Goal: Task Accomplishment & Management: Manage account settings

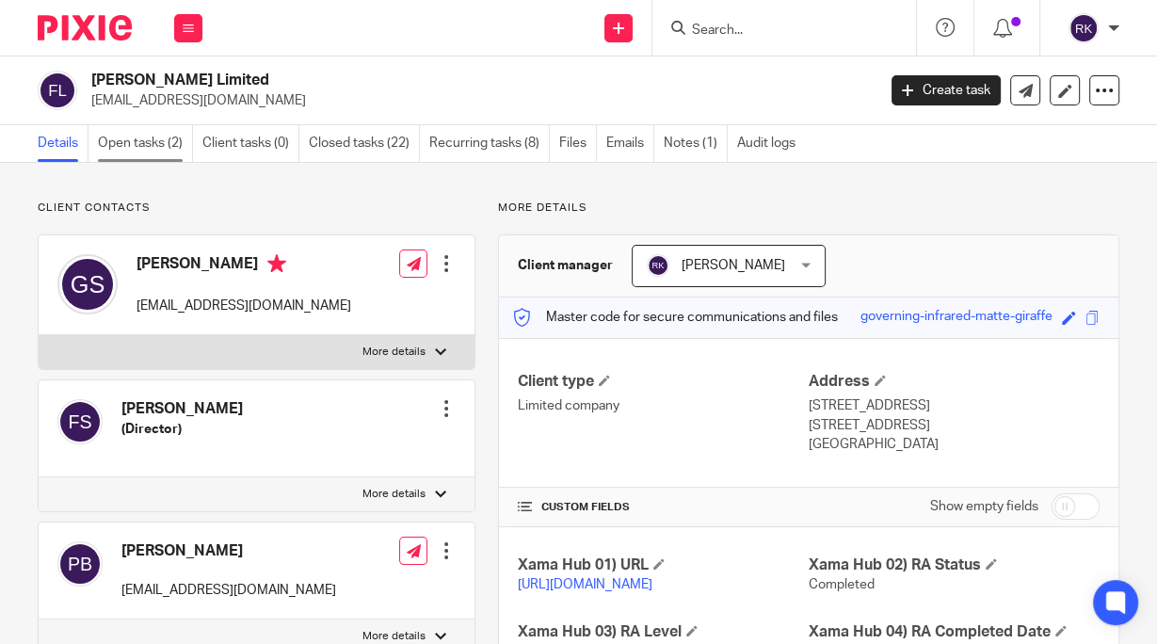
click at [143, 144] on link "Open tasks (2)" at bounding box center [145, 143] width 95 height 37
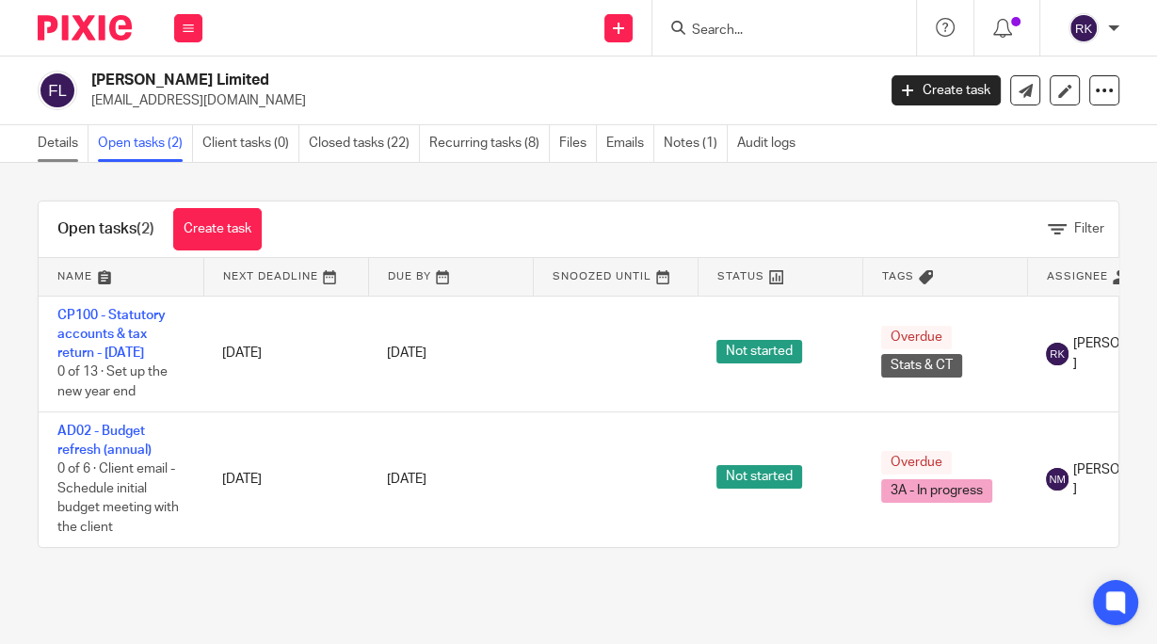
click at [64, 147] on link "Details" at bounding box center [63, 143] width 51 height 37
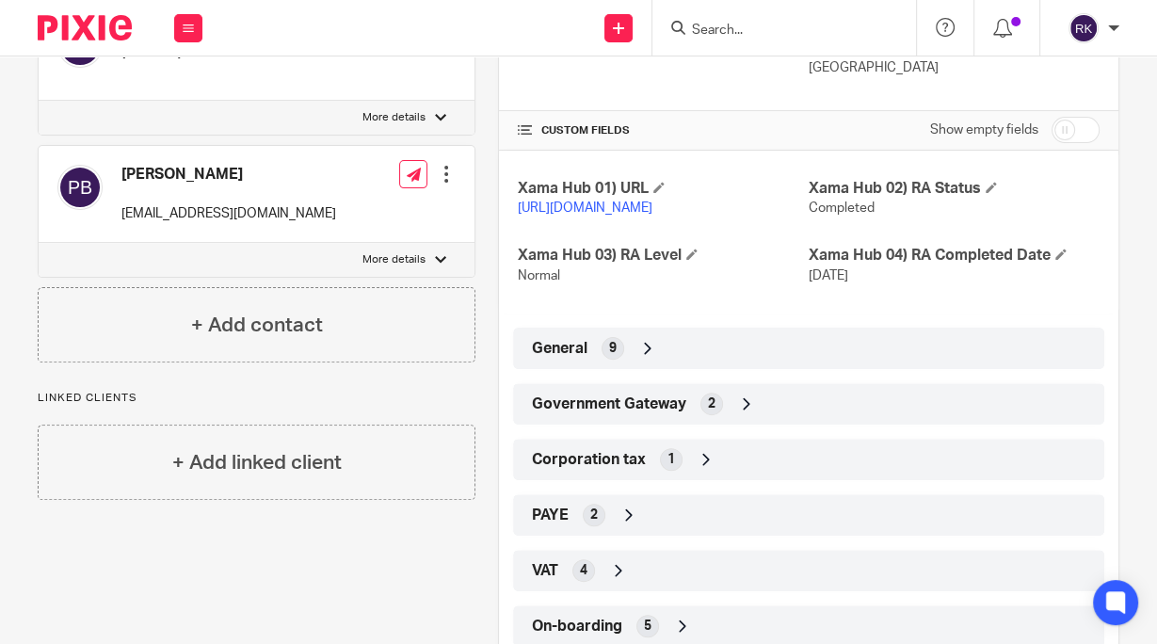
scroll to position [450, 0]
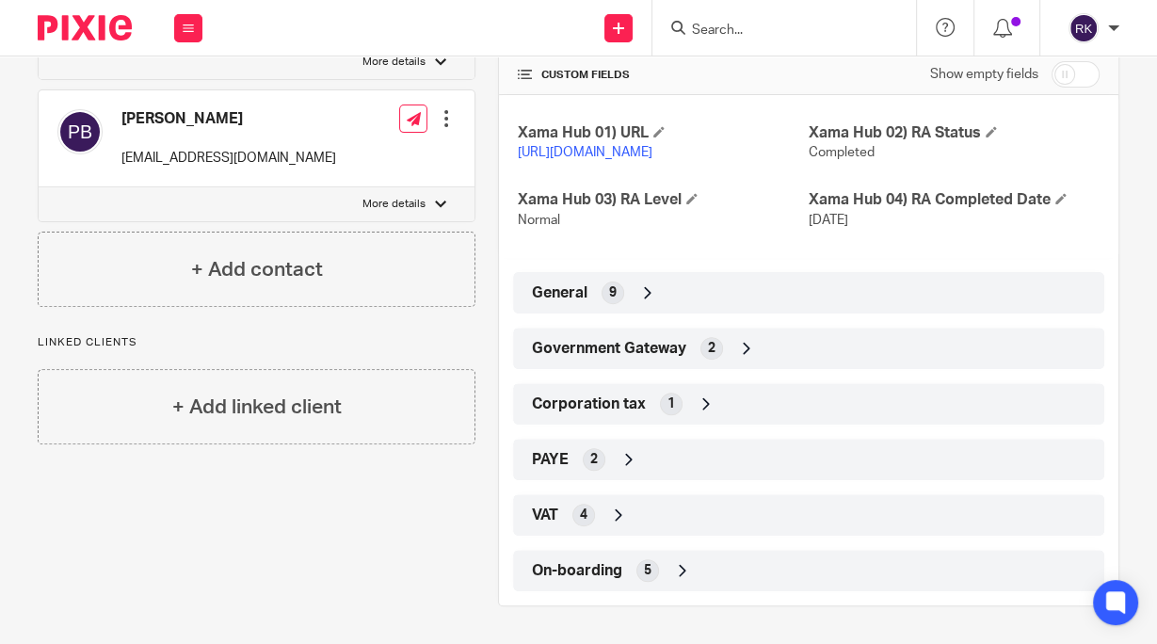
click at [641, 458] on div "PAYE 2" at bounding box center [808, 460] width 563 height 32
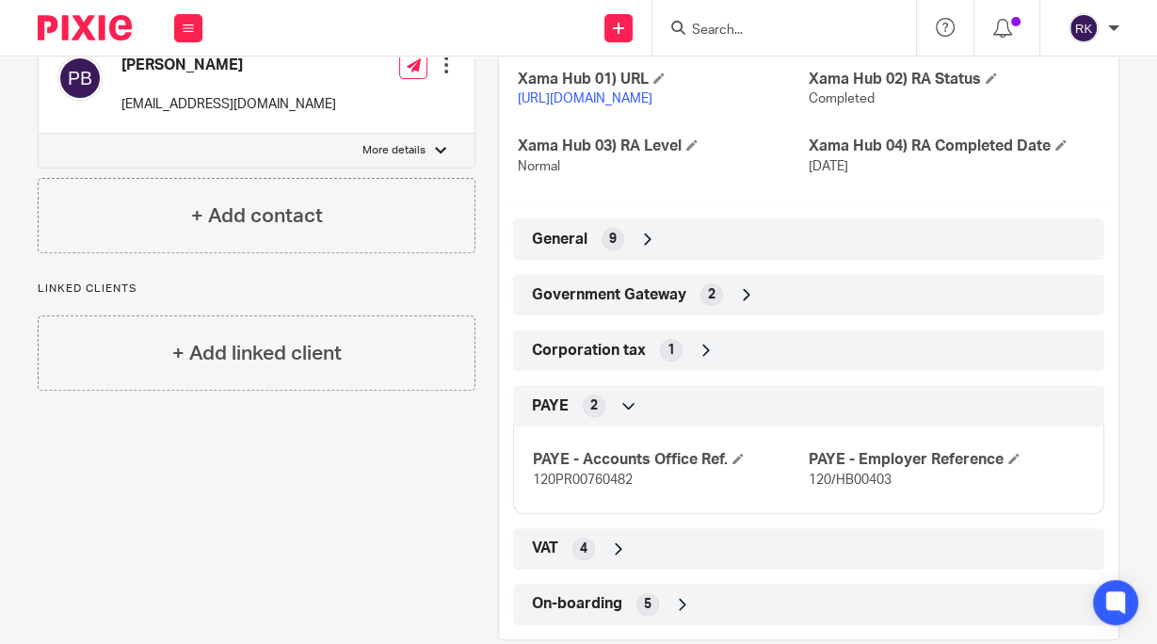
scroll to position [462, 0]
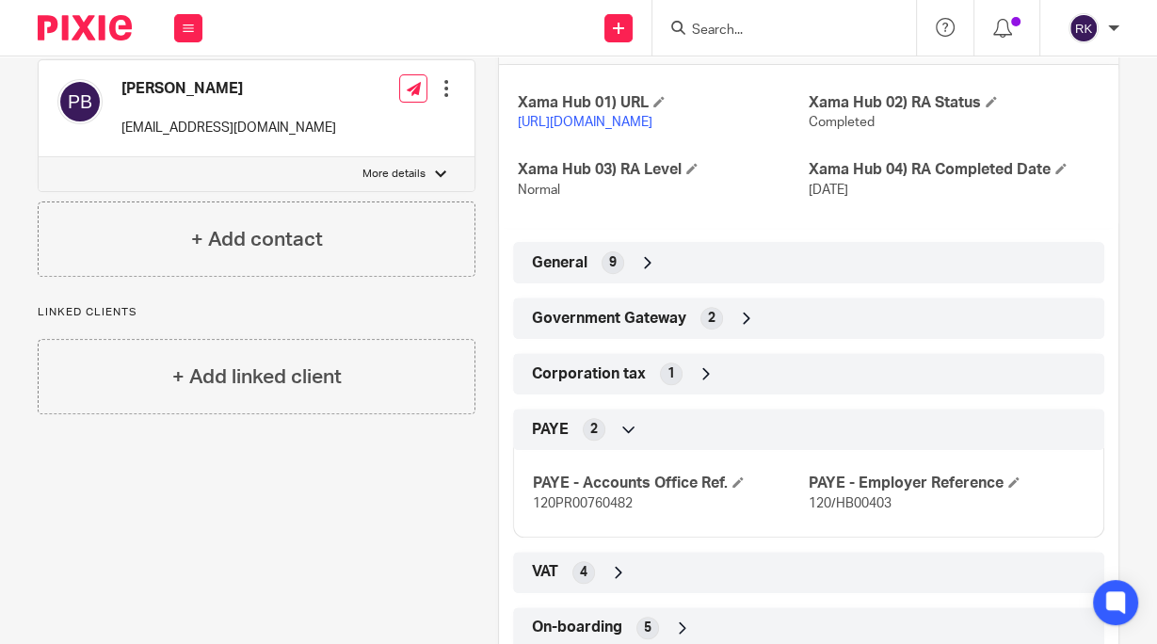
click at [777, 324] on div "Government Gateway 2" at bounding box center [808, 318] width 563 height 32
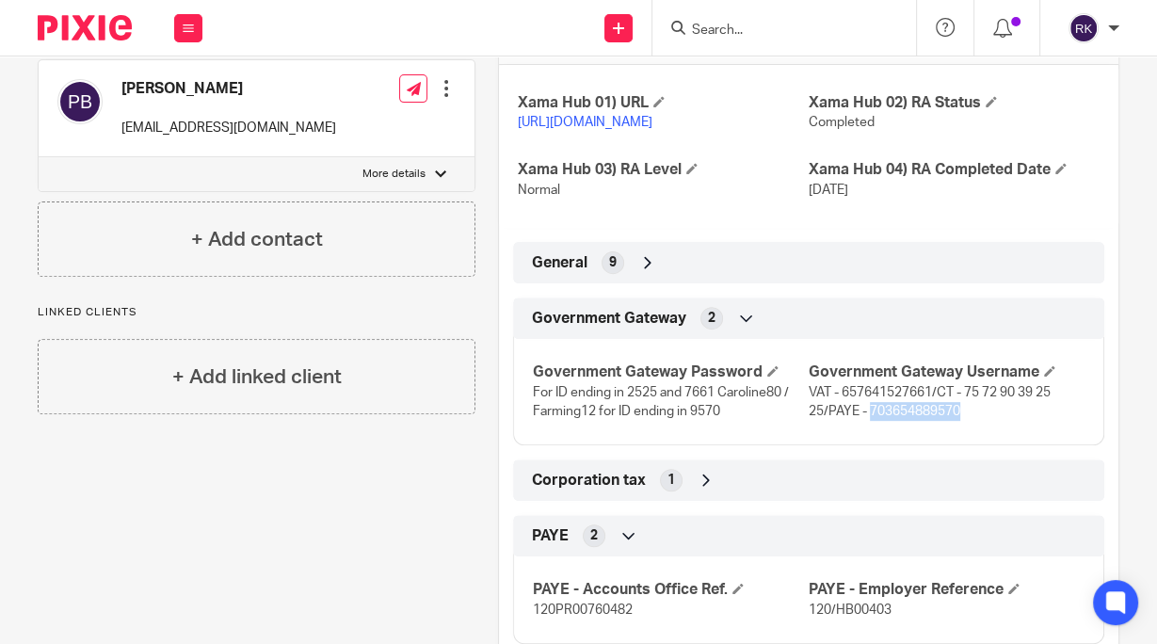
drag, startPoint x: 955, startPoint y: 431, endPoint x: 862, endPoint y: 433, distance: 93.3
click at [862, 422] on p "VAT - 657641527661/CT - 75 72 90 39 25 25/PAYE - 703654889570" at bounding box center [947, 402] width 276 height 39
copy span "703654889570"
drag, startPoint x: 590, startPoint y: 429, endPoint x: 528, endPoint y: 429, distance: 61.2
click at [533, 418] on span "For ID ending in 2525 and 7661 Caroline80 / Farming12 for ID ending in 9570" at bounding box center [661, 402] width 256 height 32
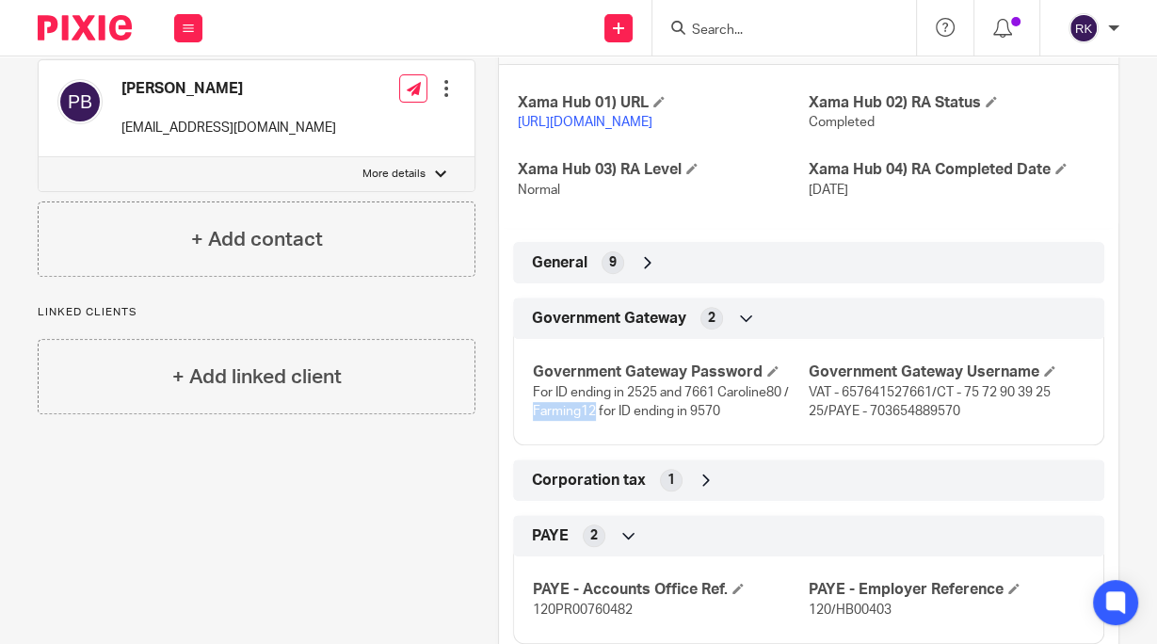
copy span "Farming12"
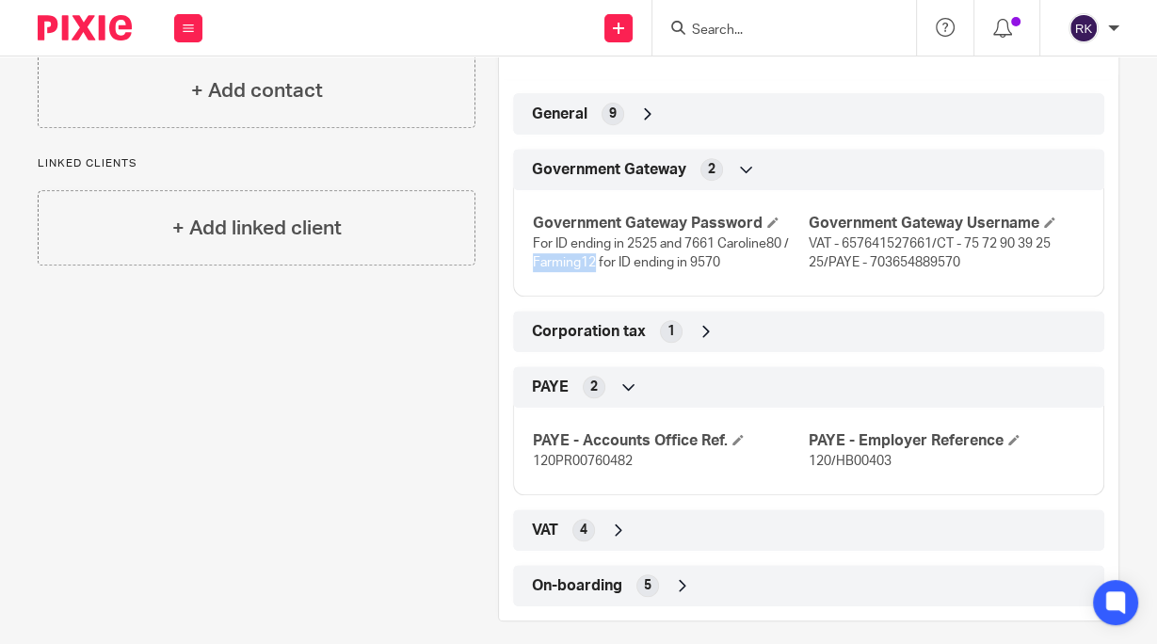
scroll to position [644, 0]
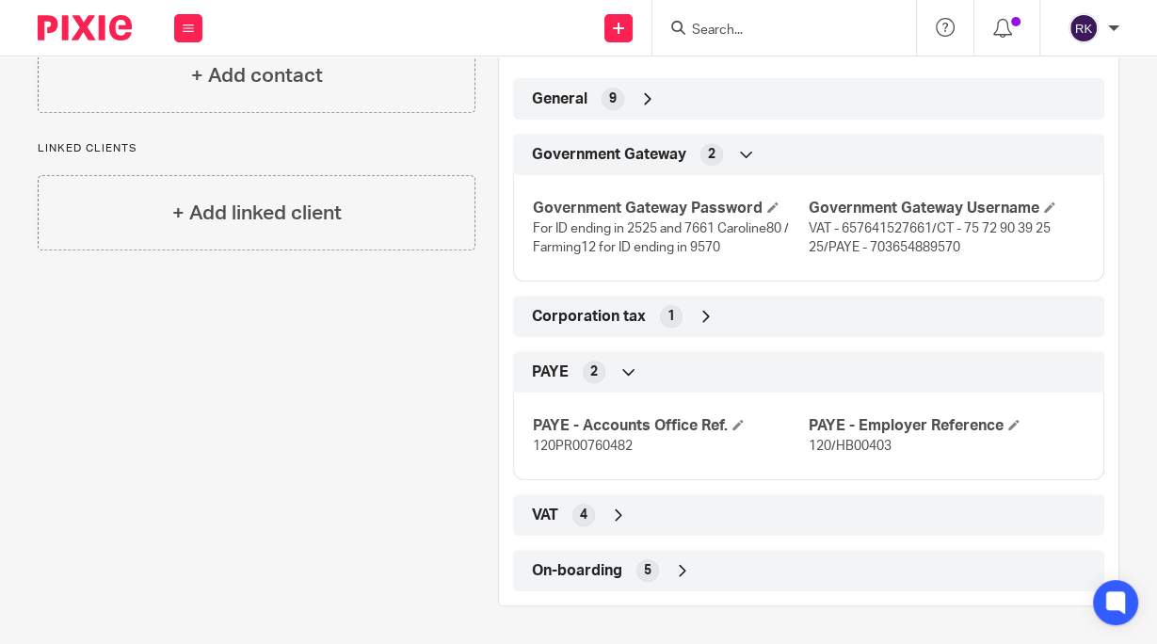
drag, startPoint x: 613, startPoint y: 568, endPoint x: 622, endPoint y: 552, distance: 18.1
click at [614, 568] on span "On-boarding" at bounding box center [577, 571] width 90 height 20
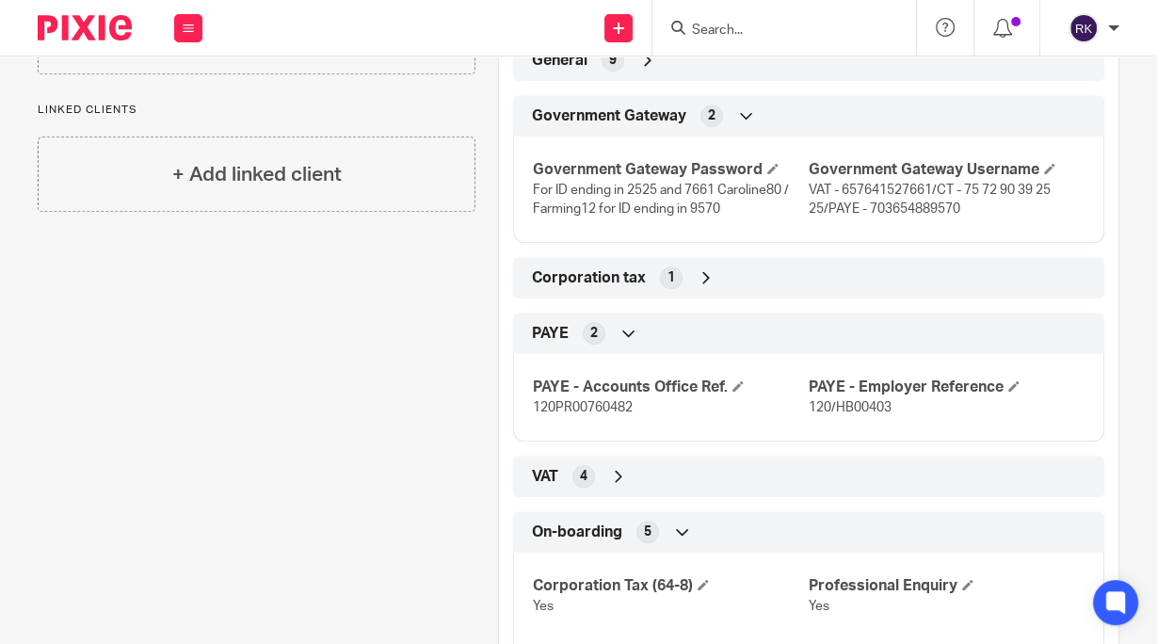
scroll to position [678, 0]
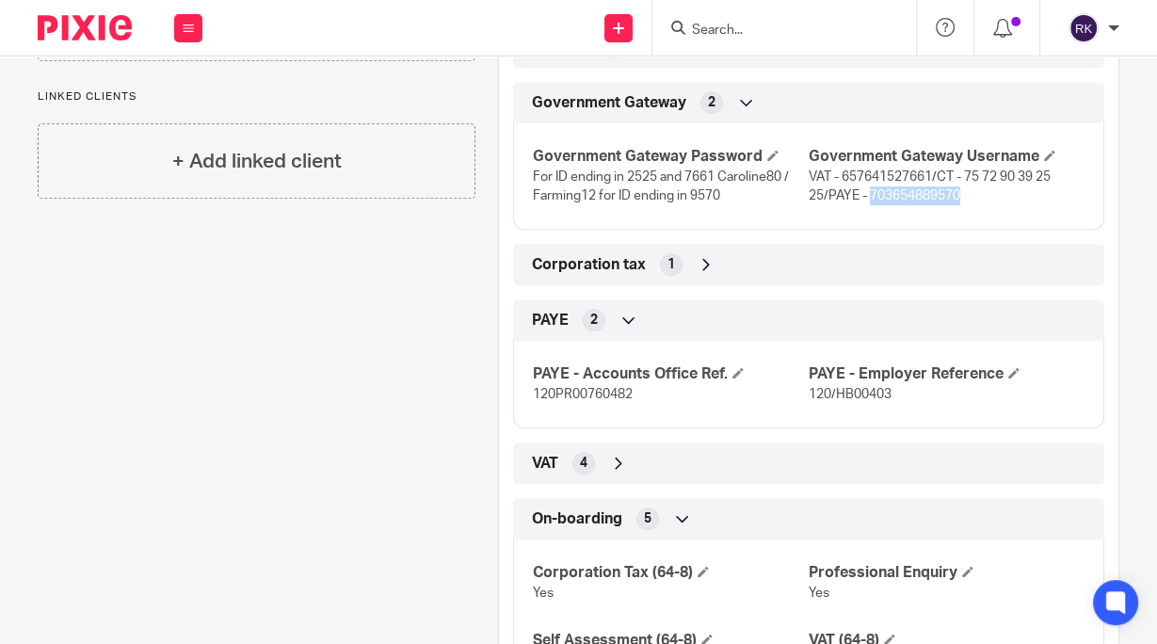
drag, startPoint x: 961, startPoint y: 220, endPoint x: 863, endPoint y: 215, distance: 98.1
click at [863, 206] on p "VAT - 657641527661/CT - 75 72 90 39 25 25/PAYE - 703654889570" at bounding box center [947, 187] width 276 height 39
copy span "703654889570"
drag, startPoint x: 527, startPoint y: 216, endPoint x: 590, endPoint y: 215, distance: 63.1
click at [590, 202] on span "For ID ending in 2525 and 7661 Caroline80 / Farming12 for ID ending in 9570" at bounding box center [661, 186] width 256 height 32
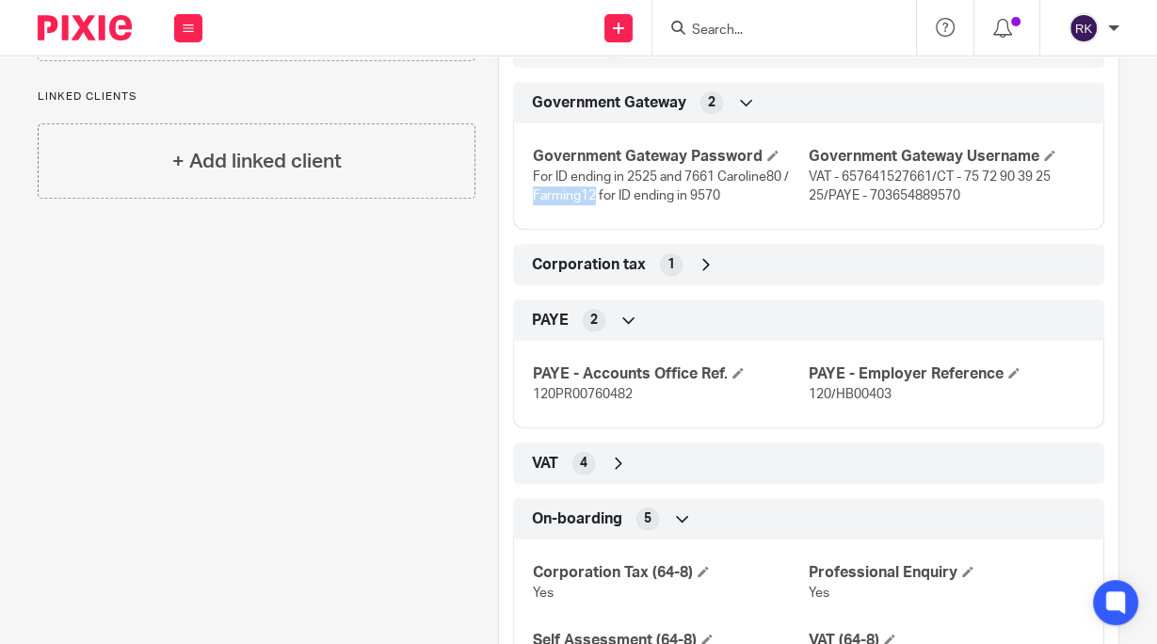
copy span "Farming12"
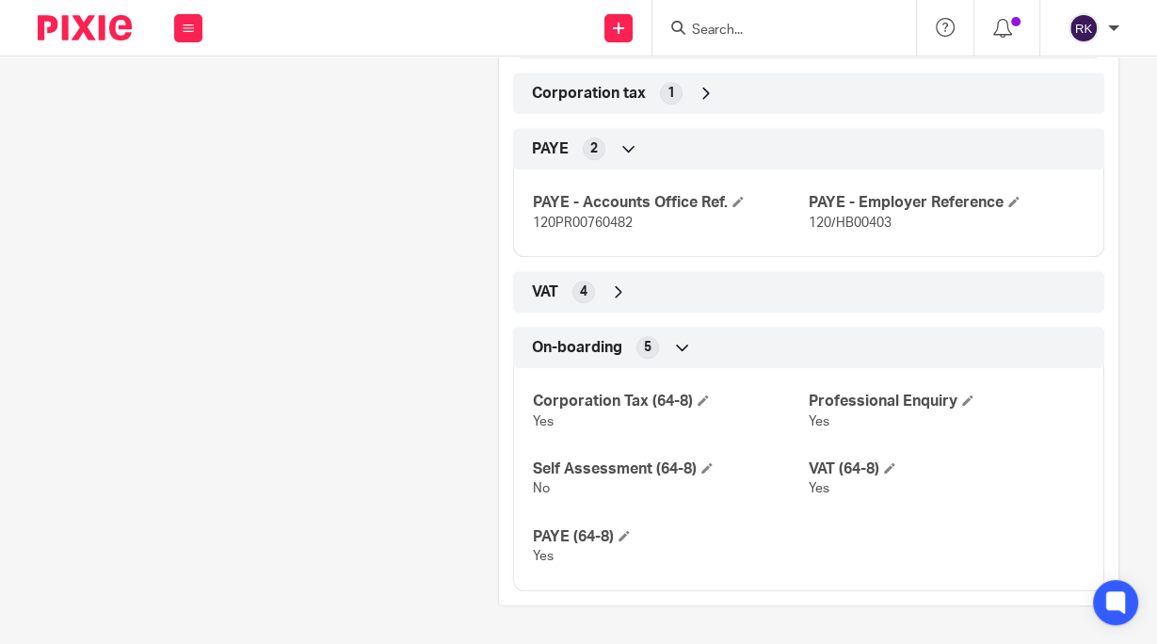
scroll to position [490, 0]
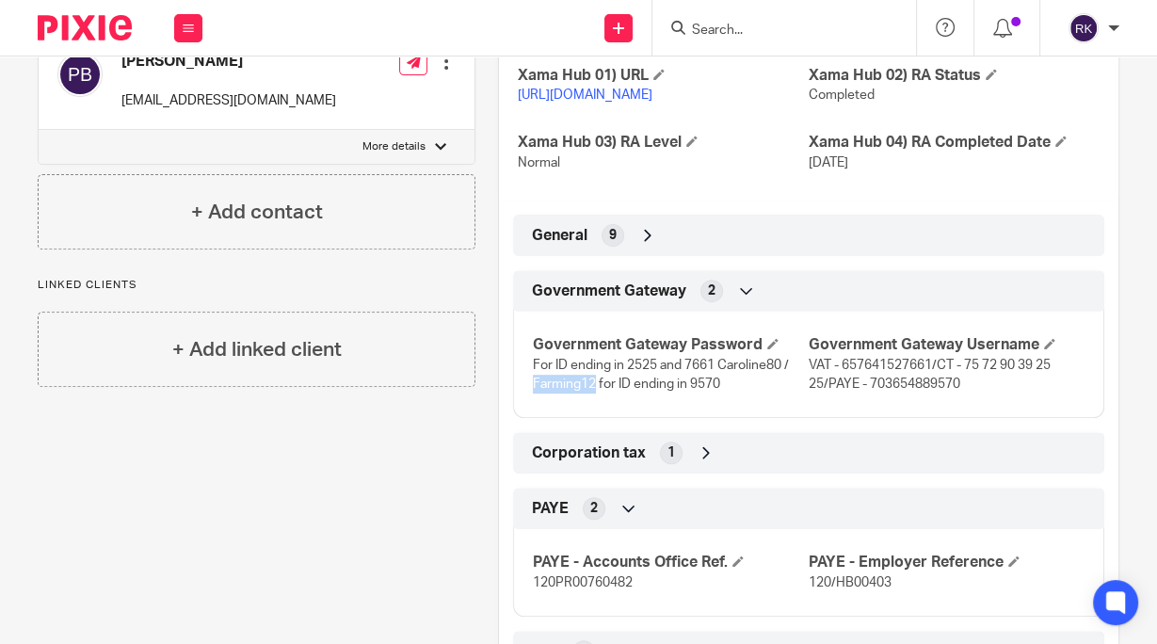
copy span "Farming12"
drag, startPoint x: 968, startPoint y: 407, endPoint x: 863, endPoint y: 406, distance: 105.5
click at [863, 395] on p "VAT - 657641527661/CT - 75 72 90 39 25 25/PAYE - 703654889570" at bounding box center [947, 375] width 276 height 39
copy span "703654889570"
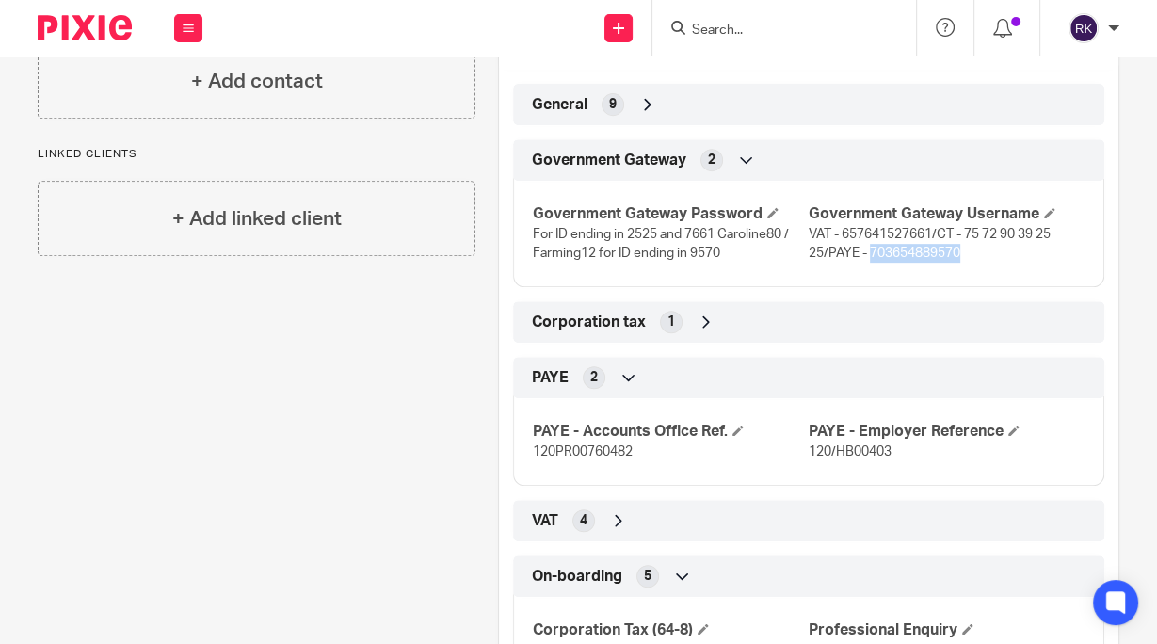
scroll to position [565, 0]
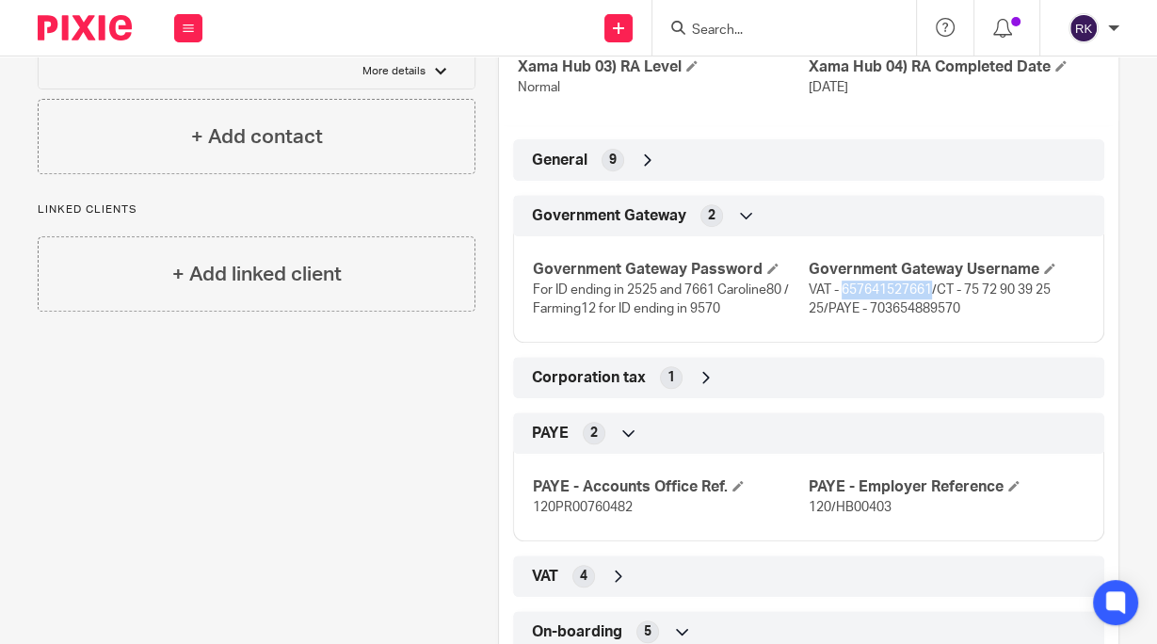
drag, startPoint x: 926, startPoint y: 304, endPoint x: 836, endPoint y: 304, distance: 89.5
click at [836, 304] on span "VAT - 657641527661/CT - 75 72 90 39 25 25/PAYE - 703654889570" at bounding box center [930, 299] width 242 height 32
copy span "657641527661"
drag, startPoint x: 778, startPoint y: 308, endPoint x: 719, endPoint y: 307, distance: 59.3
click at [719, 307] on span "For ID ending in 2525 and 7661 Caroline80 / Farming12 for ID ending in 9570" at bounding box center [661, 299] width 256 height 32
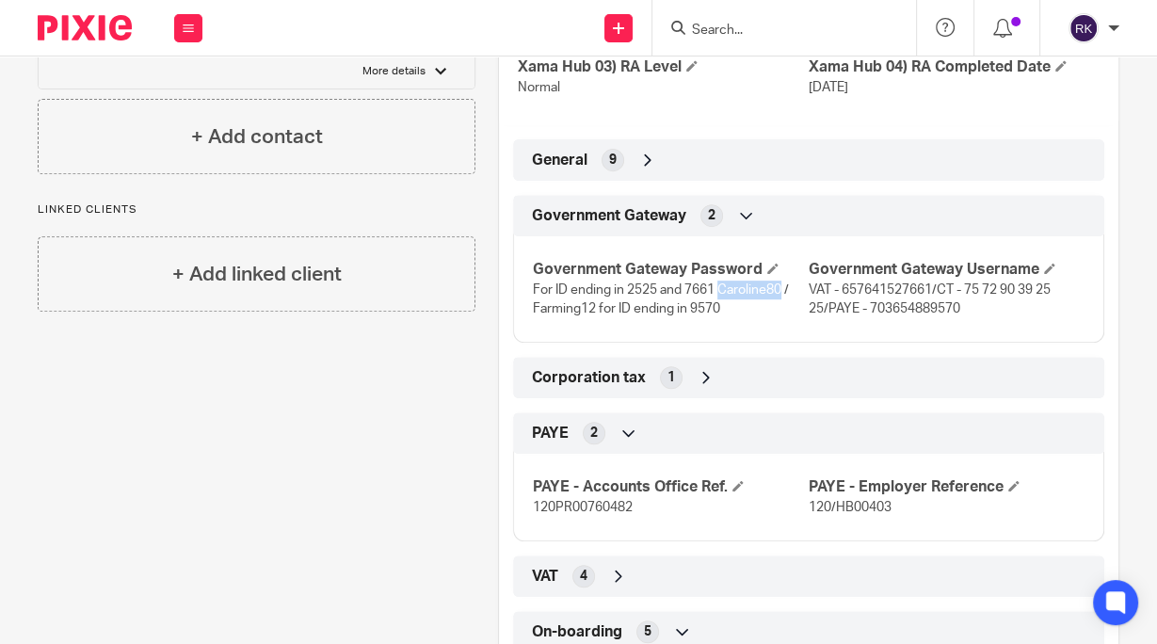
copy span "Caroline80"
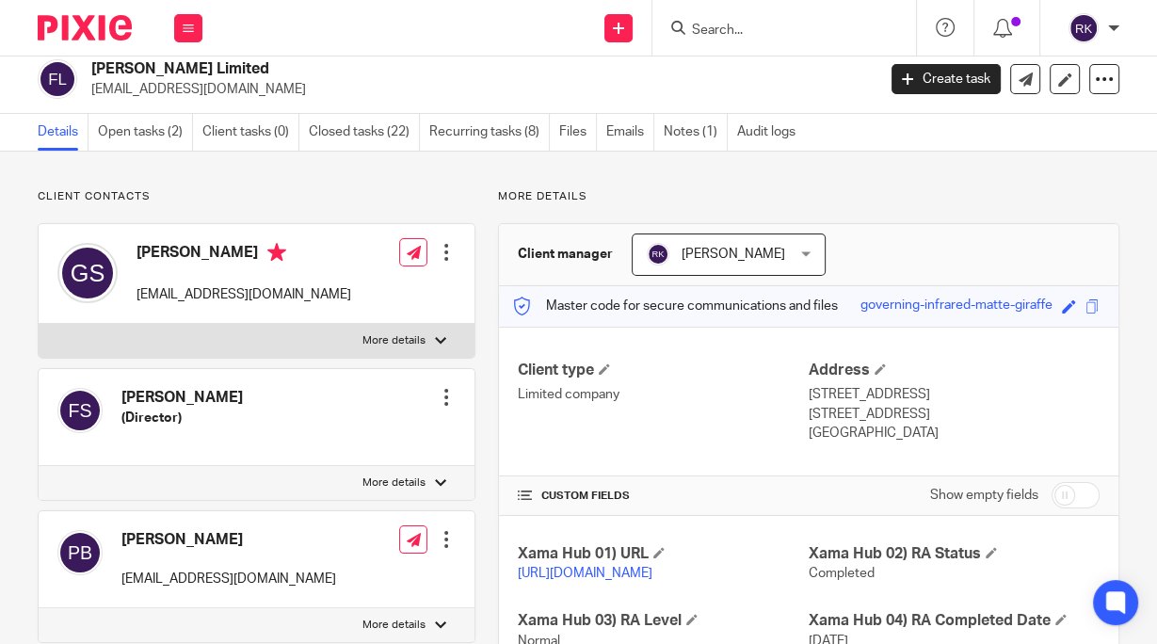
scroll to position [0, 0]
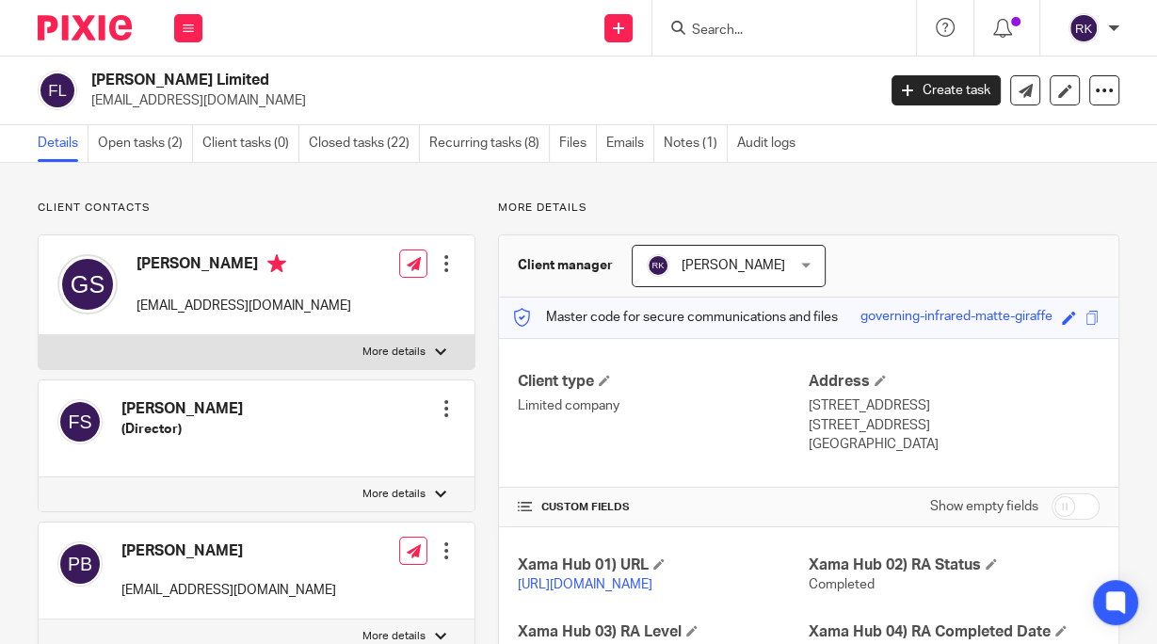
click at [725, 29] on input "Search" at bounding box center [775, 31] width 170 height 17
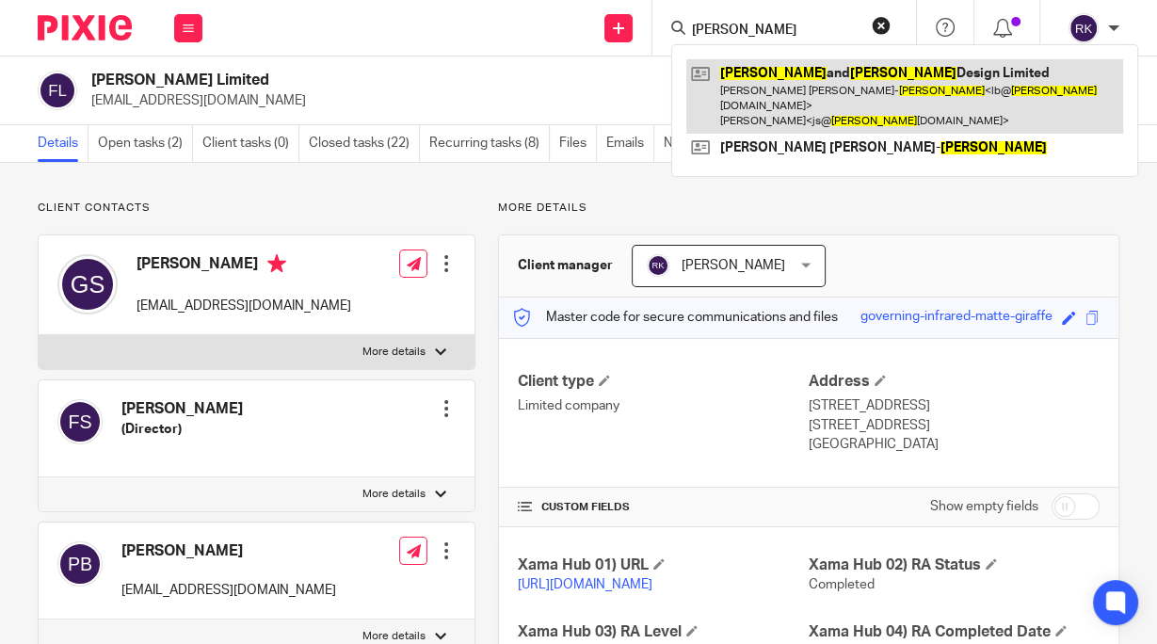
type input "Barlow"
click at [746, 77] on link at bounding box center [905, 96] width 437 height 74
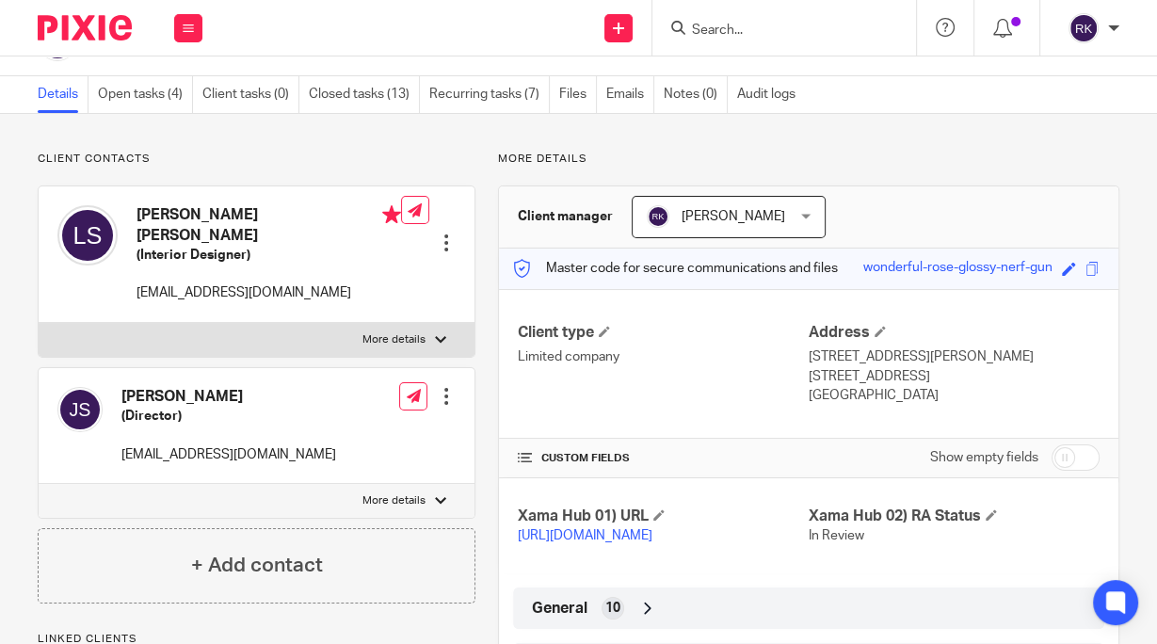
scroll to position [75, 0]
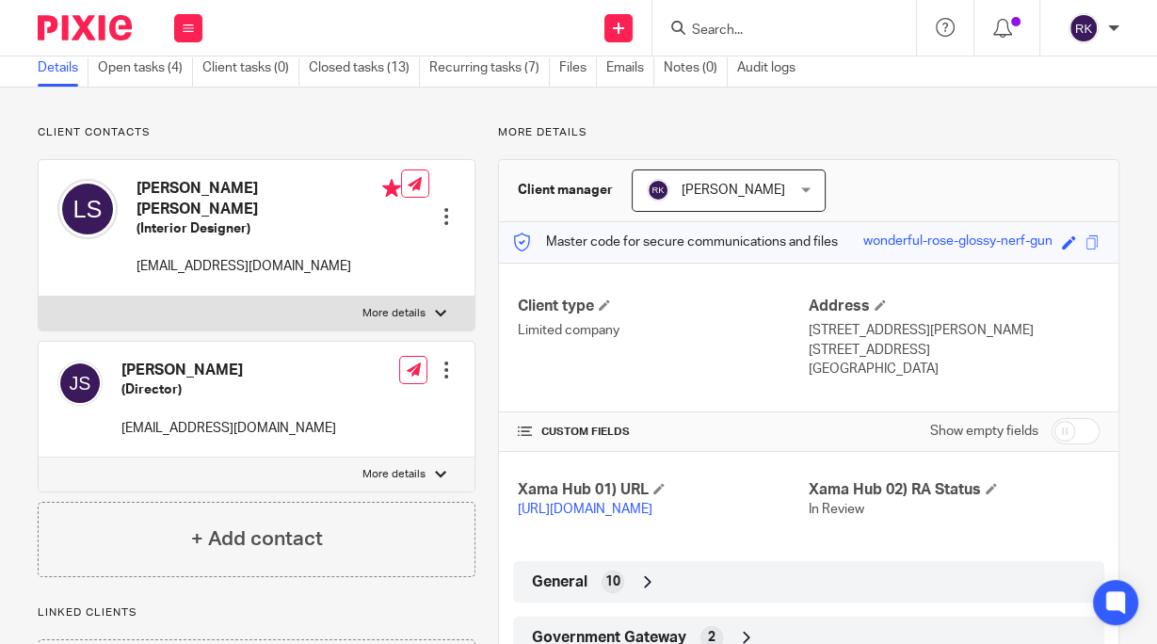
click at [1059, 434] on input "checkbox" at bounding box center [1076, 431] width 48 height 26
checkbox input "true"
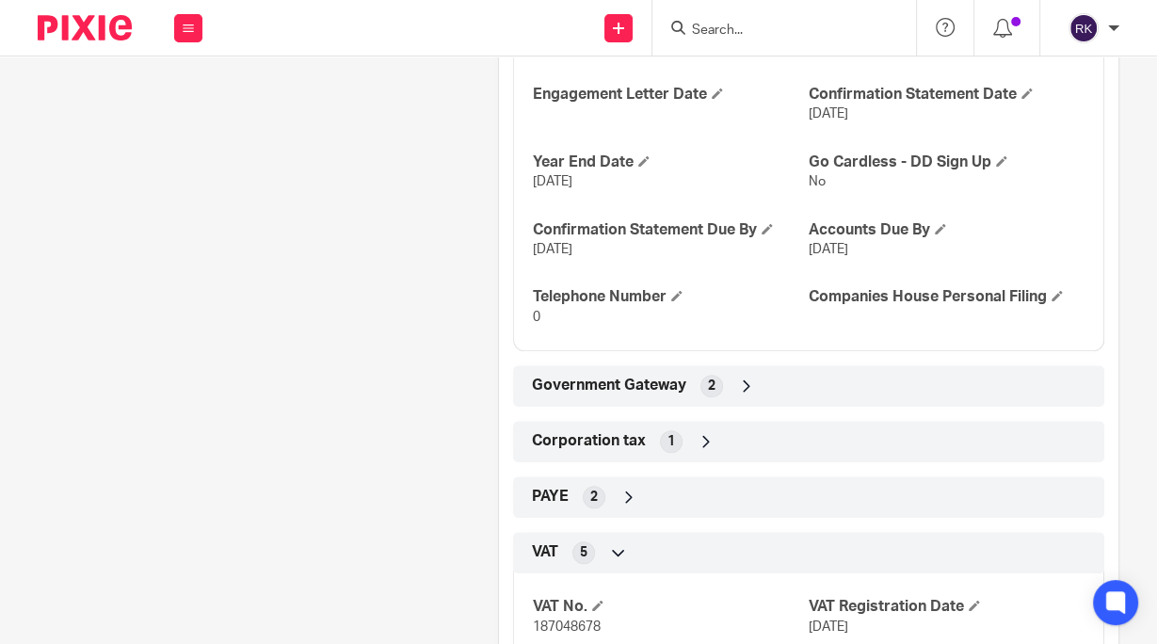
scroll to position [979, 0]
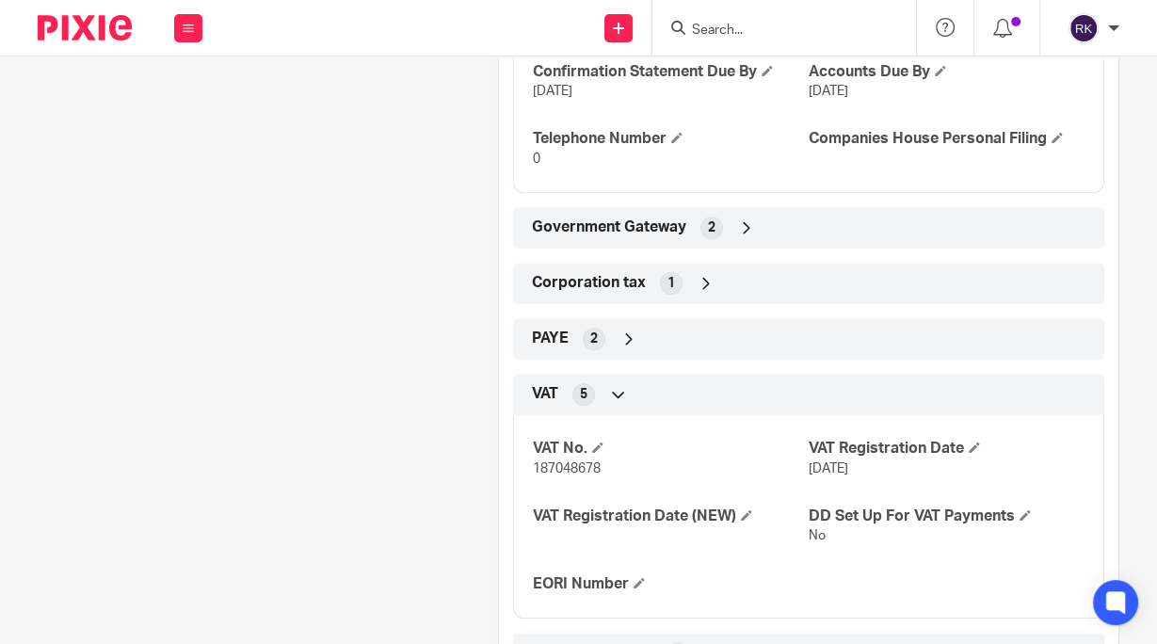
click at [810, 241] on div "Government Gateway 2" at bounding box center [808, 228] width 563 height 32
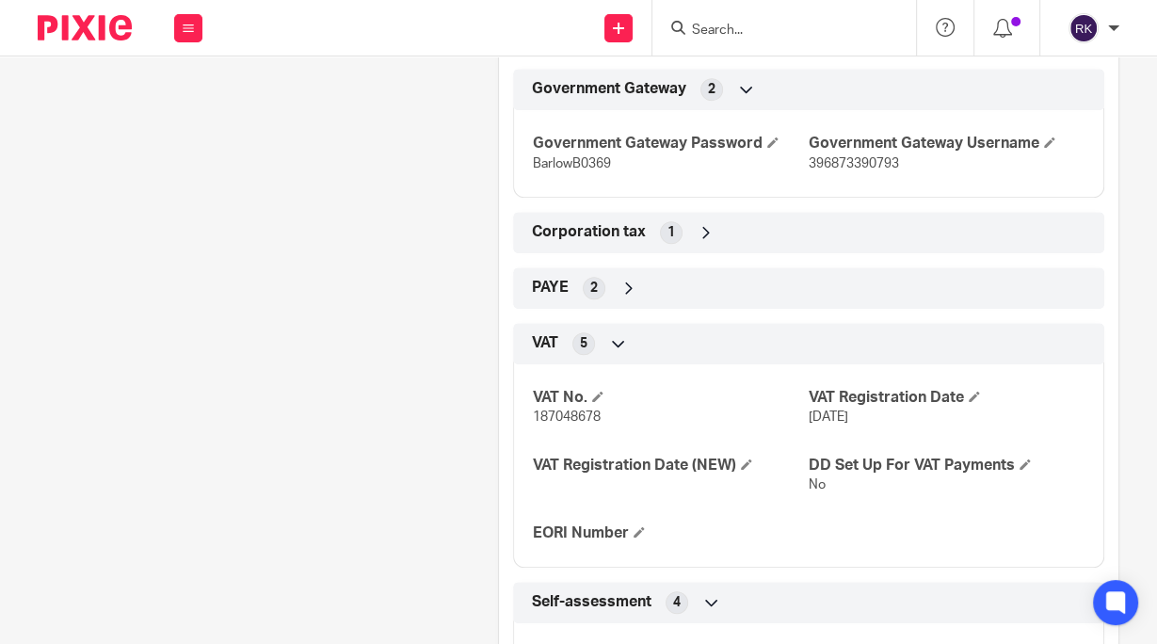
scroll to position [1130, 0]
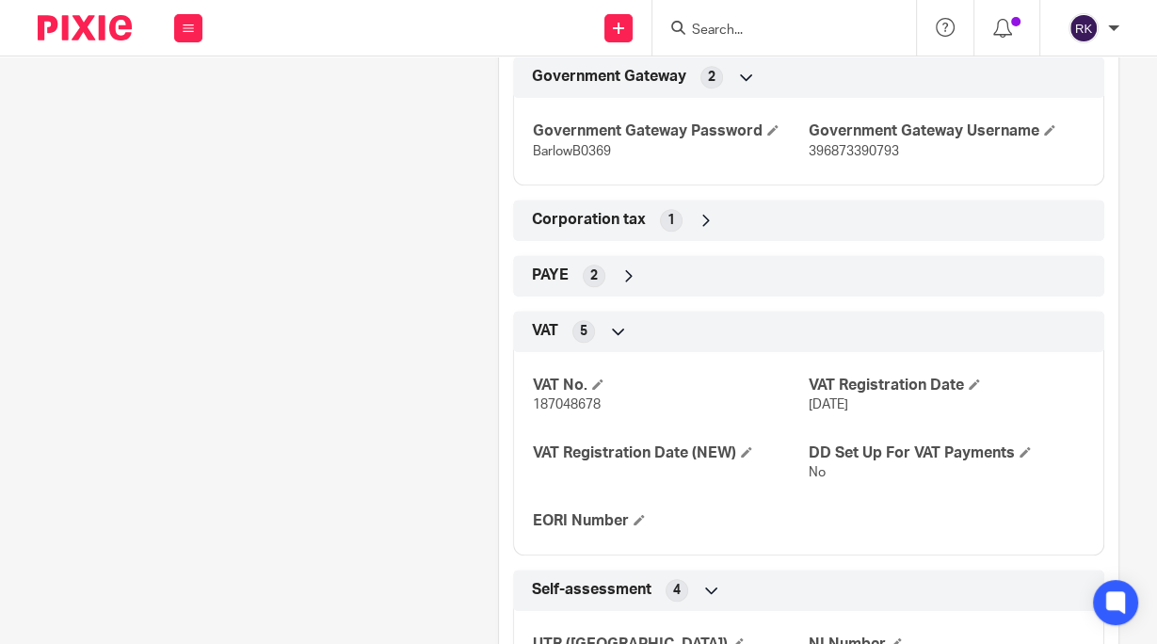
click at [768, 234] on div "Corporation tax 1" at bounding box center [808, 220] width 563 height 32
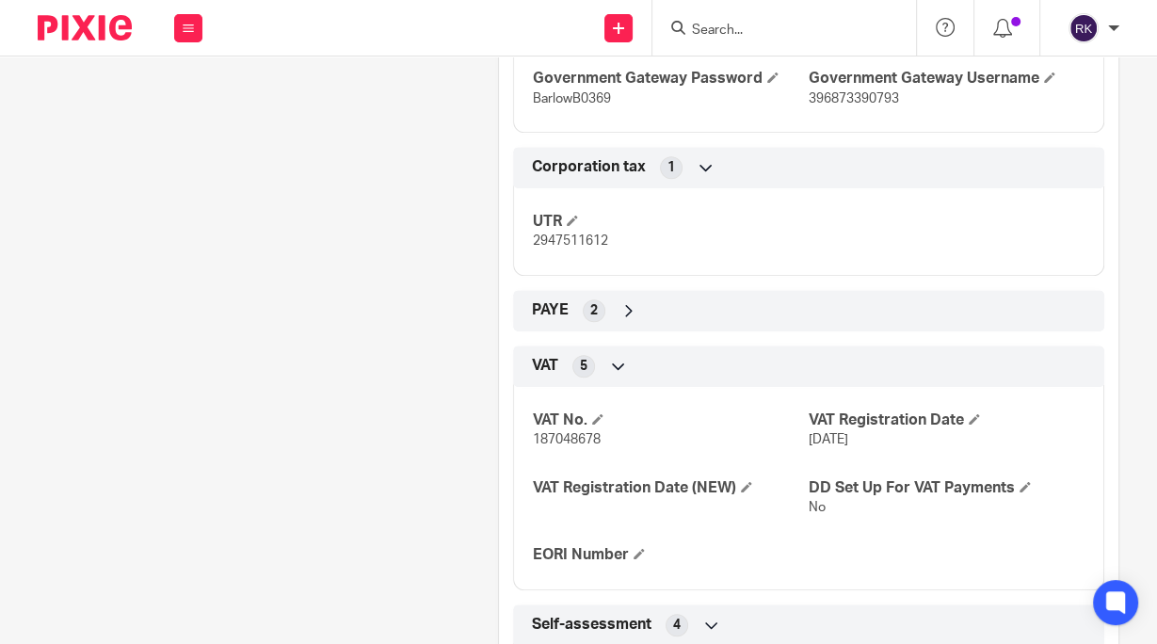
scroll to position [1281, 0]
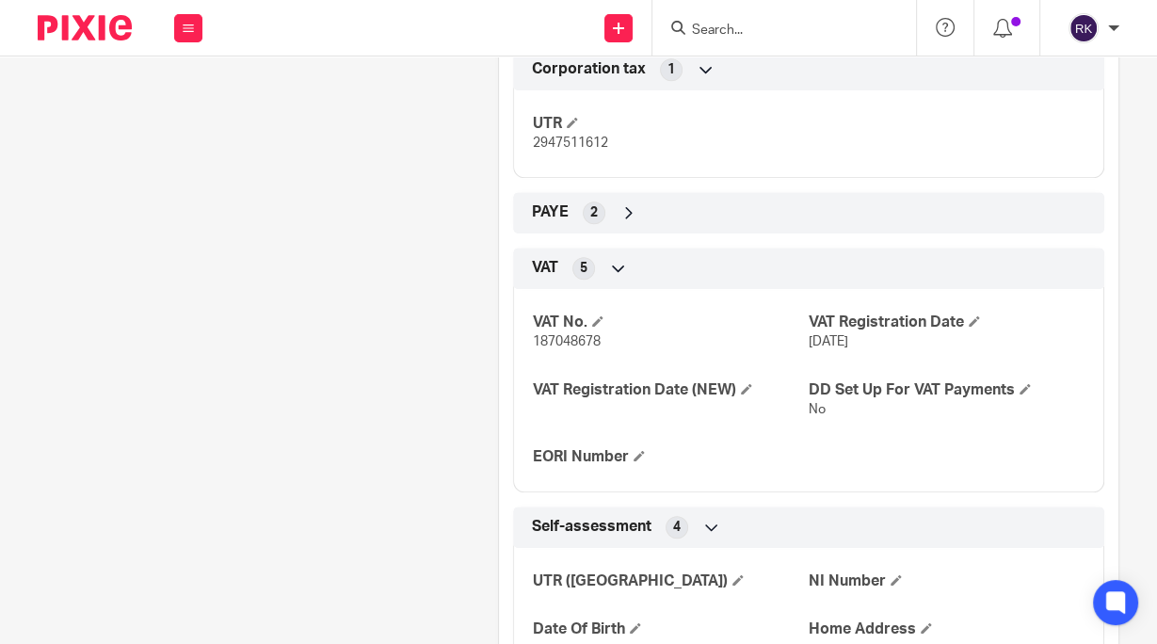
click at [696, 222] on div "PAYE 2" at bounding box center [808, 213] width 563 height 32
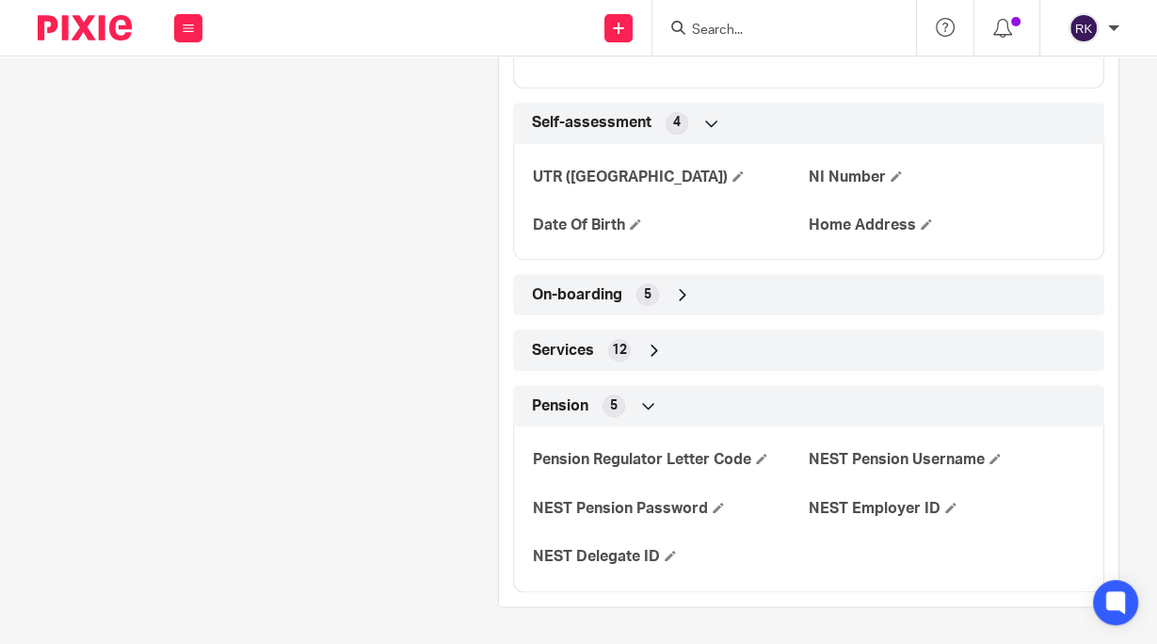
scroll to position [1789, 0]
click at [824, 289] on div "On-boarding 5" at bounding box center [808, 294] width 563 height 32
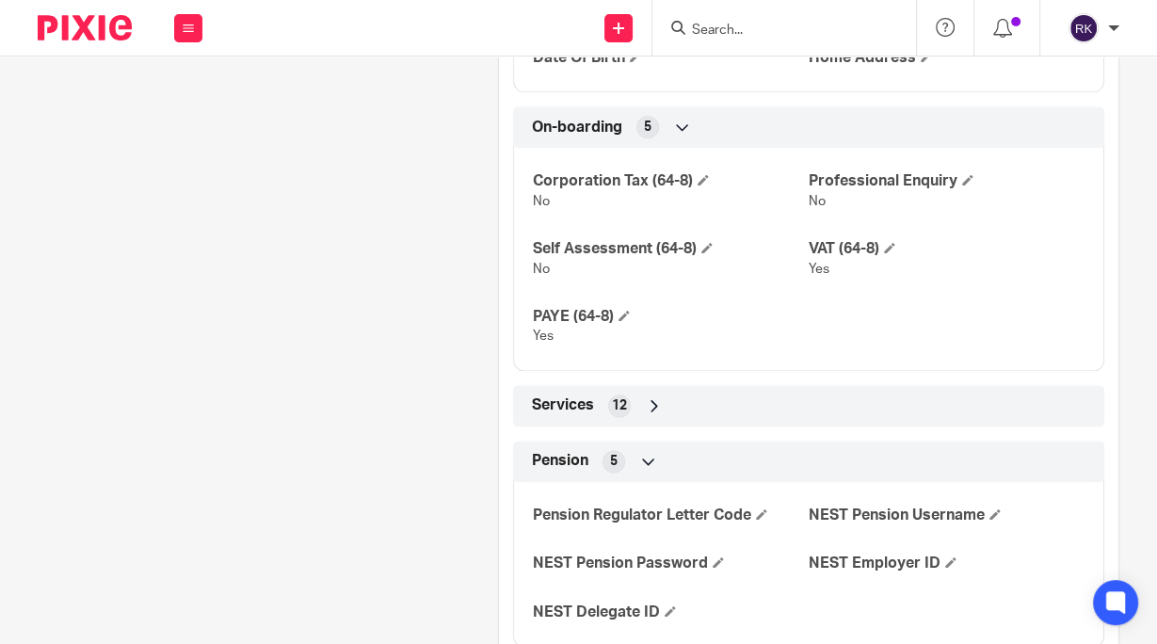
scroll to position [2012, 0]
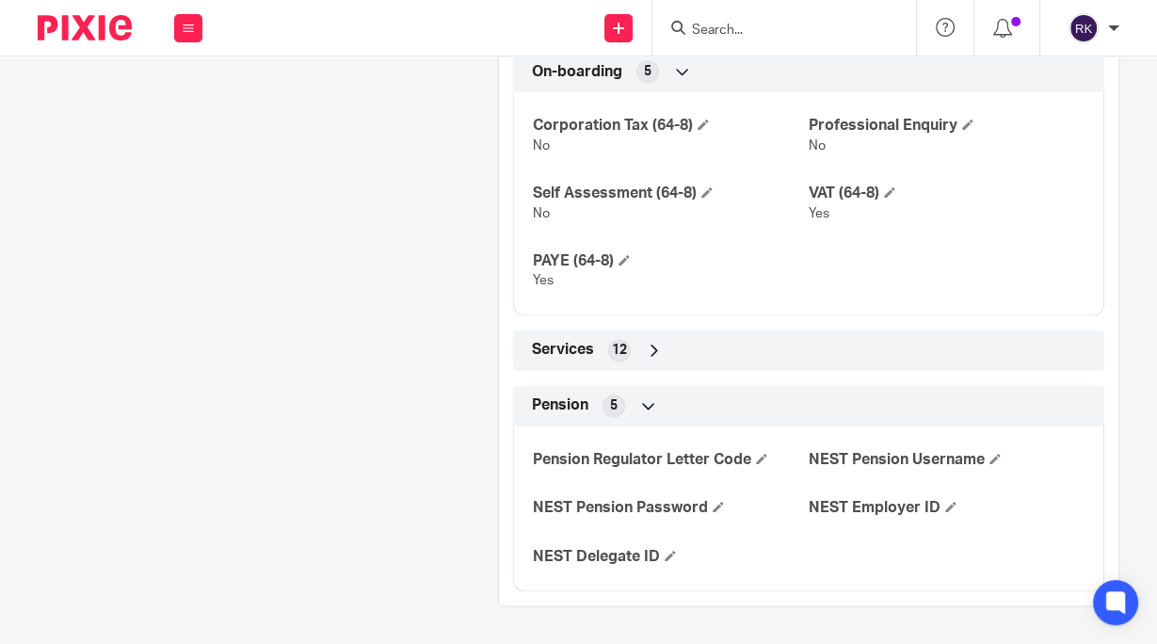
click at [612, 357] on span "12" at bounding box center [619, 350] width 15 height 19
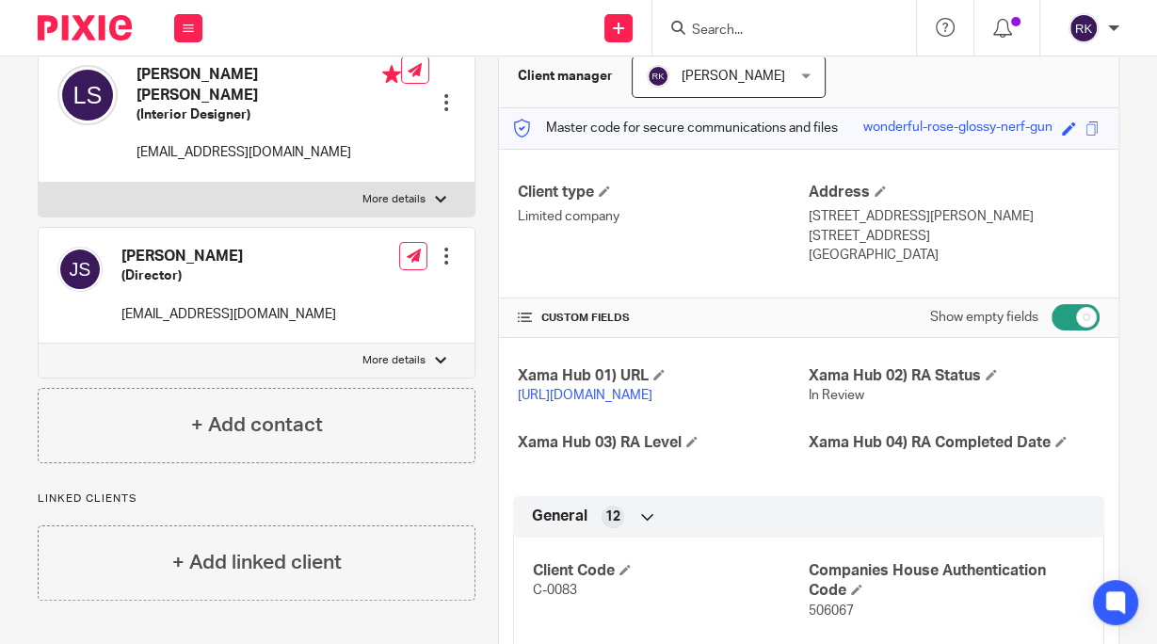
scroll to position [0, 0]
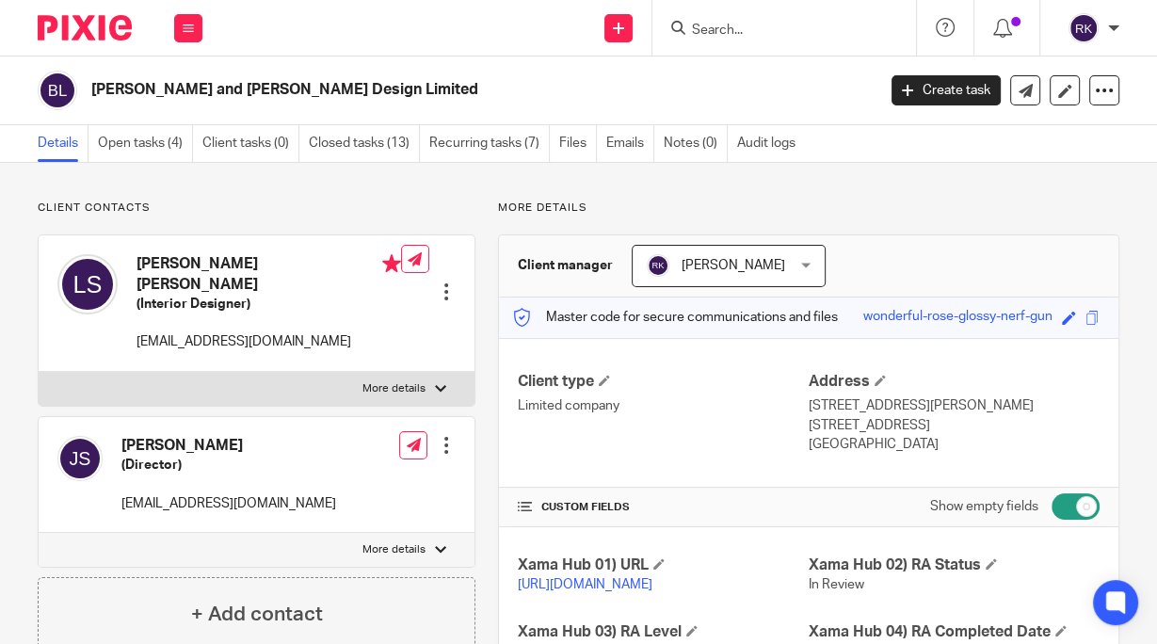
click at [708, 25] on input "Search" at bounding box center [775, 31] width 170 height 17
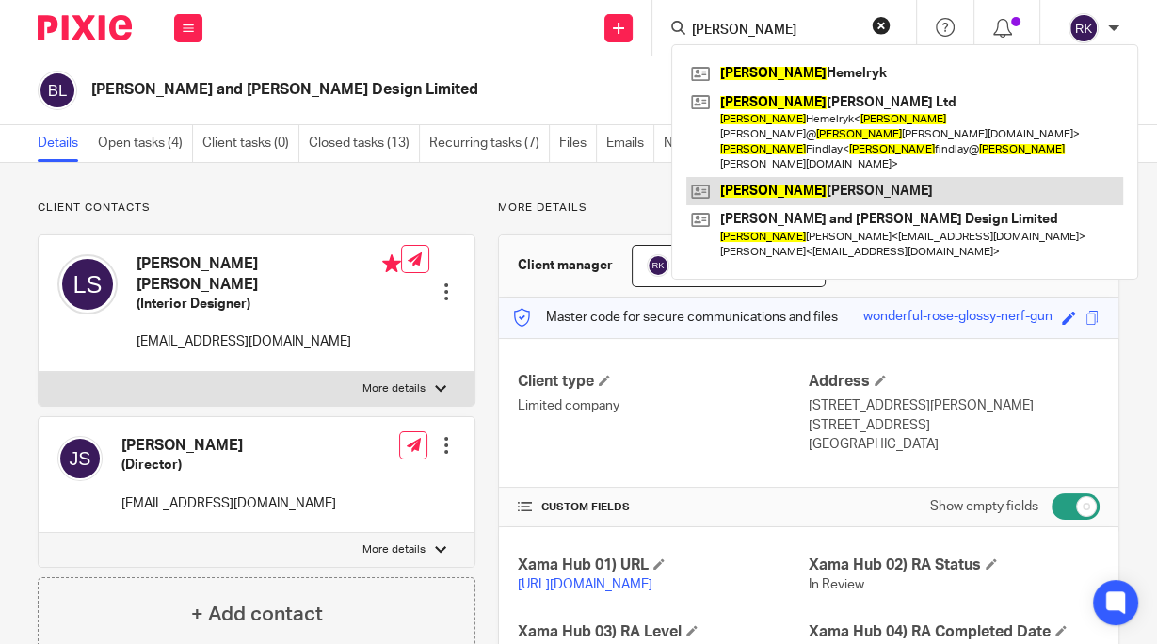
type input "Lucy"
click at [790, 177] on link at bounding box center [905, 191] width 437 height 28
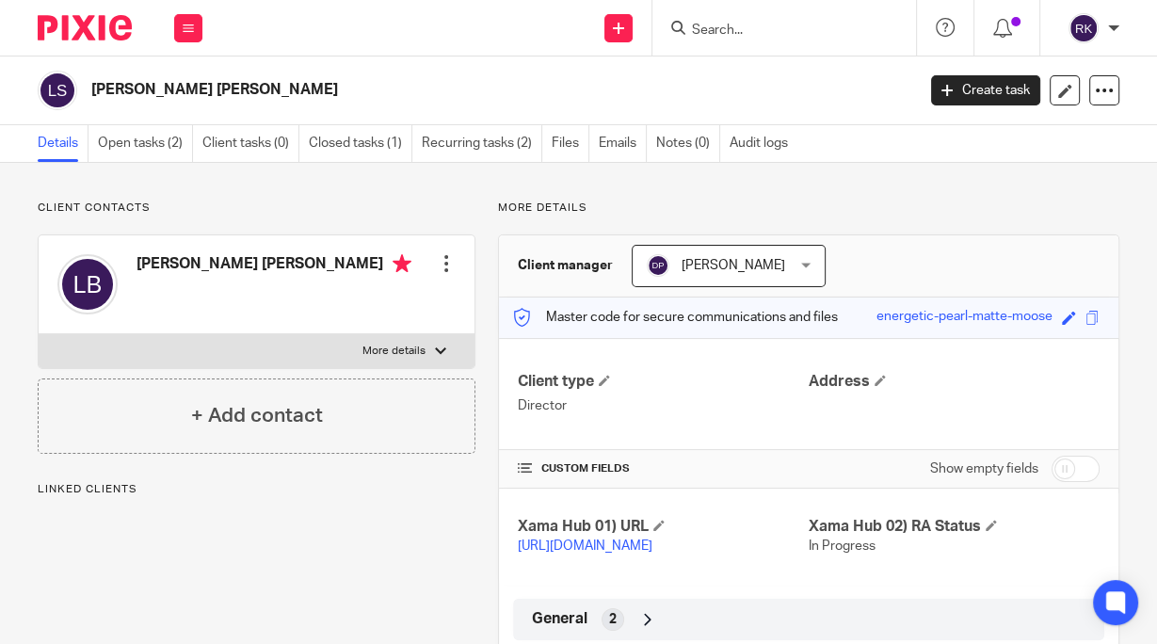
scroll to position [121, 0]
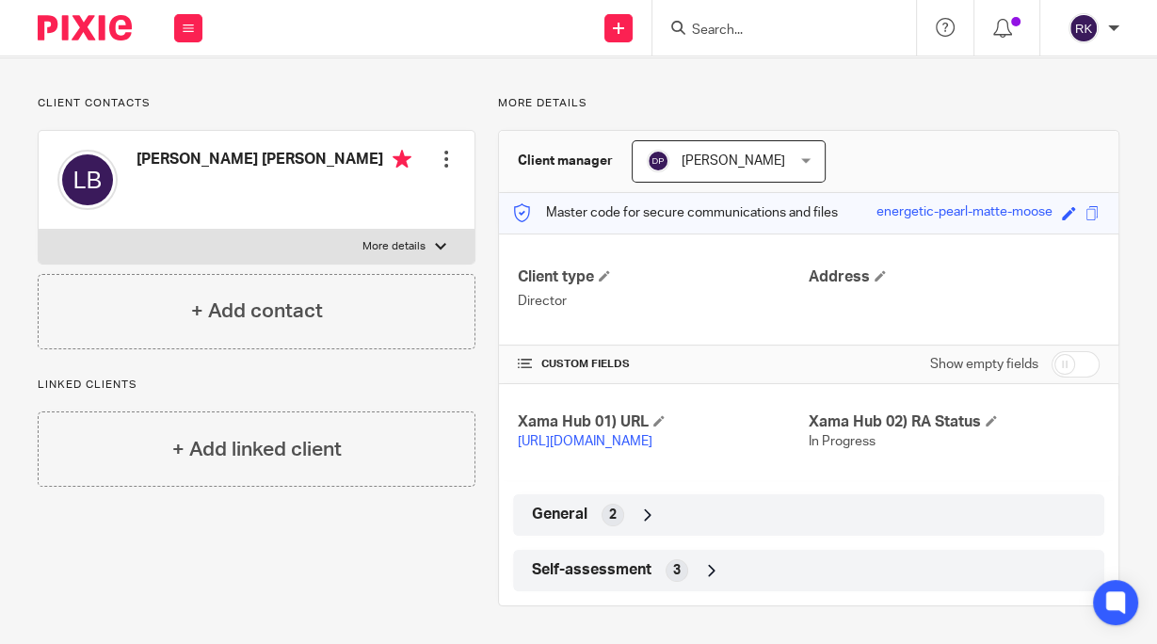
click at [665, 517] on div "General 2" at bounding box center [808, 515] width 563 height 32
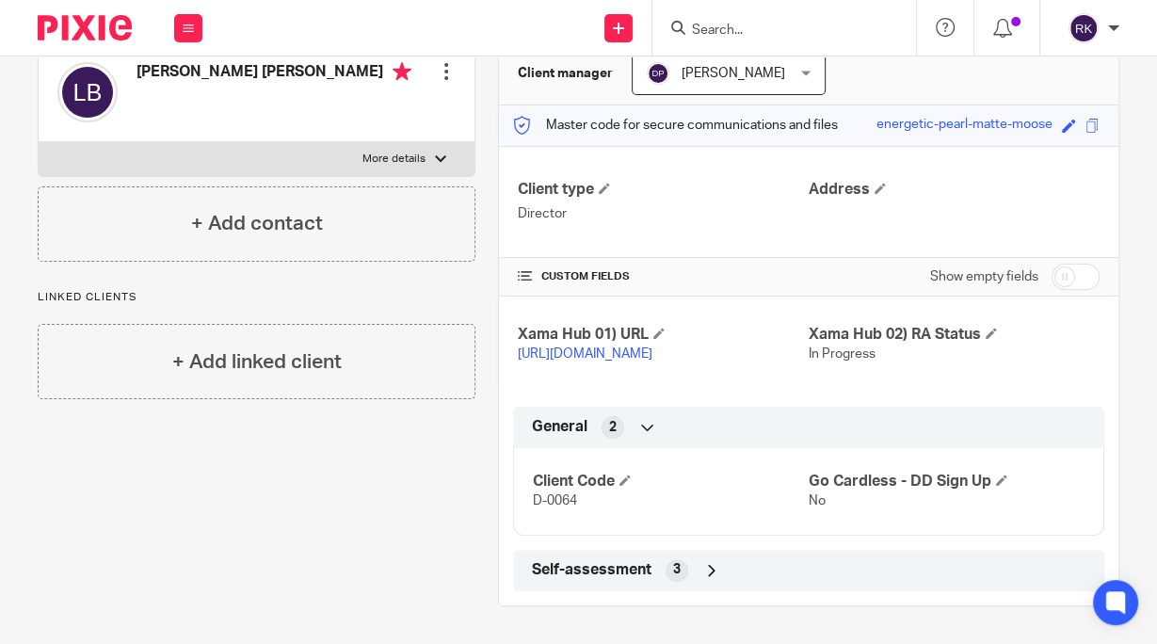
scroll to position [209, 0]
click at [1058, 264] on input "checkbox" at bounding box center [1076, 277] width 48 height 26
checkbox input "true"
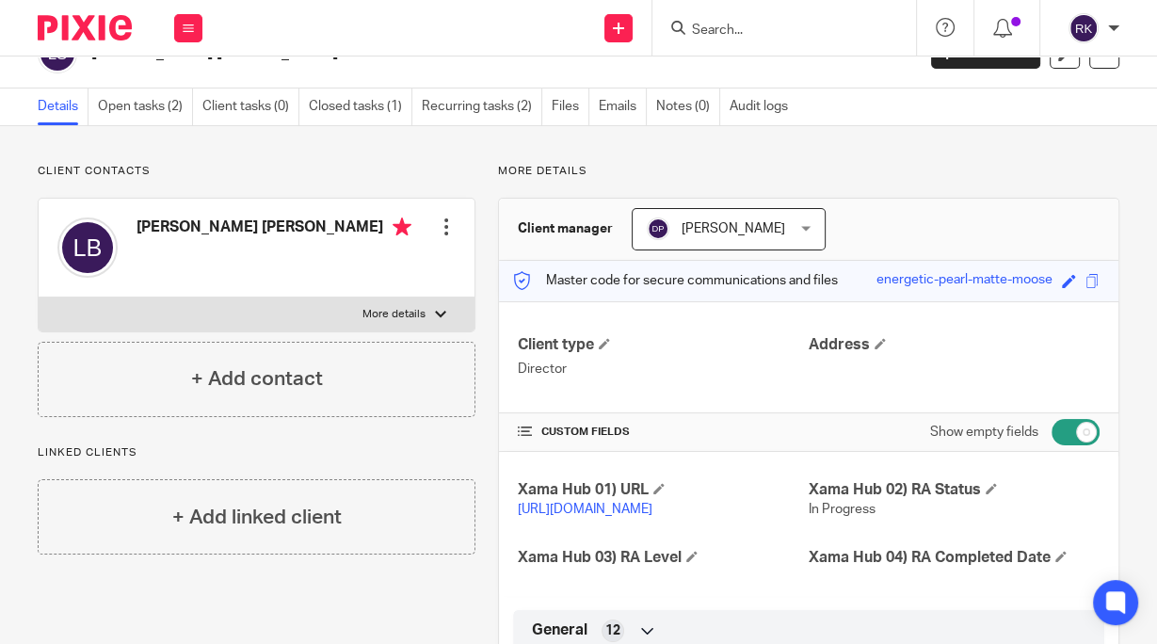
scroll to position [0, 0]
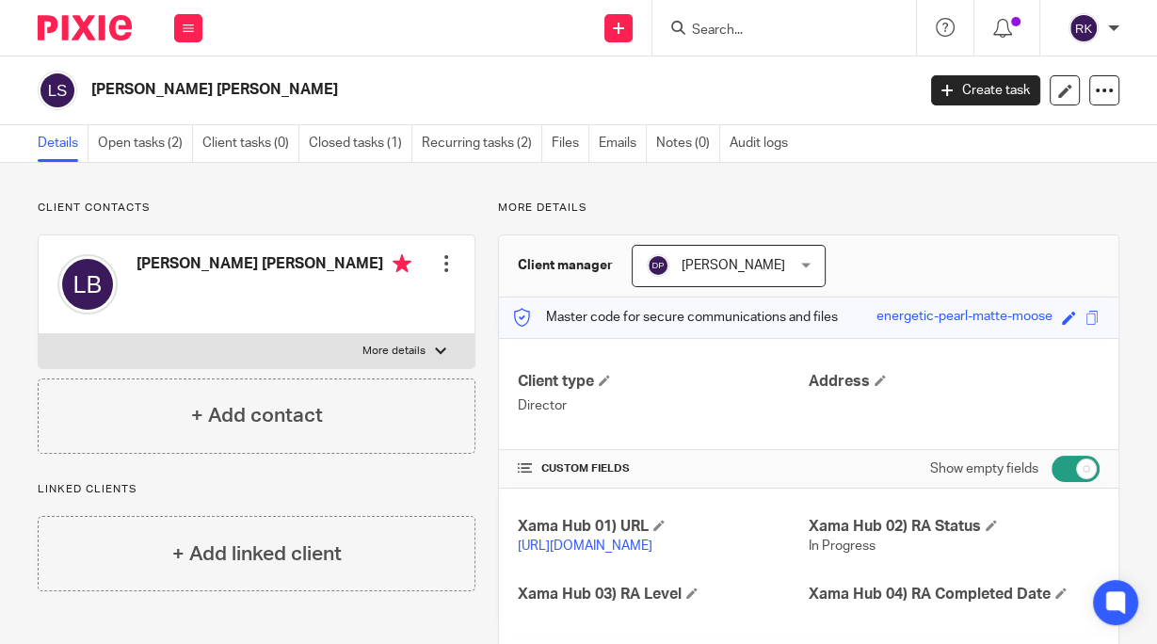
click at [743, 24] on input "Search" at bounding box center [775, 31] width 170 height 17
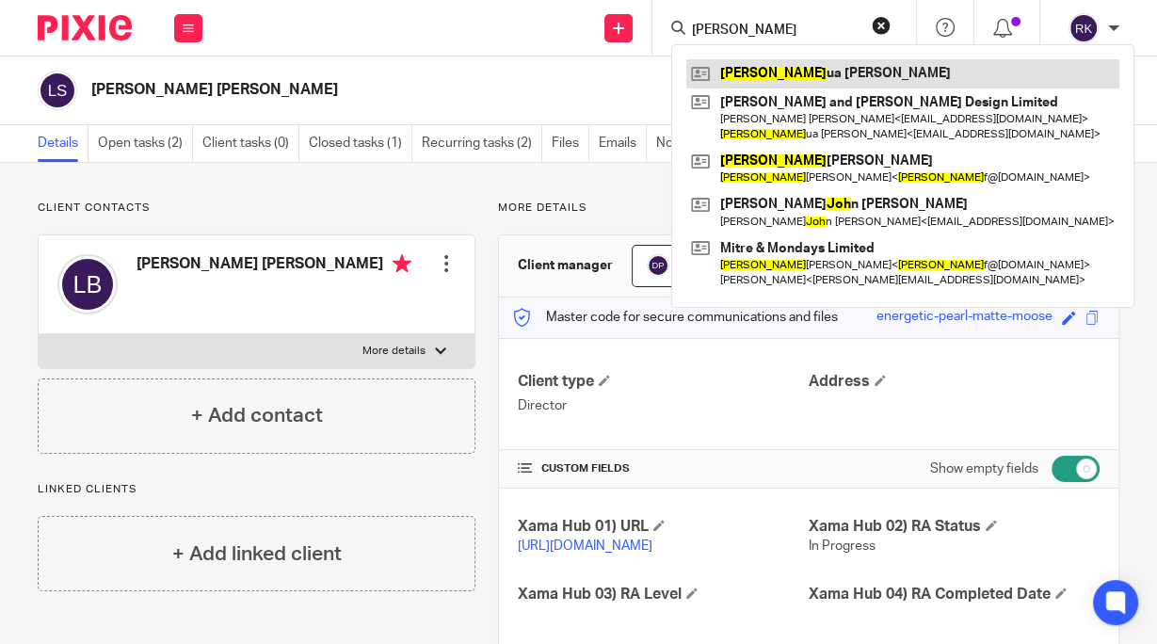
type input "Josh"
click at [761, 67] on link at bounding box center [903, 73] width 433 height 28
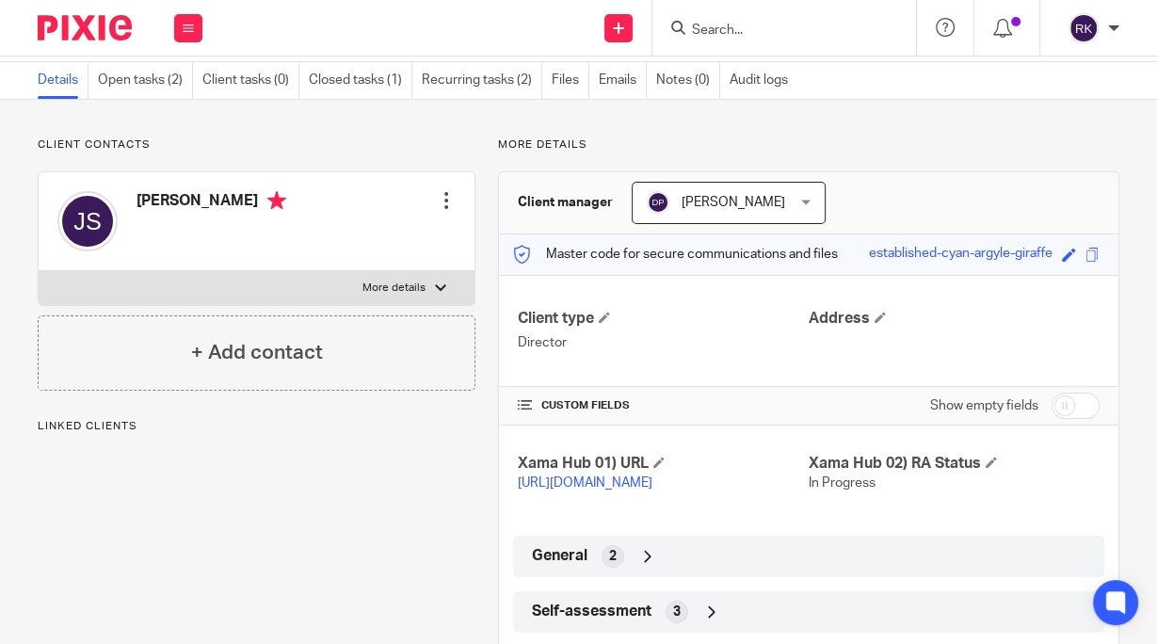
scroll to position [121, 0]
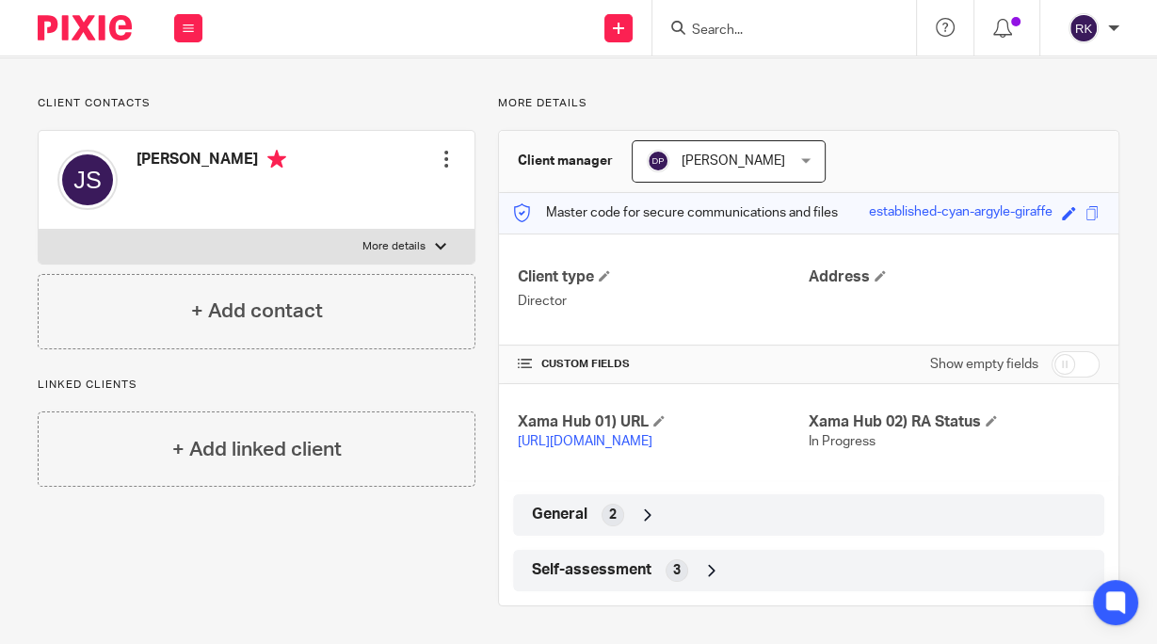
click at [818, 513] on div "General 2" at bounding box center [808, 515] width 563 height 32
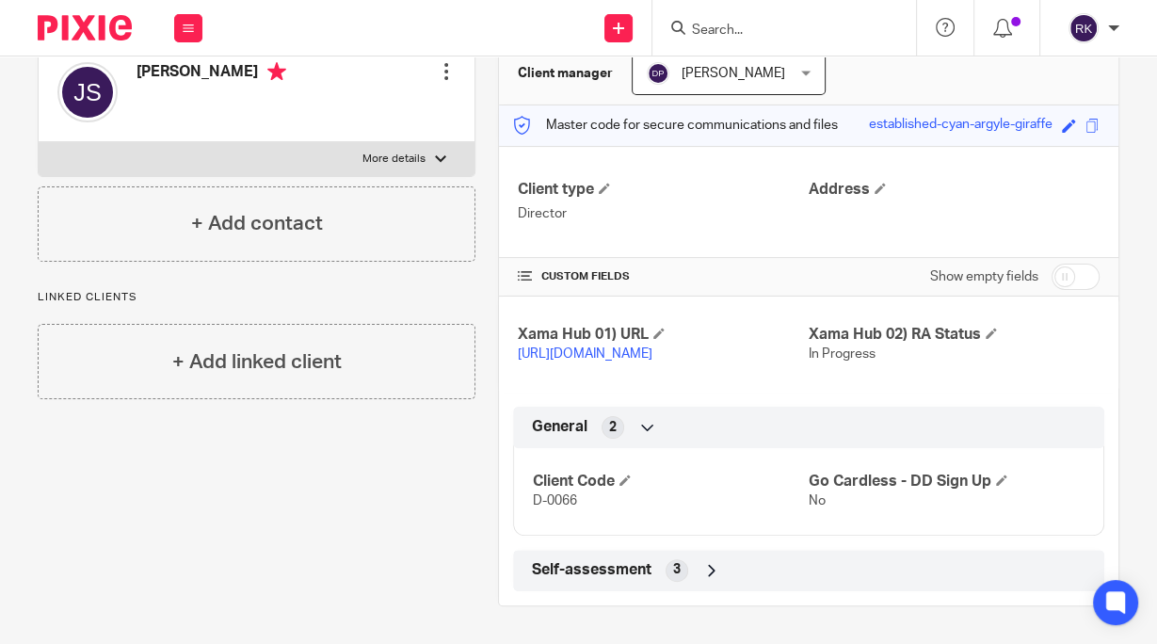
click at [850, 571] on div "Self-assessment 3" at bounding box center [808, 571] width 563 height 32
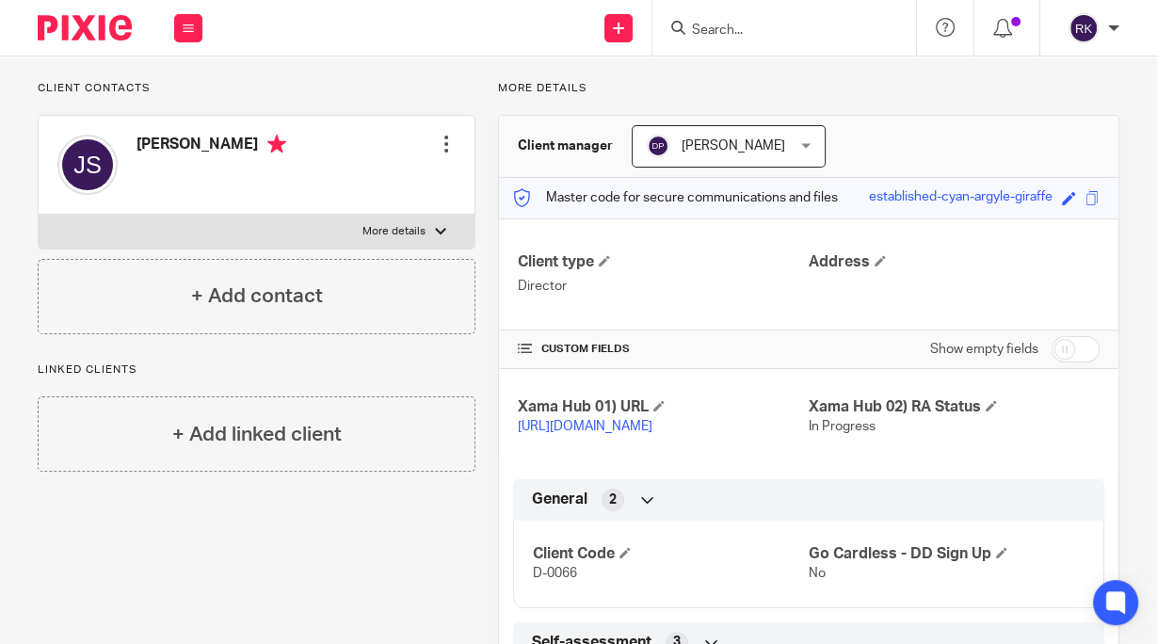
scroll to position [0, 0]
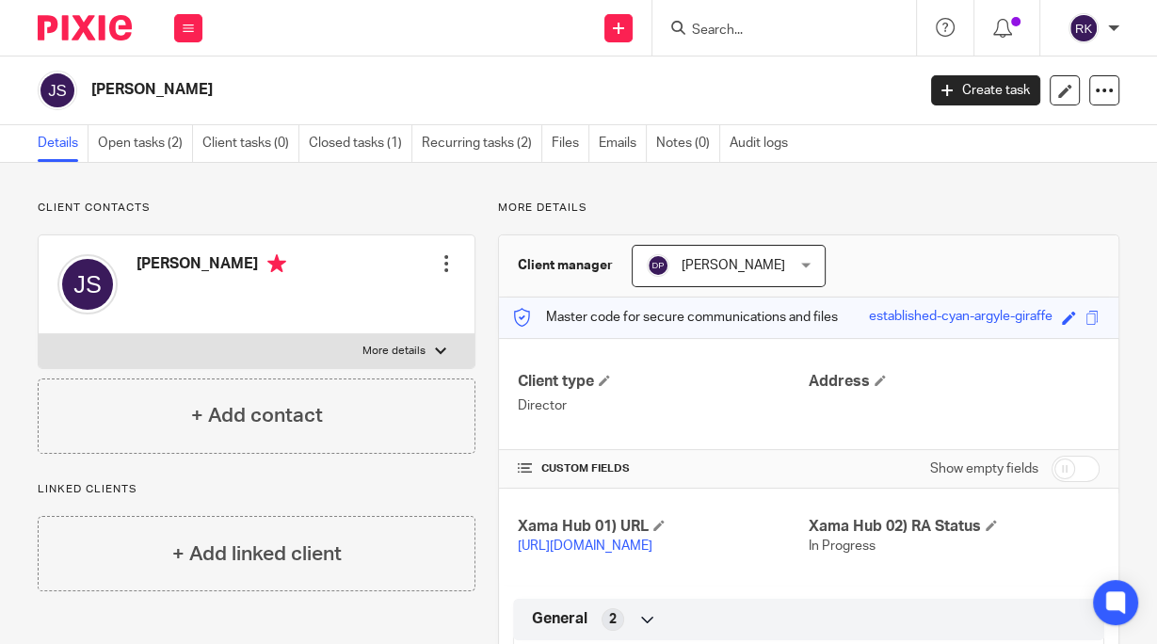
click at [732, 34] on input "Search" at bounding box center [775, 31] width 170 height 17
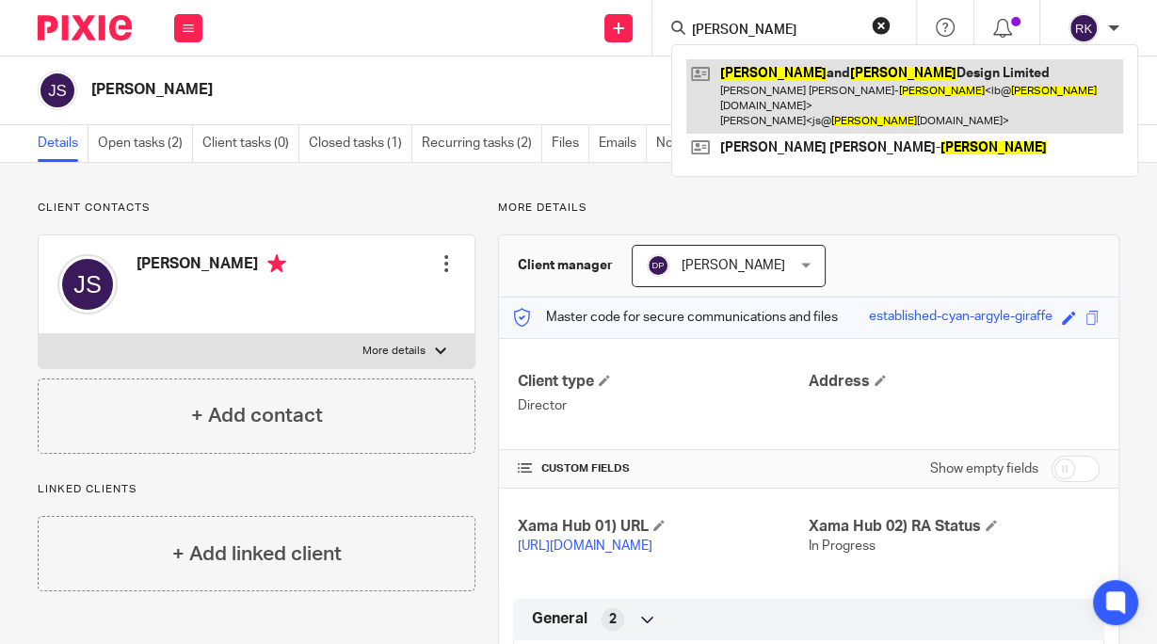
type input "[PERSON_NAME]"
click at [765, 89] on link at bounding box center [905, 96] width 437 height 74
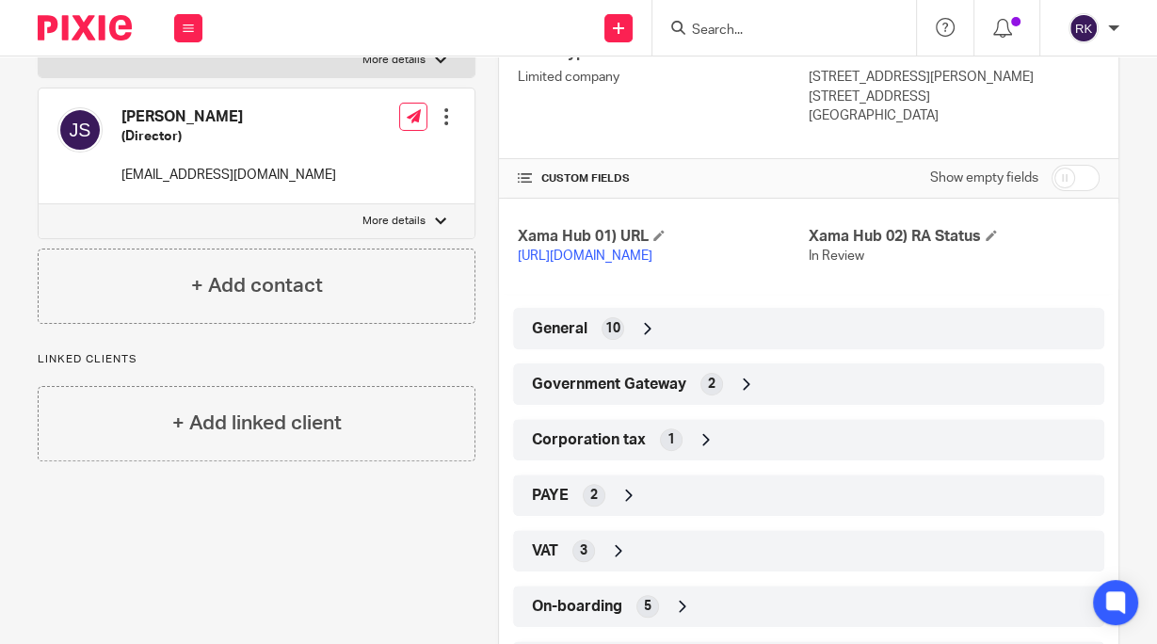
scroll to position [287, 0]
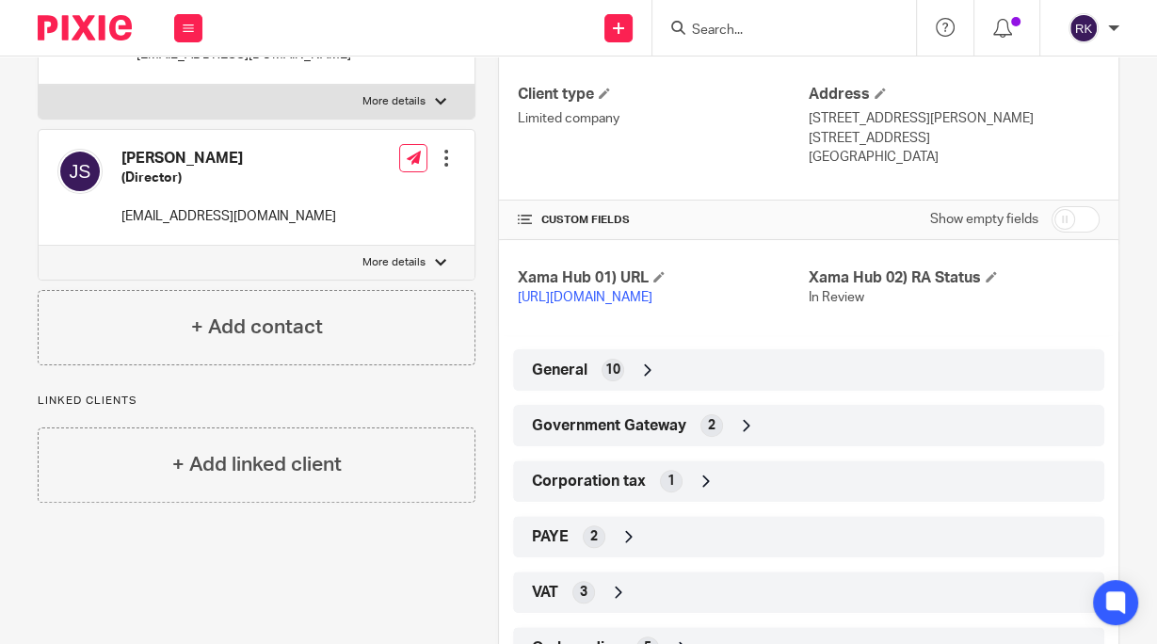
click at [701, 437] on div "2" at bounding box center [712, 425] width 23 height 23
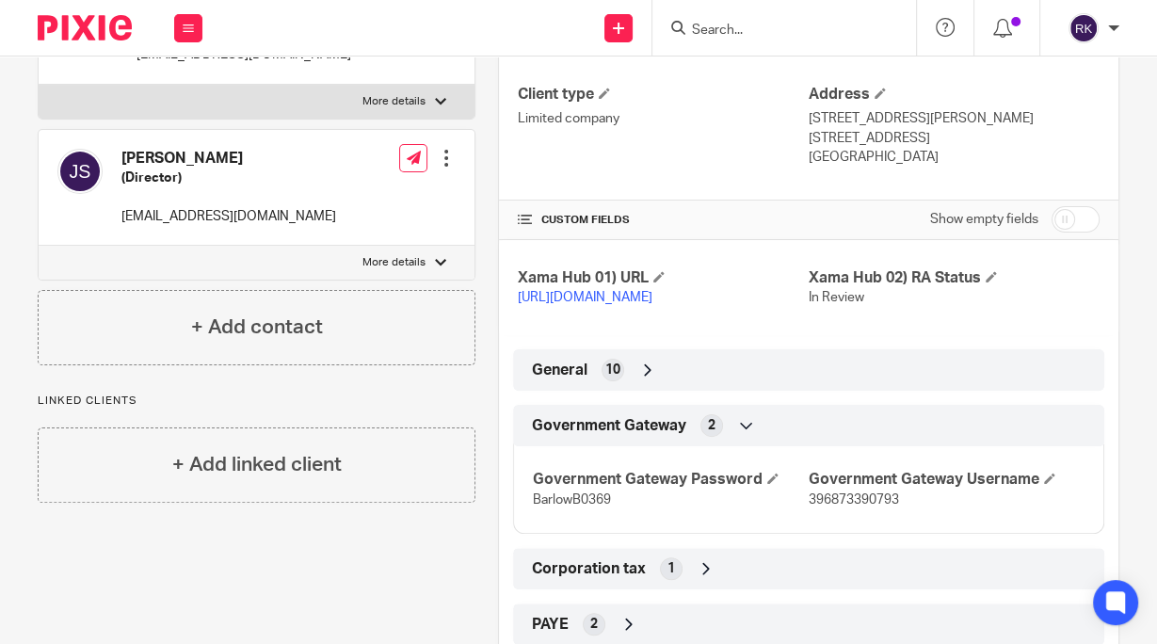
scroll to position [438, 0]
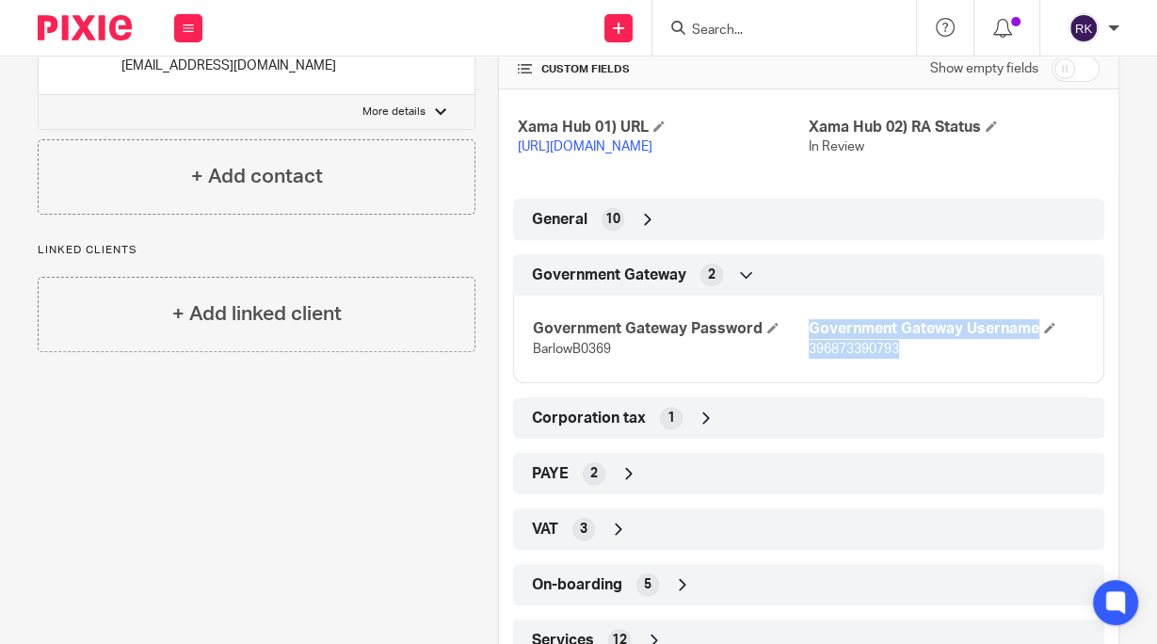
drag, startPoint x: 895, startPoint y: 369, endPoint x: 799, endPoint y: 365, distance: 96.1
click at [799, 365] on div "Government Gateway Password BarlowB0369 Government Gateway Username 396873390793" at bounding box center [808, 333] width 591 height 102
click at [899, 359] on p "396873390793" at bounding box center [947, 349] width 276 height 19
drag, startPoint x: 897, startPoint y: 364, endPoint x: 799, endPoint y: 370, distance: 98.2
click at [799, 370] on div "Government Gateway Password BarlowB0369 Government Gateway Username 396873390793" at bounding box center [808, 333] width 591 height 102
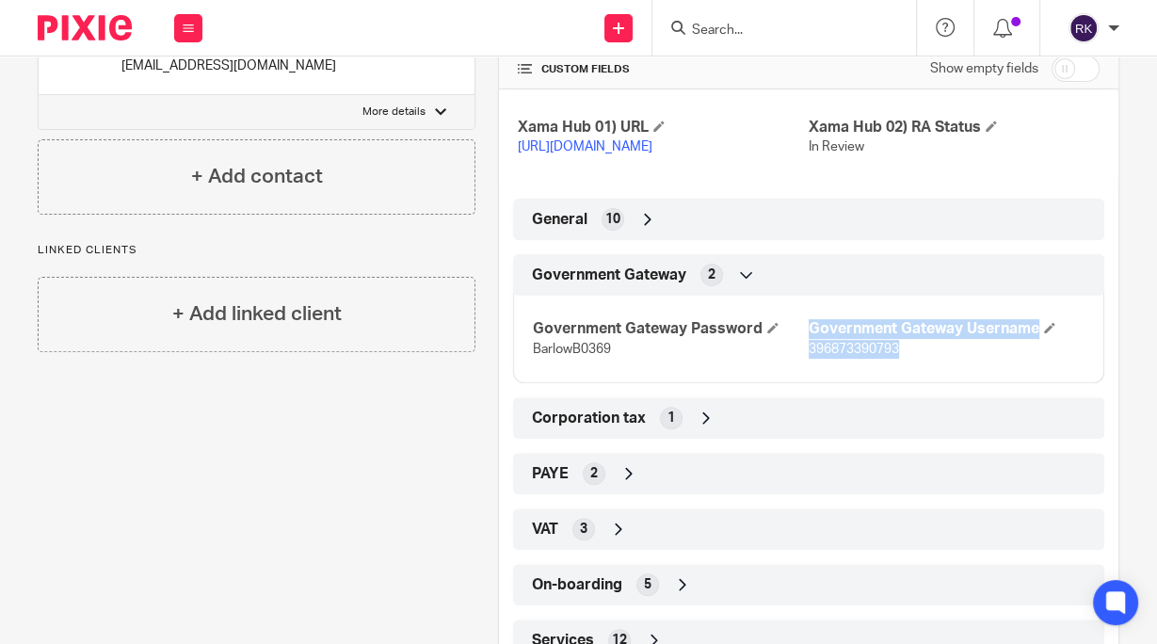
copy div "Government Gateway Username 396873390793"
click at [555, 383] on div "Government Gateway Password BarlowB0369 Government Gateway Username 396873390793" at bounding box center [808, 333] width 591 height 102
drag, startPoint x: 606, startPoint y: 364, endPoint x: 527, endPoint y: 372, distance: 79.5
click at [533, 359] on p "BarlowB0369" at bounding box center [671, 349] width 276 height 19
copy span "BarlowB0369"
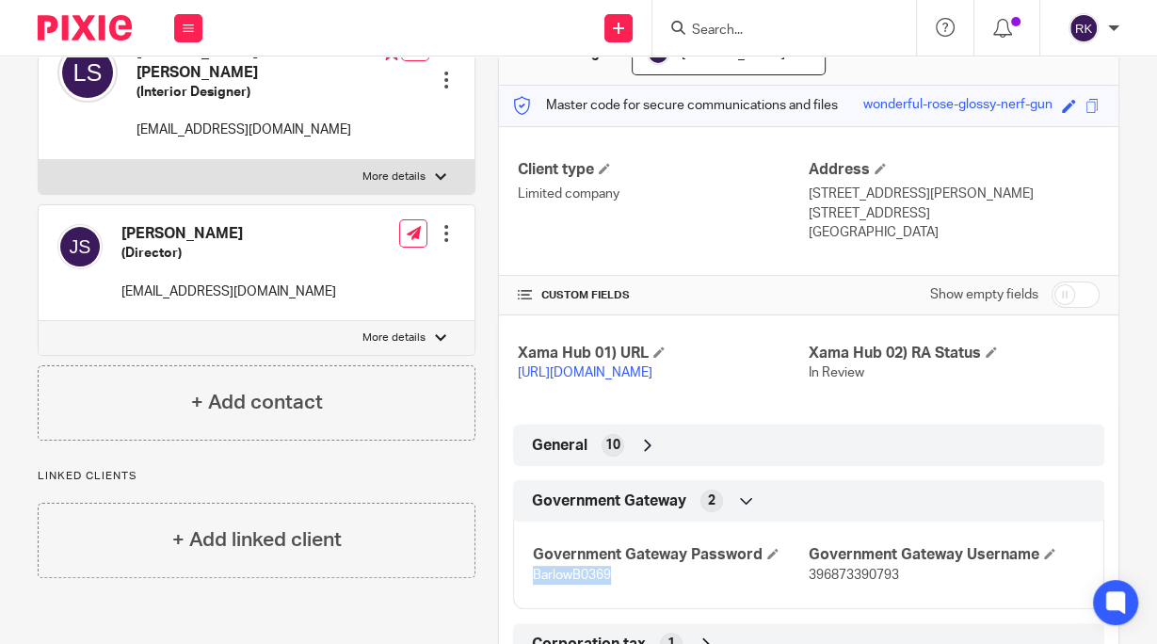
scroll to position [0, 0]
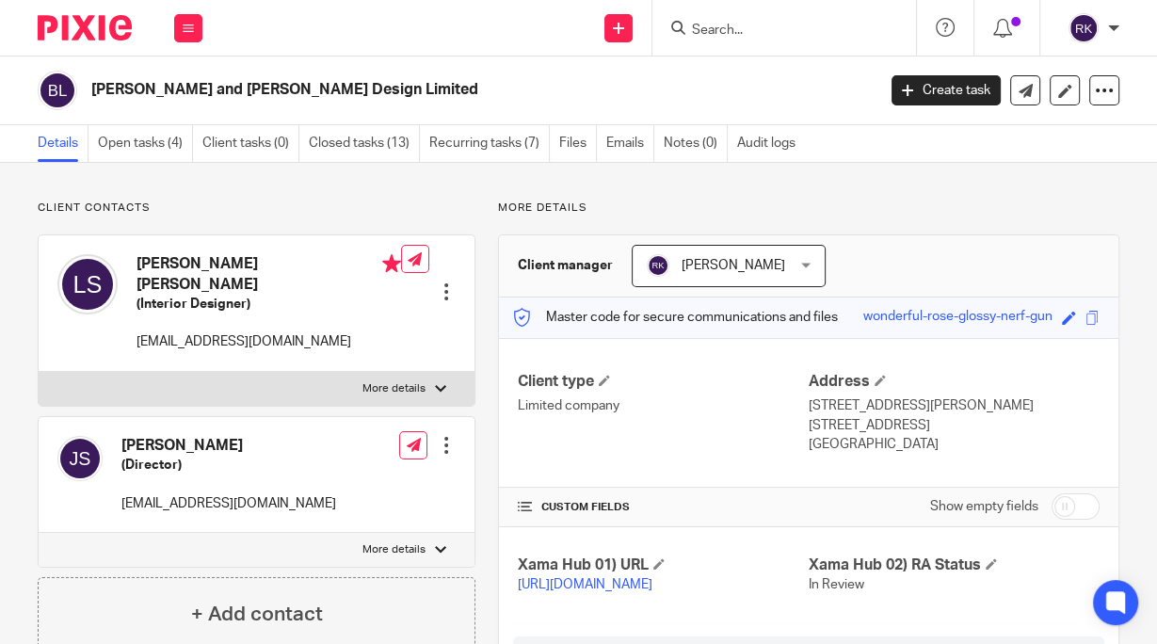
click at [740, 31] on input "Search" at bounding box center [775, 31] width 170 height 17
type input "L"
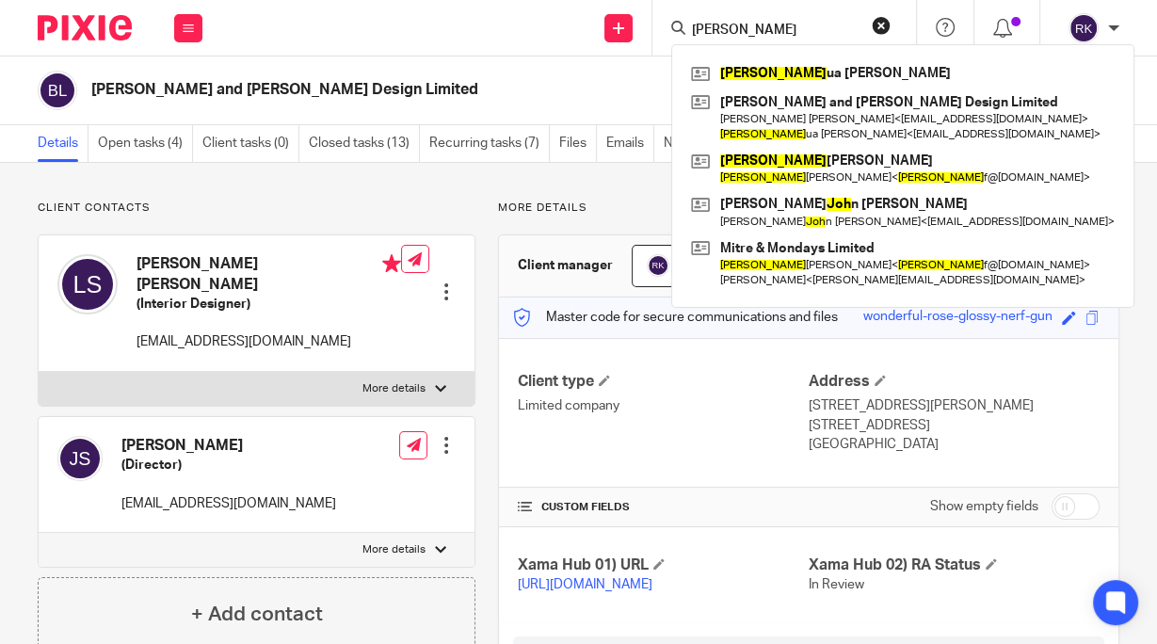
drag, startPoint x: 742, startPoint y: 22, endPoint x: 659, endPoint y: 39, distance: 84.6
click at [659, 39] on div "Josh Josh ua Alexander Sear Barlow and Barlow Design Limited Lucy Claire Sear-B…" at bounding box center [785, 28] width 264 height 56
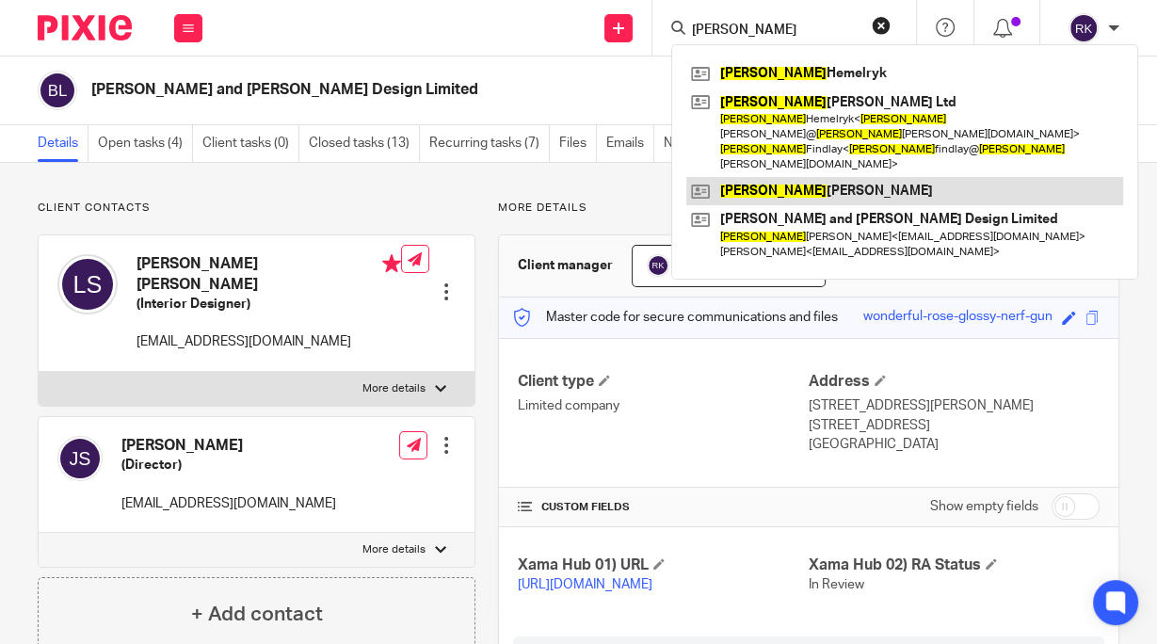
type input "Lucy"
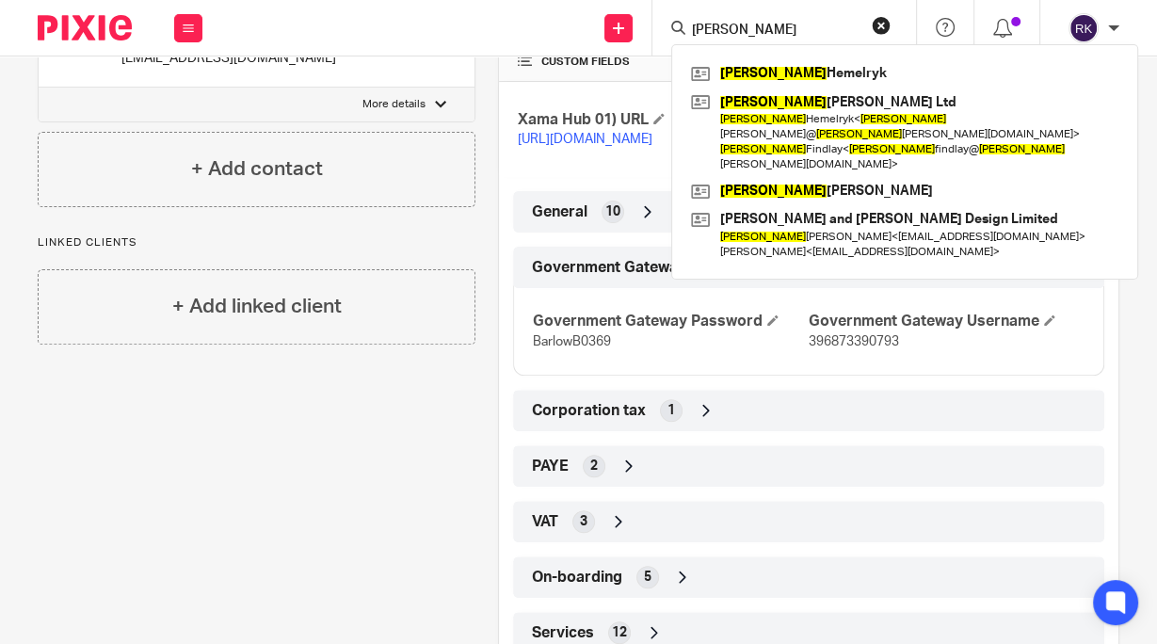
scroll to position [452, 0]
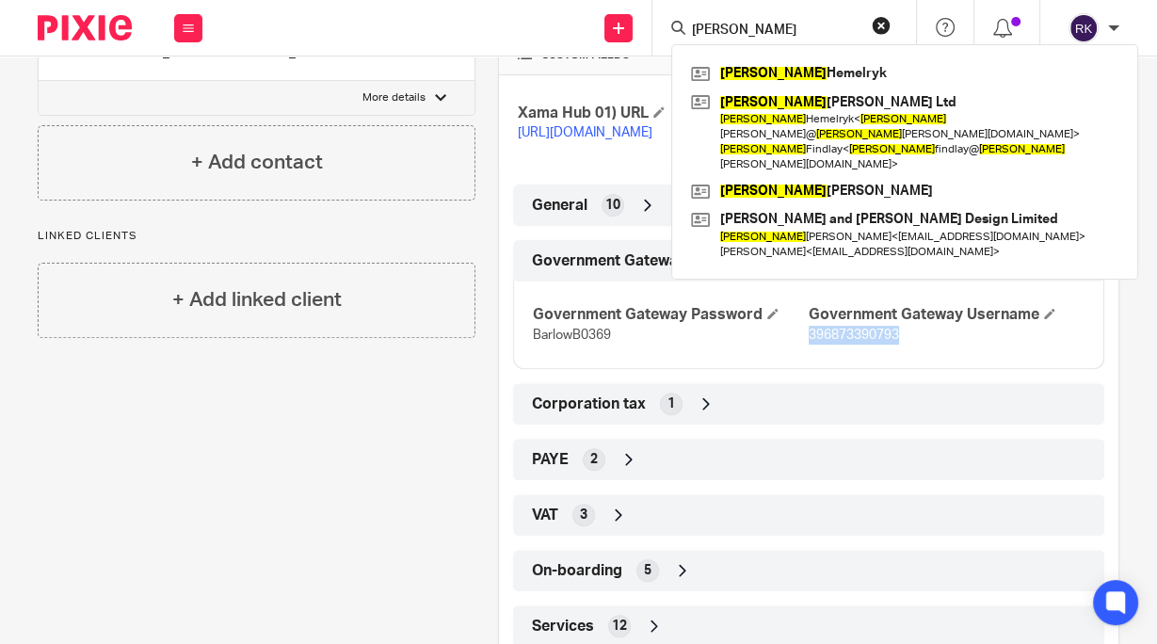
drag, startPoint x: 896, startPoint y: 354, endPoint x: 801, endPoint y: 356, distance: 94.2
click at [809, 345] on p "396873390793" at bounding box center [947, 335] width 276 height 19
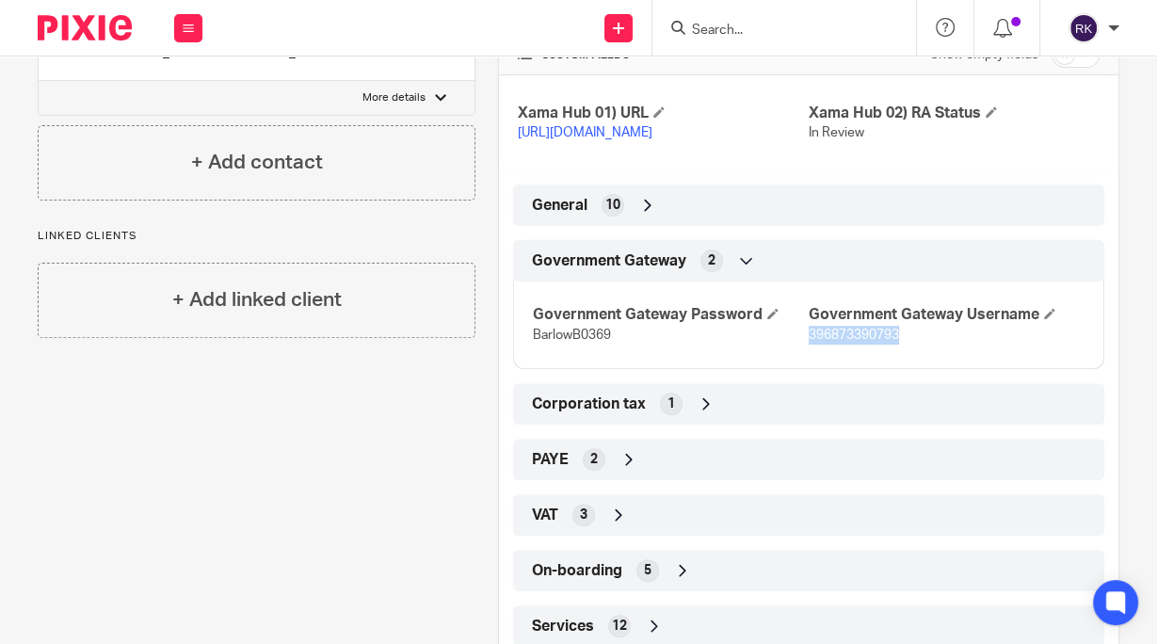
copy span "396873390793"
drag, startPoint x: 613, startPoint y: 355, endPoint x: 514, endPoint y: 348, distance: 99.1
click at [514, 347] on div "Government Gateway Password BarlowB0369 Government Gateway Username 396873390793" at bounding box center [808, 318] width 591 height 102
copy span "BarlowB0369"
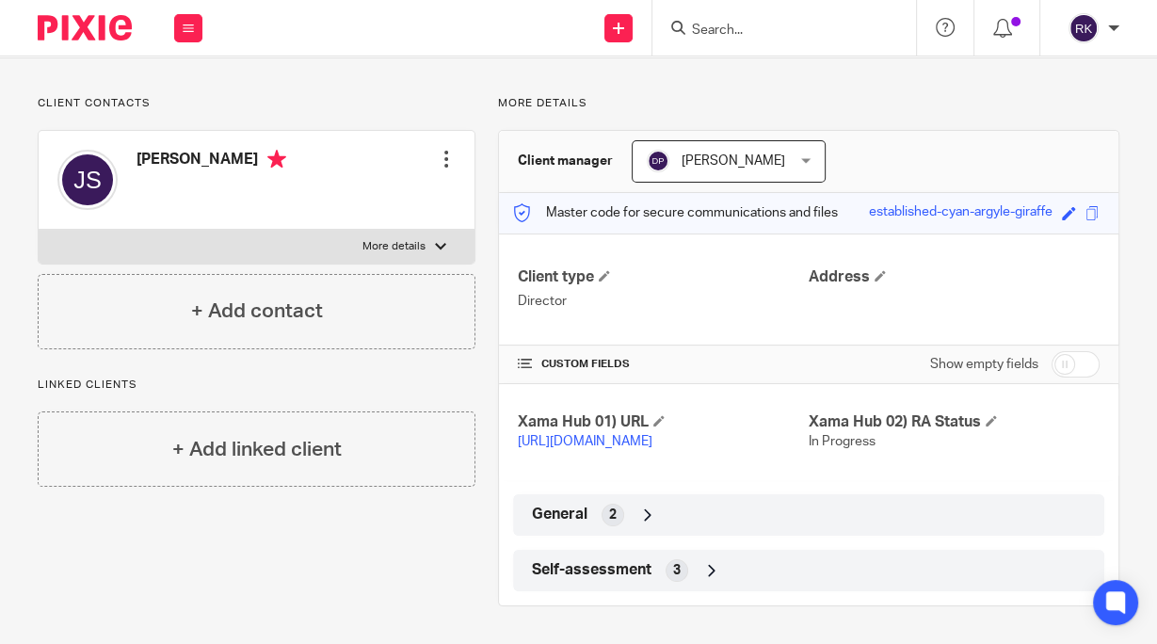
scroll to position [121, 0]
click at [625, 565] on span "Self-assessment" at bounding box center [592, 570] width 120 height 20
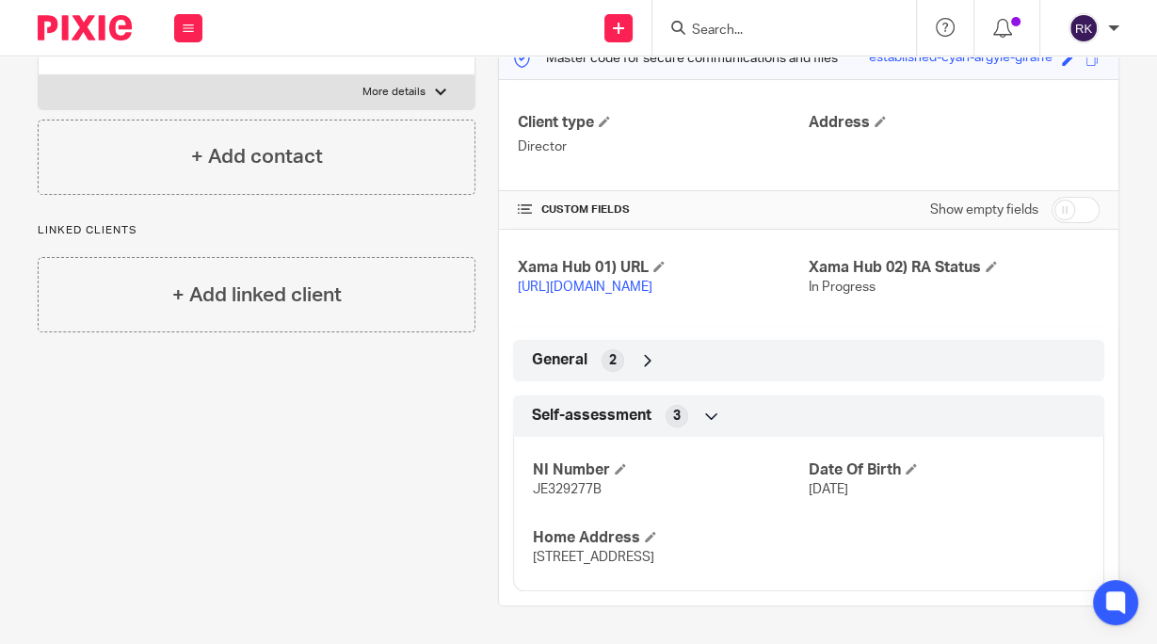
scroll to position [277, 0]
click at [632, 358] on div "General 2" at bounding box center [808, 361] width 563 height 32
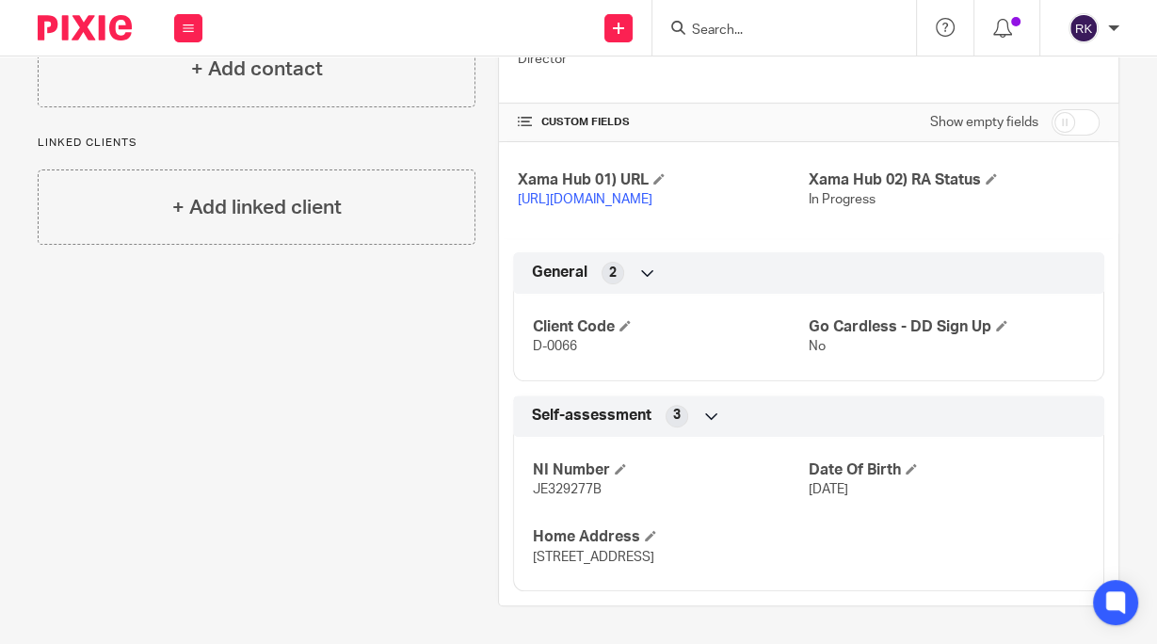
scroll to position [0, 0]
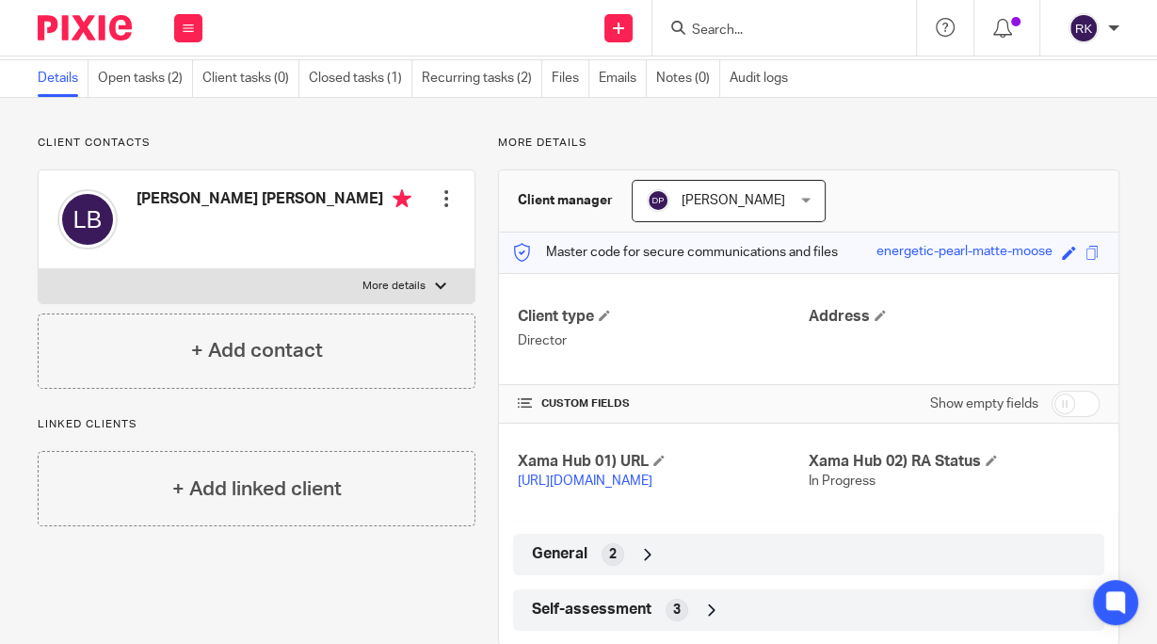
scroll to position [121, 0]
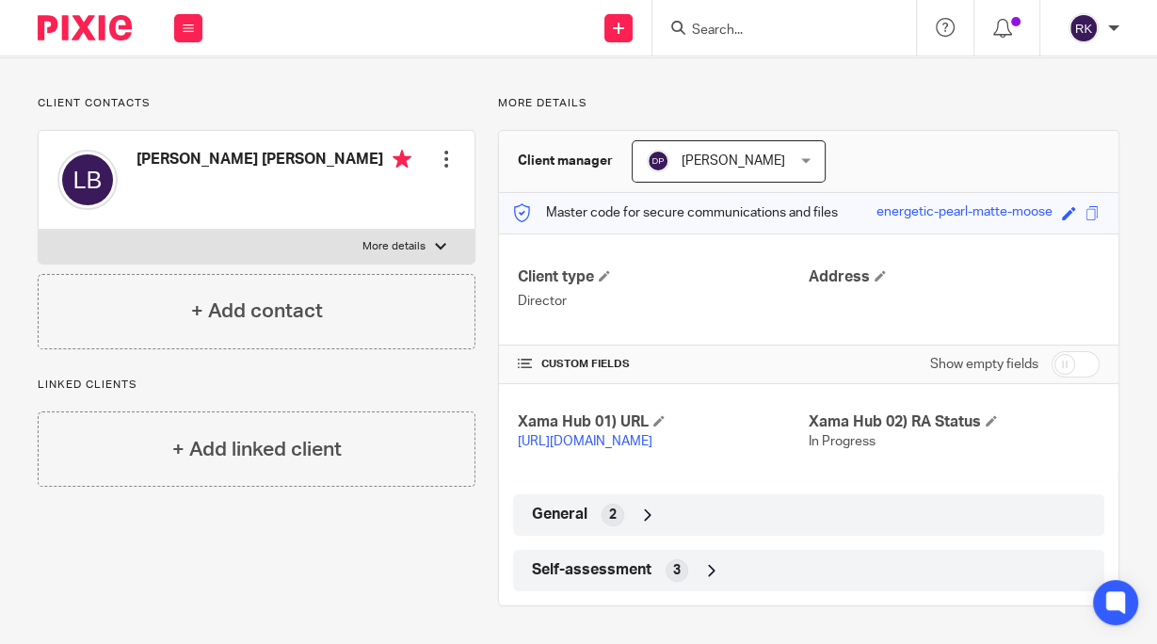
click at [714, 516] on div "General 2" at bounding box center [808, 515] width 563 height 32
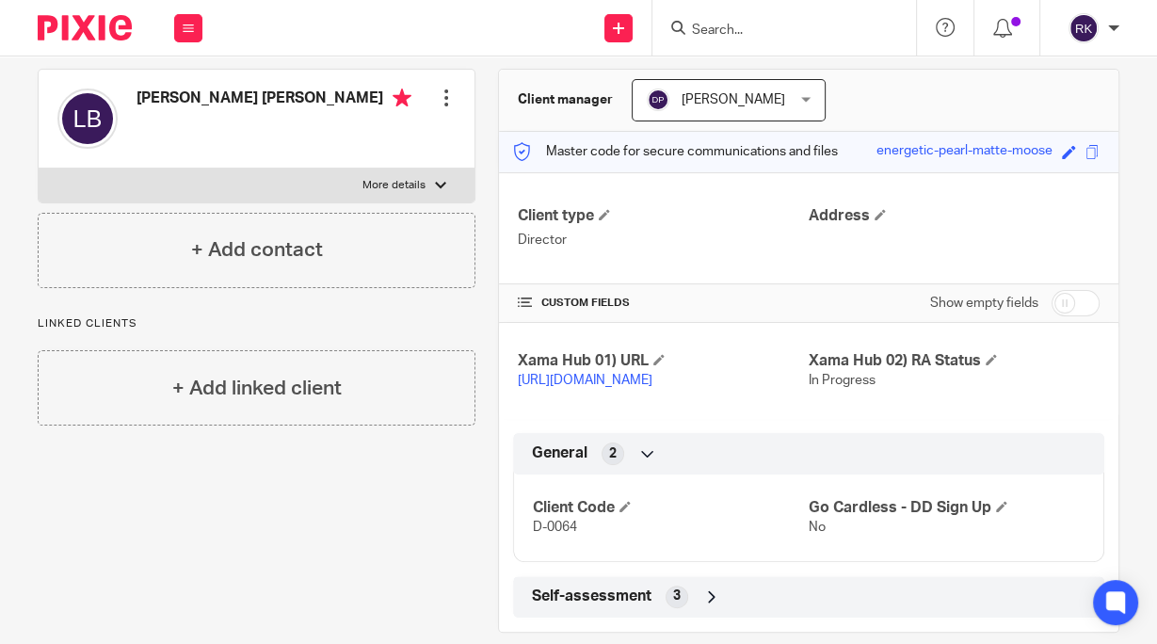
scroll to position [209, 0]
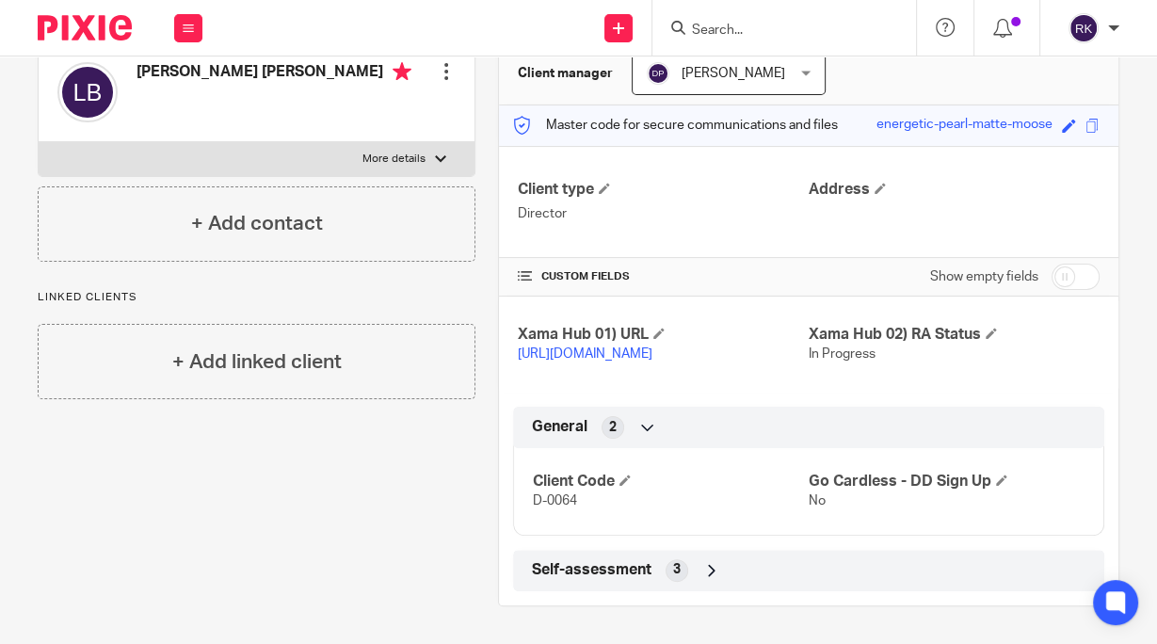
click at [1052, 264] on input "checkbox" at bounding box center [1076, 277] width 48 height 26
checkbox input "true"
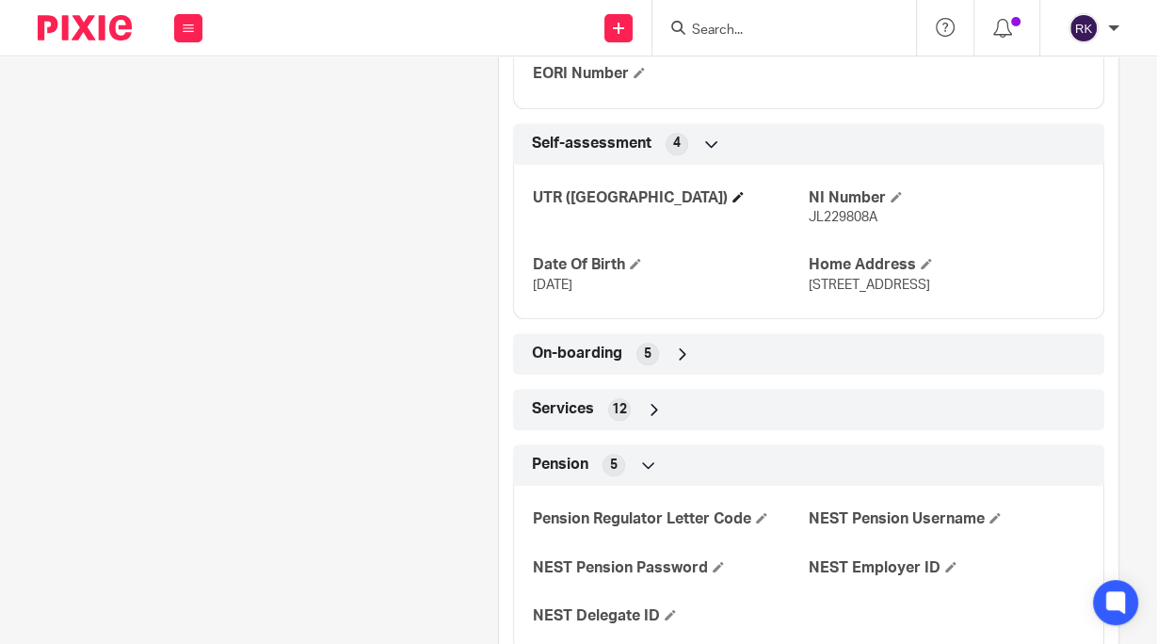
scroll to position [1617, 0]
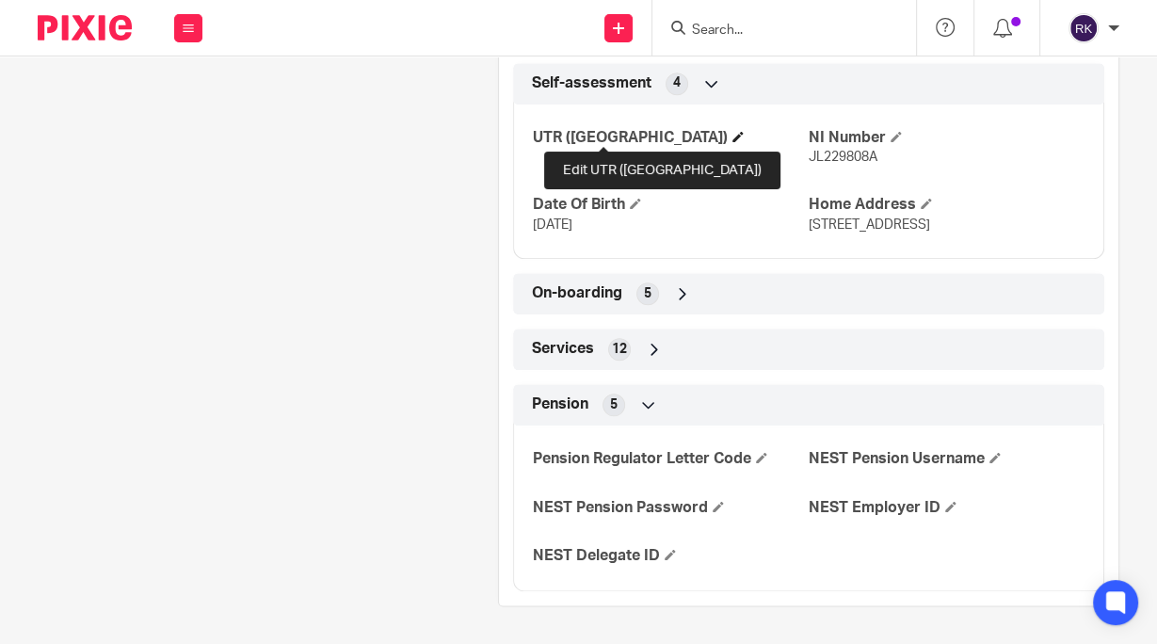
click at [733, 134] on span at bounding box center [738, 136] width 11 height 11
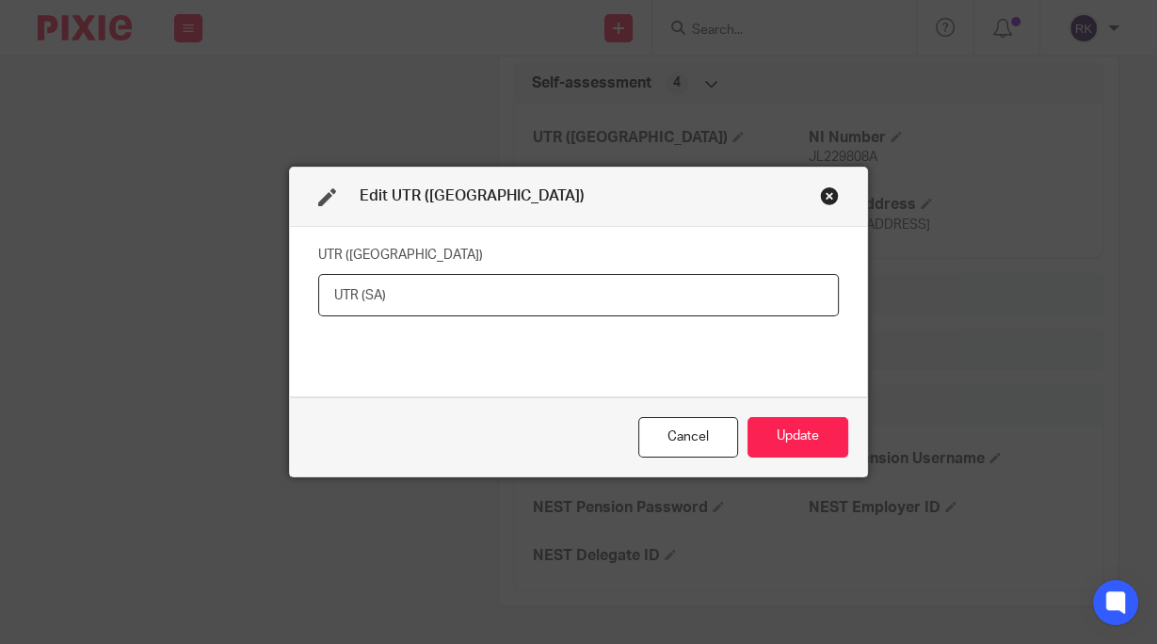
paste input "1554384441"
type input "1554384441"
click at [775, 440] on button "Update" at bounding box center [798, 437] width 101 height 40
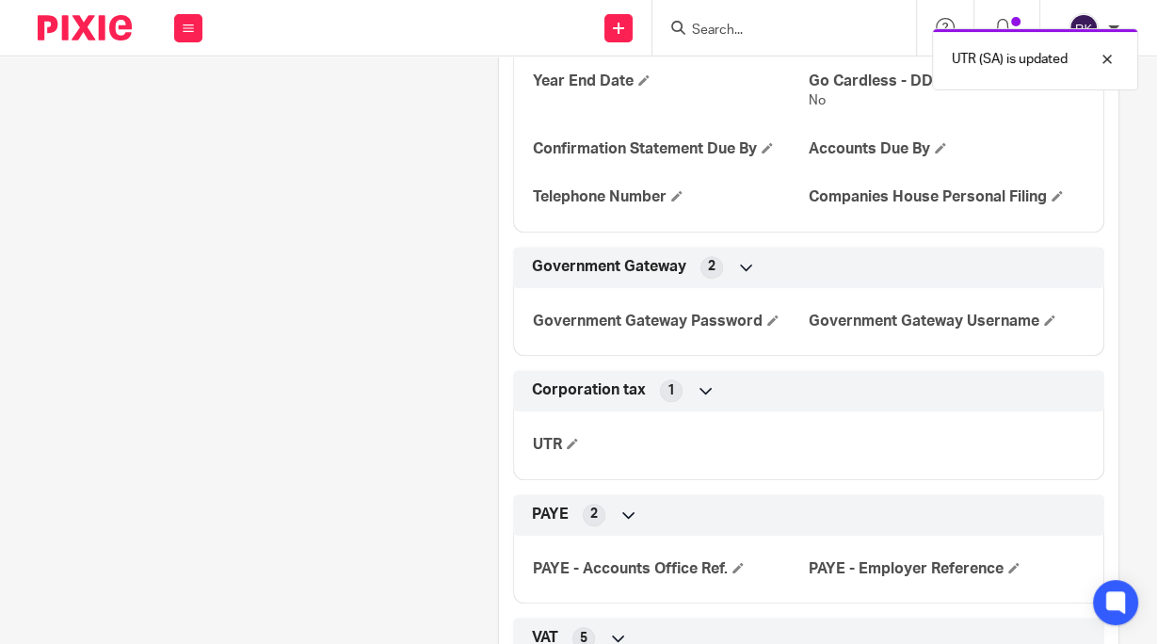
scroll to position [788, 0]
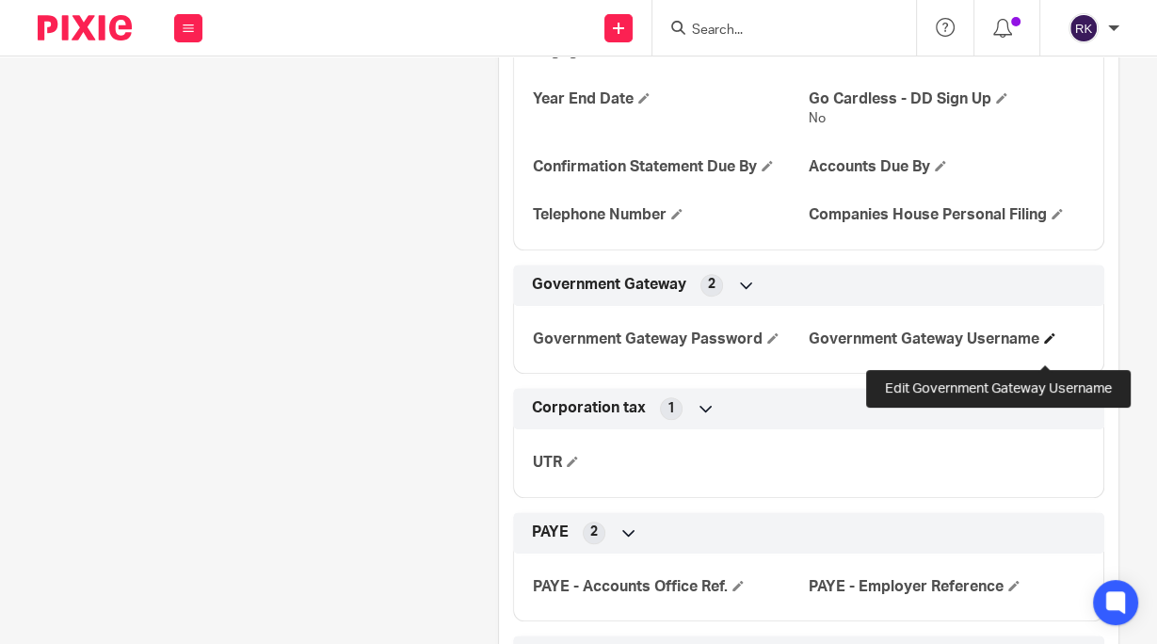
click at [1045, 344] on span at bounding box center [1049, 337] width 11 height 11
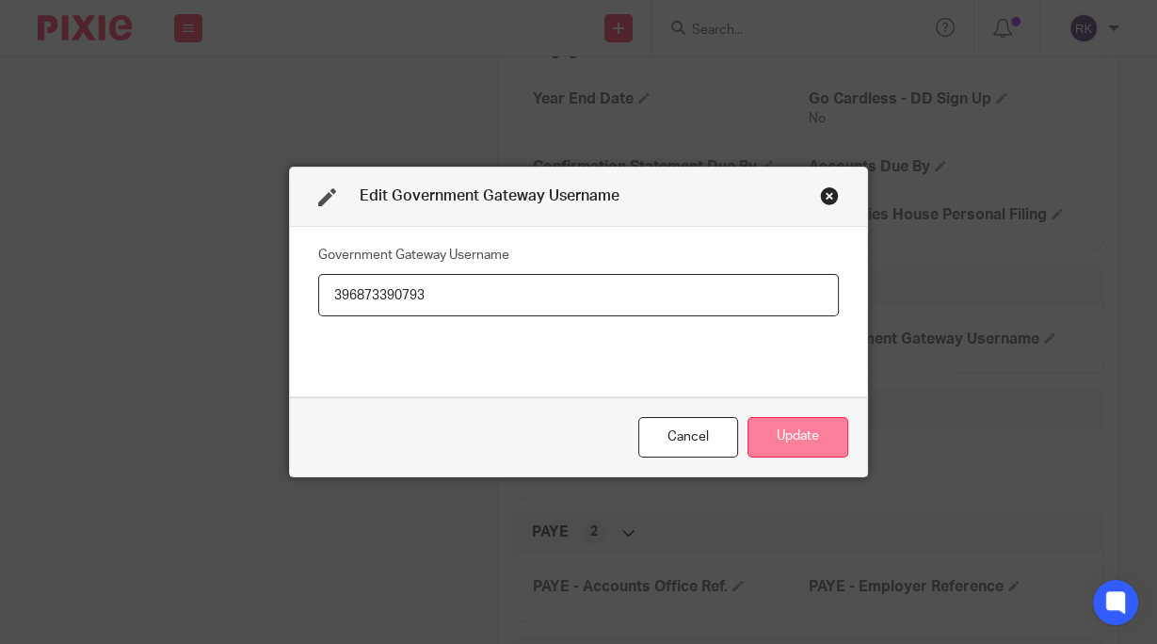
type input "396873390793"
click at [784, 440] on button "Update" at bounding box center [798, 437] width 101 height 40
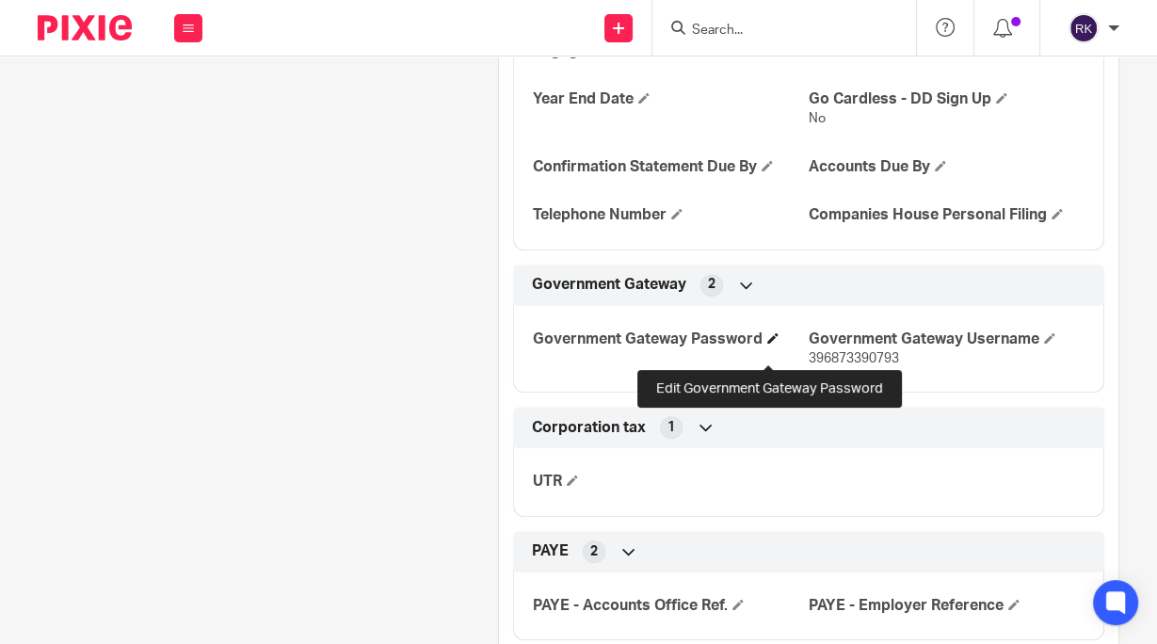
click at [768, 344] on span at bounding box center [773, 337] width 11 height 11
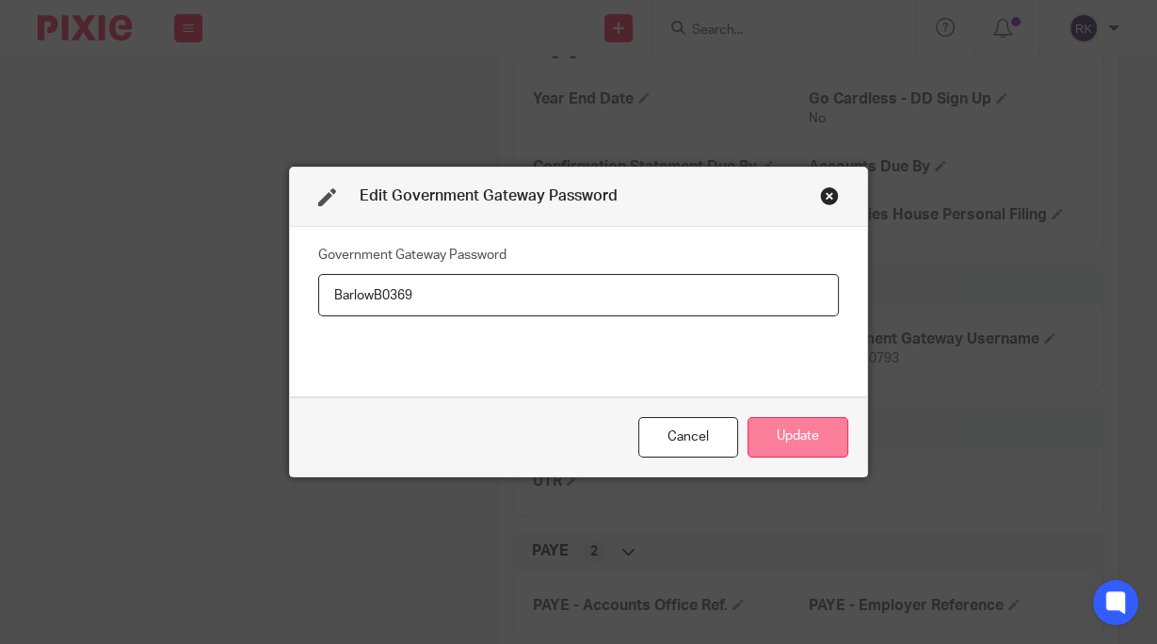
type input "BarlowB0369"
click at [787, 434] on button "Update" at bounding box center [798, 437] width 101 height 40
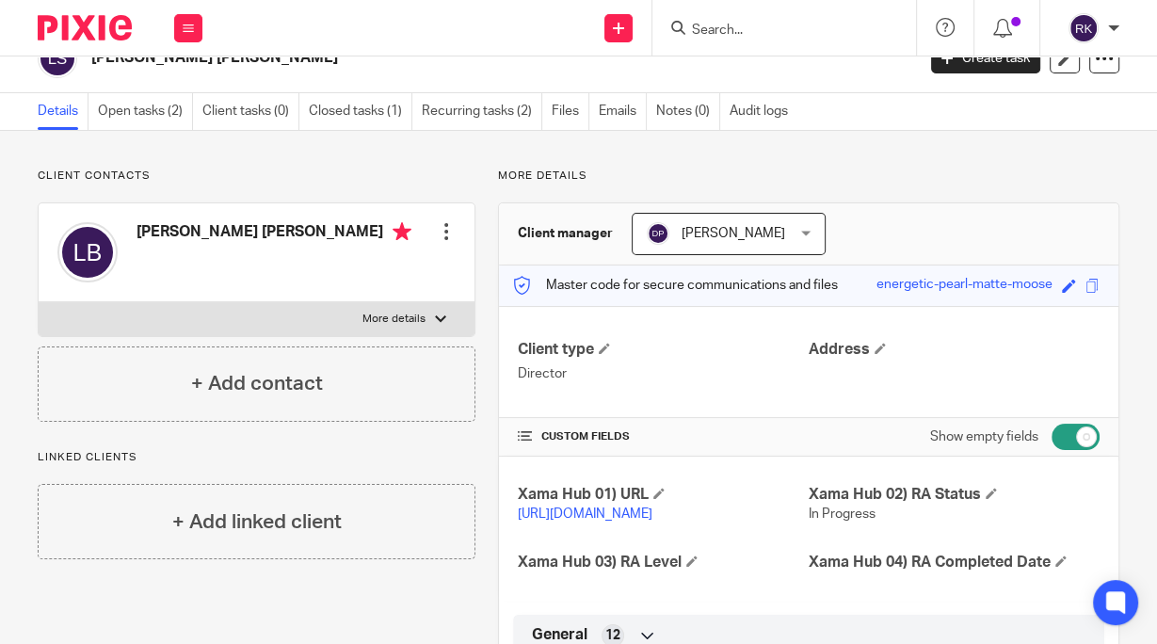
scroll to position [0, 0]
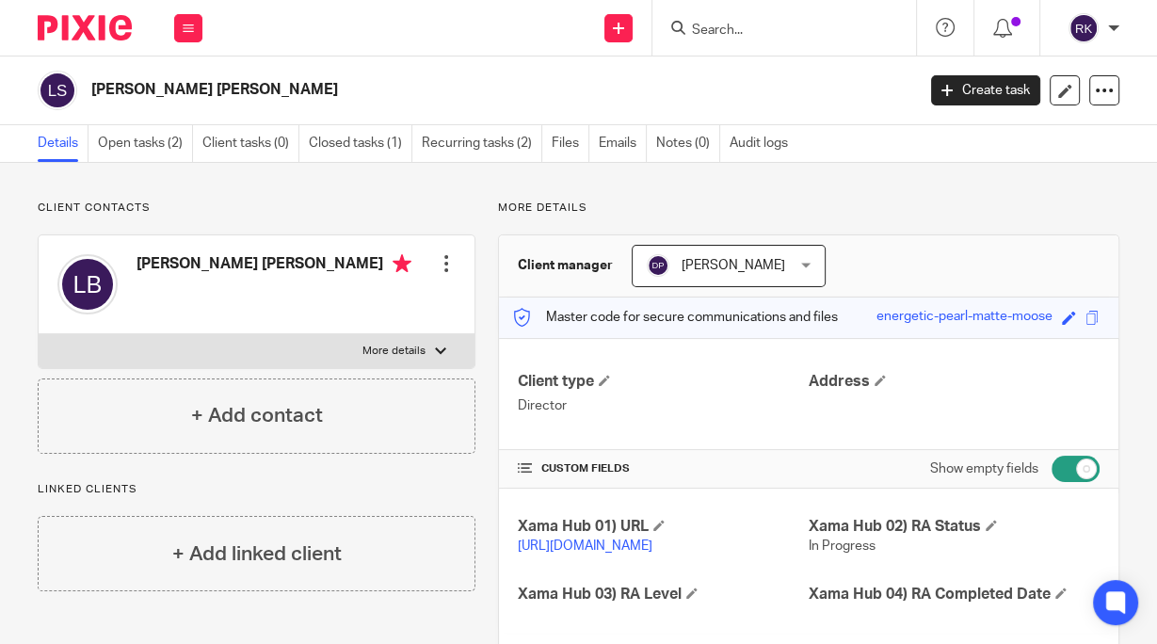
click at [767, 24] on input "Search" at bounding box center [775, 31] width 170 height 17
paste input "2947511612"
type input "2947511612"
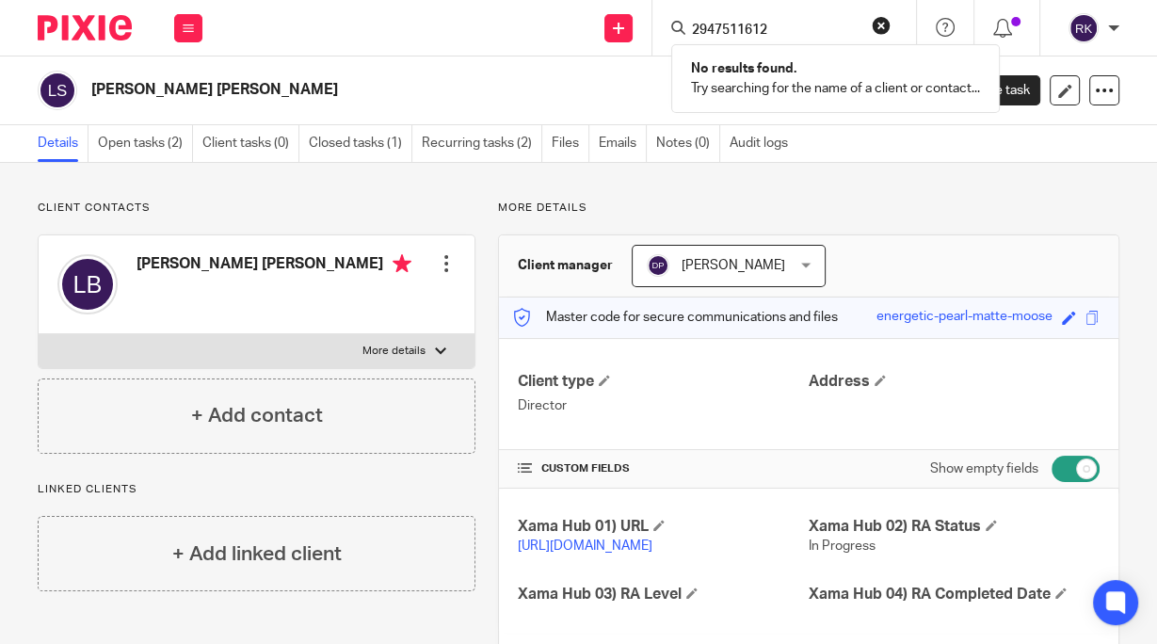
drag, startPoint x: 800, startPoint y: 25, endPoint x: 610, endPoint y: 42, distance: 190.0
click at [611, 42] on div "Send new email Create task Add client 2947511612 No results found. Try searchin…" at bounding box center [689, 28] width 936 height 56
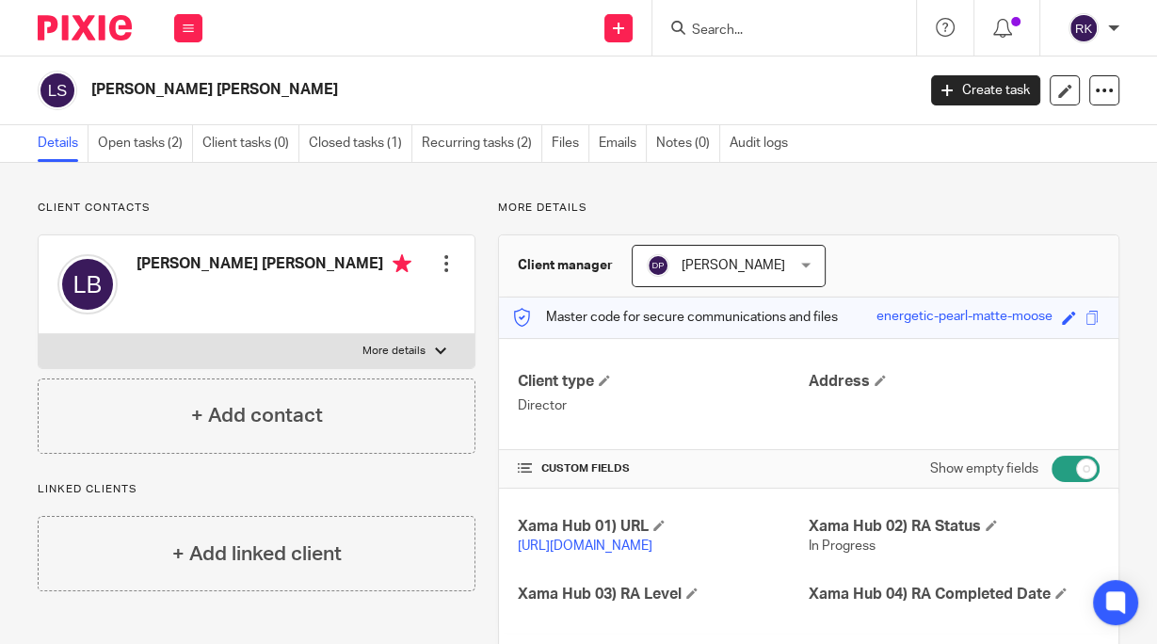
click at [169, 24] on div "Work Email Clients Team Reports Settings" at bounding box center [188, 28] width 66 height 56
click at [181, 27] on button at bounding box center [188, 28] width 28 height 28
click at [184, 138] on link "Clients" at bounding box center [184, 143] width 43 height 13
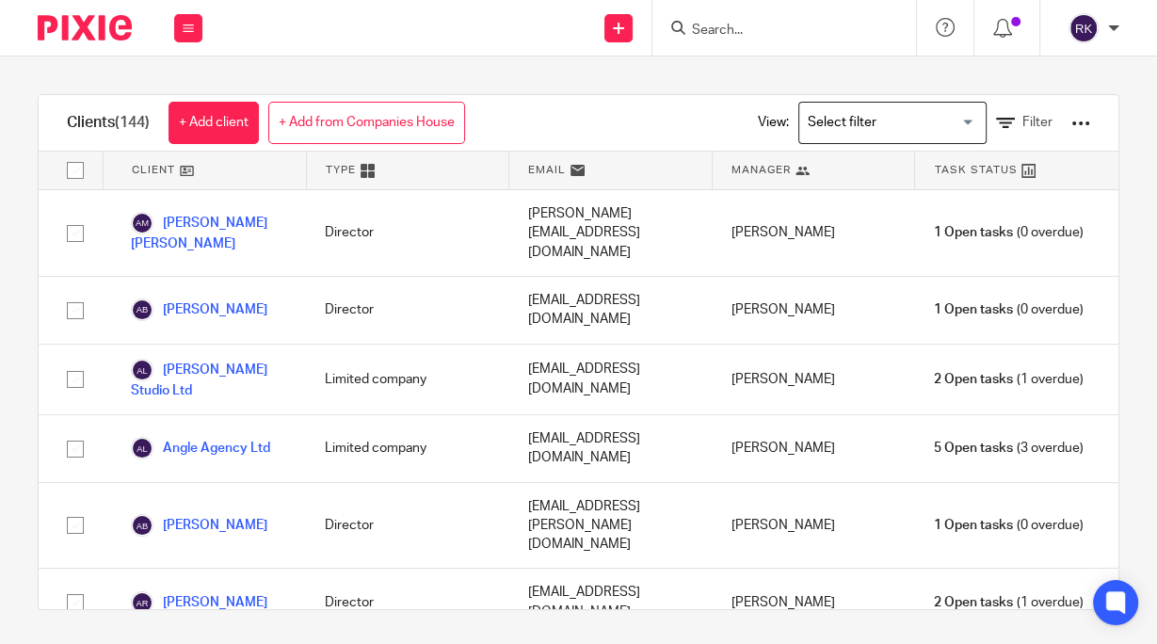
click at [738, 23] on input "Search" at bounding box center [775, 31] width 170 height 17
paste input "2947511612"
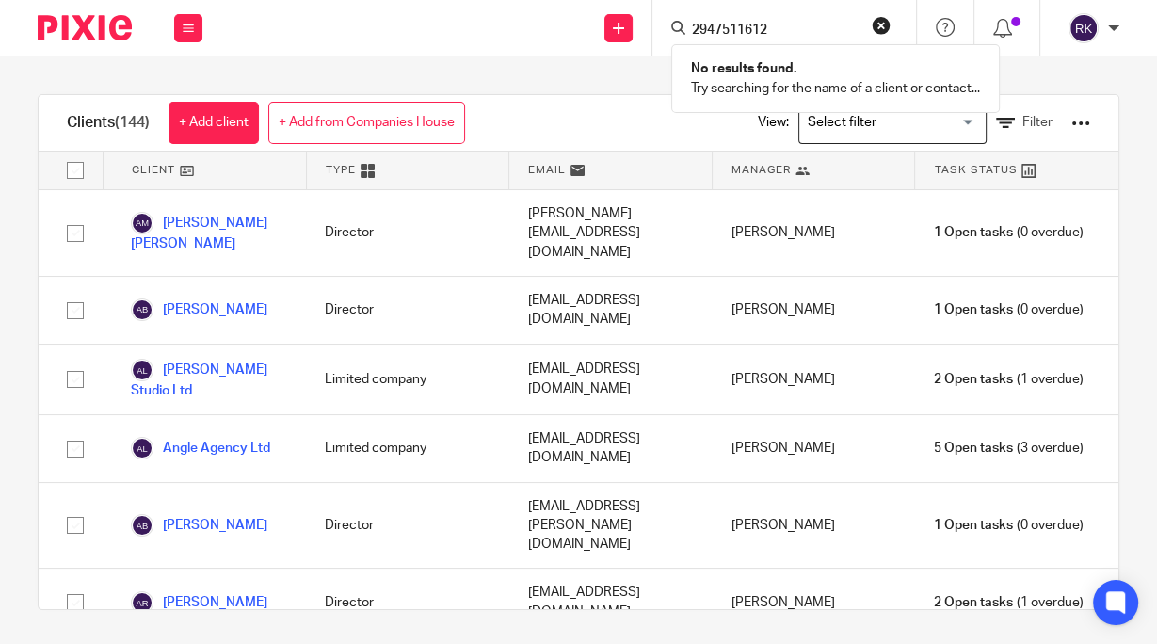
type input "2947511612"
click at [626, 92] on div "Clients (144) + Add client + Add from Companies House View: Loading... Filter C…" at bounding box center [578, 351] width 1157 height 588
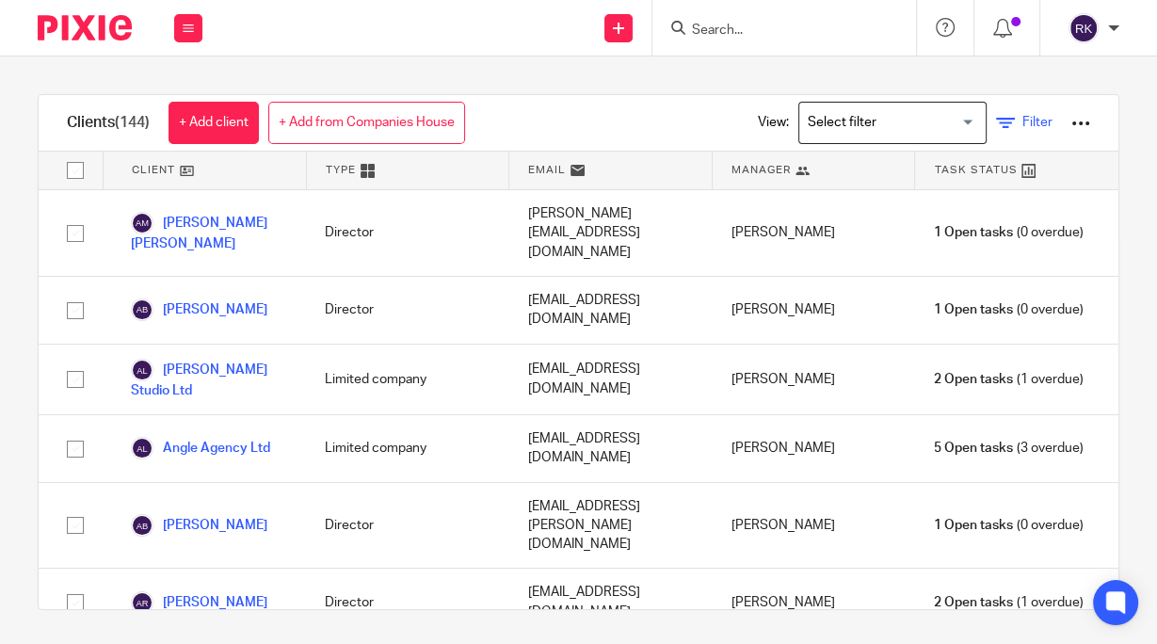
click at [996, 123] on link "Filter" at bounding box center [1024, 123] width 57 height 20
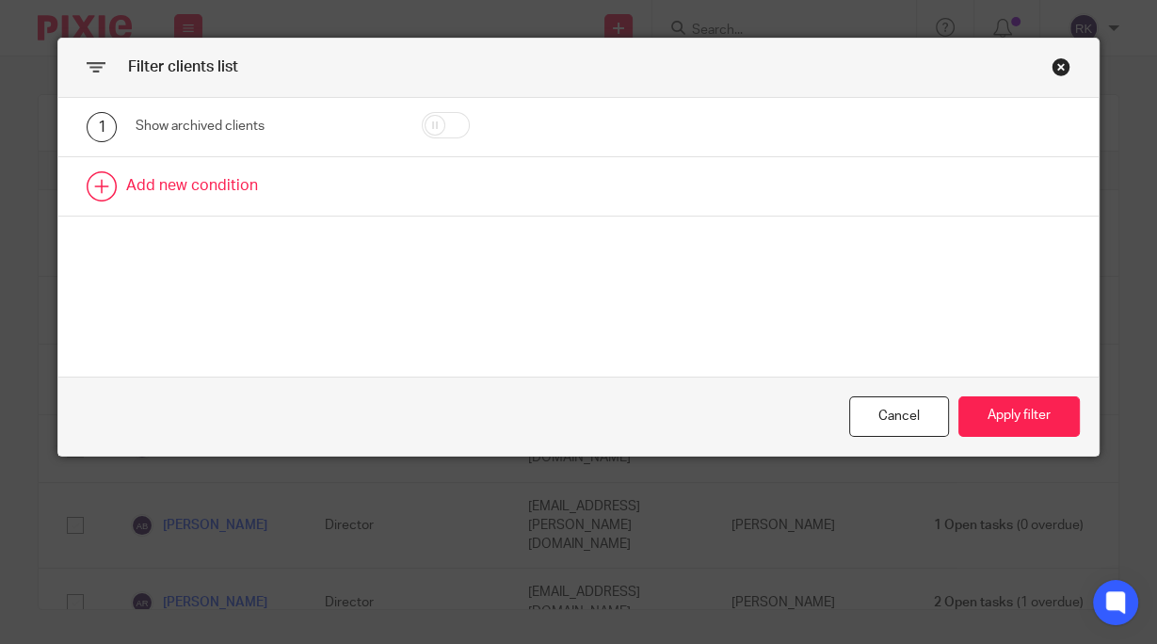
click at [101, 183] on link at bounding box center [578, 186] width 1040 height 58
click at [154, 187] on div "Field" at bounding box center [250, 192] width 199 height 40
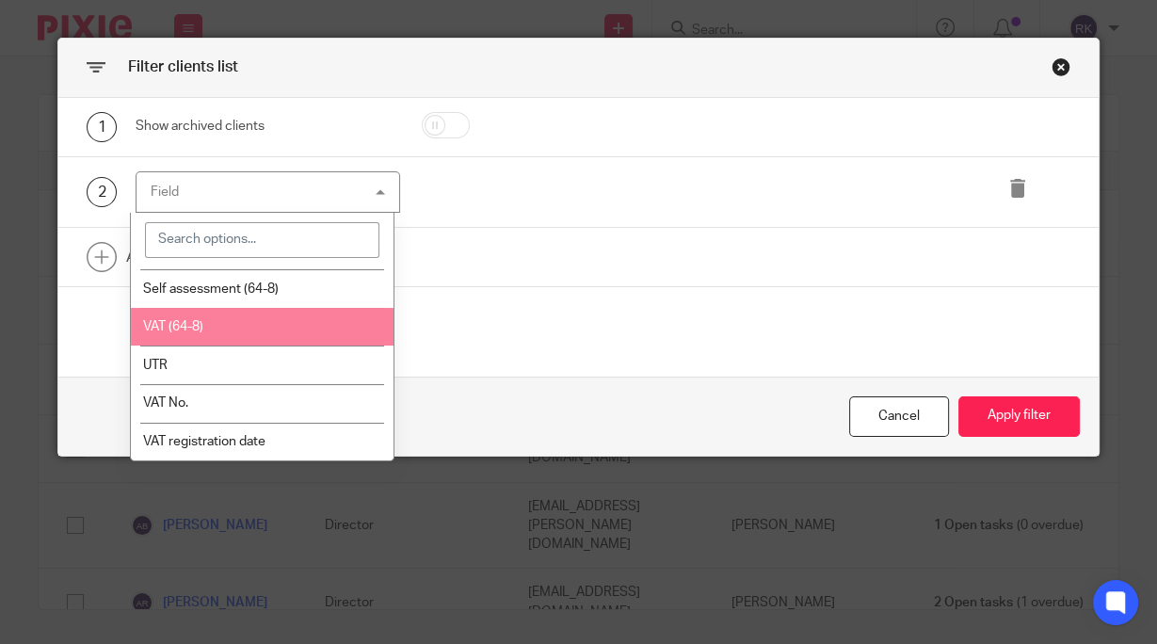
scroll to position [979, 0]
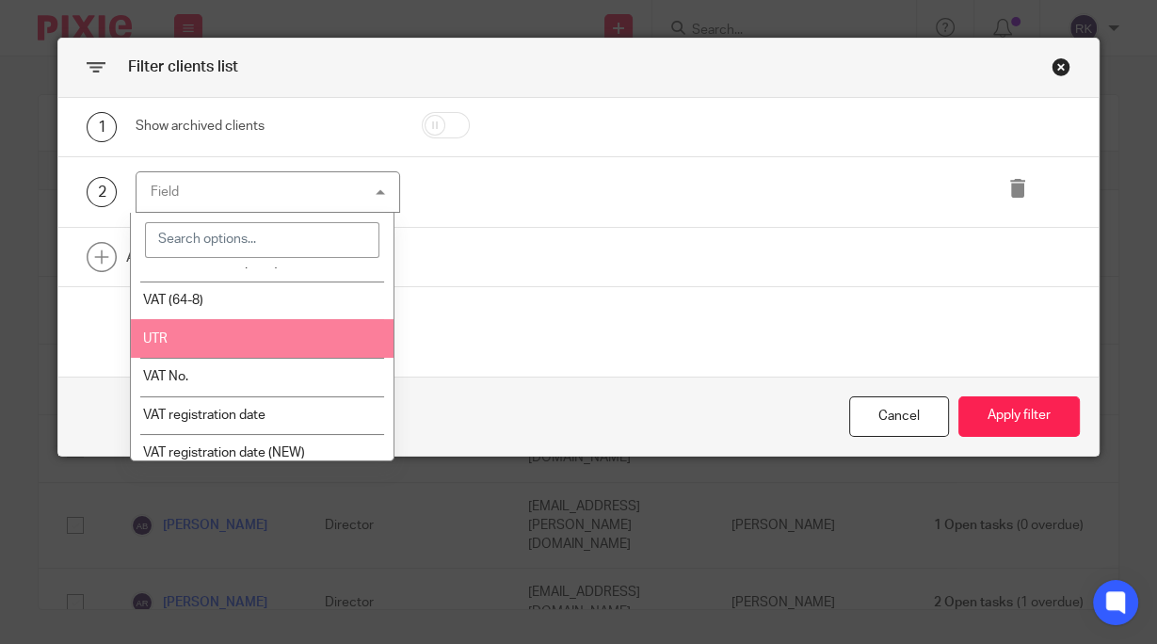
click at [308, 358] on li "UTR" at bounding box center [262, 338] width 262 height 39
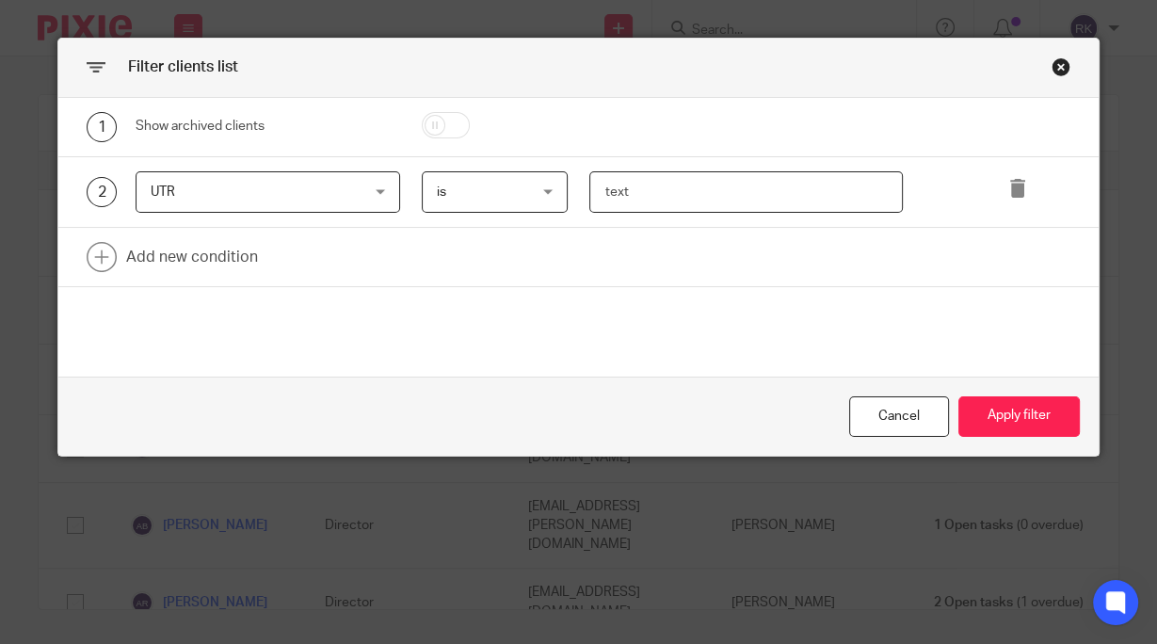
click at [647, 188] on input "text" at bounding box center [746, 192] width 313 height 42
paste input "2947511612"
type input "2947511612"
click at [1011, 426] on button "Apply filter" at bounding box center [1019, 416] width 121 height 40
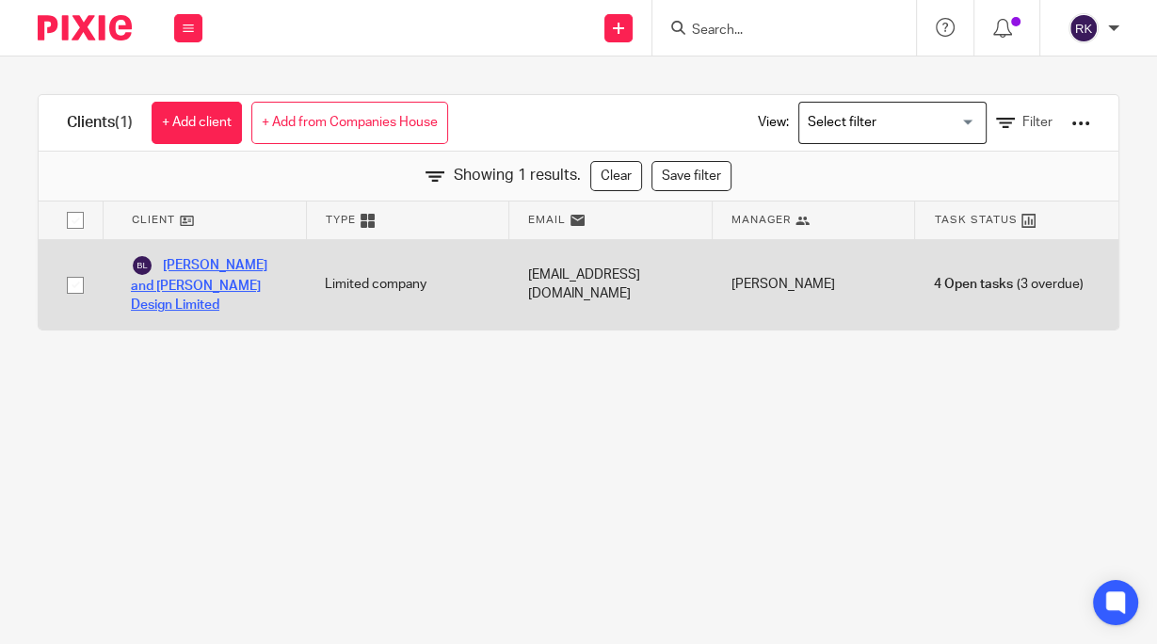
click at [247, 264] on link "[PERSON_NAME] and [PERSON_NAME] Design Limited" at bounding box center [209, 284] width 156 height 61
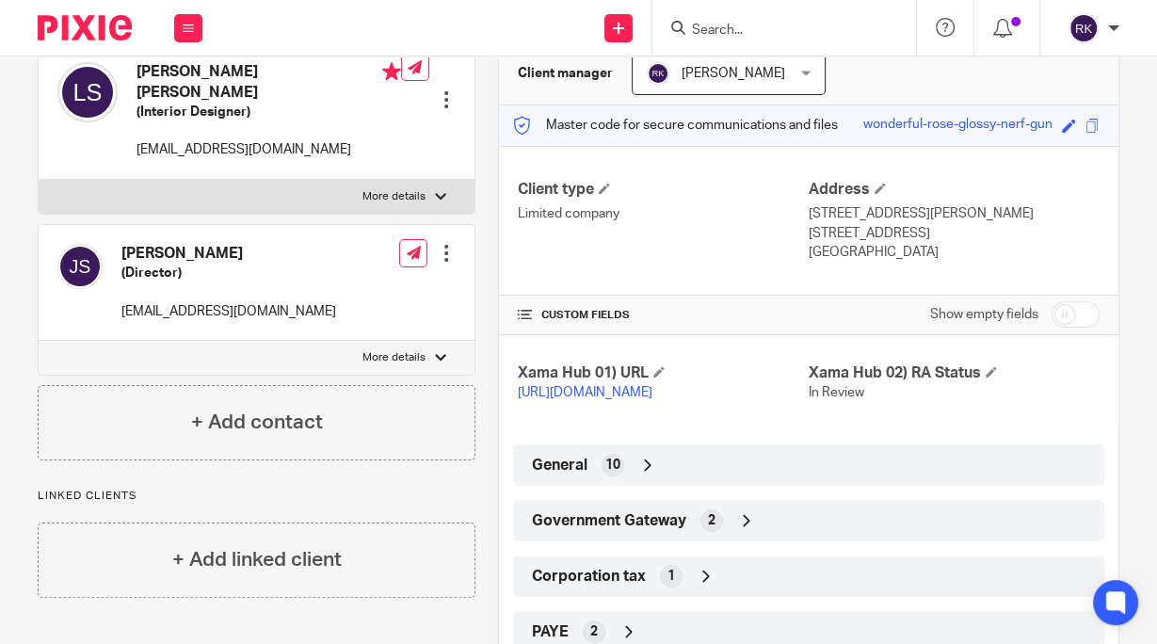
scroll to position [301, 0]
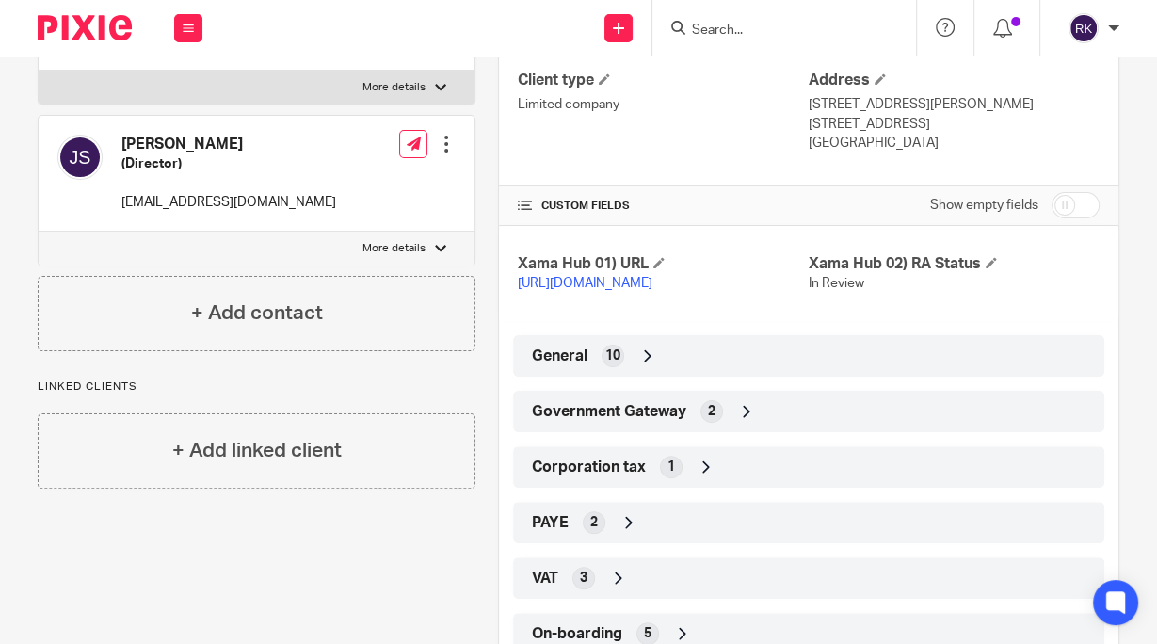
click at [613, 477] on span "Corporation tax" at bounding box center [589, 468] width 114 height 20
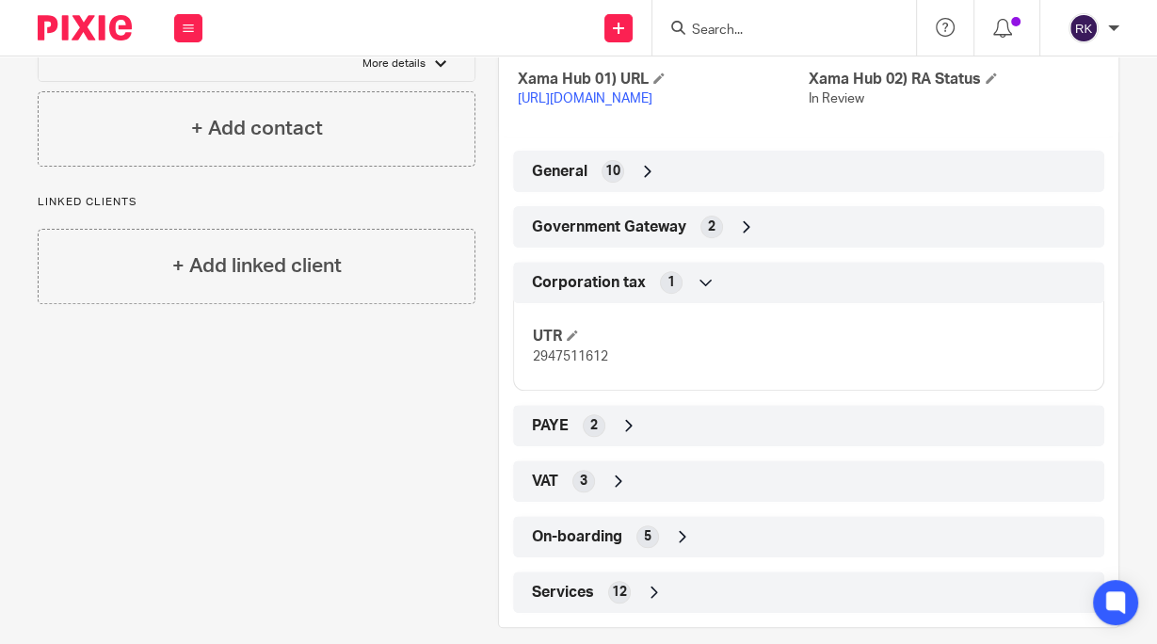
scroll to position [525, 0]
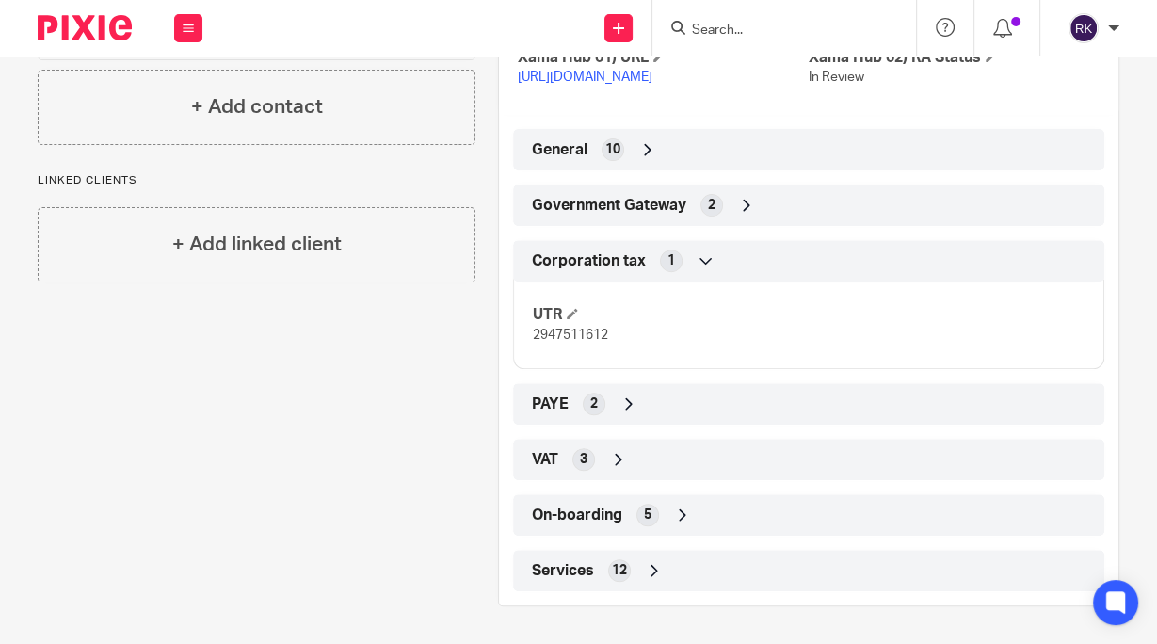
click at [665, 397] on div "PAYE 2" at bounding box center [808, 404] width 563 height 32
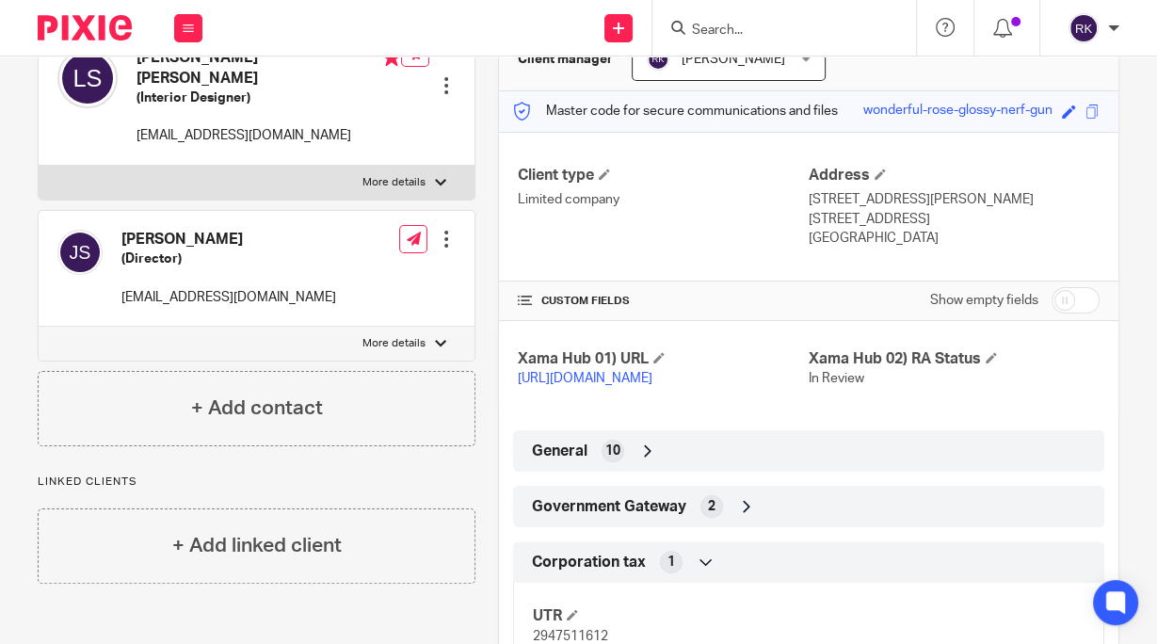
scroll to position [0, 0]
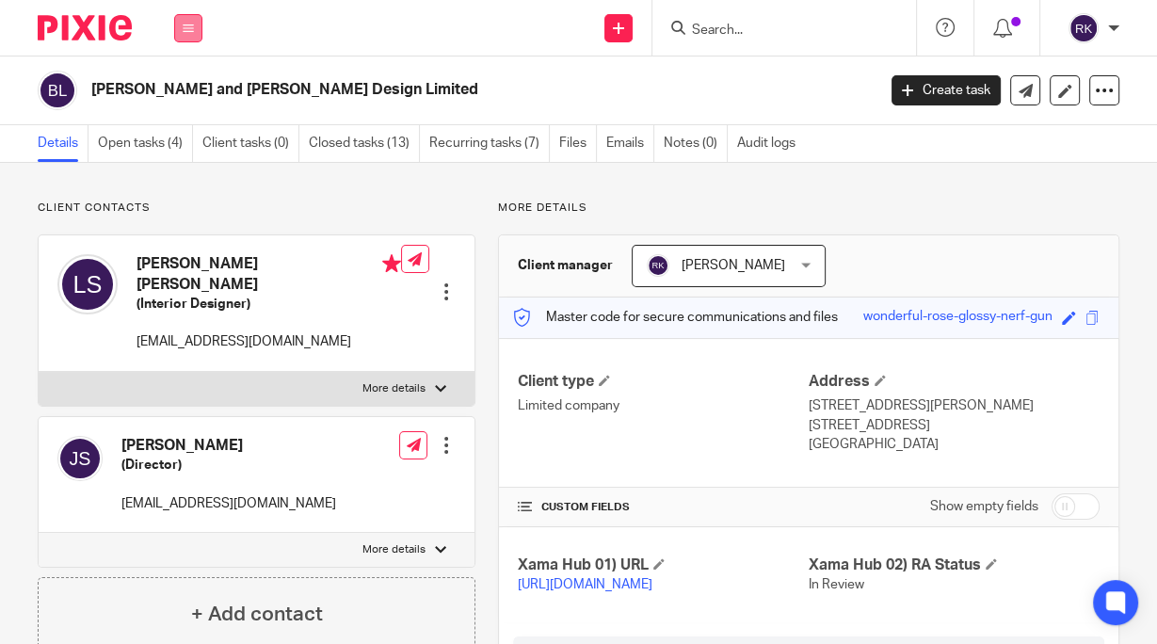
click at [187, 26] on icon at bounding box center [188, 28] width 11 height 11
click at [193, 143] on link "Clients" at bounding box center [184, 143] width 43 height 13
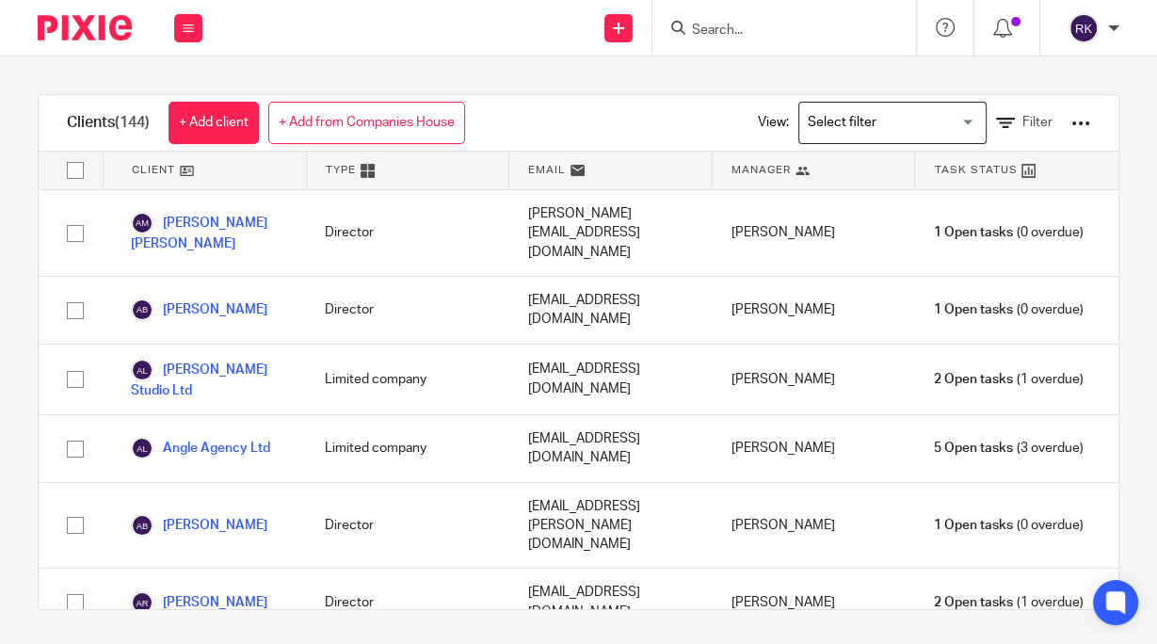
click at [703, 26] on input "Search" at bounding box center [775, 31] width 170 height 17
click at [619, 28] on icon at bounding box center [618, 28] width 11 height 11
click at [749, 25] on input "Search" at bounding box center [775, 31] width 170 height 17
click at [996, 121] on icon at bounding box center [1005, 123] width 19 height 19
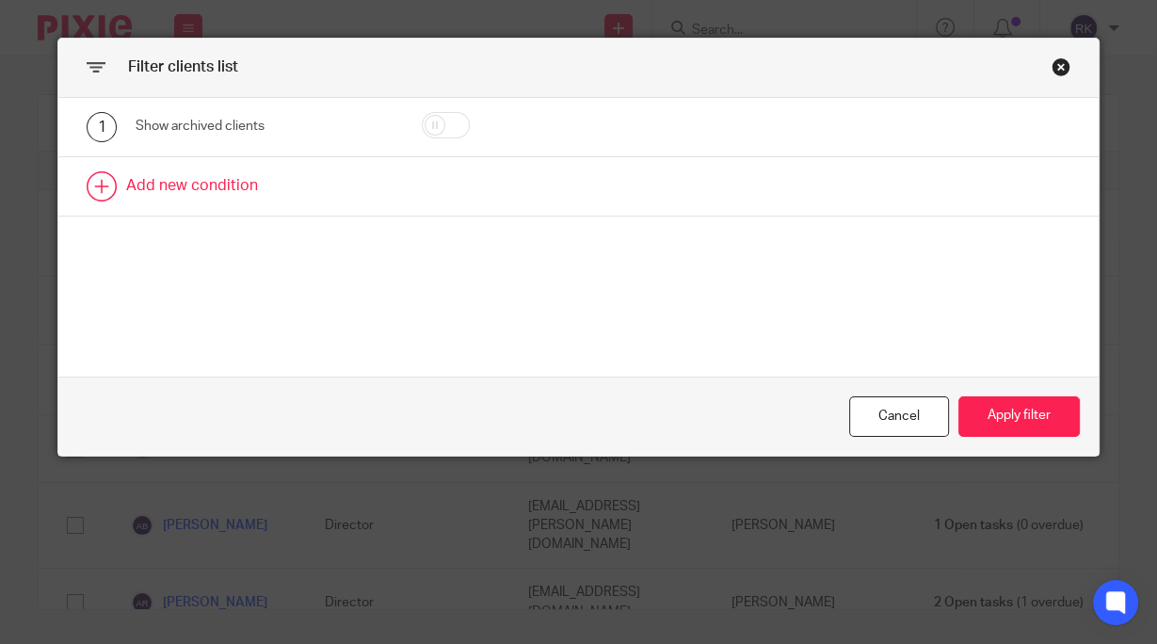
click at [89, 184] on link at bounding box center [578, 186] width 1040 height 58
click at [170, 191] on div "Field" at bounding box center [250, 192] width 199 height 40
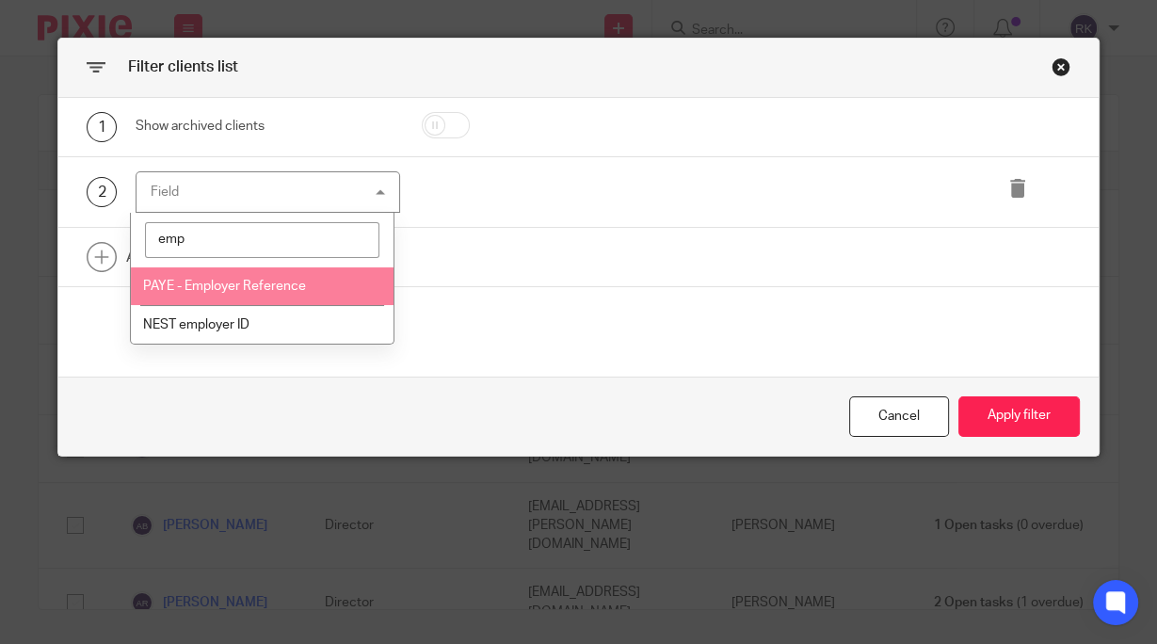
type input "emp"
click at [237, 288] on span "PAYE - Employer Reference" at bounding box center [224, 286] width 163 height 13
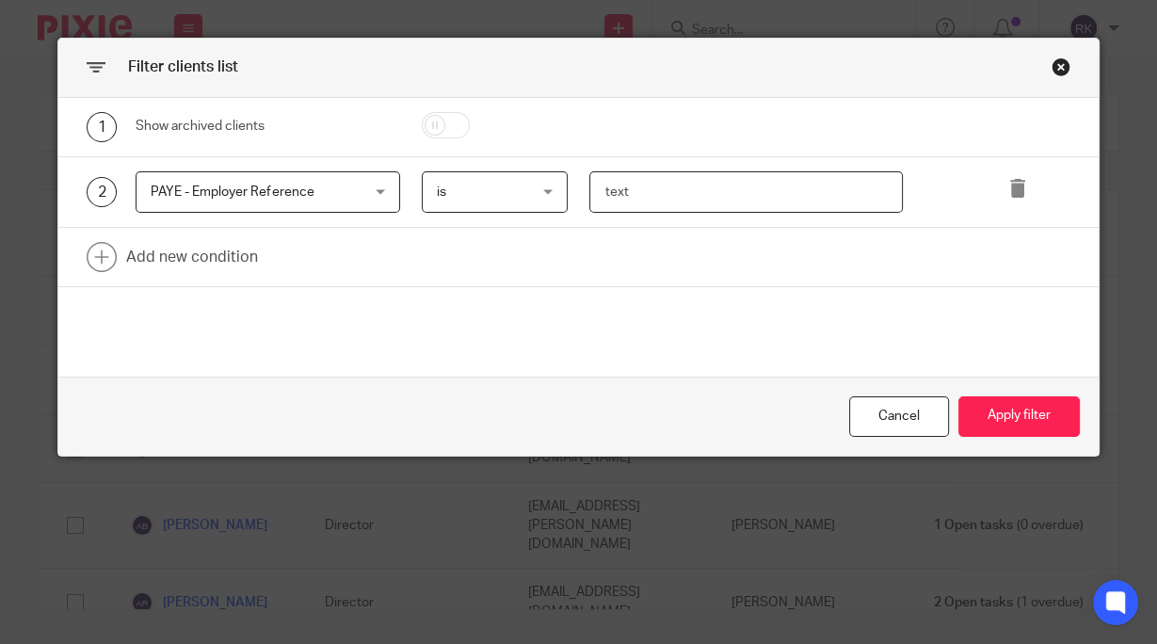
click at [629, 190] on input "text" at bounding box center [746, 192] width 313 height 42
paste input "KE88530"
type input "KE88530"
click at [1006, 422] on button "Apply filter" at bounding box center [1019, 416] width 121 height 40
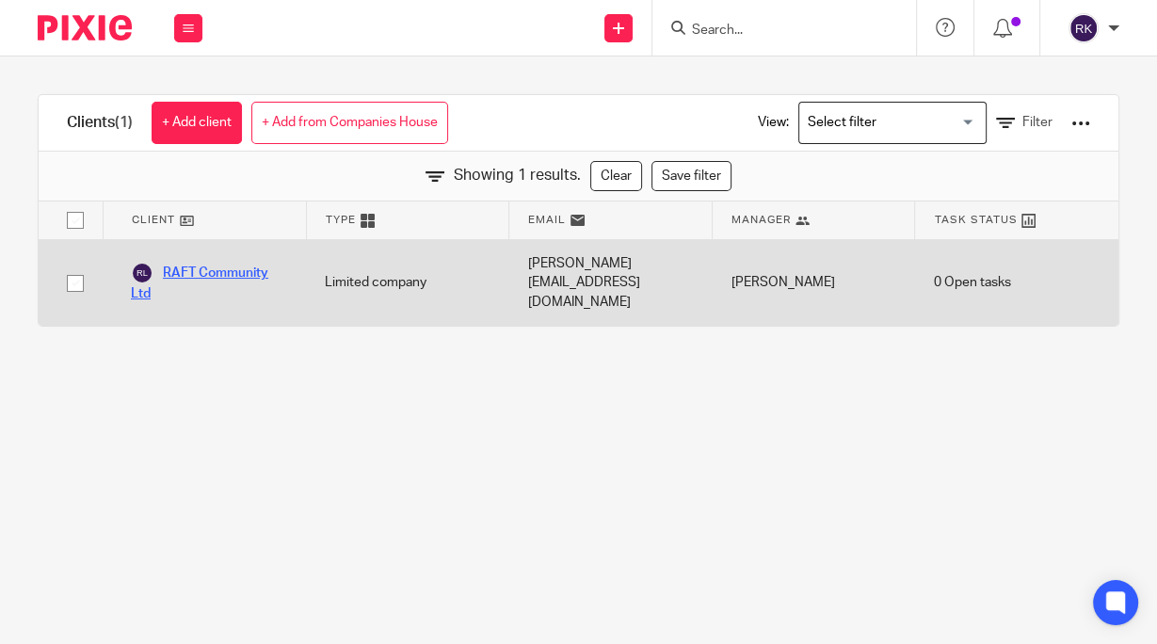
click at [231, 262] on link "RAFT Community Ltd" at bounding box center [209, 282] width 156 height 41
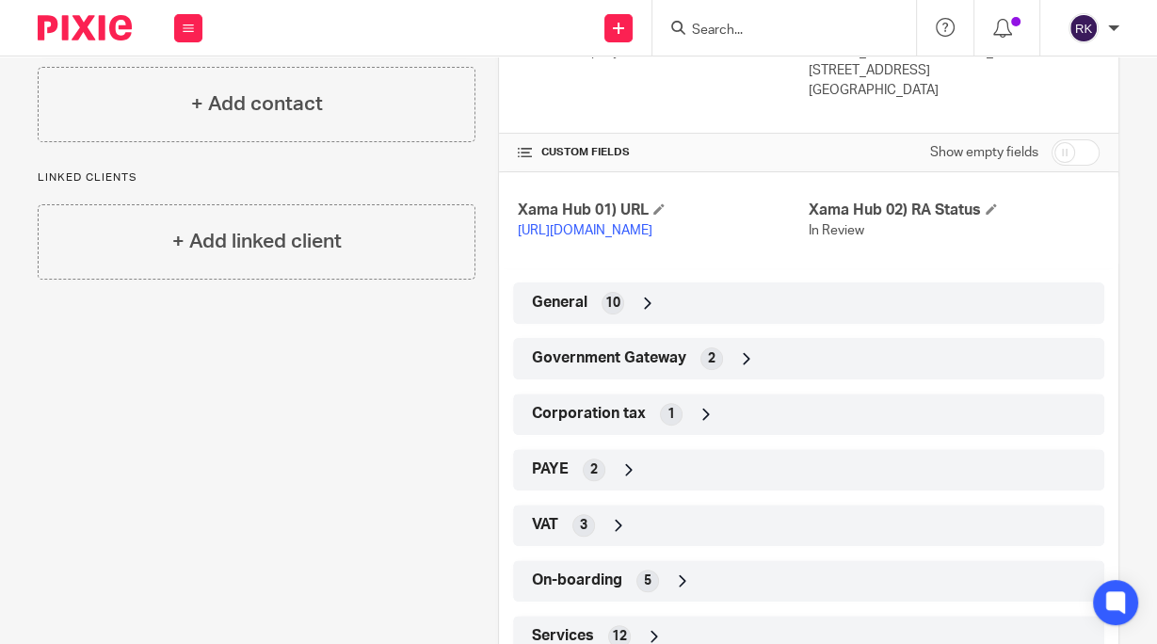
scroll to position [377, 0]
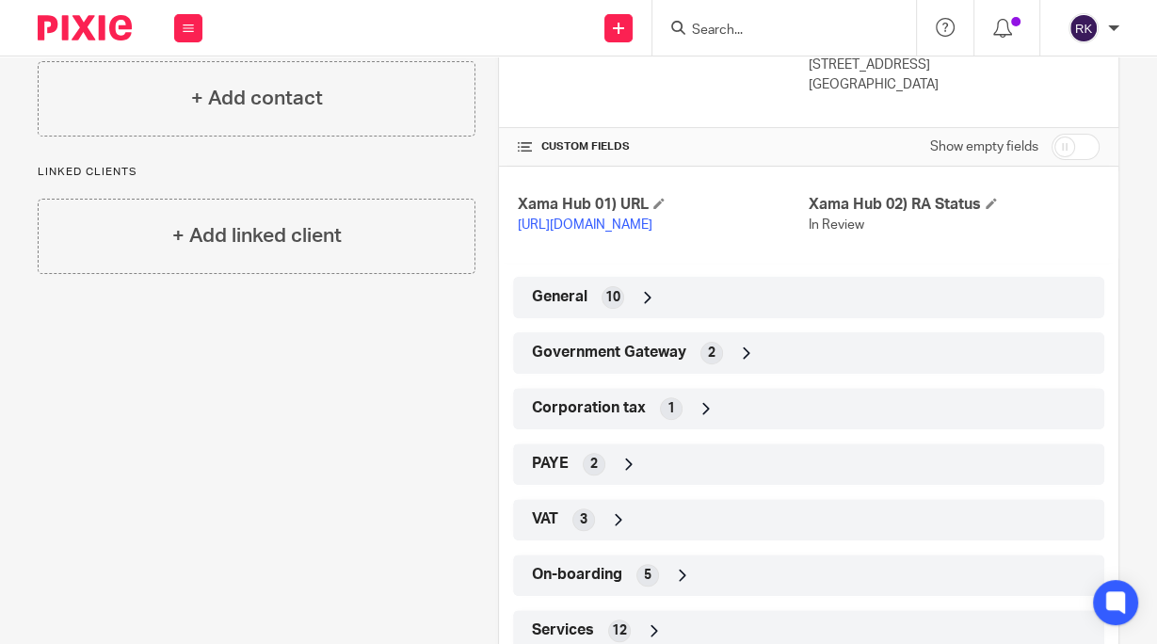
click at [607, 480] on div "PAYE 2" at bounding box center [808, 464] width 563 height 32
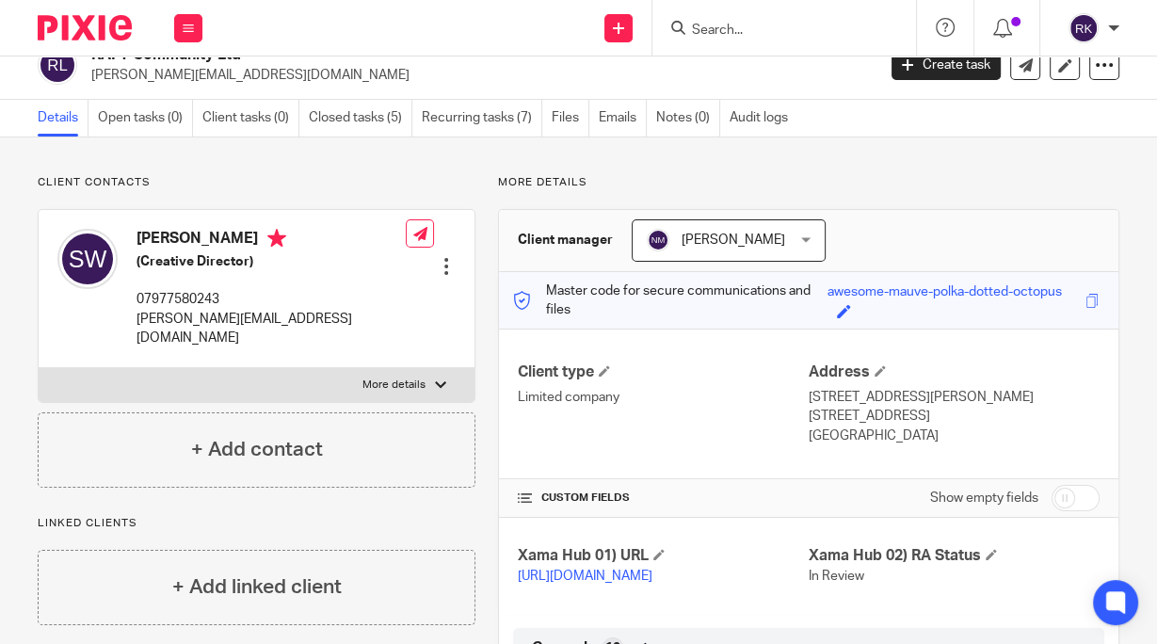
scroll to position [0, 0]
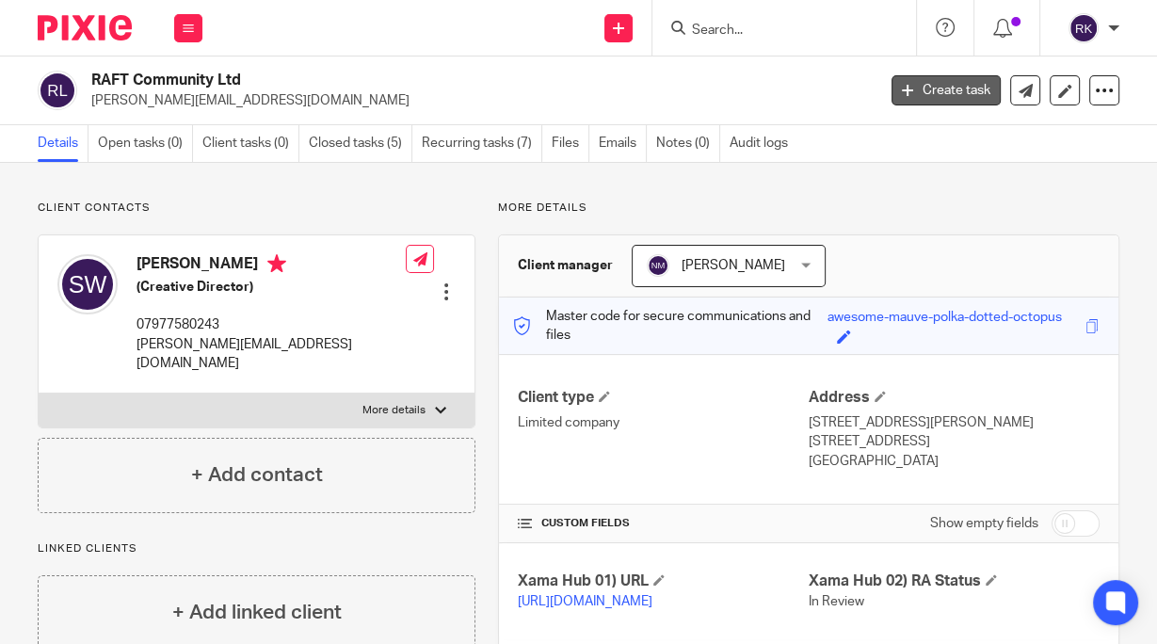
click at [961, 86] on link "Create task" at bounding box center [946, 90] width 109 height 30
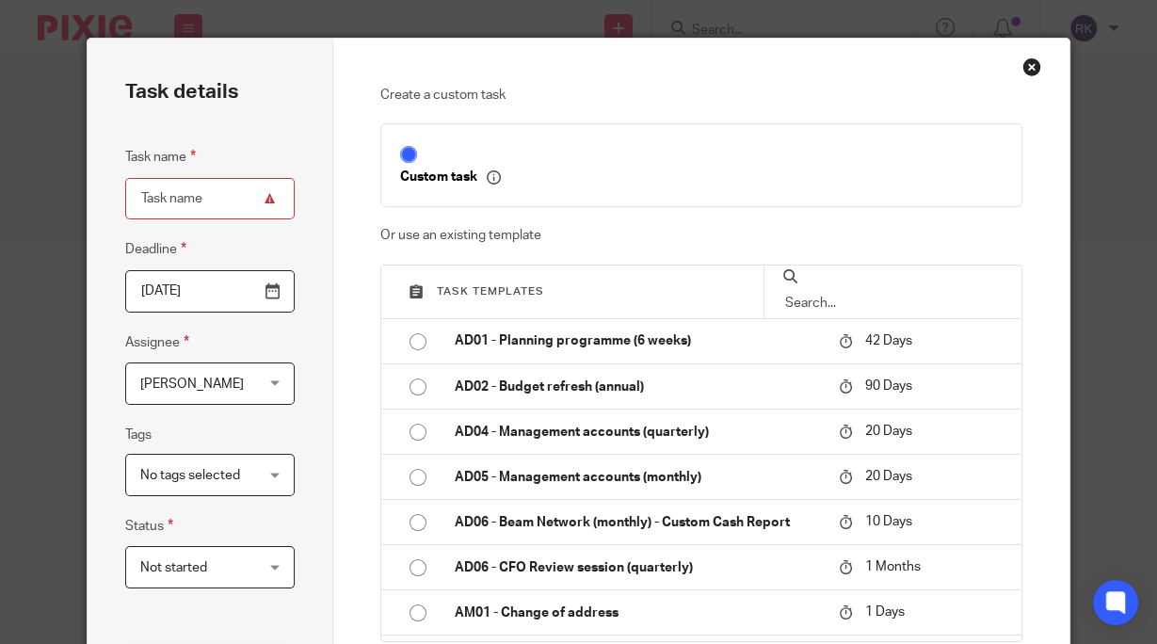
click at [1028, 65] on div "Close this dialog window" at bounding box center [1032, 66] width 19 height 19
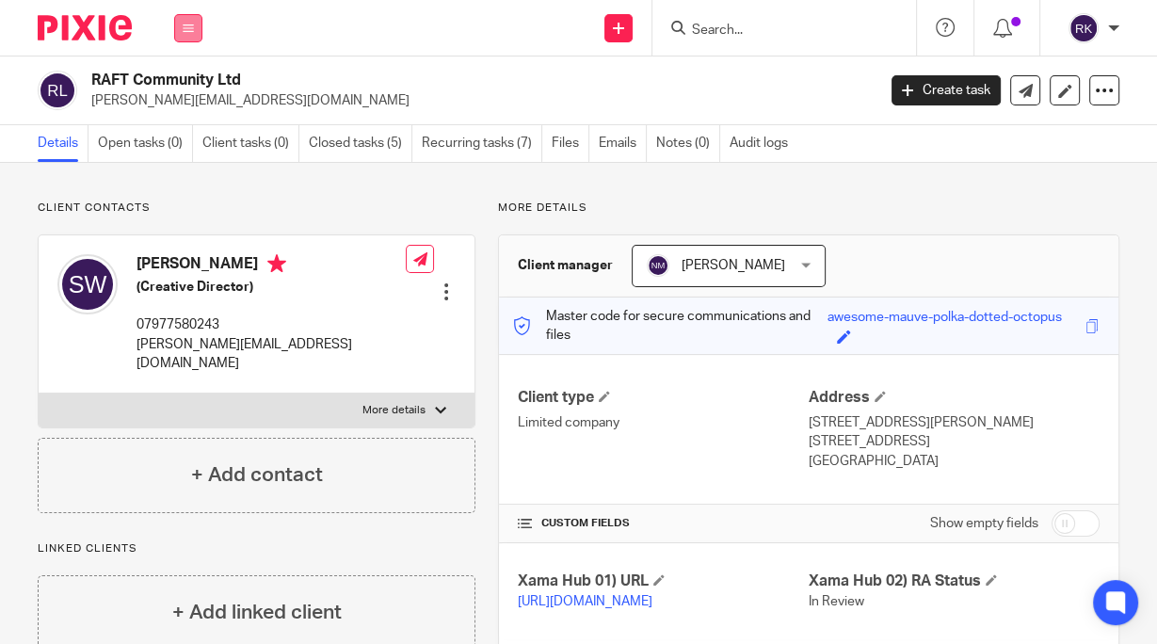
click at [182, 38] on button at bounding box center [188, 28] width 28 height 28
click at [171, 141] on link "Clients" at bounding box center [184, 143] width 43 height 13
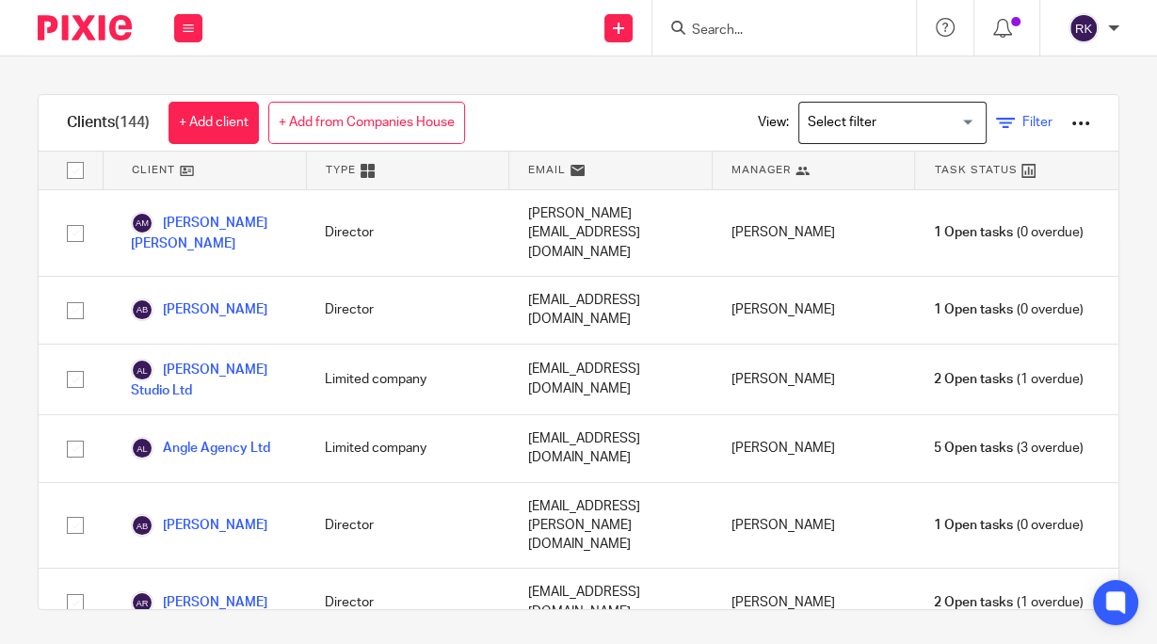
click at [996, 125] on icon at bounding box center [1005, 123] width 19 height 19
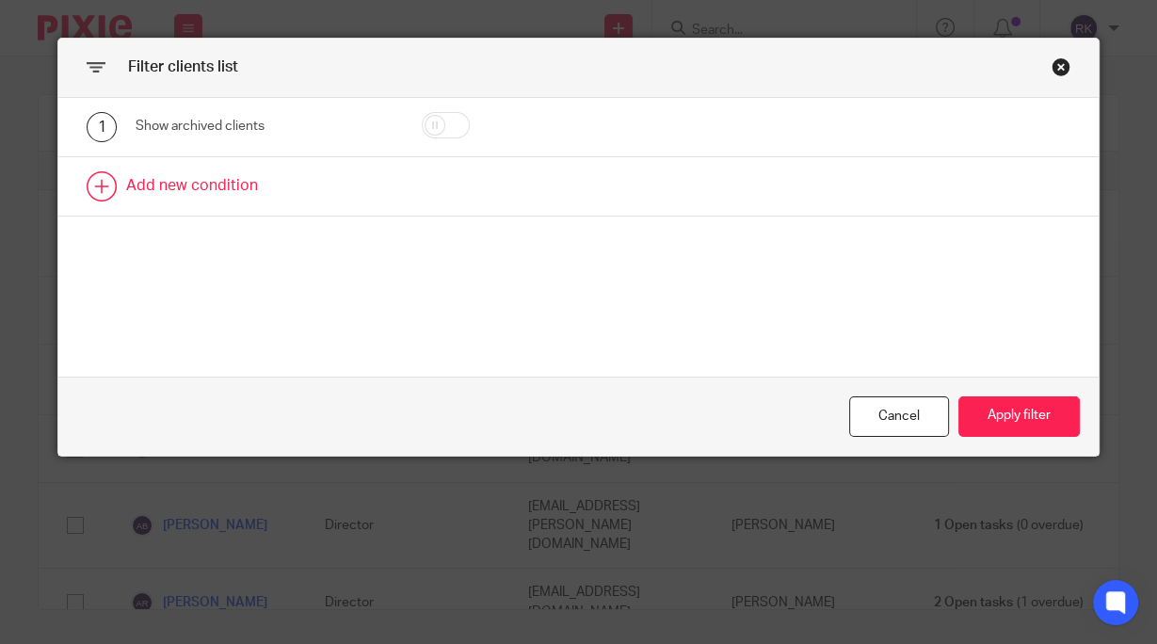
click at [94, 188] on link at bounding box center [578, 186] width 1040 height 58
click at [271, 185] on div "Field" at bounding box center [250, 192] width 199 height 40
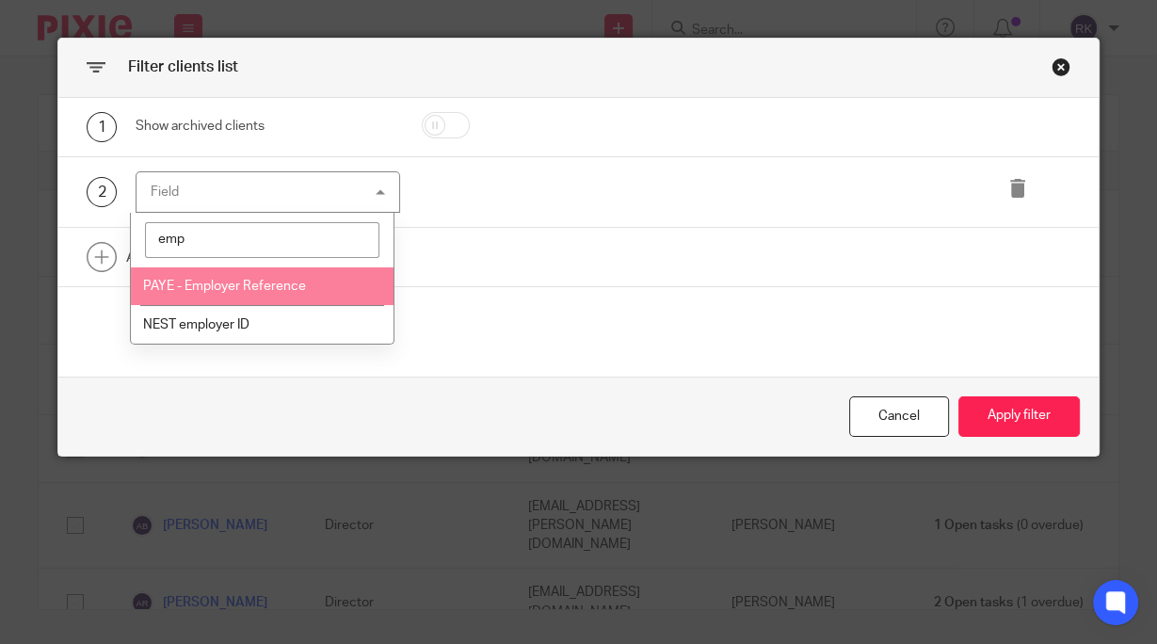
type input "emp"
click at [237, 280] on span "PAYE - Employer Reference" at bounding box center [224, 286] width 163 height 13
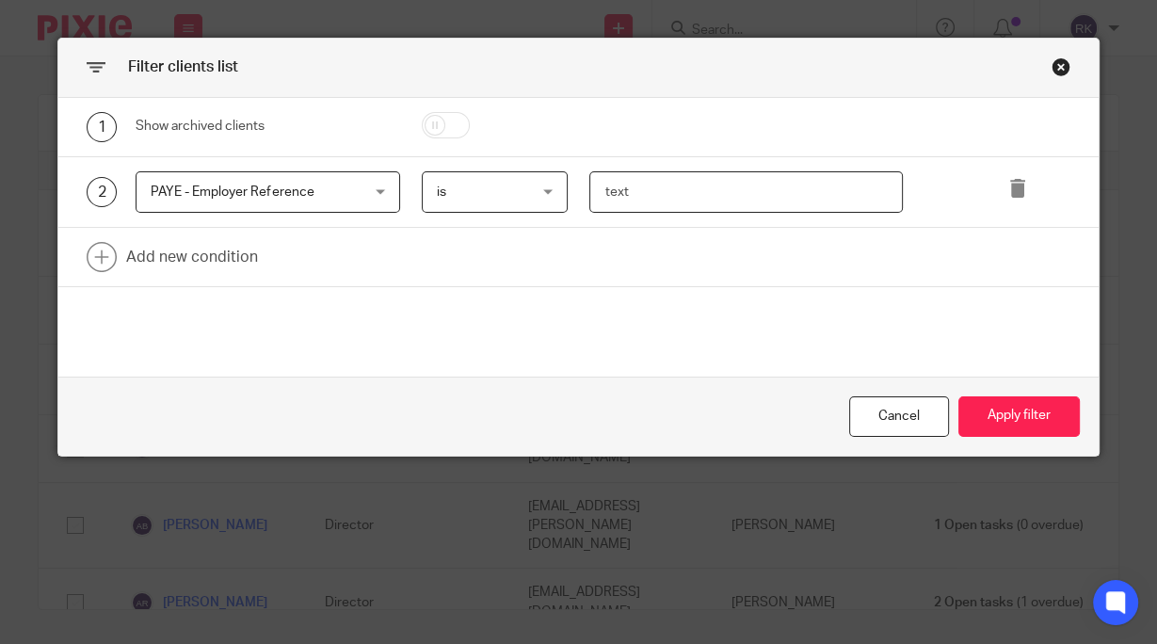
click at [654, 185] on input "text" at bounding box center [746, 192] width 313 height 42
paste input "XE97360"
type input "XE97360"
click at [994, 412] on button "Apply filter" at bounding box center [1019, 416] width 121 height 40
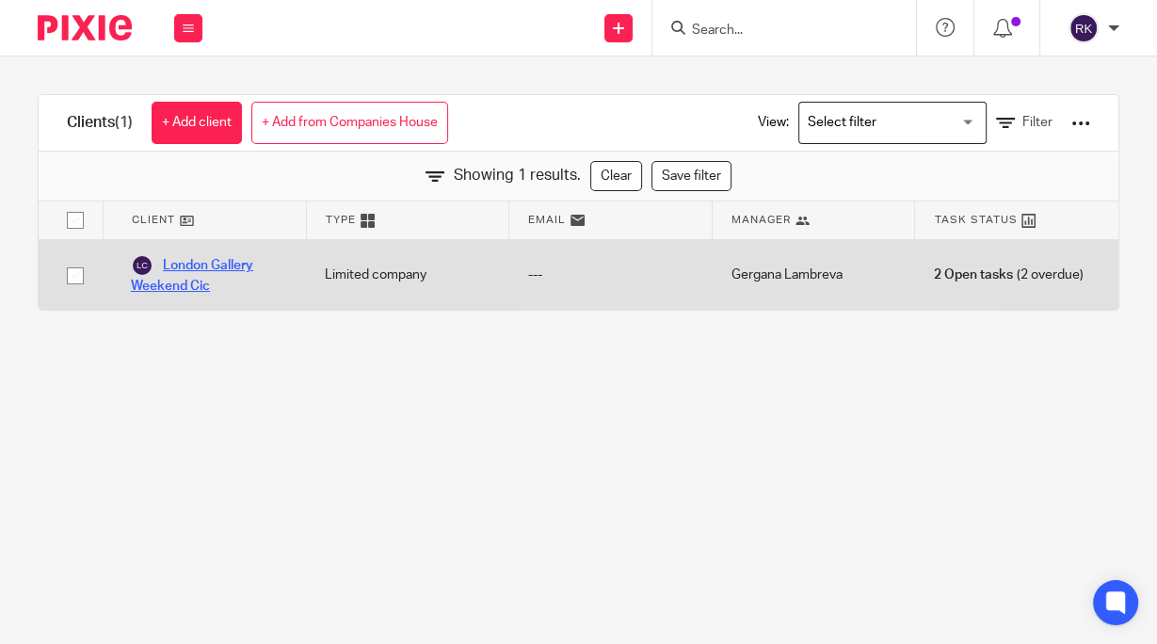
click at [203, 266] on link "London Gallery Weekend Cic" at bounding box center [209, 274] width 156 height 41
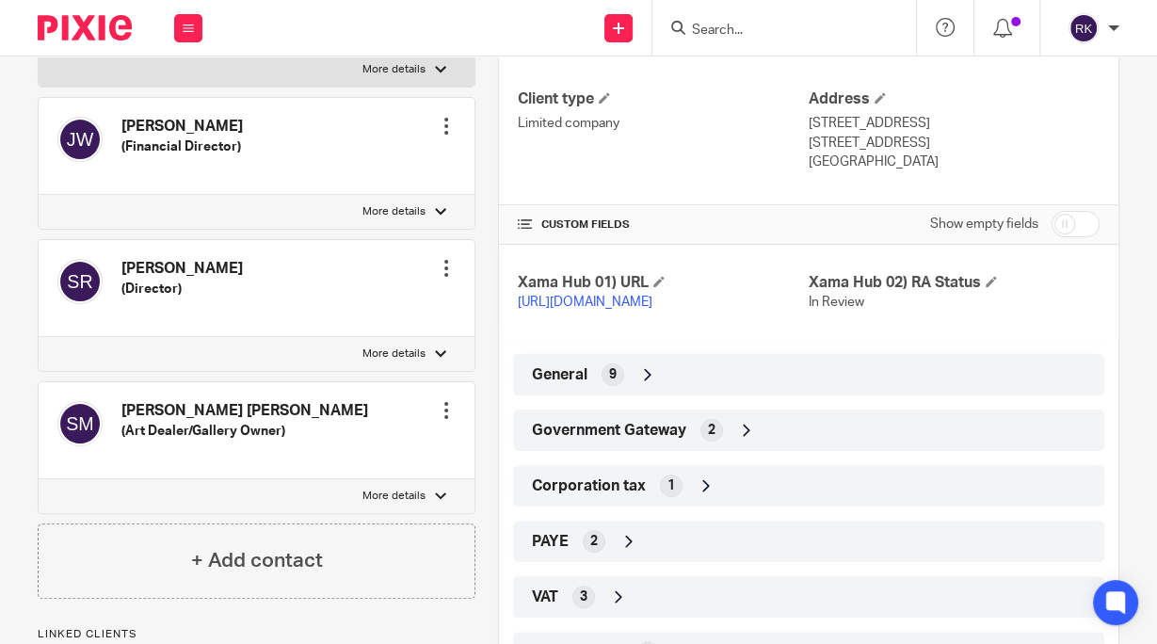
scroll to position [377, 0]
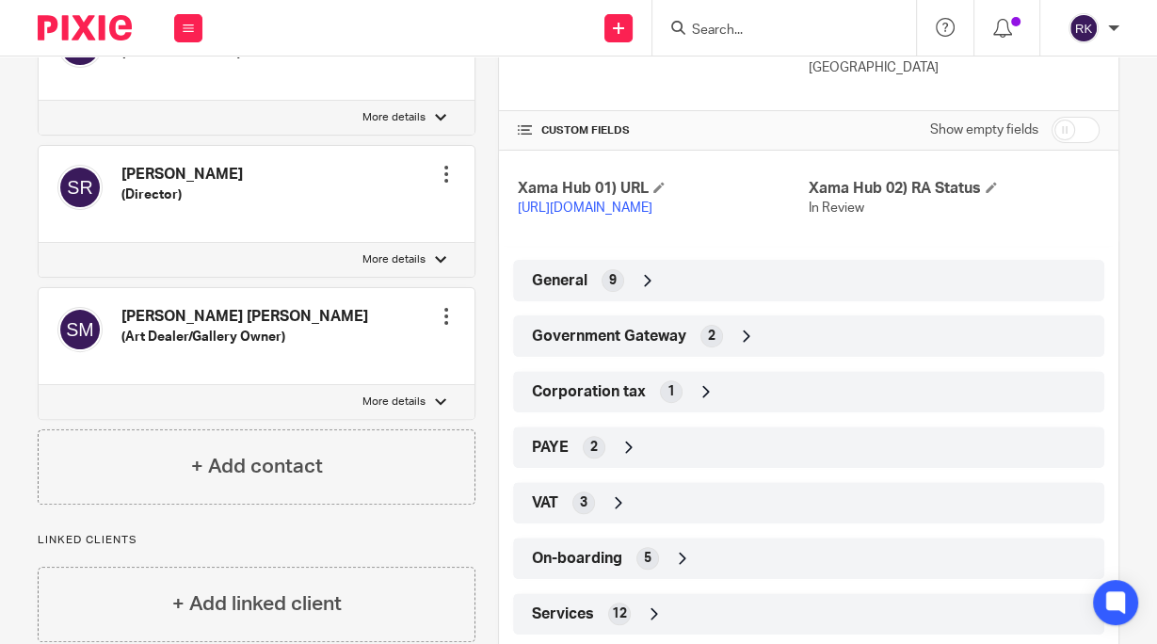
click at [590, 457] on span "2" at bounding box center [594, 447] width 8 height 19
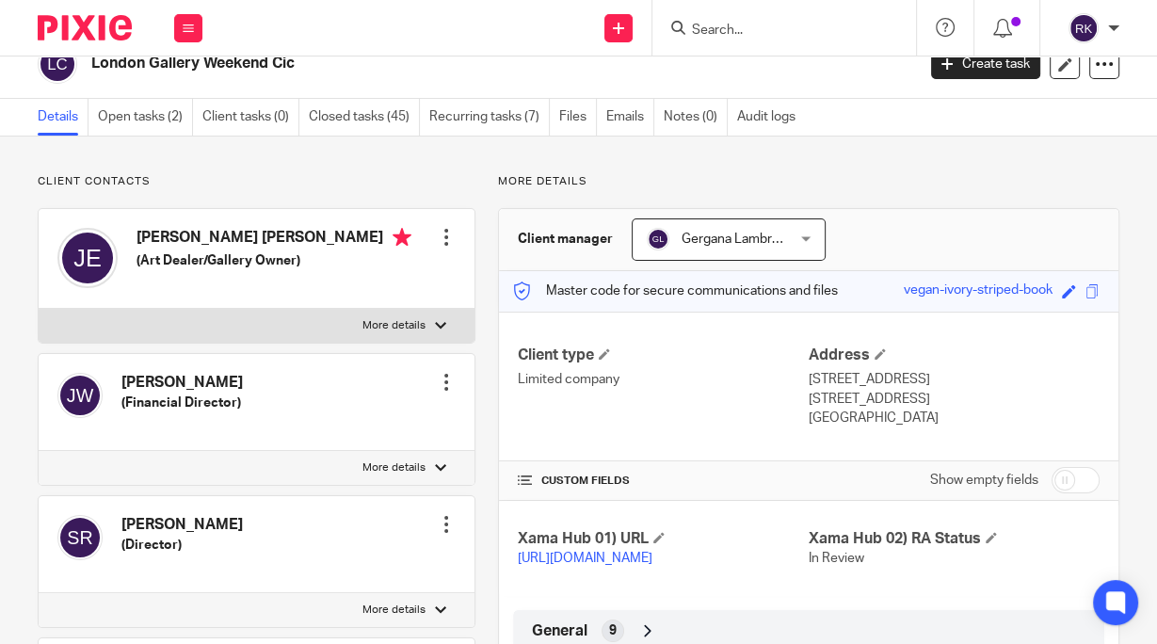
scroll to position [0, 0]
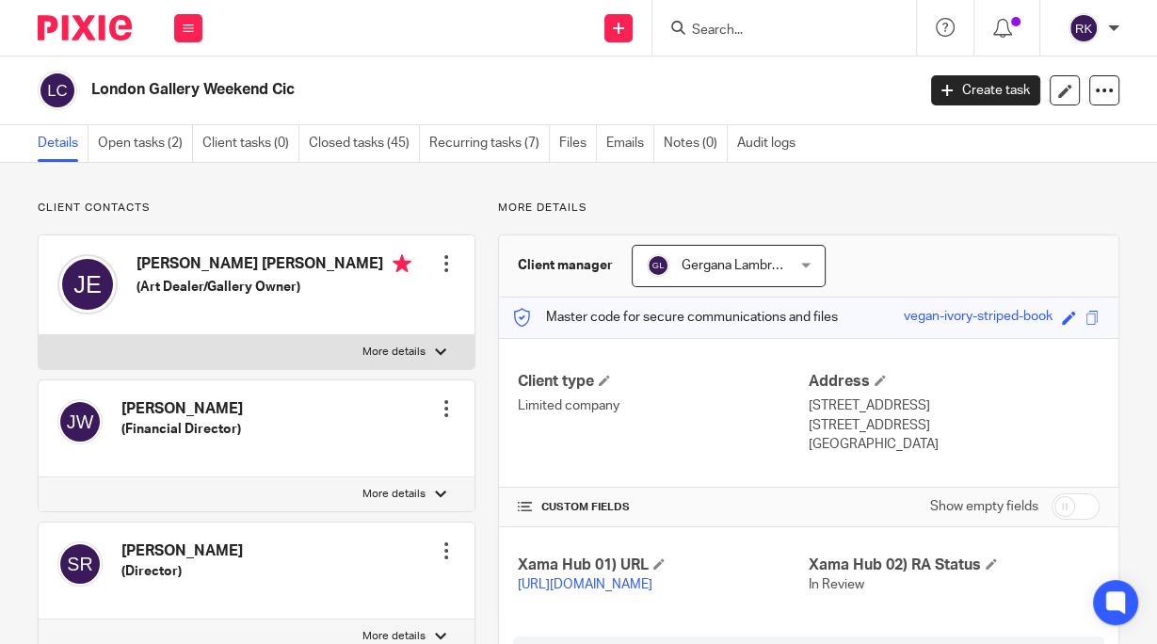
drag, startPoint x: 306, startPoint y: 87, endPoint x: 87, endPoint y: 97, distance: 219.7
click at [87, 97] on div "London Gallery Weekend Cic" at bounding box center [470, 91] width 865 height 40
copy h2 "London Gallery Weekend Cic"
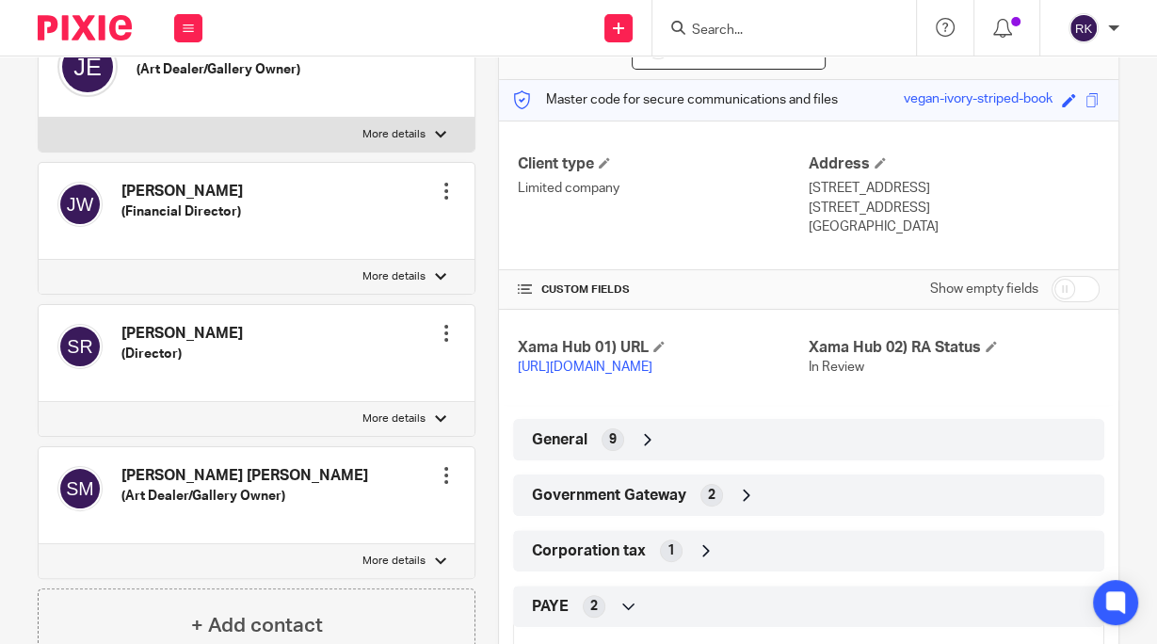
scroll to position [377, 0]
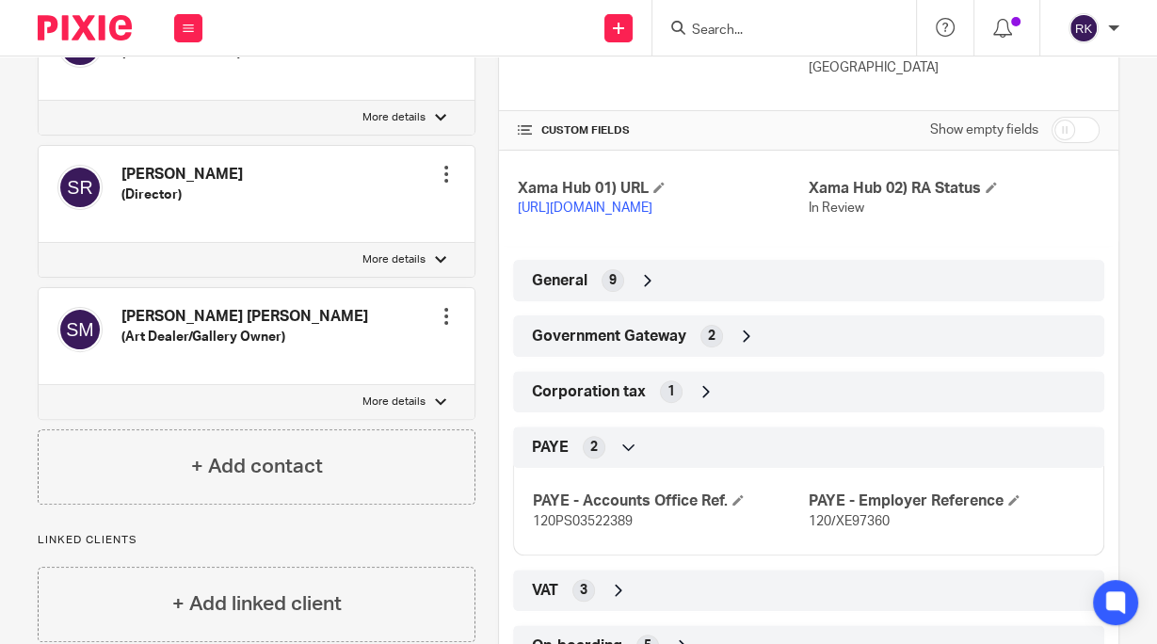
click at [584, 297] on div "General 9" at bounding box center [808, 281] width 563 height 32
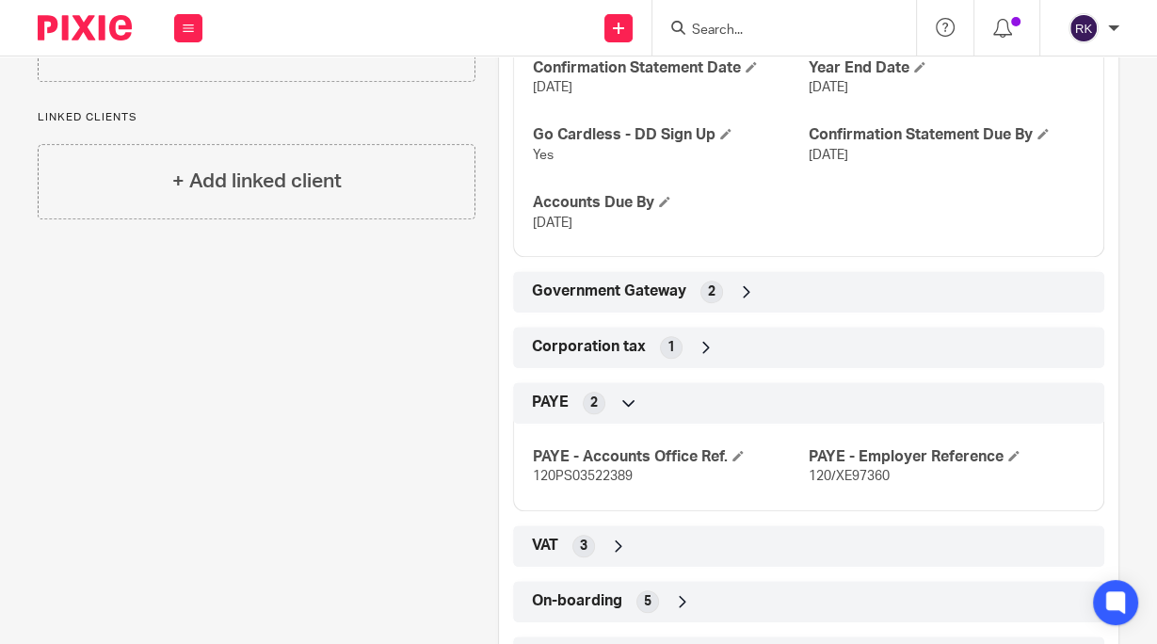
scroll to position [903, 0]
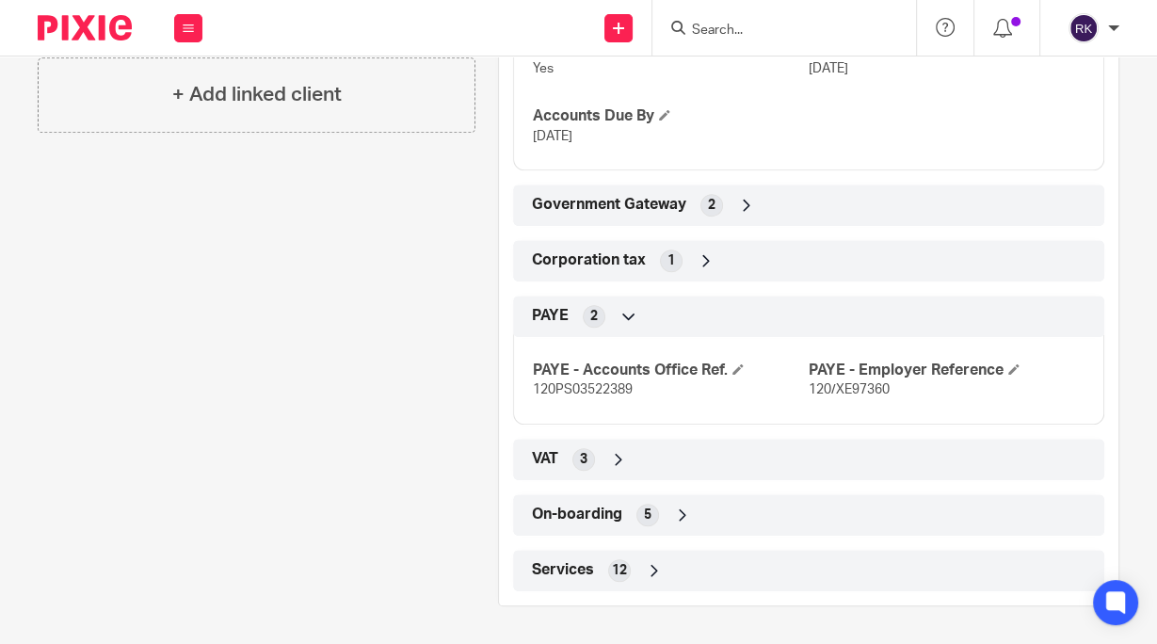
click at [629, 515] on div "On-boarding 5" at bounding box center [808, 515] width 563 height 32
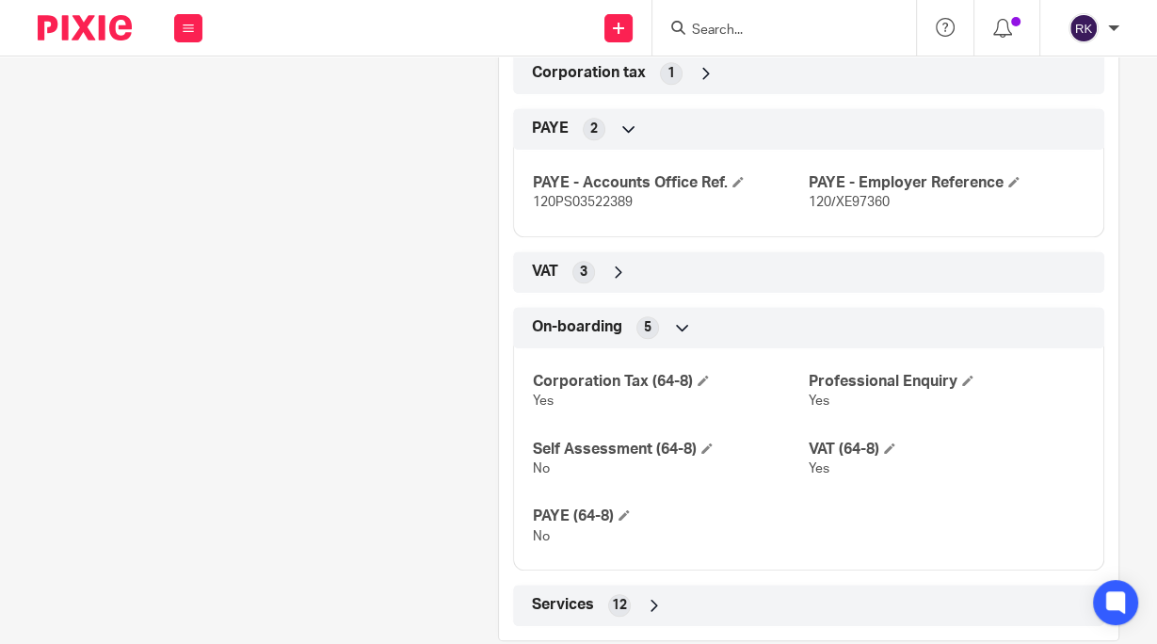
scroll to position [1126, 0]
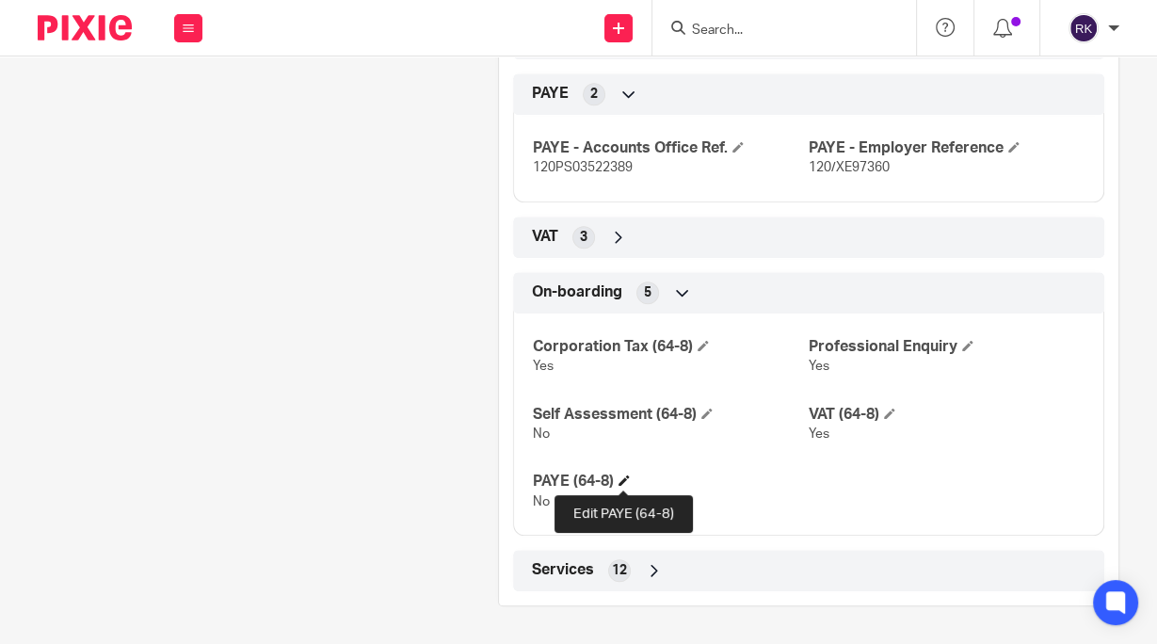
click at [619, 482] on span at bounding box center [624, 480] width 11 height 11
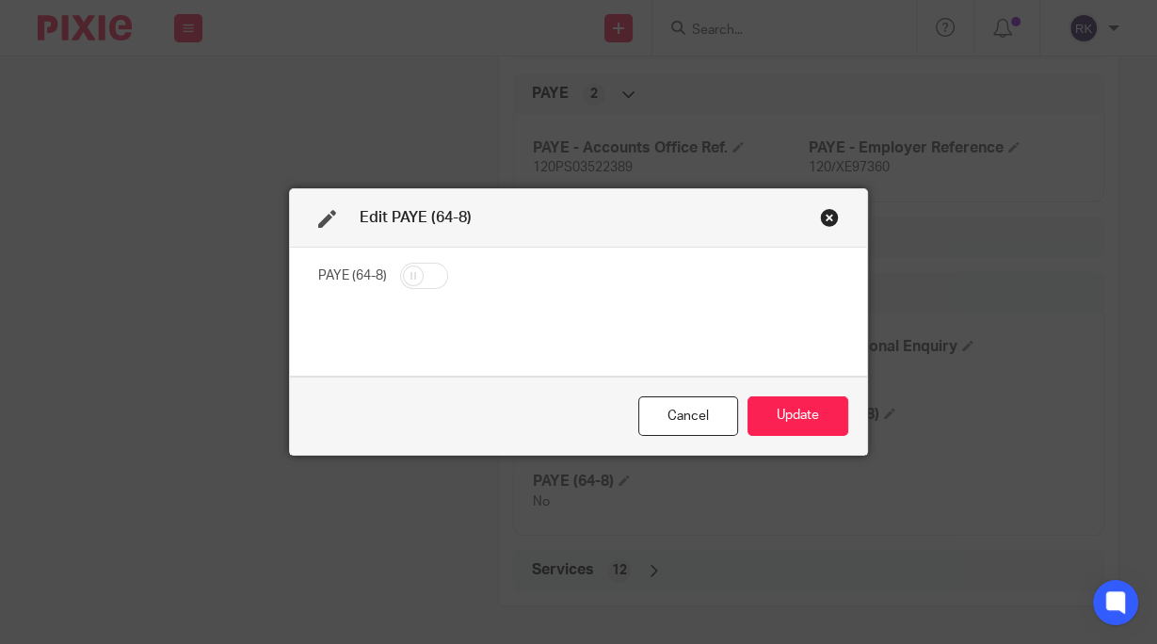
click at [404, 275] on input "checkbox" at bounding box center [424, 276] width 48 height 26
checkbox input "true"
click at [780, 412] on button "Update" at bounding box center [798, 416] width 101 height 40
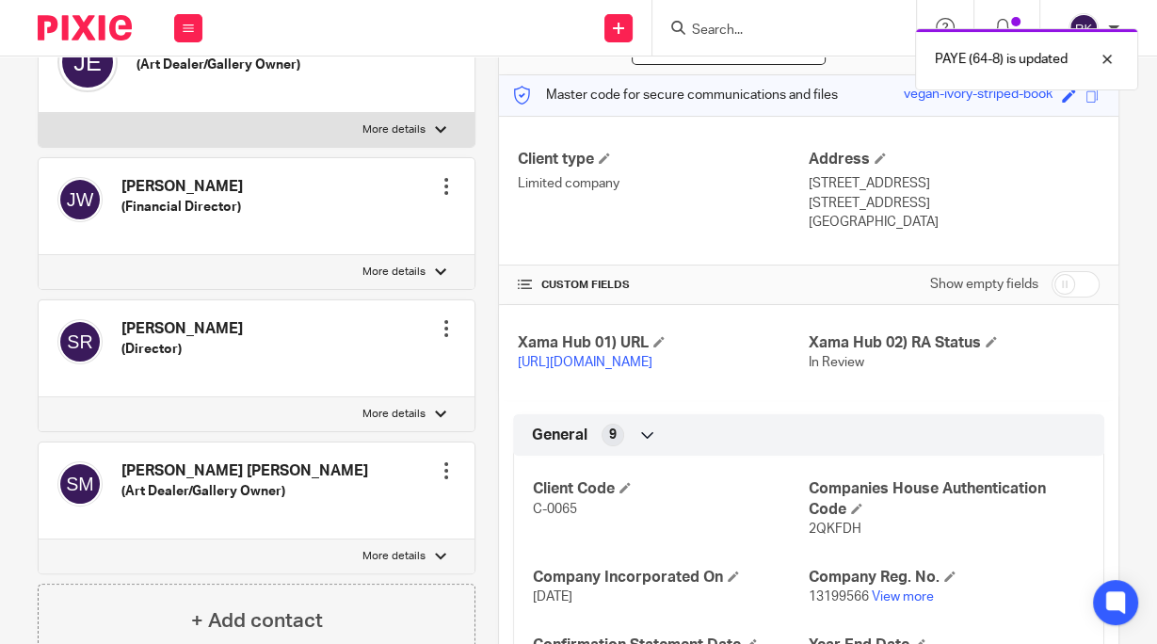
scroll to position [0, 0]
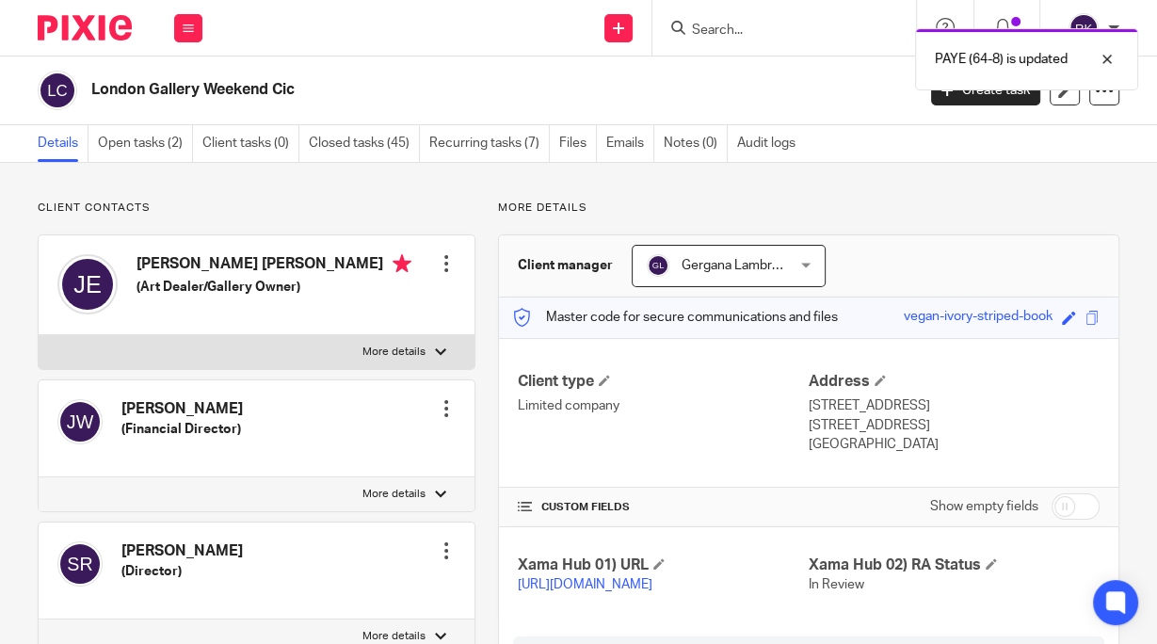
click at [726, 31] on div "PAYE (64-8) is updated" at bounding box center [859, 55] width 560 height 72
click at [726, 29] on div "PAYE (64-8) is updated" at bounding box center [859, 55] width 560 height 72
click at [731, 34] on div "PAYE (64-8) is updated" at bounding box center [859, 55] width 560 height 72
click at [1107, 57] on div at bounding box center [1093, 59] width 51 height 23
click at [710, 26] on input "Search" at bounding box center [775, 31] width 170 height 17
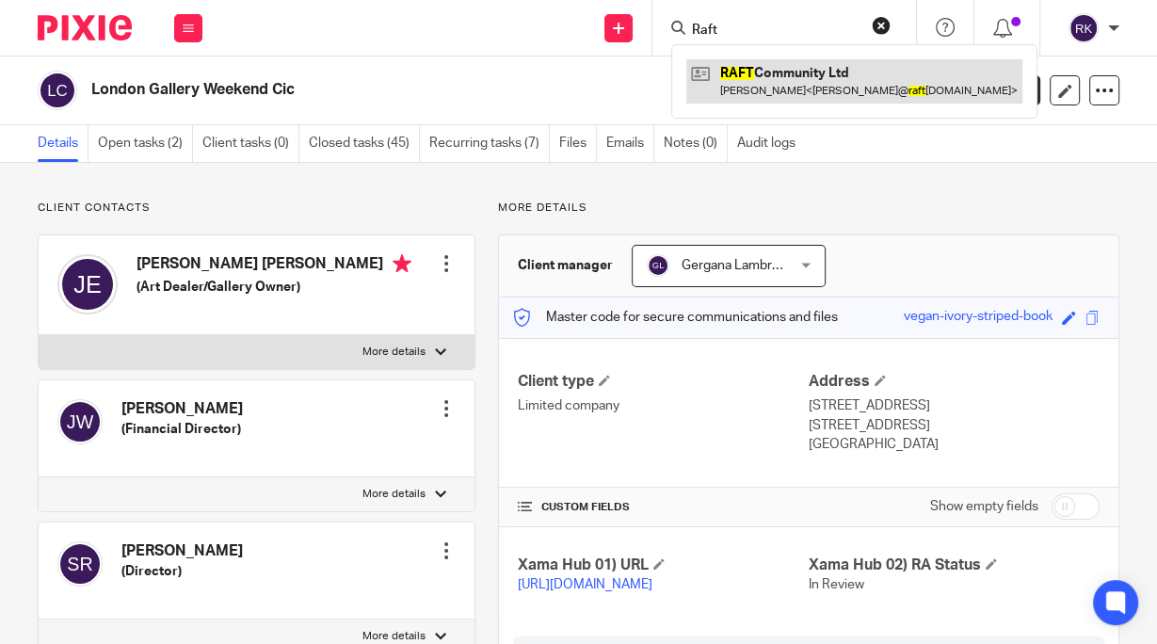
type input "Raft"
click at [721, 74] on link at bounding box center [855, 80] width 336 height 43
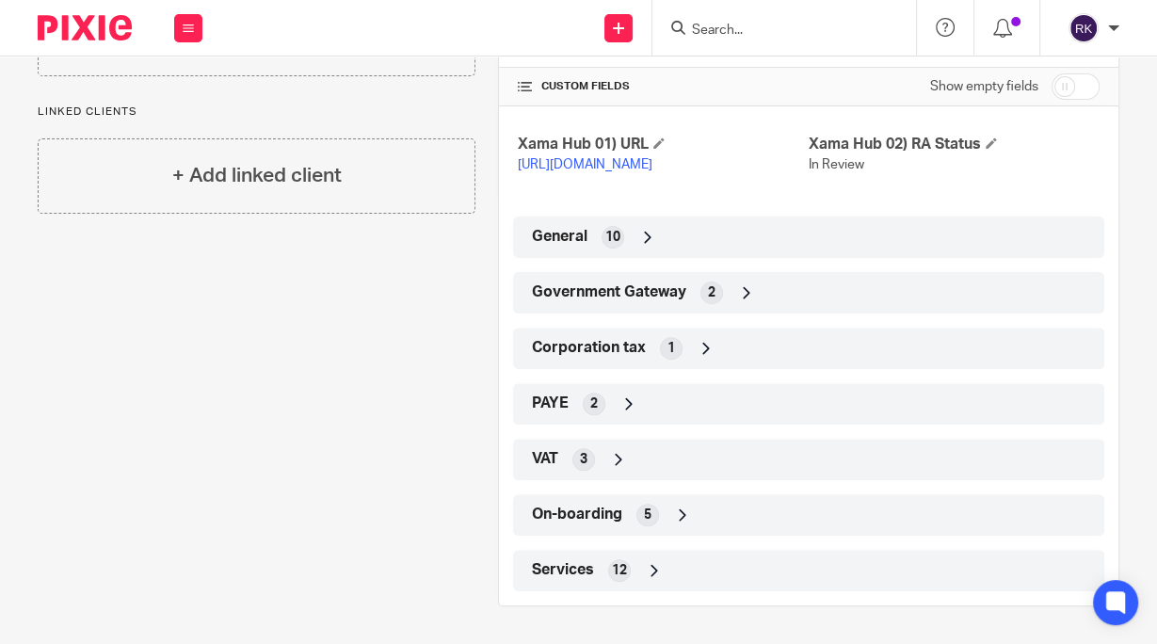
click at [631, 509] on div "On-boarding 5" at bounding box center [808, 515] width 563 height 32
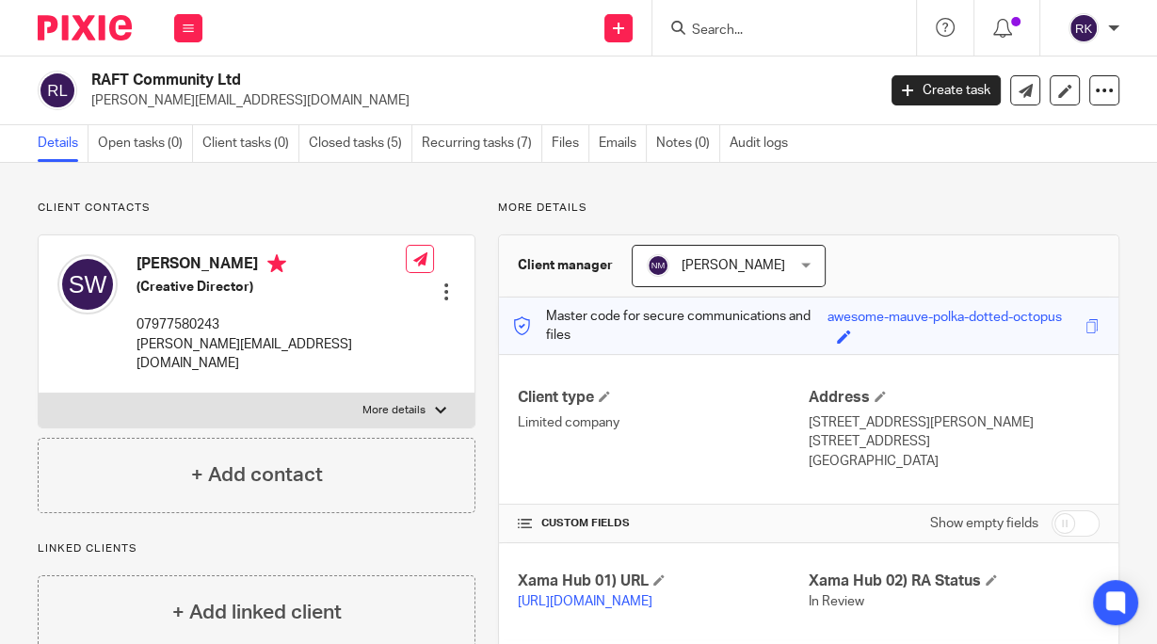
click at [719, 33] on input "Search" at bounding box center [775, 31] width 170 height 17
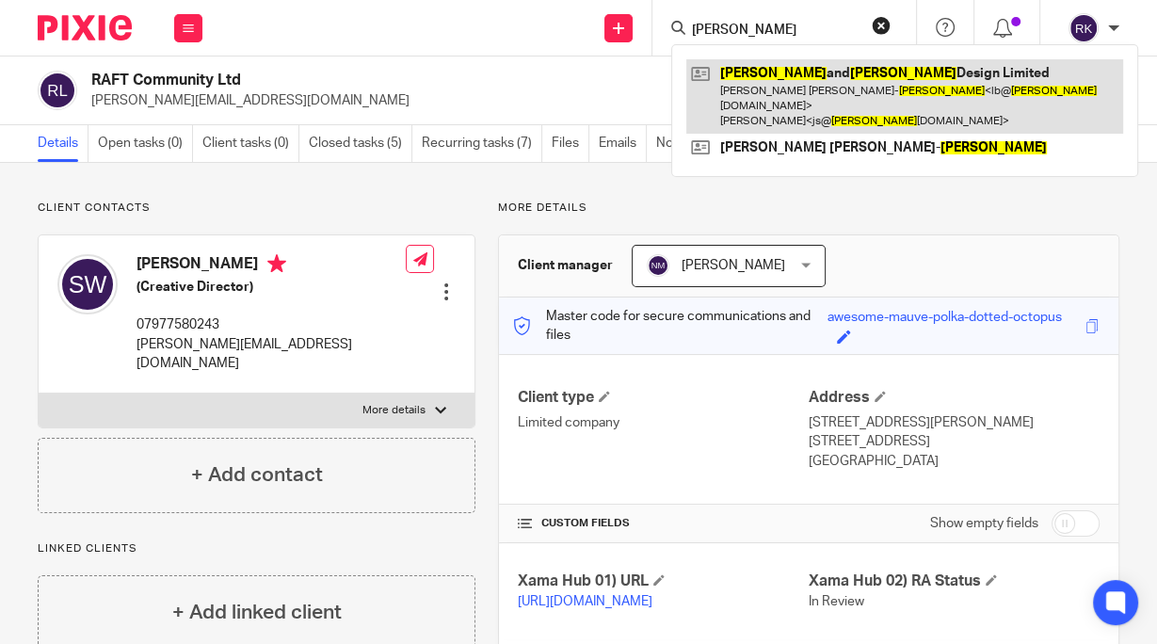
type input "Barlow"
click at [785, 87] on link at bounding box center [905, 96] width 437 height 74
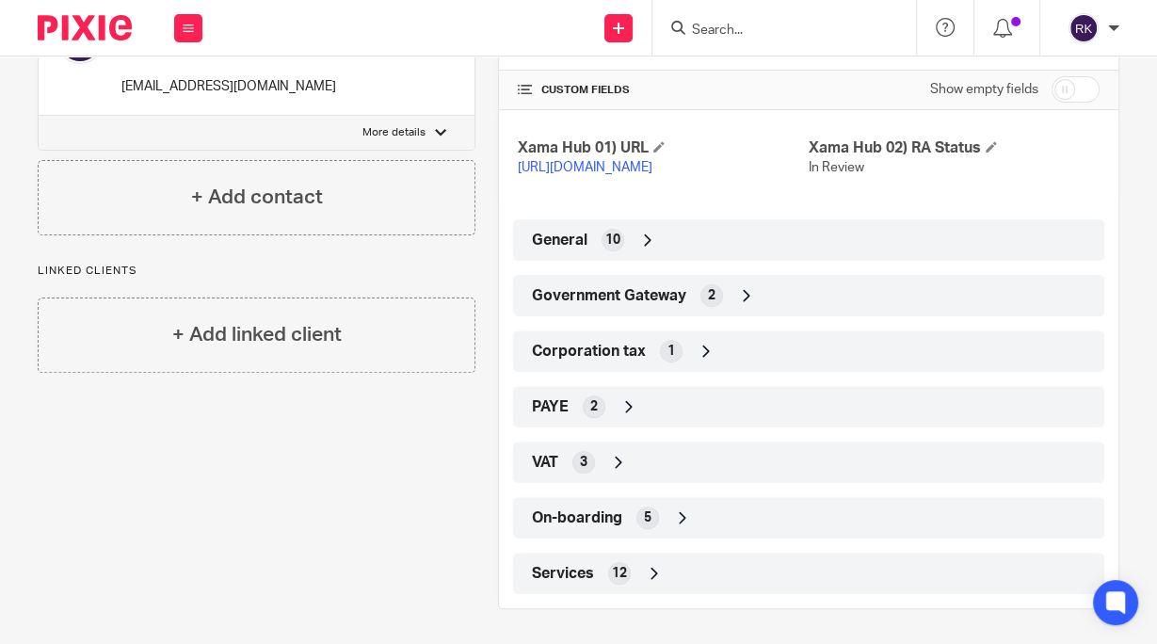
scroll to position [438, 0]
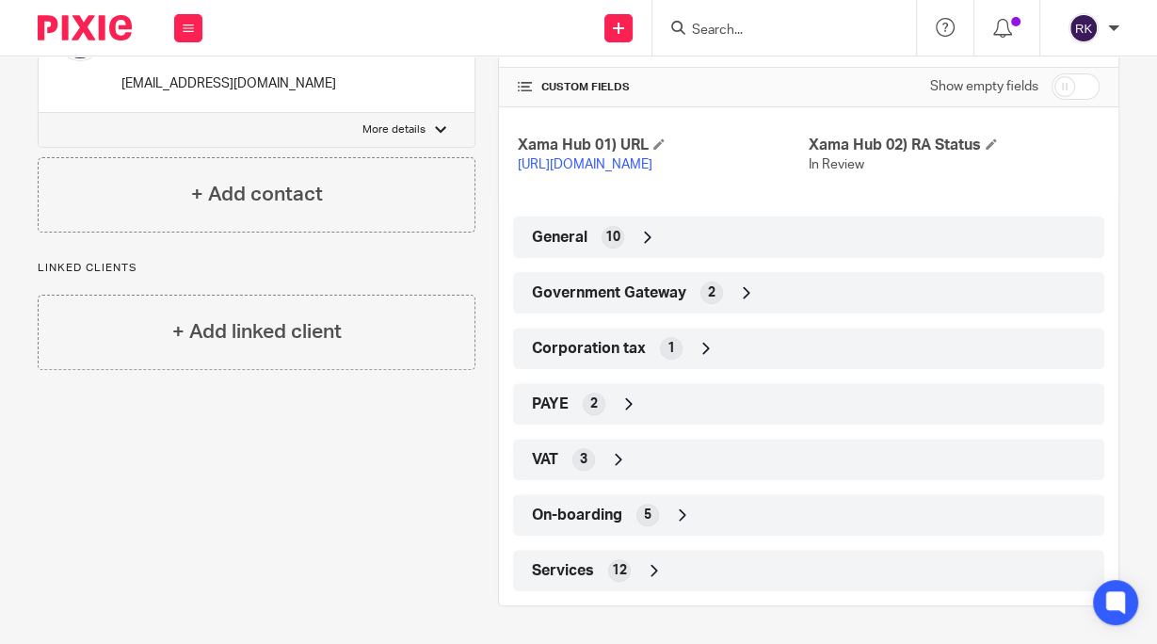
click at [629, 520] on div "On-boarding 5" at bounding box center [808, 515] width 563 height 32
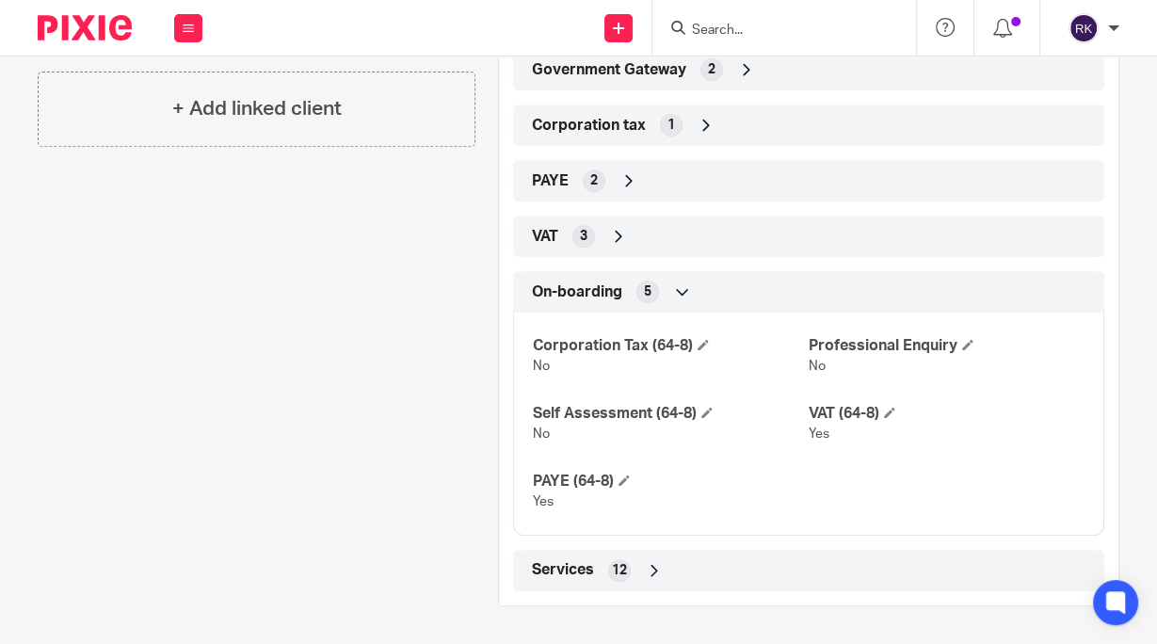
scroll to position [660, 0]
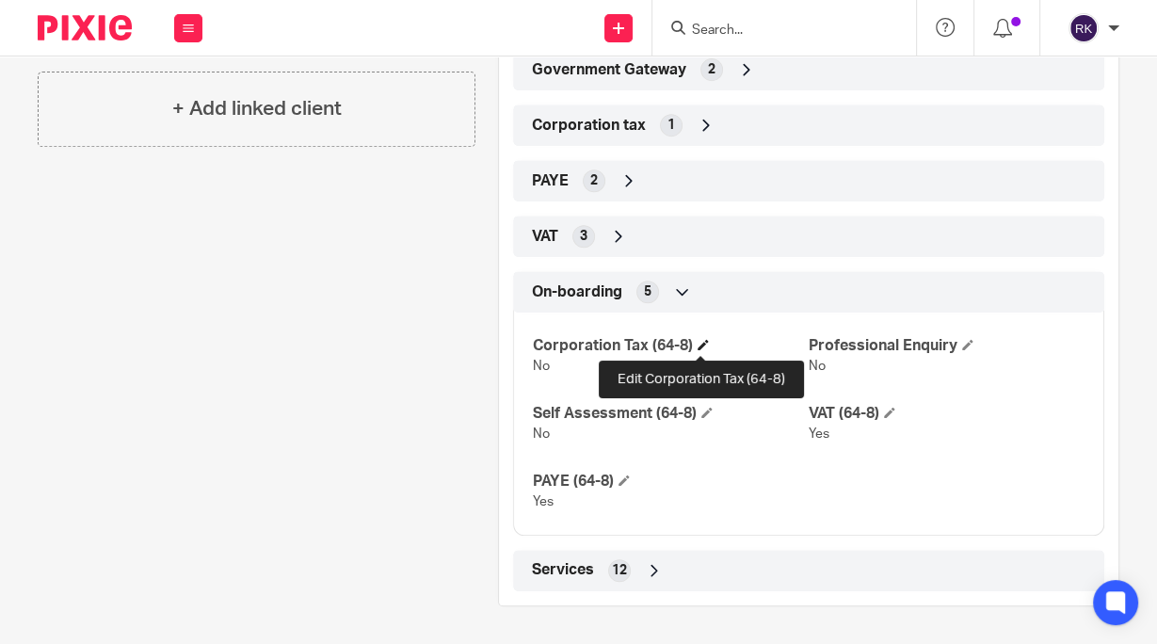
click at [702, 347] on span at bounding box center [703, 344] width 11 height 11
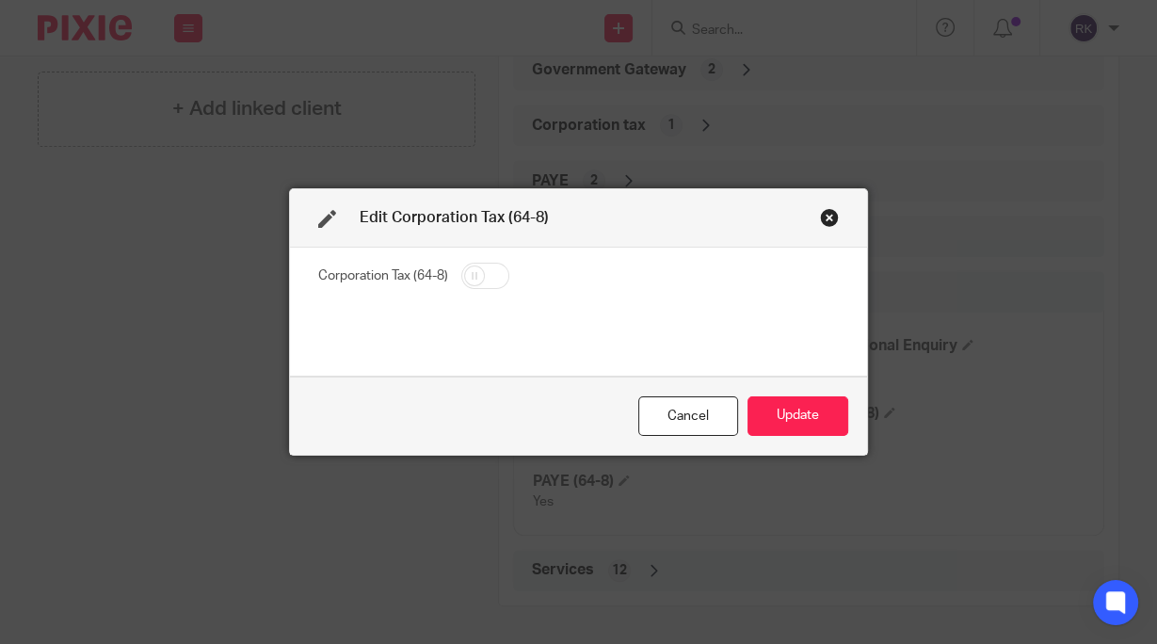
click at [468, 272] on input "checkbox" at bounding box center [485, 276] width 48 height 26
checkbox input "true"
click at [798, 412] on button "Update" at bounding box center [798, 416] width 101 height 40
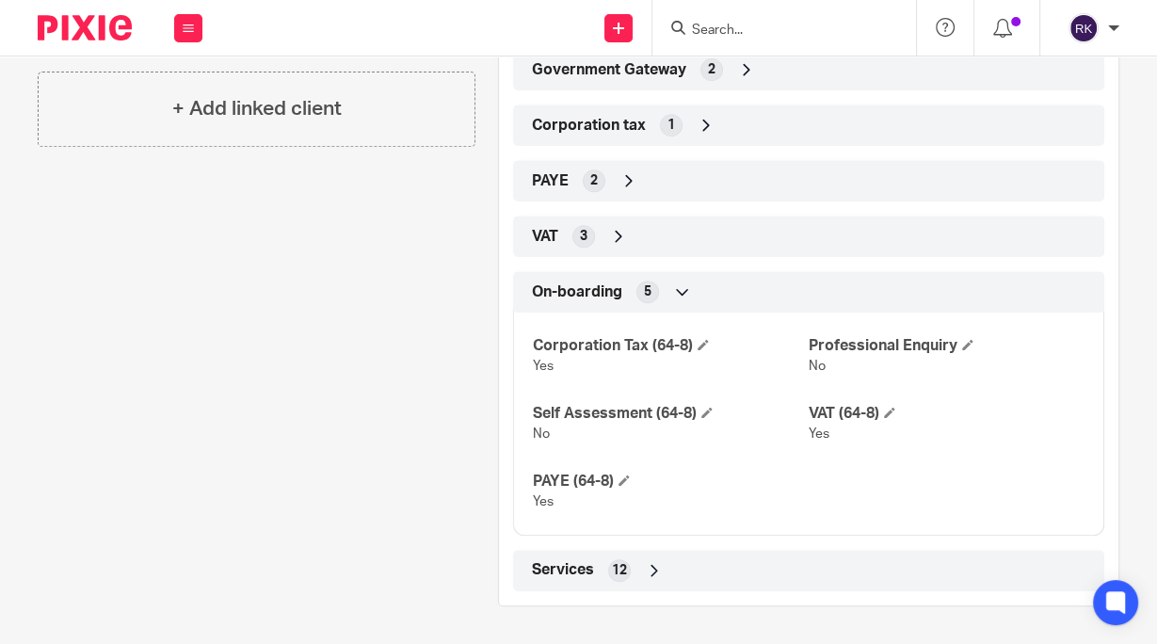
click at [651, 178] on div "PAYE 2" at bounding box center [808, 181] width 563 height 32
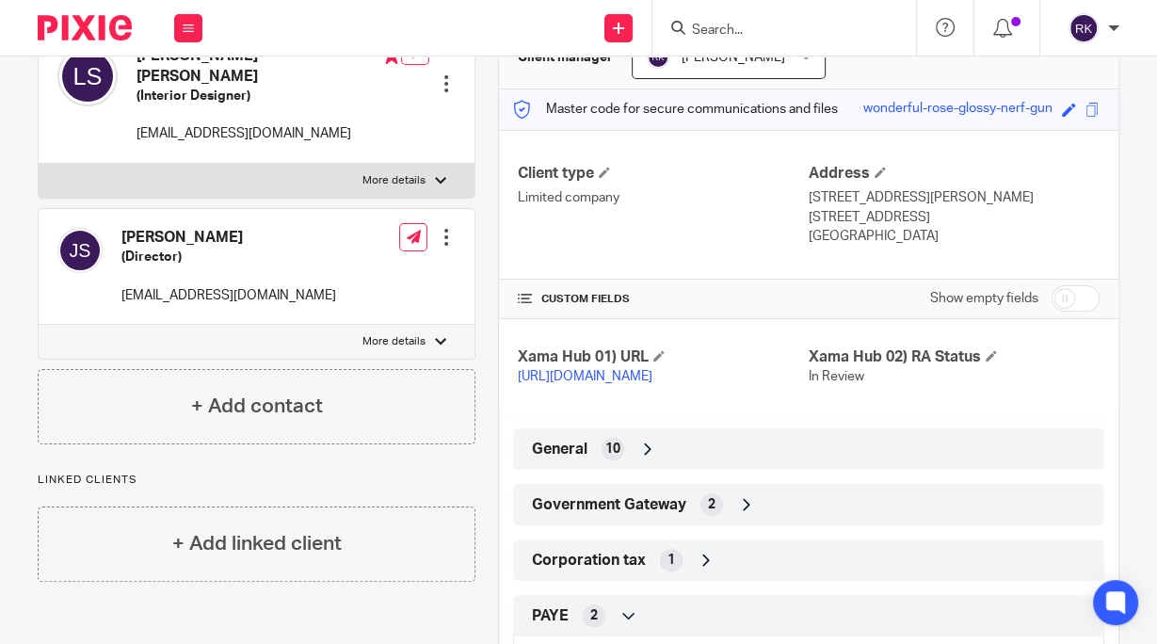
scroll to position [0, 0]
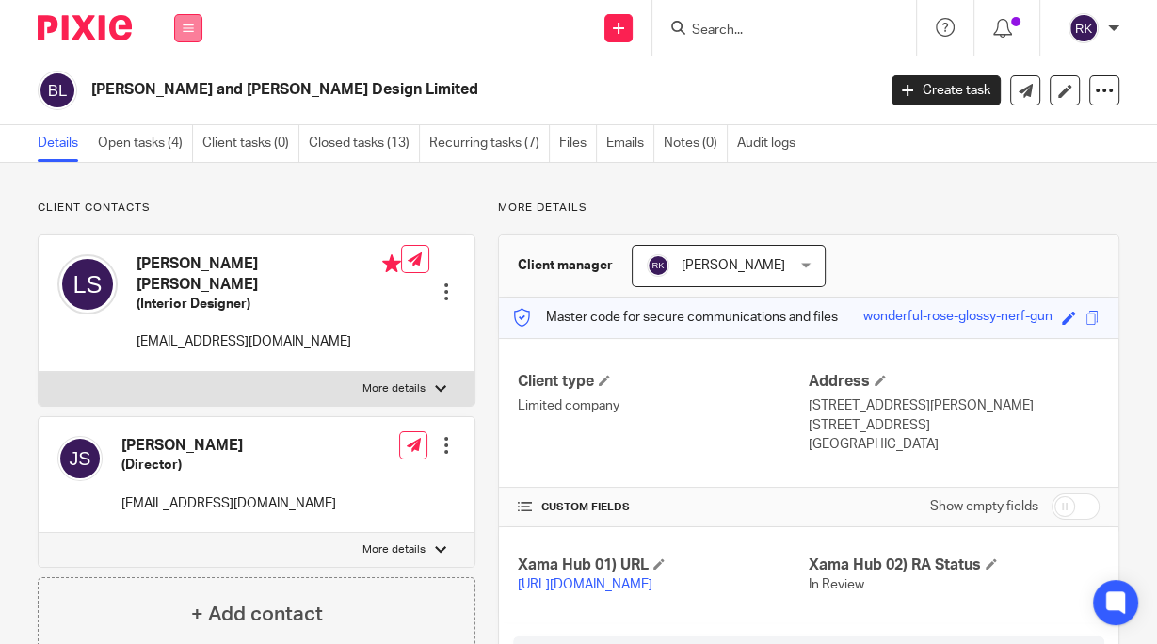
click at [184, 23] on icon at bounding box center [188, 28] width 11 height 11
click at [187, 146] on link "Clients" at bounding box center [184, 143] width 43 height 13
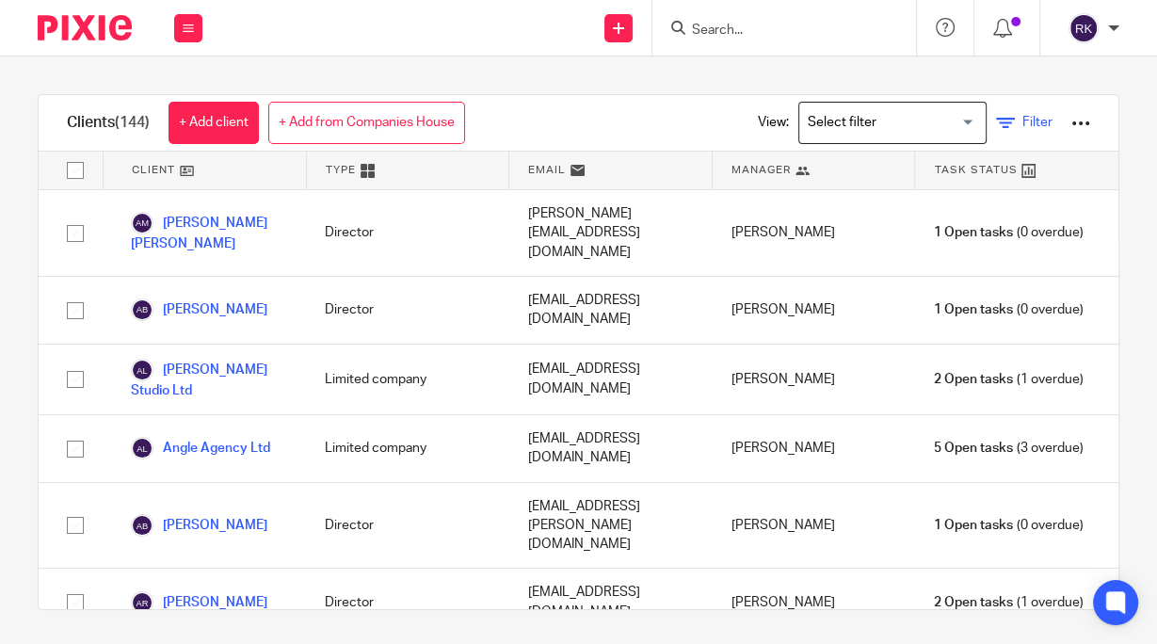
click at [996, 124] on icon at bounding box center [1005, 123] width 19 height 19
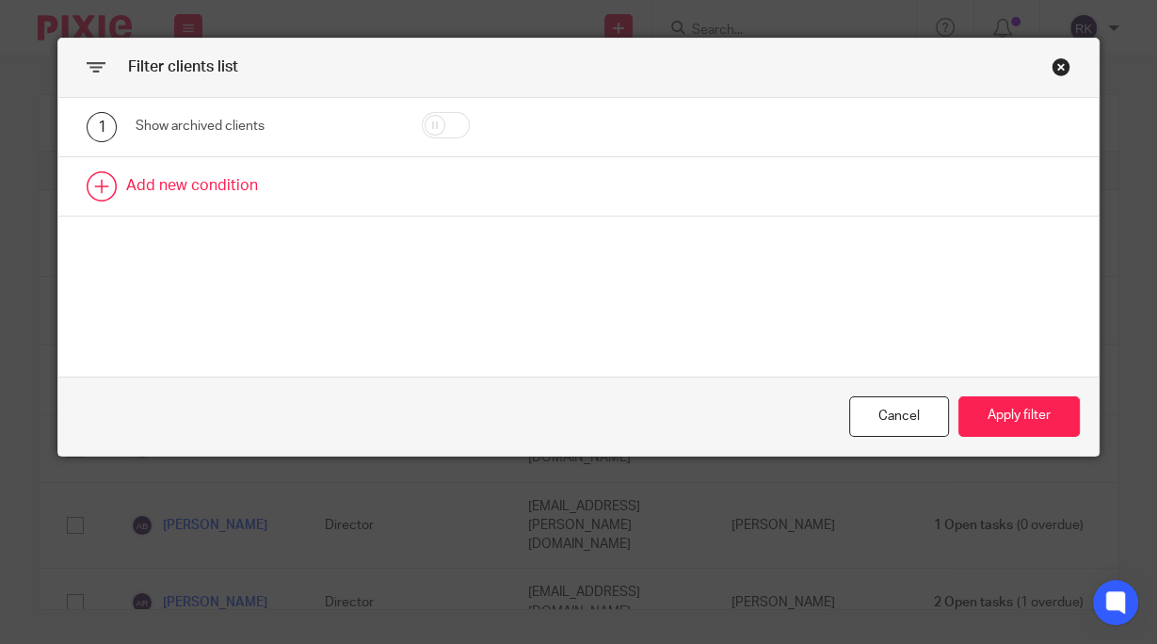
click at [222, 182] on link at bounding box center [578, 186] width 1040 height 58
click at [236, 196] on div "Field" at bounding box center [250, 192] width 199 height 40
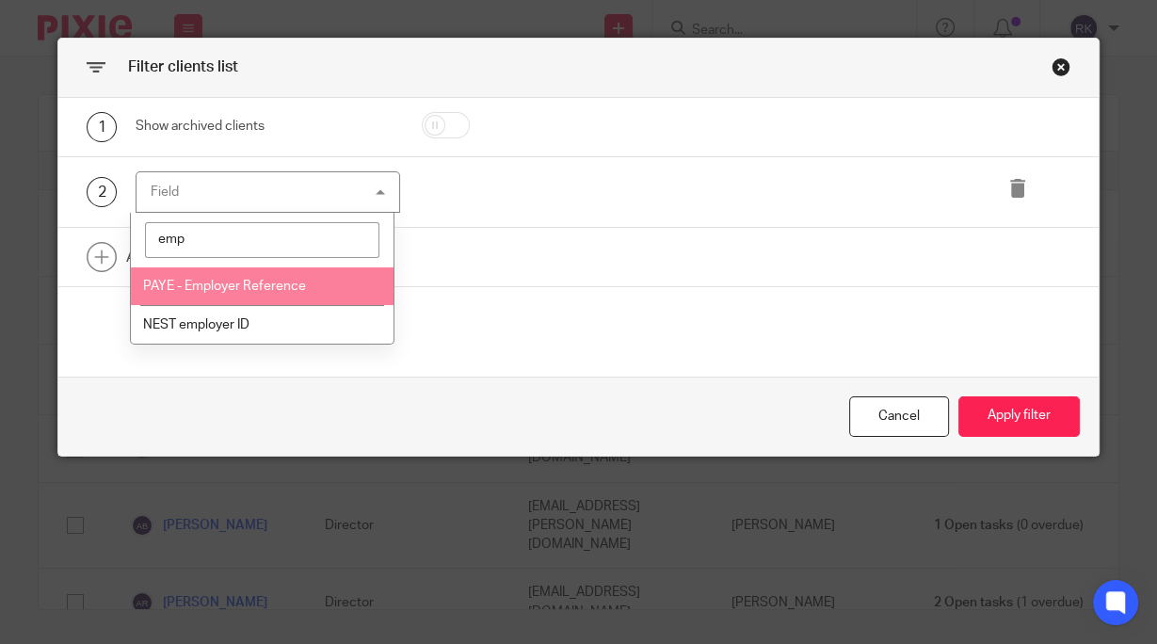
type input "emp"
drag, startPoint x: 249, startPoint y: 280, endPoint x: 267, endPoint y: 287, distance: 19.4
click at [249, 281] on span "PAYE - Employer Reference" at bounding box center [224, 286] width 163 height 13
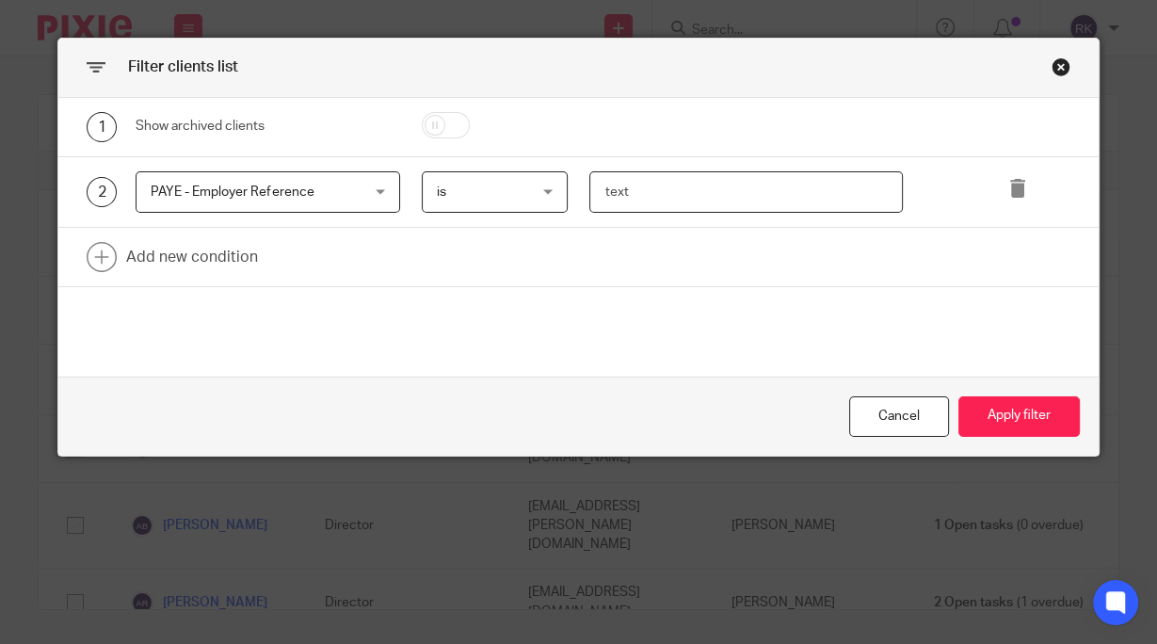
click at [630, 196] on input "text" at bounding box center [746, 192] width 313 height 42
paste input "AE12068"
type input "AE12068"
click at [995, 413] on button "Apply filter" at bounding box center [1019, 416] width 121 height 40
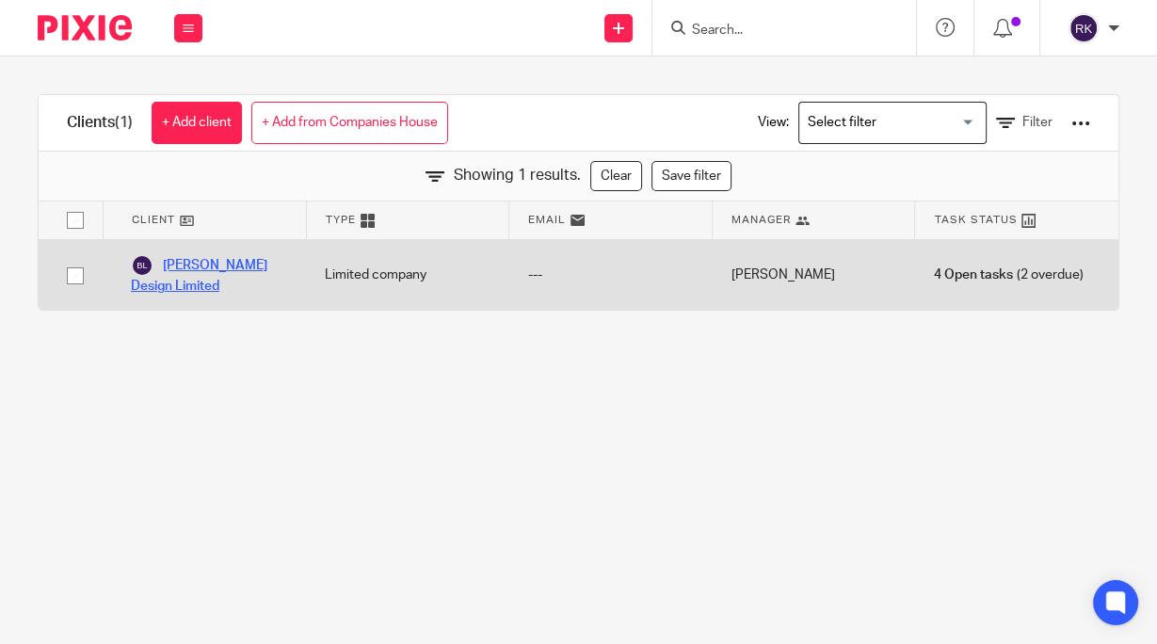
click at [218, 264] on link "[PERSON_NAME] Design Limited" at bounding box center [209, 274] width 156 height 41
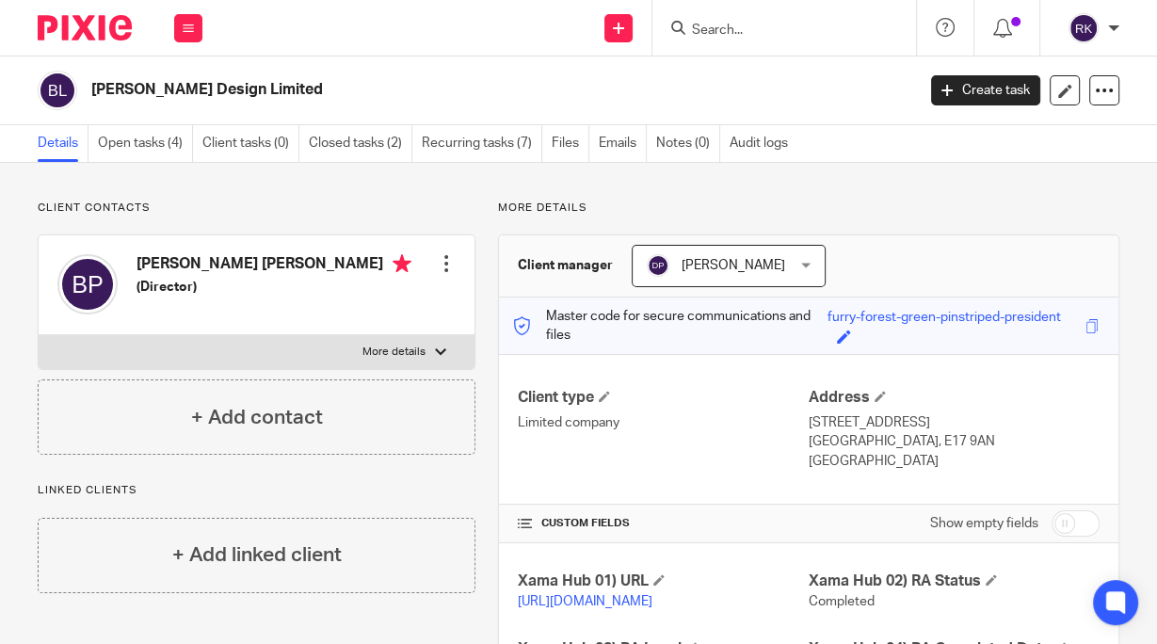
drag, startPoint x: 300, startPoint y: 90, endPoint x: 86, endPoint y: 86, distance: 214.8
click at [87, 86] on div "[PERSON_NAME] Design Limited" at bounding box center [470, 91] width 865 height 40
copy h2 "[PERSON_NAME] Design Limited"
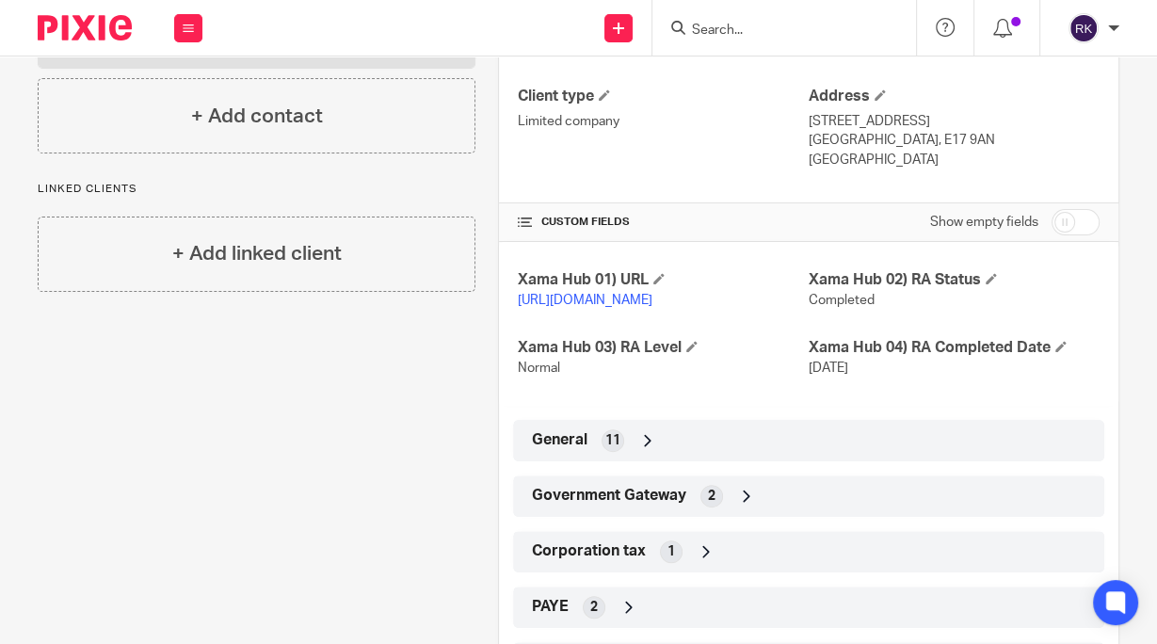
click at [574, 450] on span "General" at bounding box center [560, 440] width 56 height 20
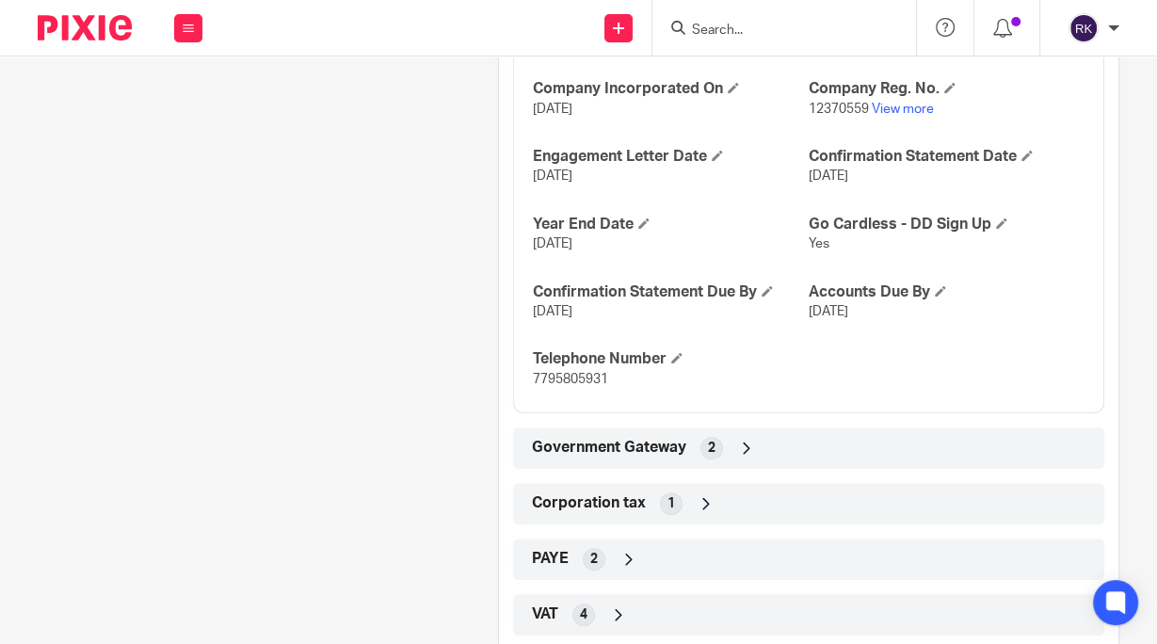
scroll to position [857, 0]
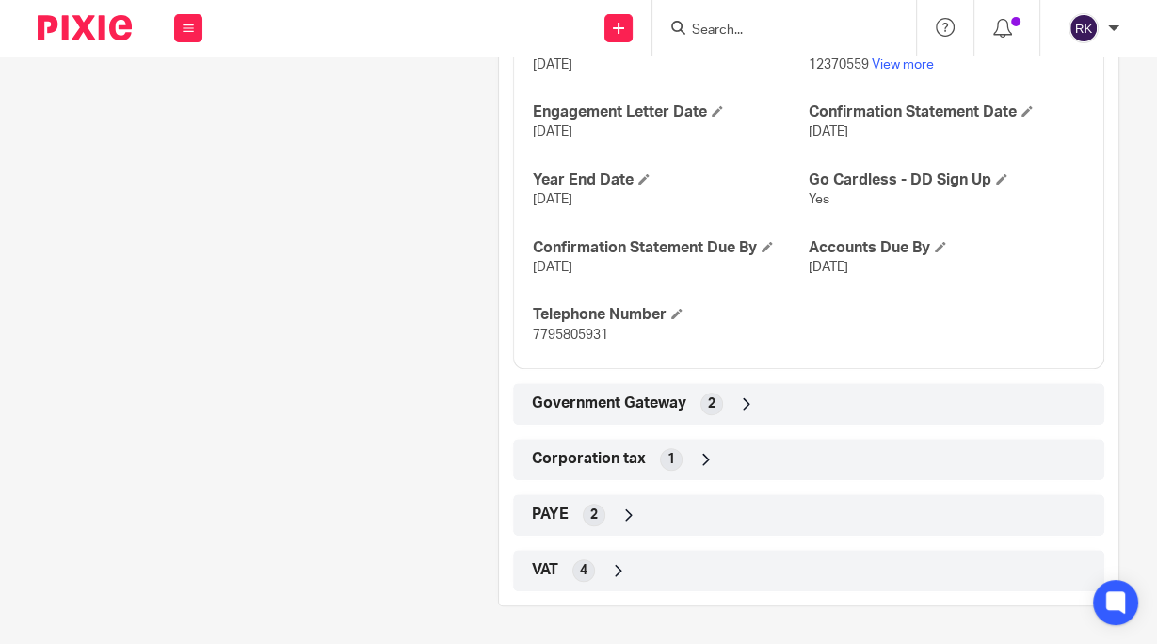
click at [634, 514] on div "PAYE 2" at bounding box center [808, 515] width 563 height 32
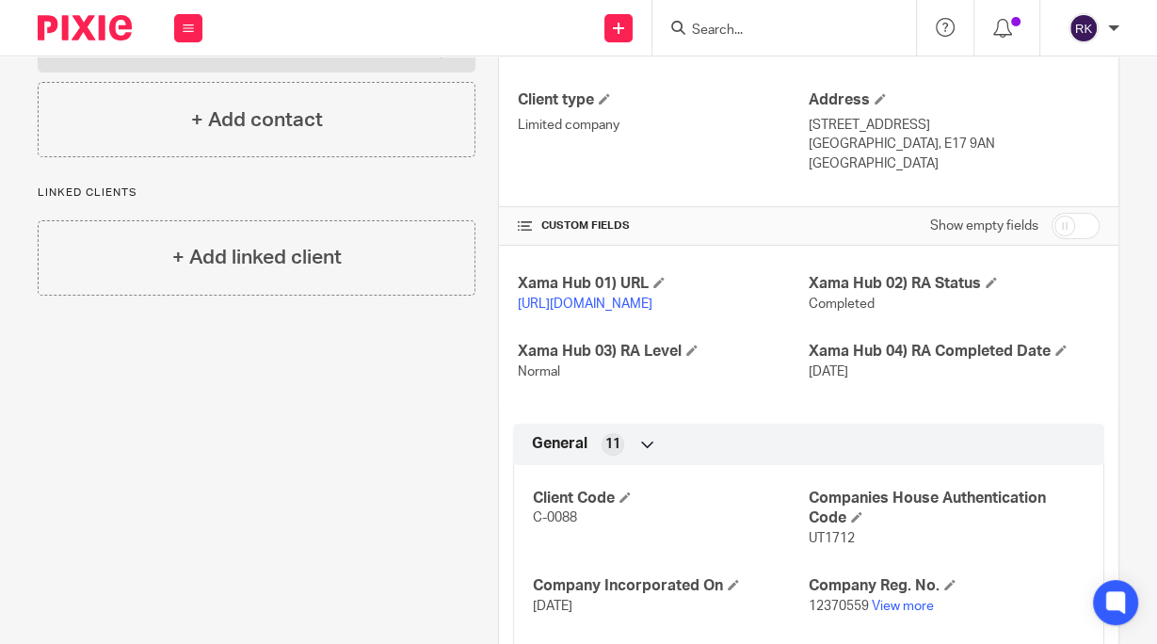
scroll to position [266, 0]
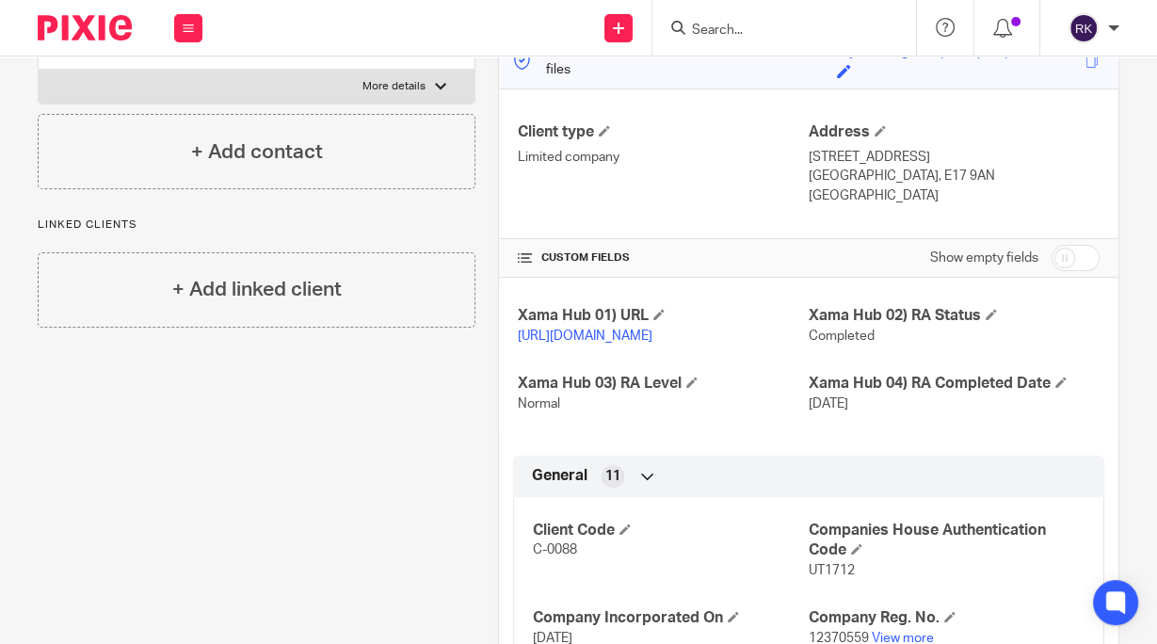
click at [1054, 260] on input "checkbox" at bounding box center [1076, 258] width 48 height 26
checkbox input "true"
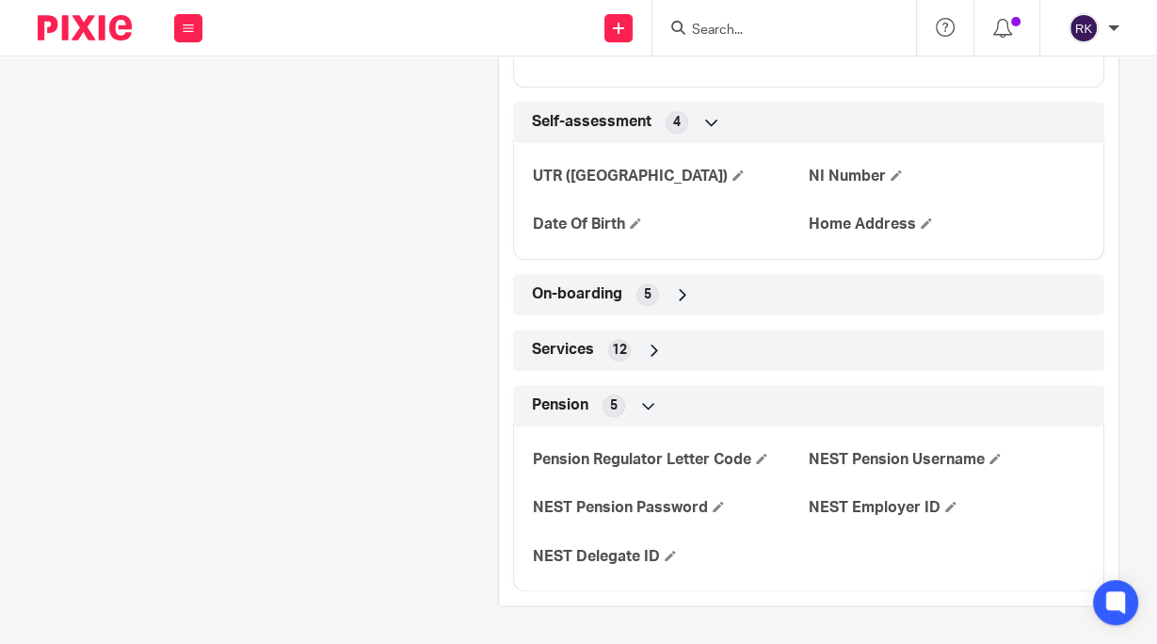
scroll to position [1651, 0]
click at [599, 290] on span "On-boarding" at bounding box center [577, 294] width 90 height 20
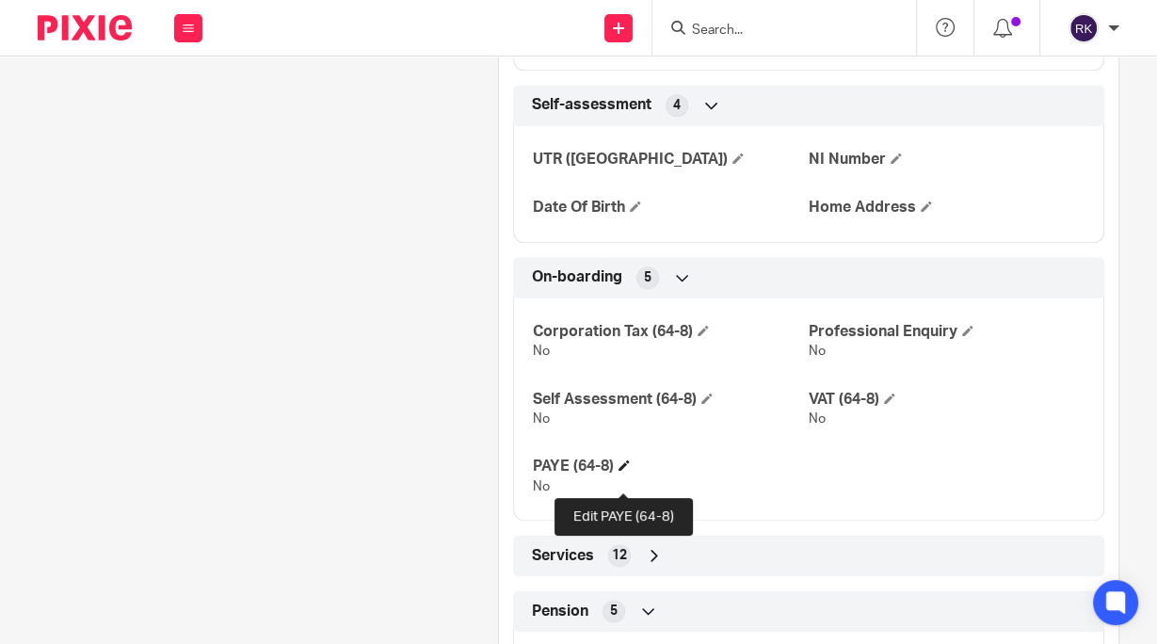
click at [620, 471] on span at bounding box center [624, 465] width 11 height 11
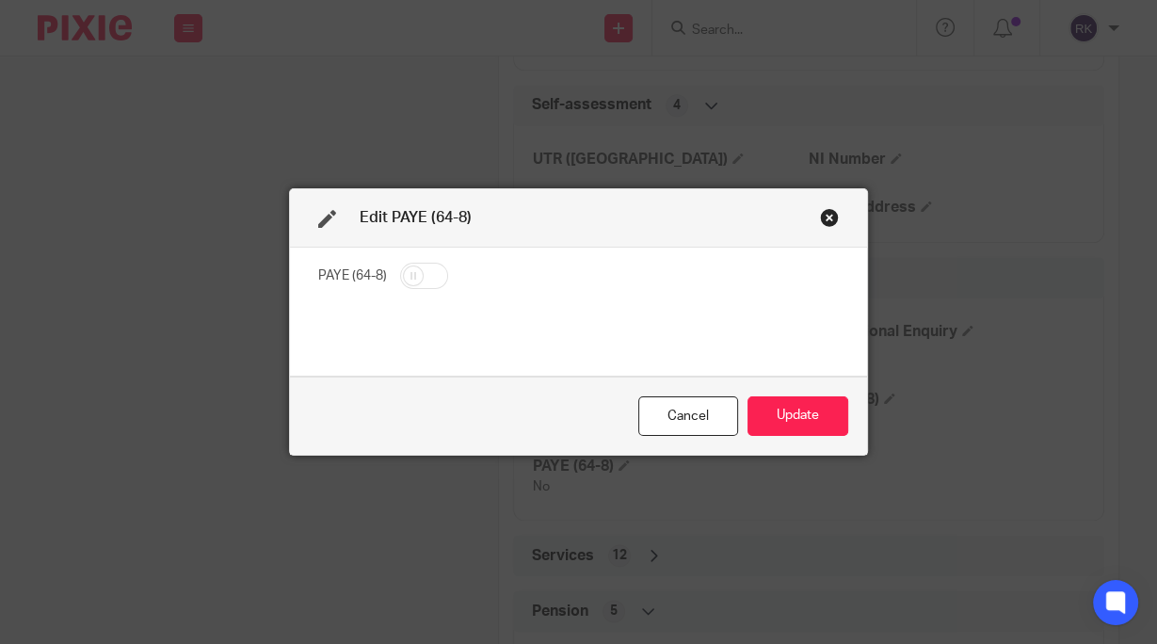
drag, startPoint x: 406, startPoint y: 267, endPoint x: 437, endPoint y: 277, distance: 32.5
click at [407, 267] on input "checkbox" at bounding box center [424, 276] width 48 height 26
checkbox input "true"
click at [800, 418] on button "Update" at bounding box center [798, 416] width 101 height 40
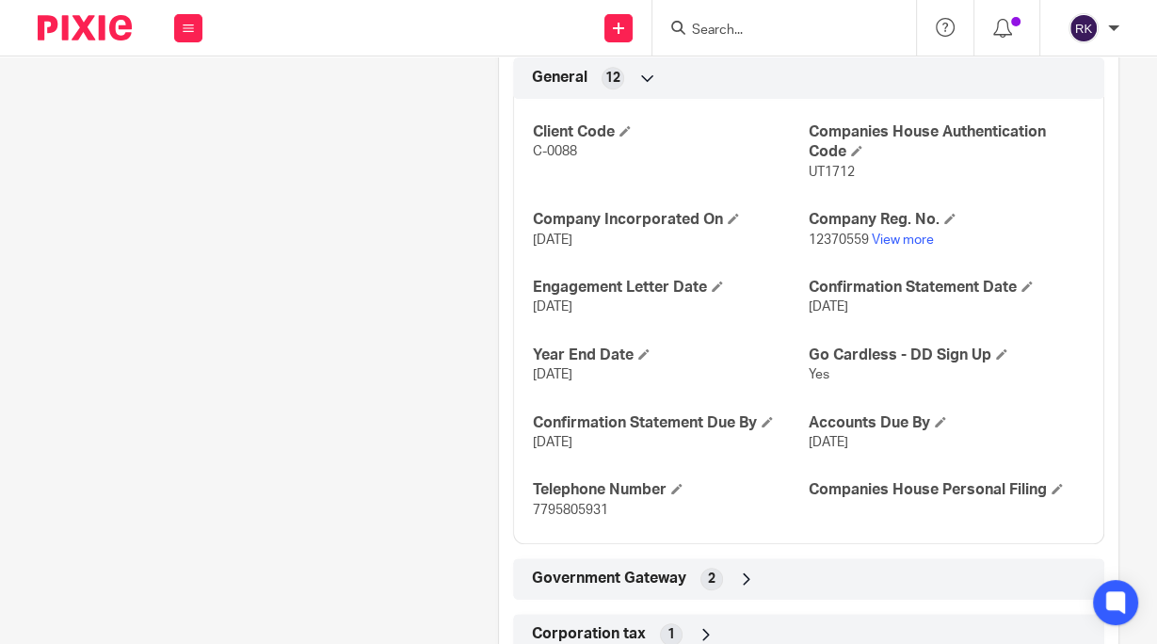
scroll to position [370, 0]
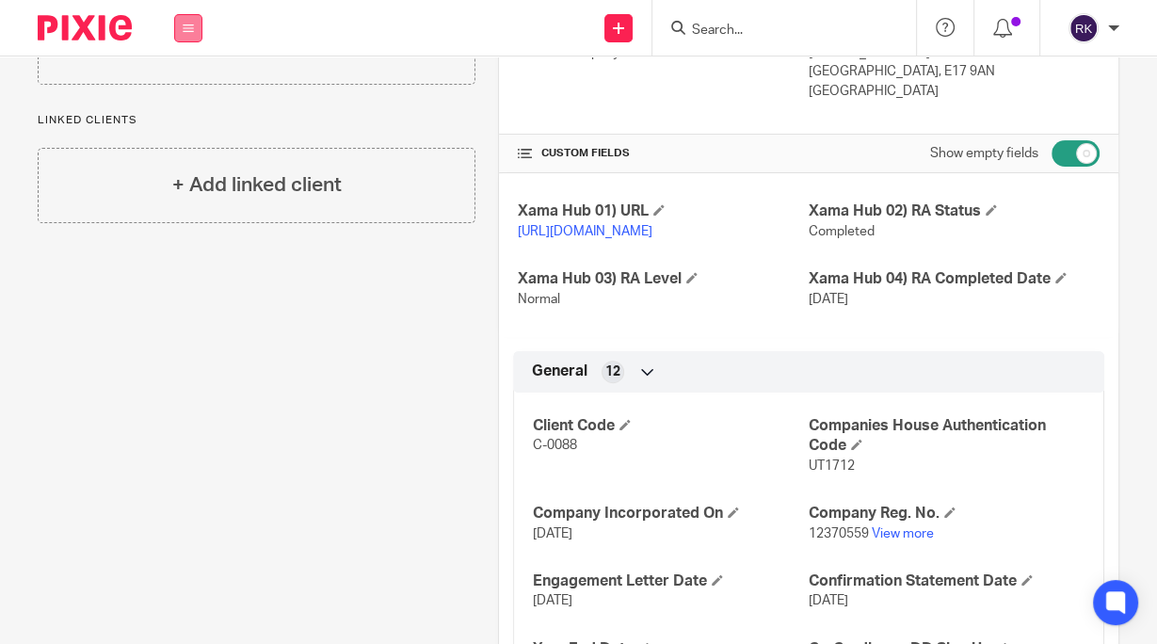
click at [181, 29] on button at bounding box center [188, 28] width 28 height 28
click at [181, 137] on link "Clients" at bounding box center [184, 143] width 43 height 13
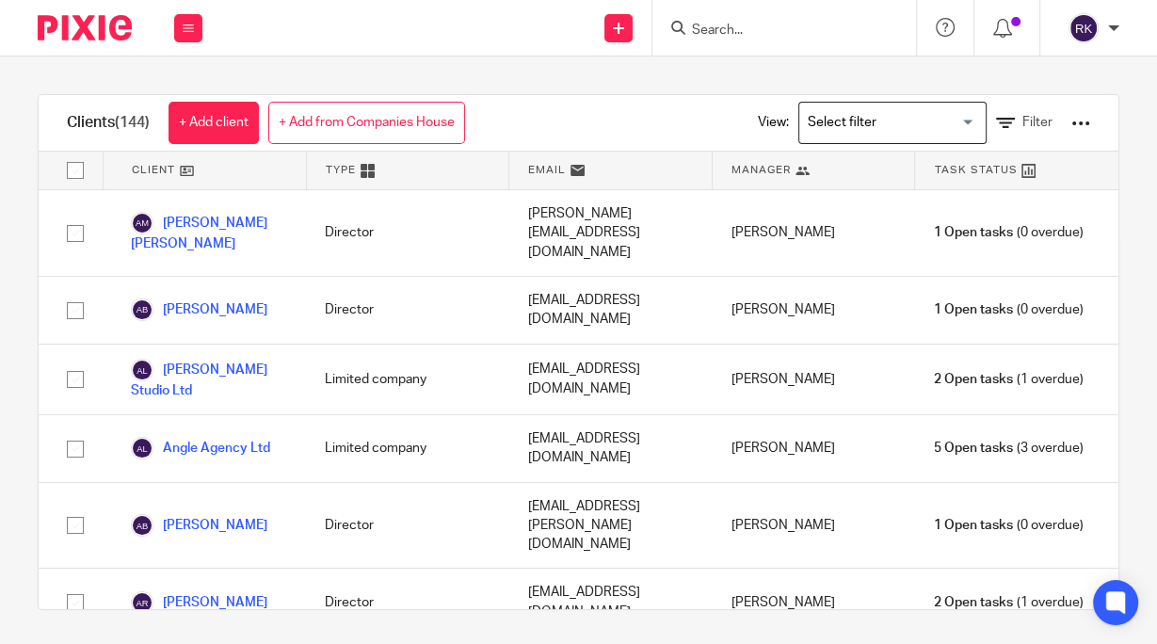
click at [736, 32] on input "Search" at bounding box center [775, 31] width 170 height 17
click at [996, 124] on icon at bounding box center [1005, 123] width 19 height 19
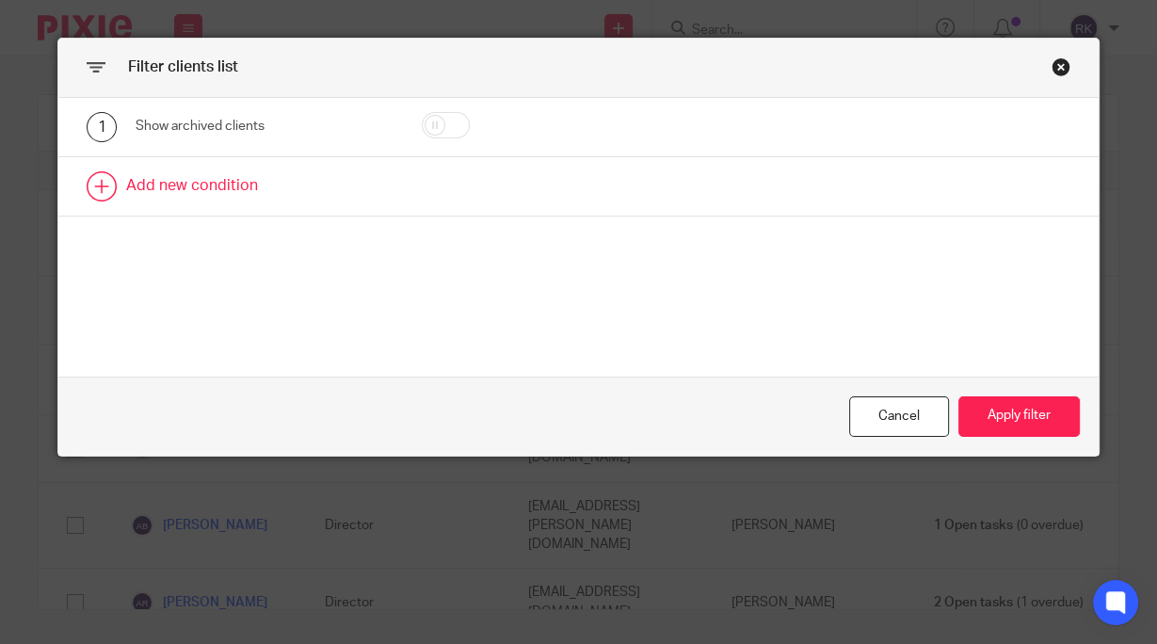
click at [105, 180] on link at bounding box center [578, 186] width 1040 height 58
click at [275, 193] on div "Field" at bounding box center [250, 192] width 199 height 40
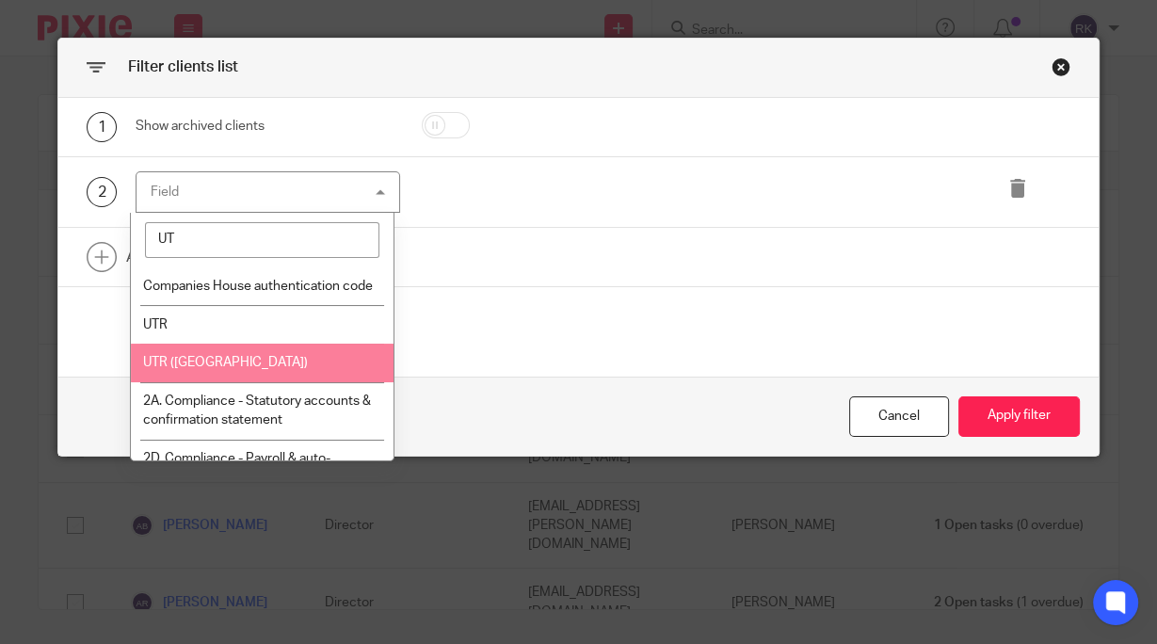
type input "UT"
click at [156, 369] on span "UTR (SA)" at bounding box center [225, 362] width 165 height 13
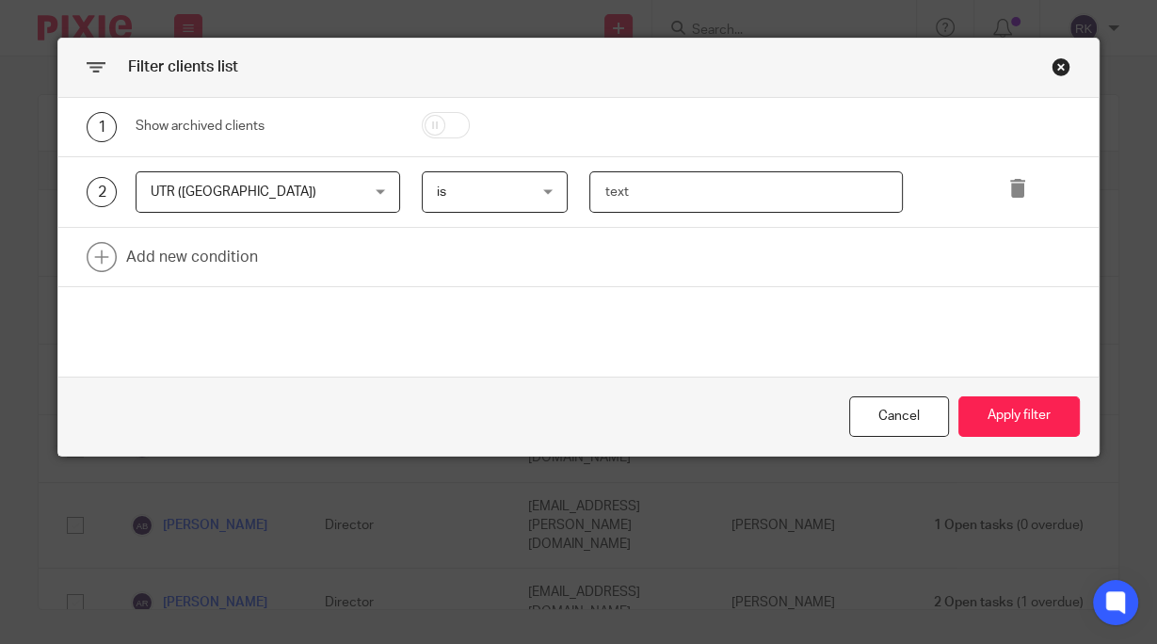
click at [609, 196] on input "text" at bounding box center [746, 192] width 313 height 42
paste input "6411956086"
type input "6411956086"
click at [1007, 414] on button "Apply filter" at bounding box center [1019, 416] width 121 height 40
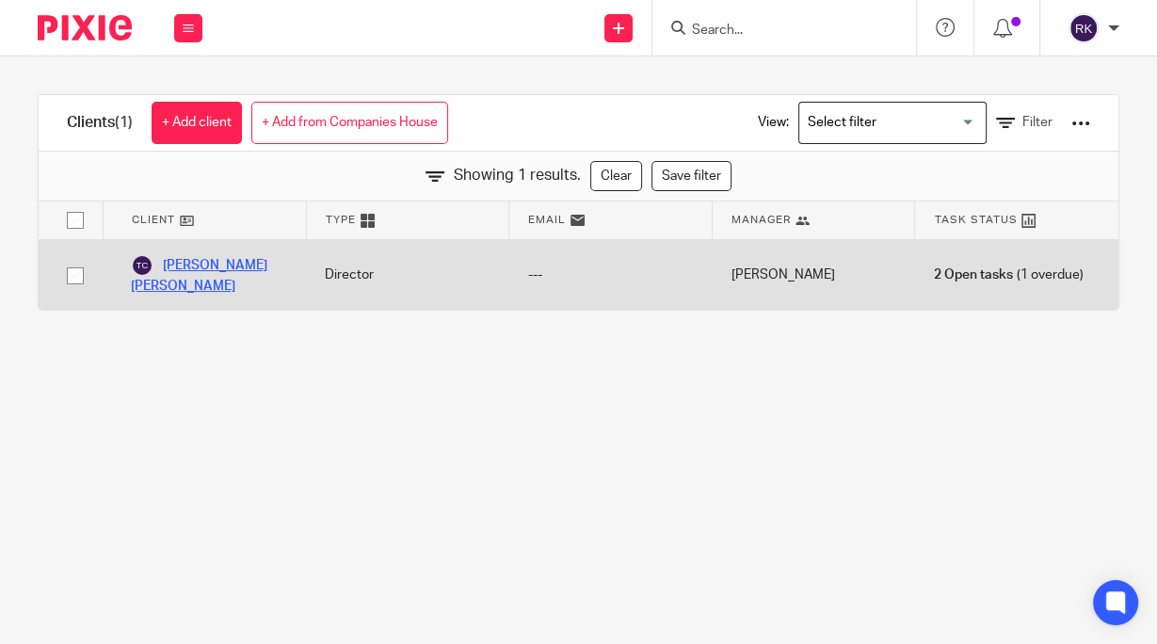
click at [222, 263] on link "Thomas Qvist Christensen" at bounding box center [209, 274] width 156 height 41
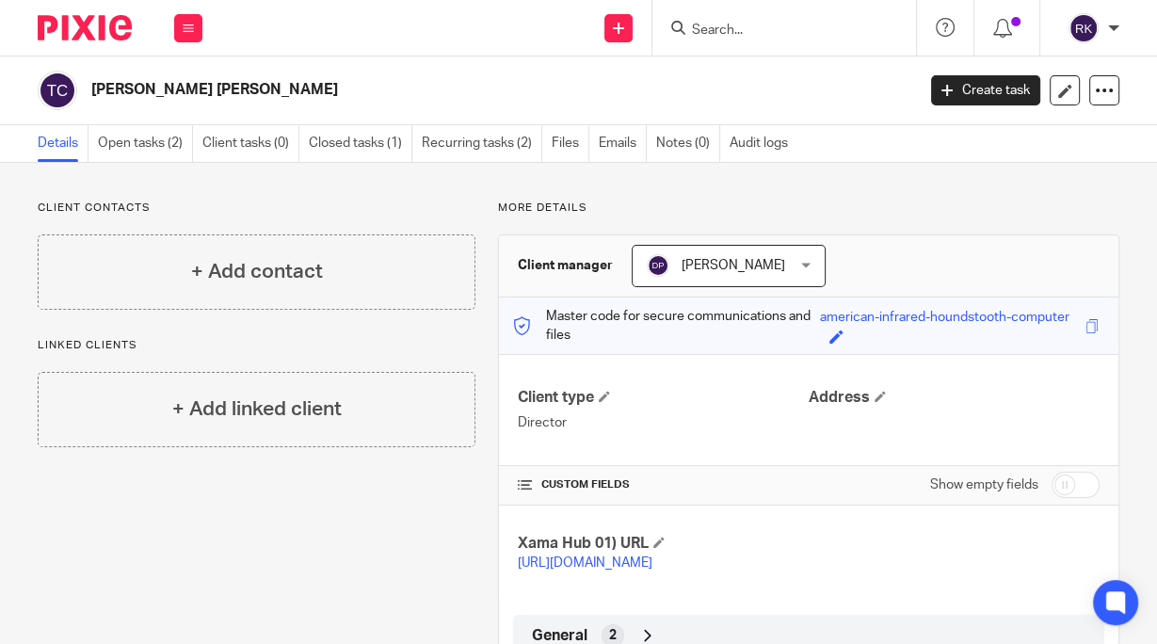
drag, startPoint x: 302, startPoint y: 89, endPoint x: 88, endPoint y: 90, distance: 214.7
click at [88, 90] on div "[PERSON_NAME] [PERSON_NAME]" at bounding box center [470, 91] width 865 height 40
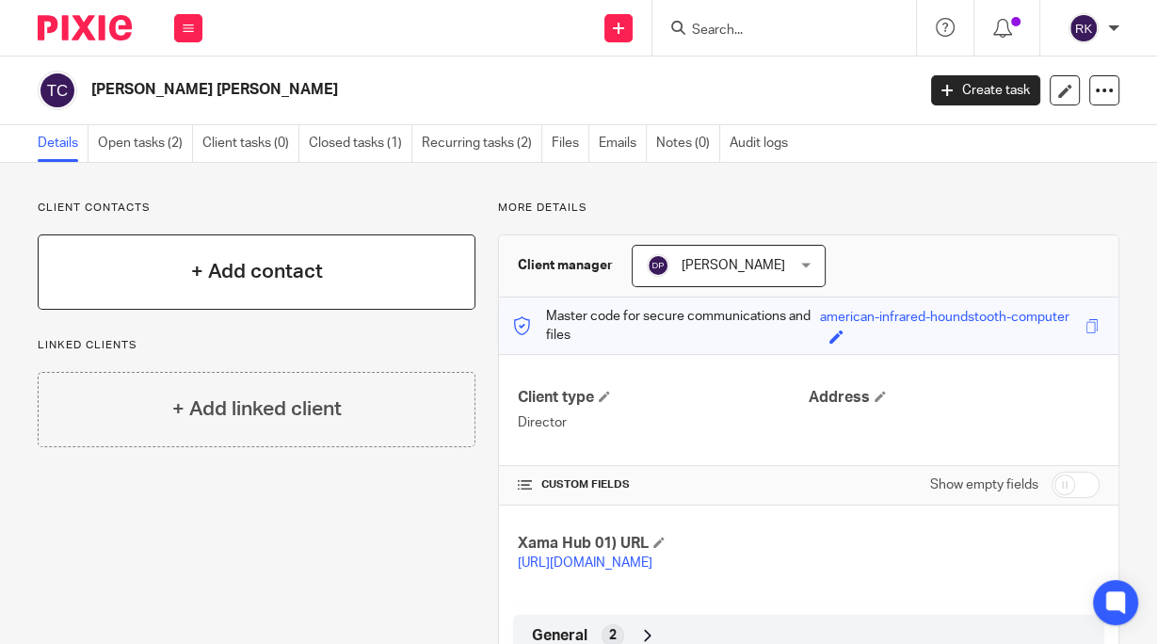
copy h2 "[PERSON_NAME] [PERSON_NAME]"
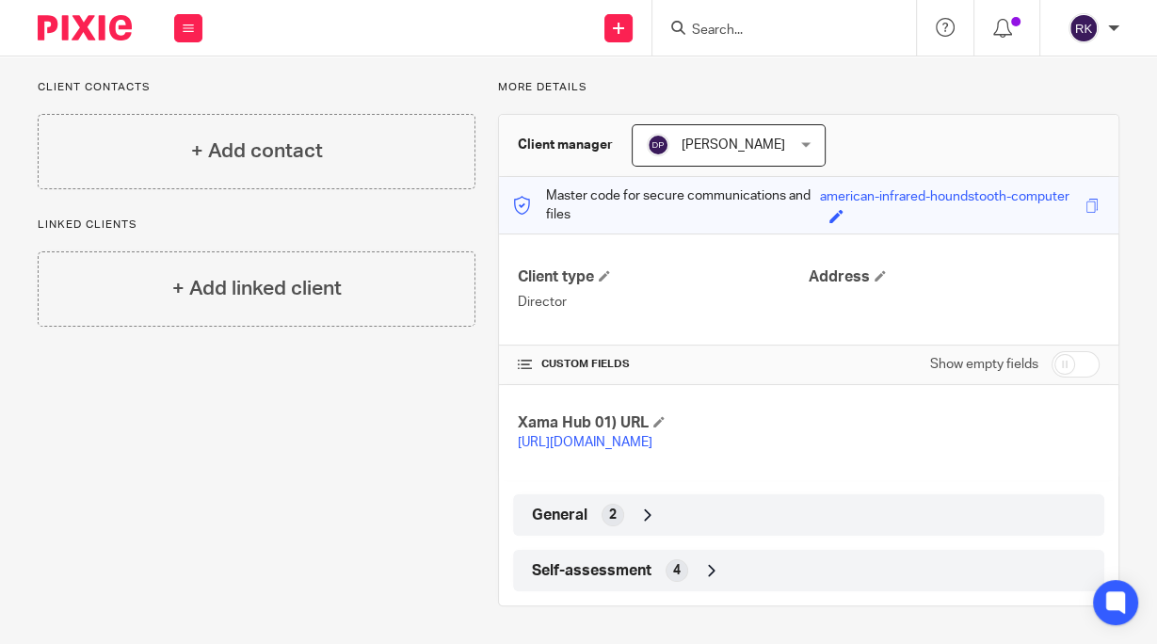
scroll to position [138, 0]
click at [640, 517] on icon at bounding box center [647, 515] width 19 height 19
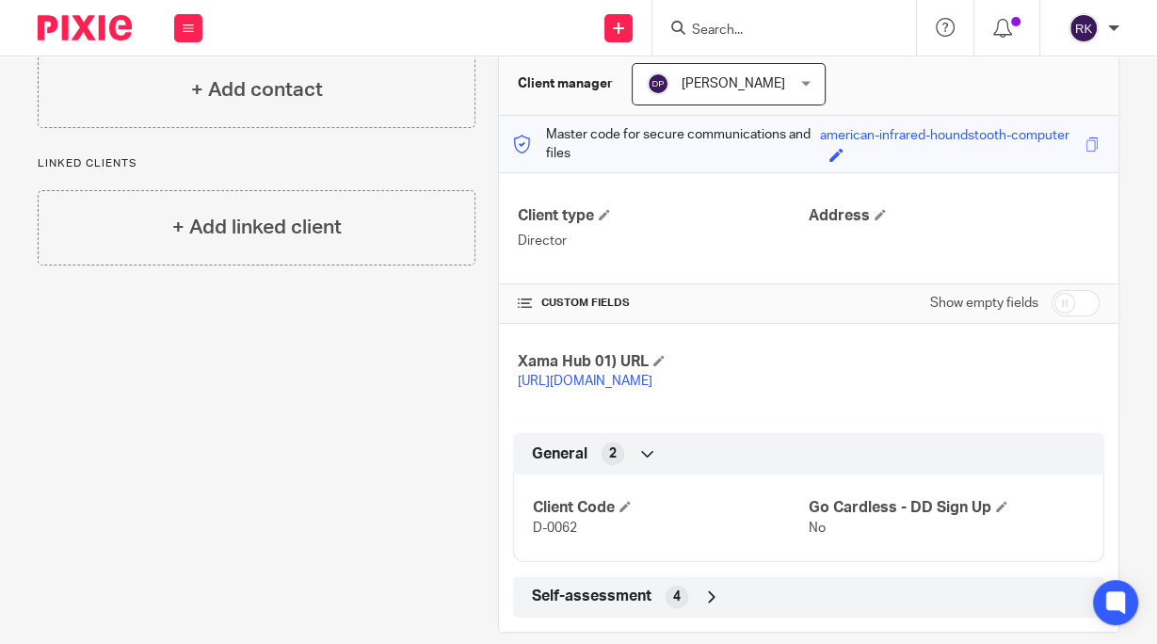
scroll to position [226, 0]
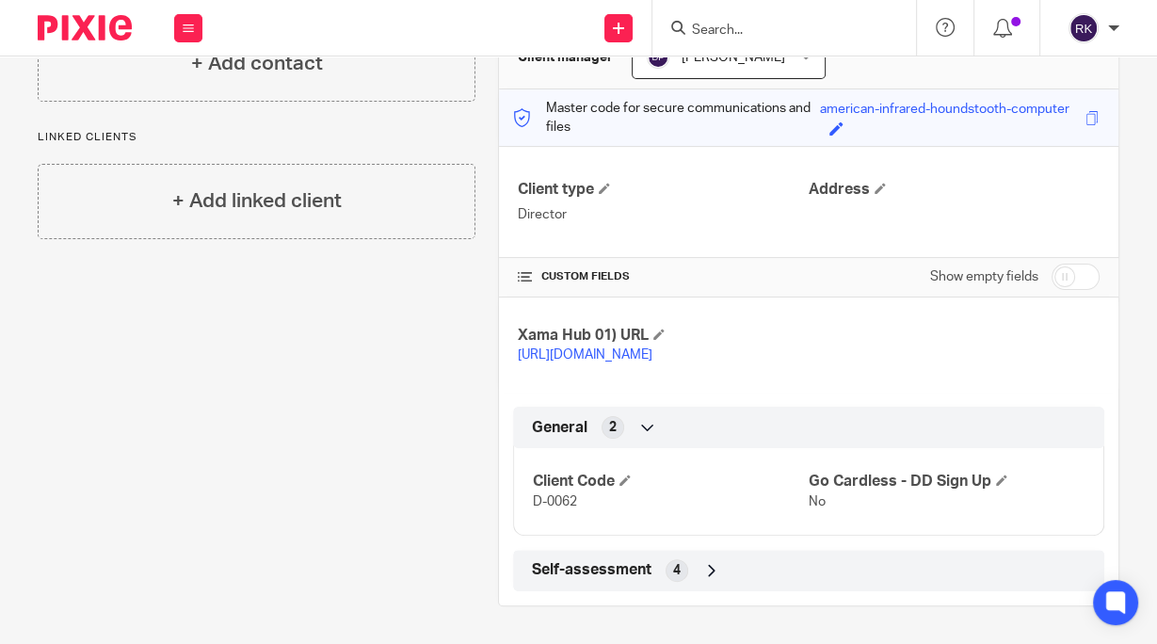
click at [683, 569] on div "Self-assessment 4" at bounding box center [808, 571] width 563 height 32
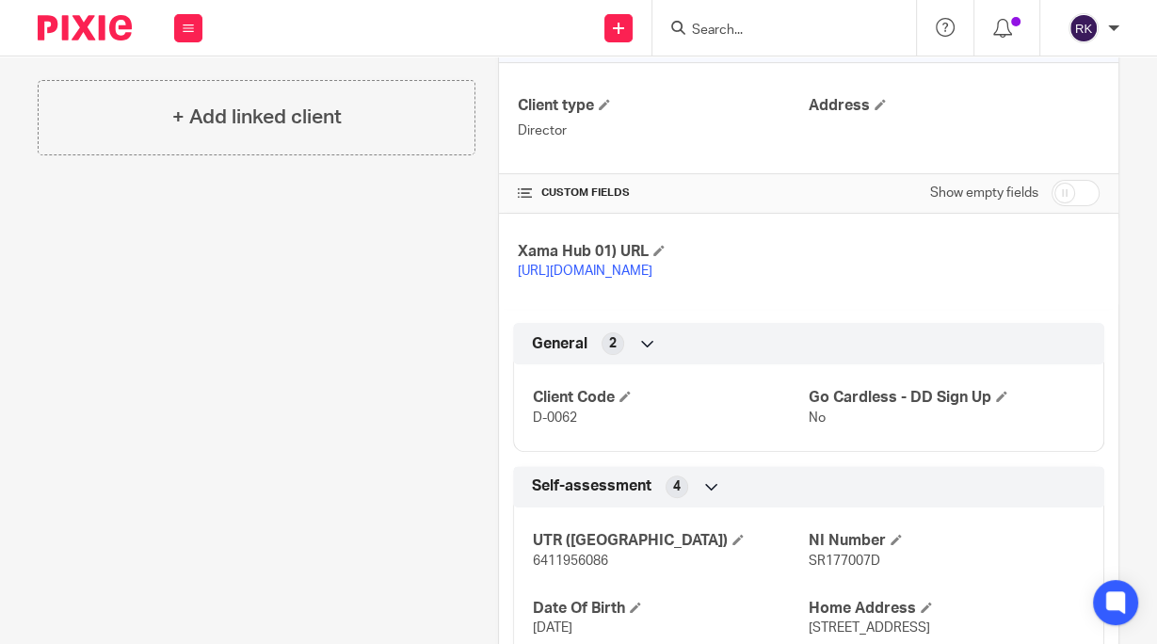
scroll to position [399, 0]
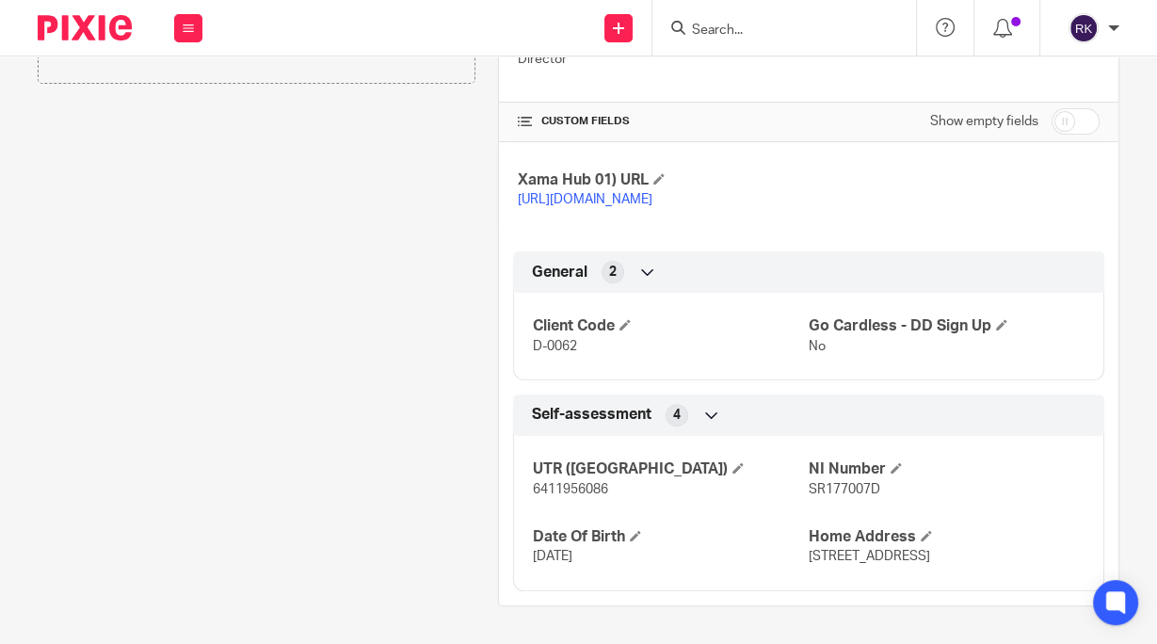
click at [1056, 108] on input "checkbox" at bounding box center [1076, 121] width 48 height 26
checkbox input "true"
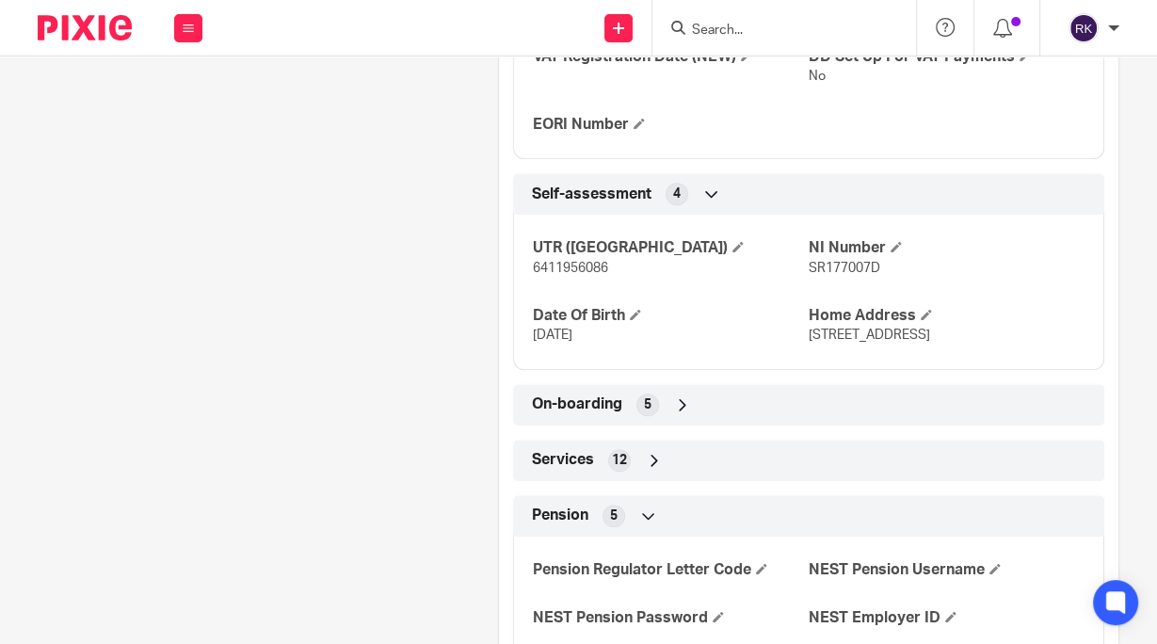
scroll to position [1529, 0]
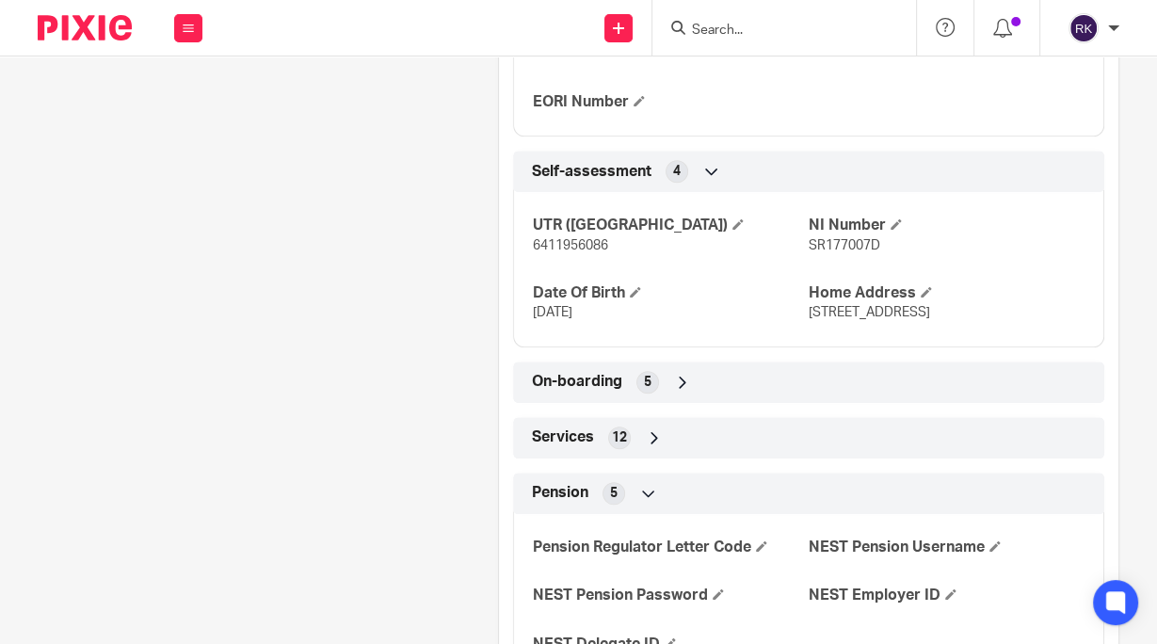
click at [631, 398] on div "On-boarding 5" at bounding box center [808, 382] width 563 height 32
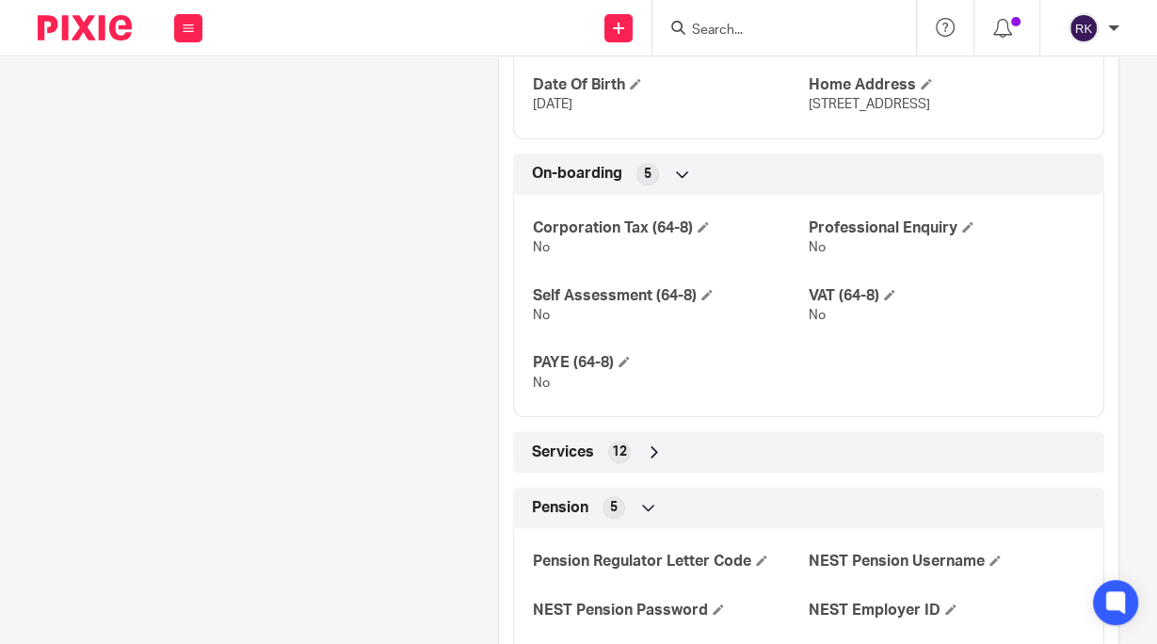
scroll to position [1755, 0]
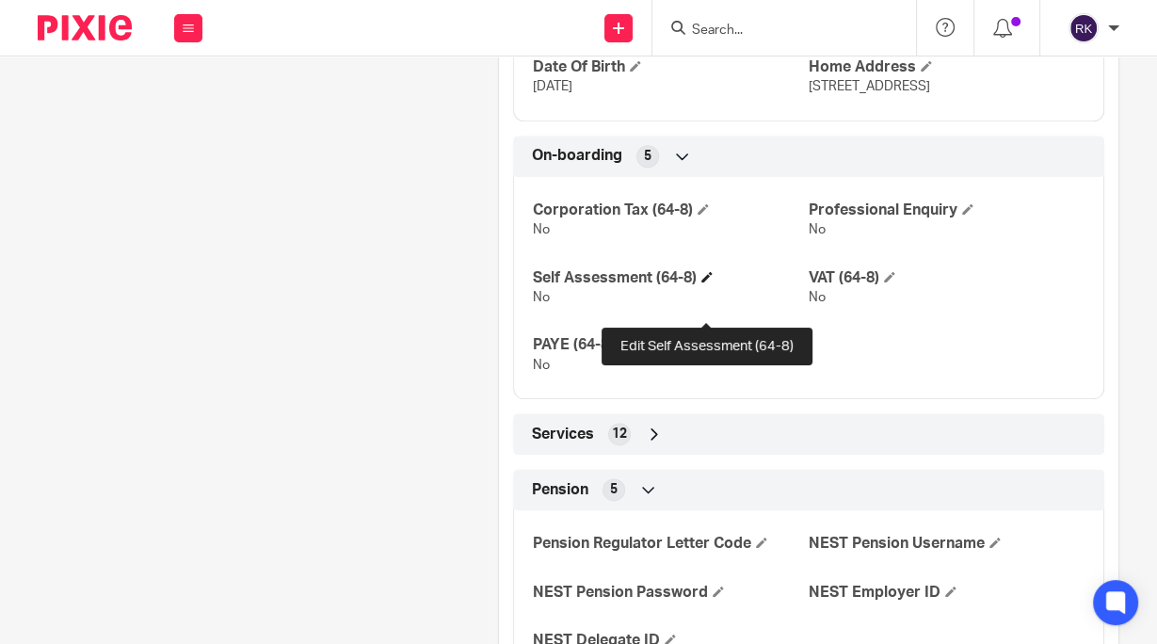
click at [707, 283] on span at bounding box center [707, 276] width 11 height 11
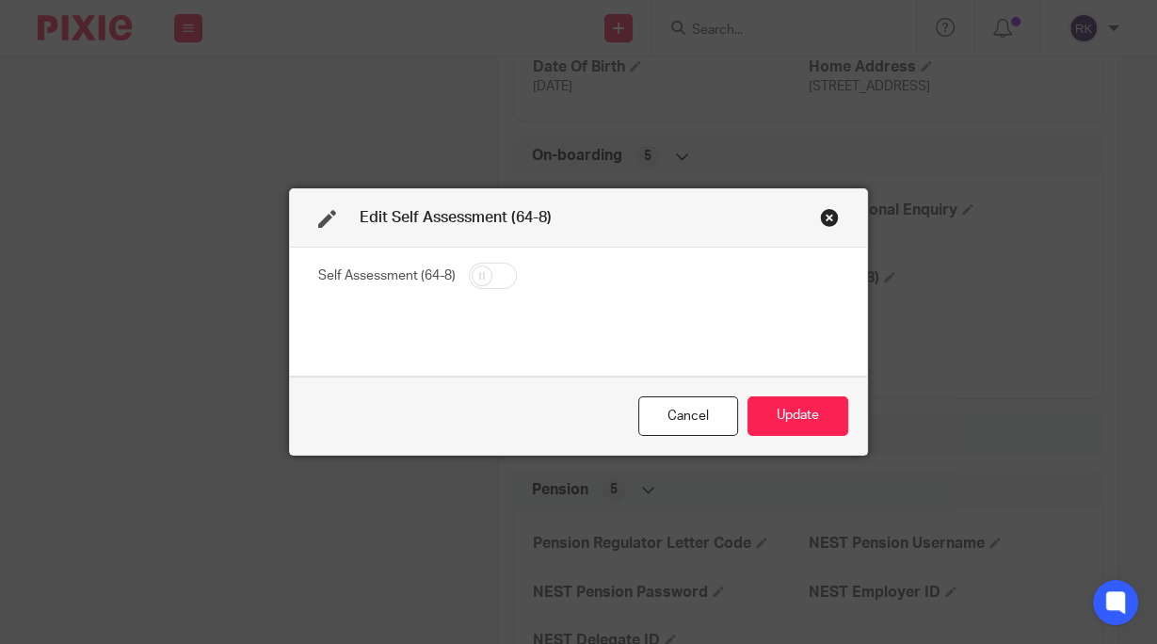
click at [474, 275] on input "checkbox" at bounding box center [493, 276] width 48 height 26
checkbox input "true"
click at [806, 418] on button "Update" at bounding box center [798, 416] width 101 height 40
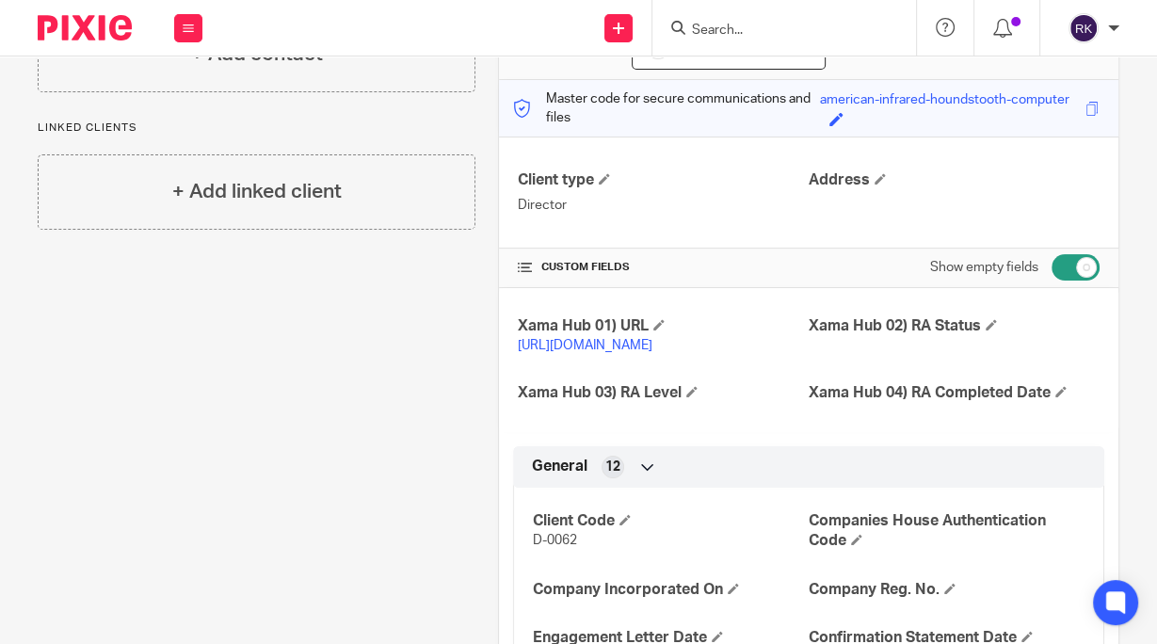
scroll to position [0, 0]
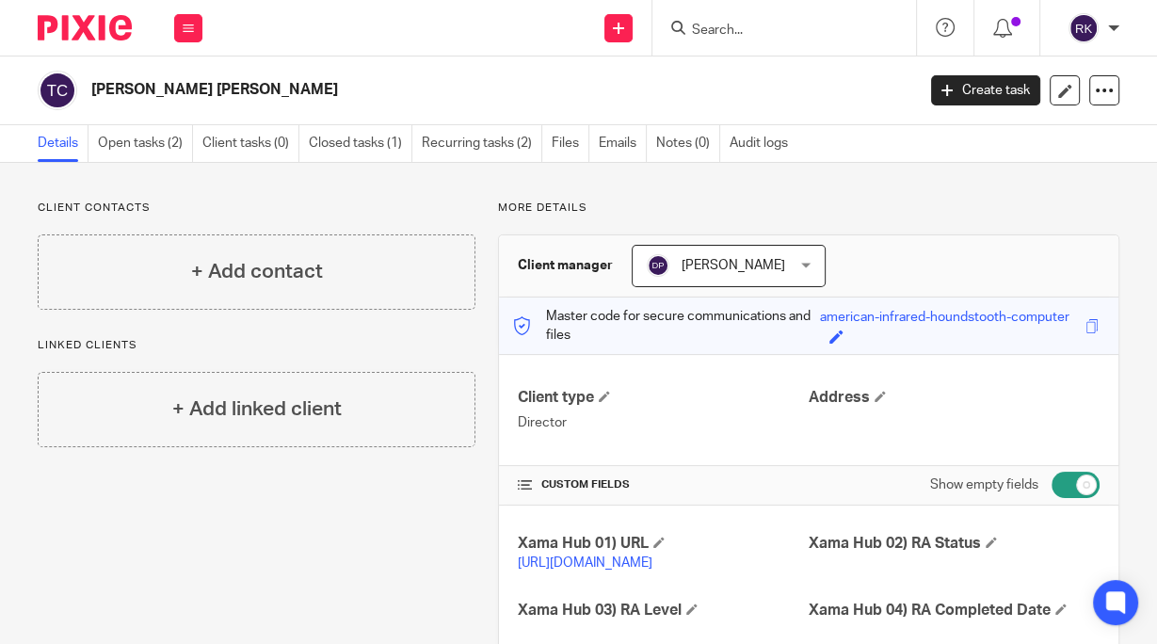
click at [766, 30] on input "Search" at bounding box center [775, 31] width 170 height 17
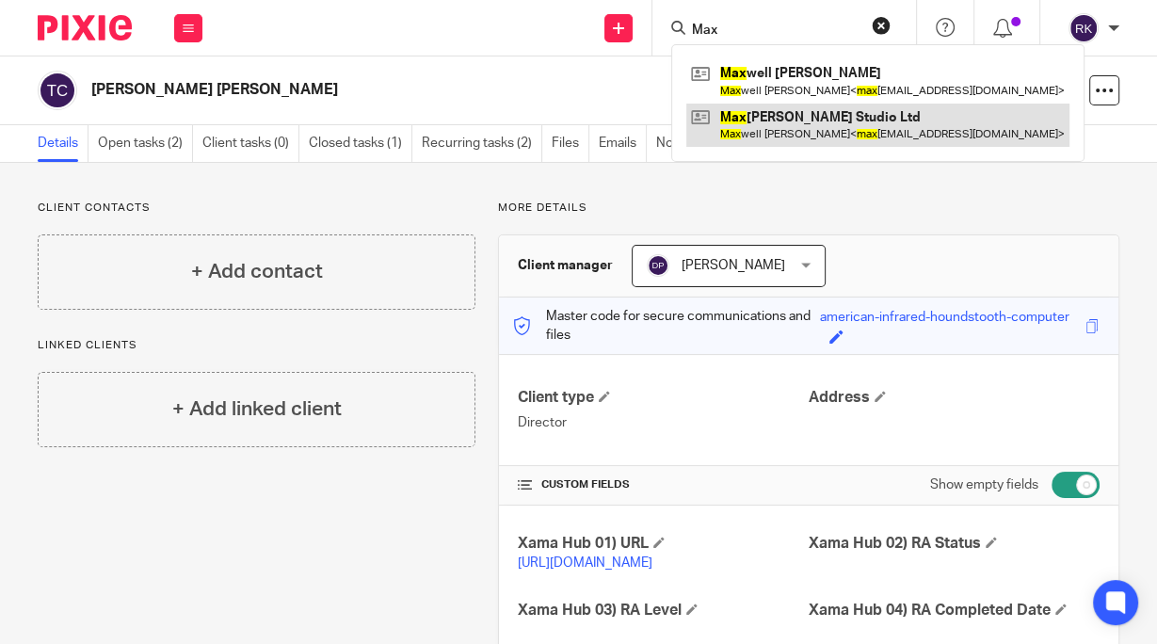
type input "Max"
click at [768, 121] on link at bounding box center [878, 125] width 383 height 43
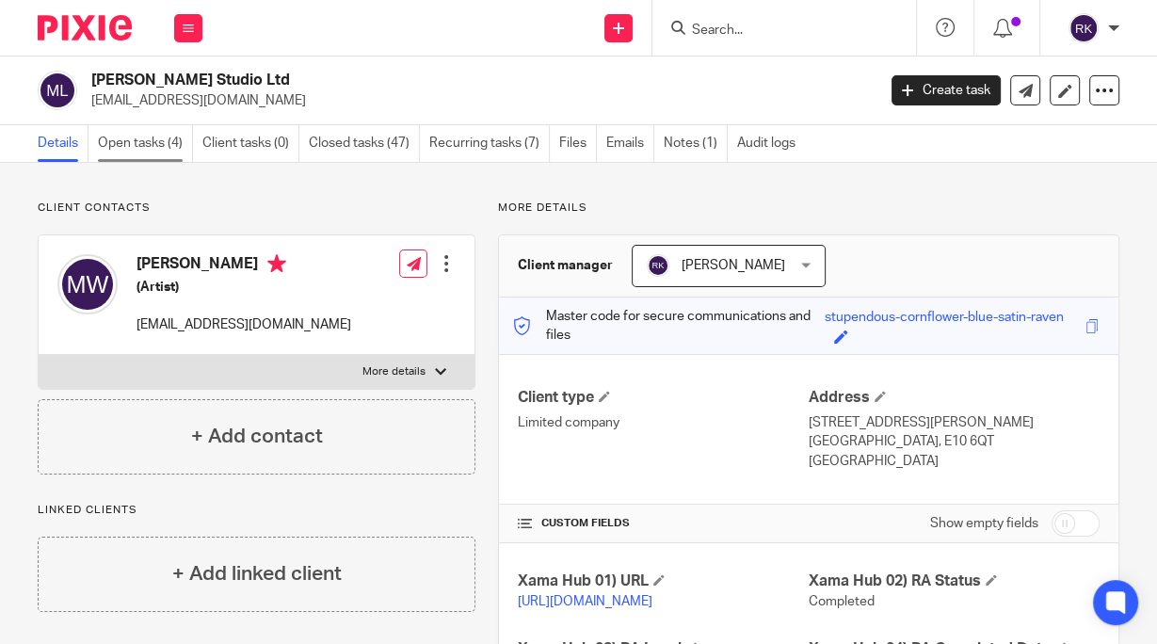
click at [123, 139] on link "Open tasks (4)" at bounding box center [145, 143] width 95 height 37
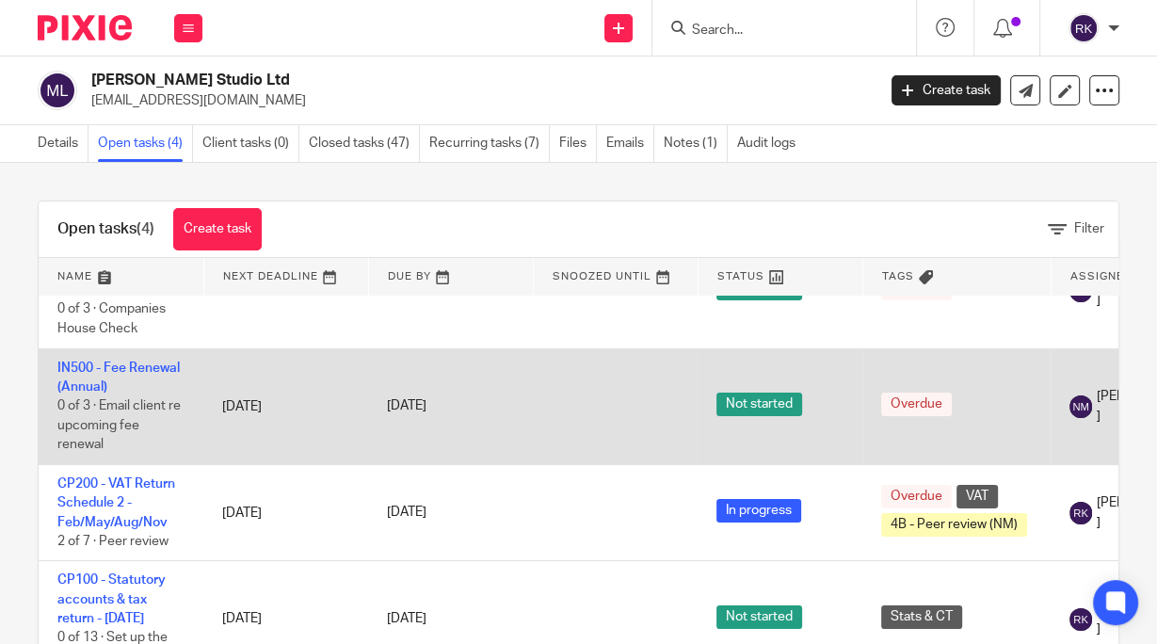
scroll to position [95, 0]
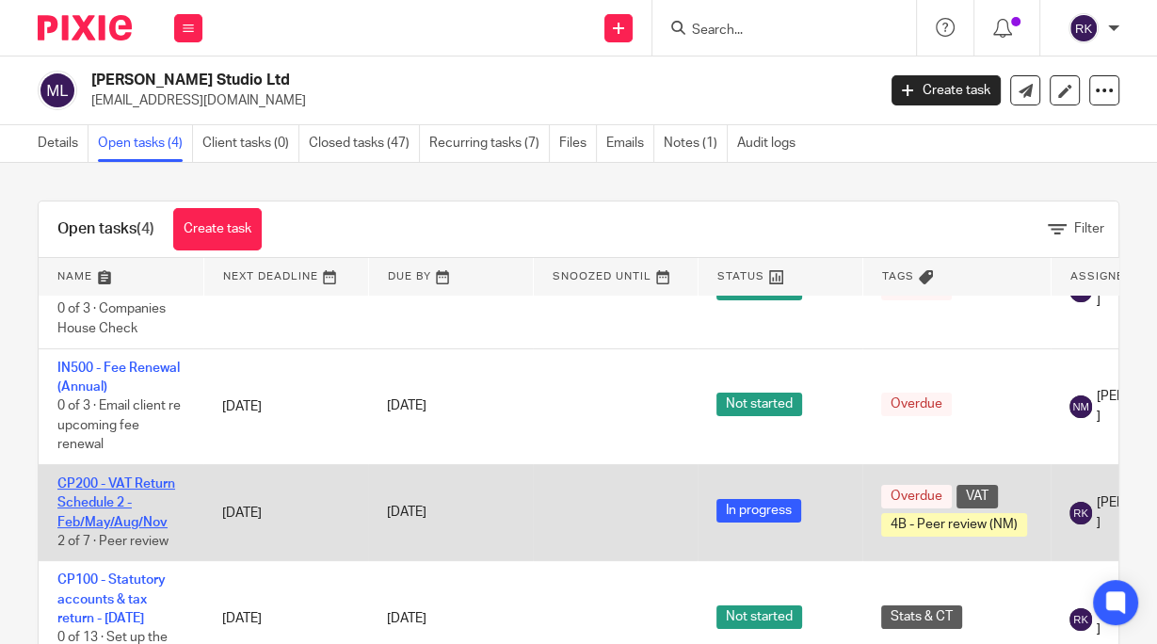
click at [97, 477] on link "CP200 - VAT Return Schedule 2 - Feb/May/Aug/Nov" at bounding box center [116, 503] width 118 height 52
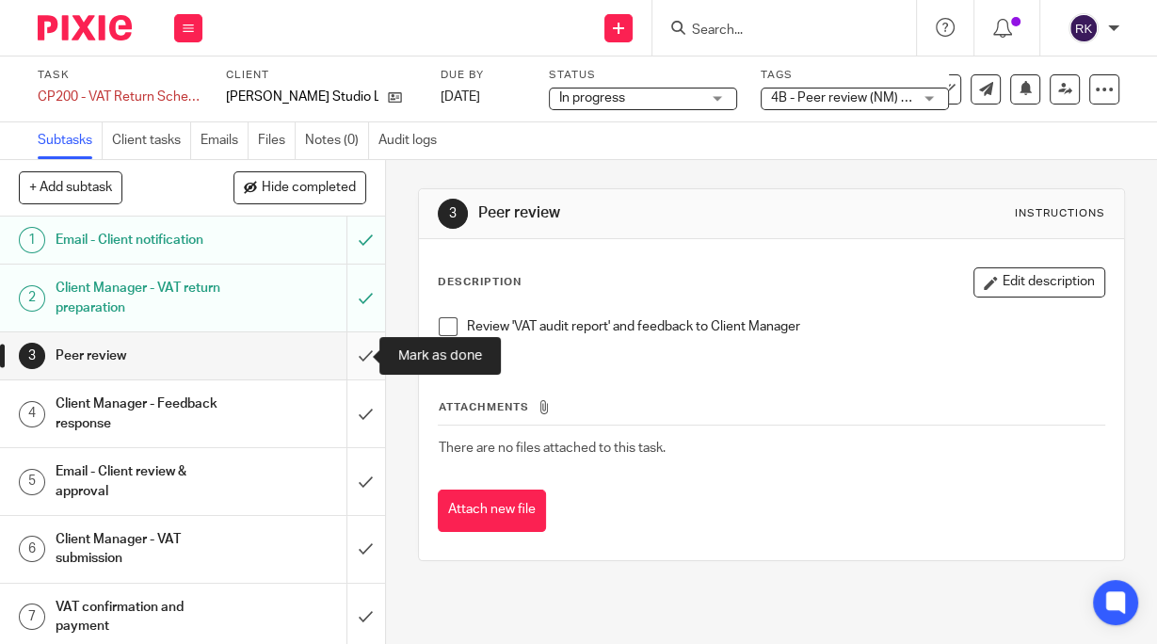
click at [352, 354] on input "submit" at bounding box center [192, 355] width 385 height 47
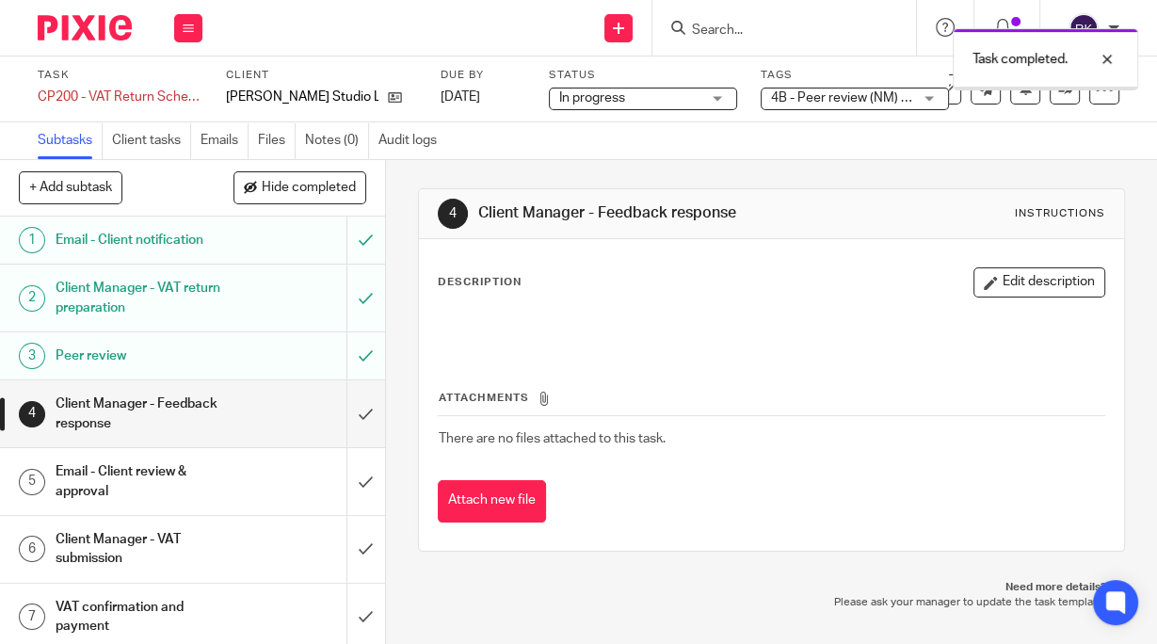
click at [834, 90] on span "4B - Peer review (NM) + 1" at bounding box center [841, 99] width 141 height 20
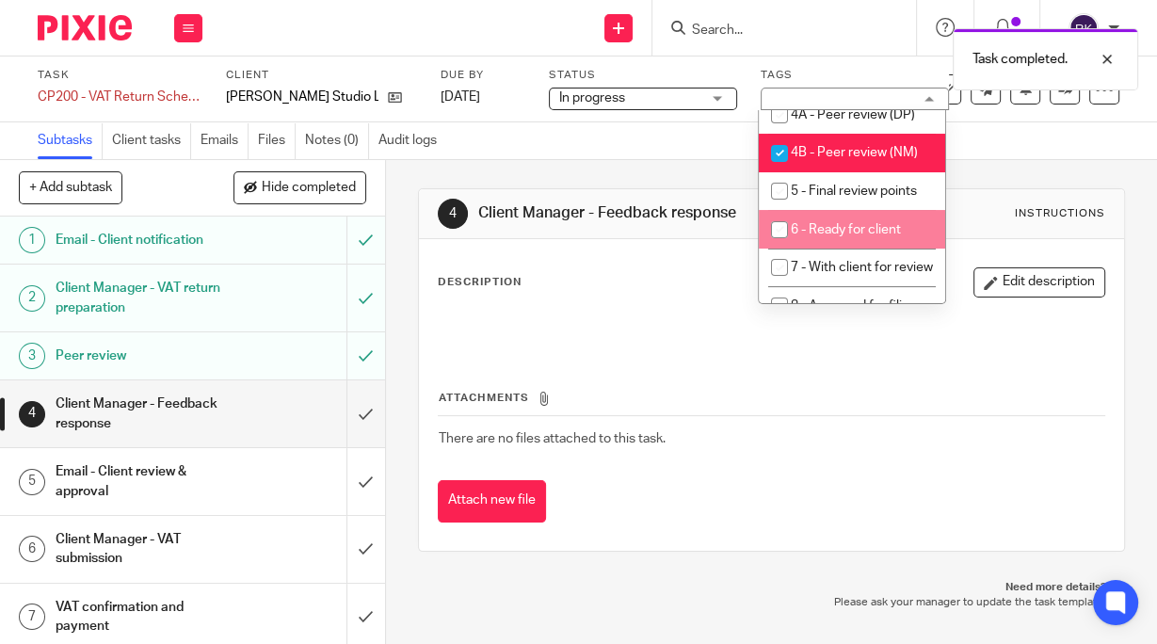
scroll to position [226, 0]
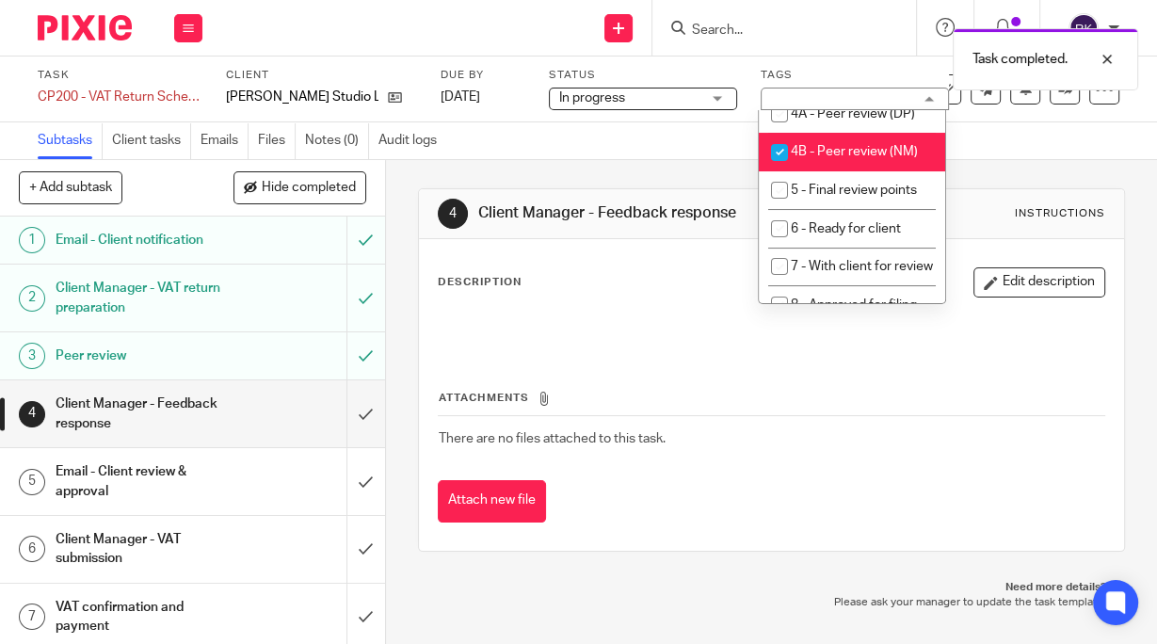
click at [784, 170] on input "checkbox" at bounding box center [780, 153] width 36 height 36
checkbox input "false"
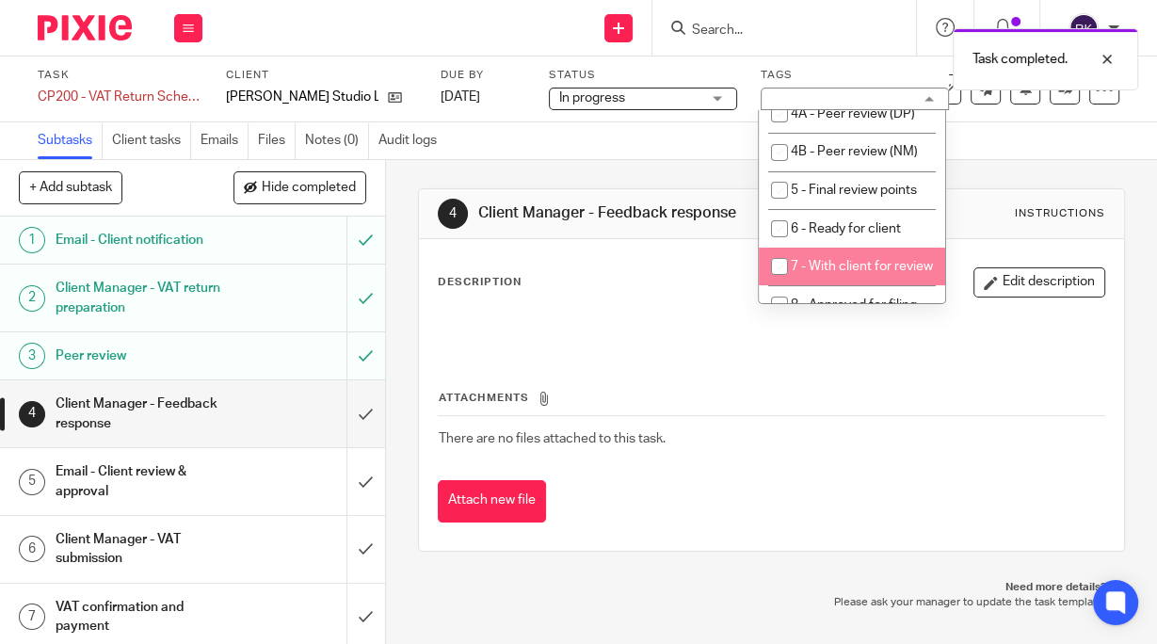
drag, startPoint x: 776, startPoint y: 287, endPoint x: 761, endPoint y: 294, distance: 16.4
click at [776, 284] on input "checkbox" at bounding box center [780, 267] width 36 height 36
checkbox input "true"
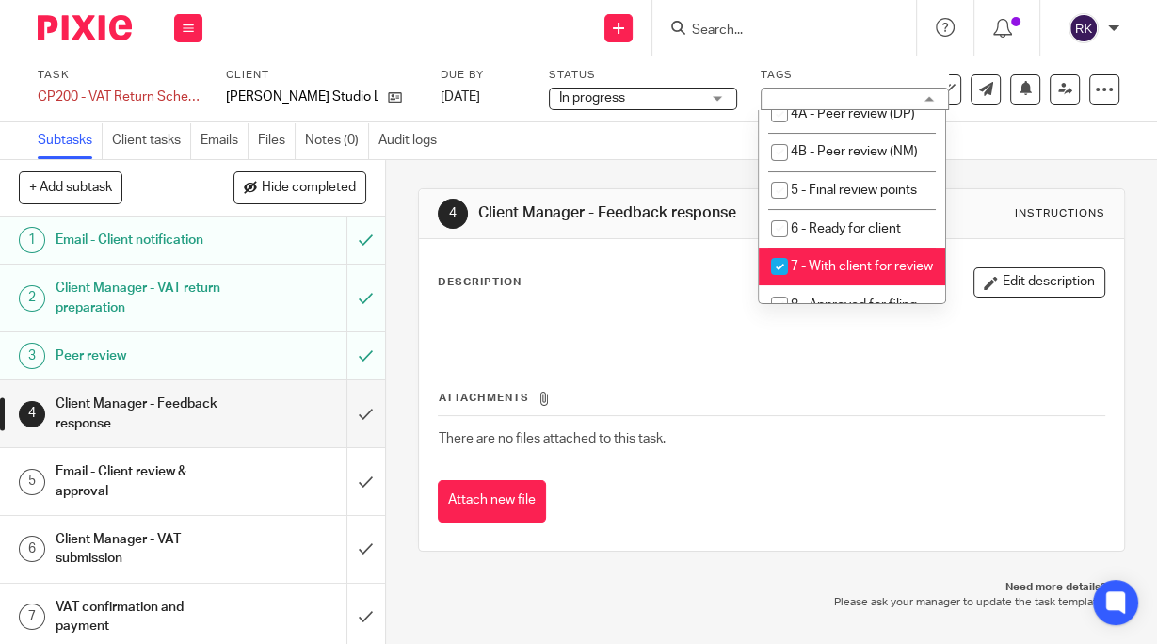
scroll to position [5, 0]
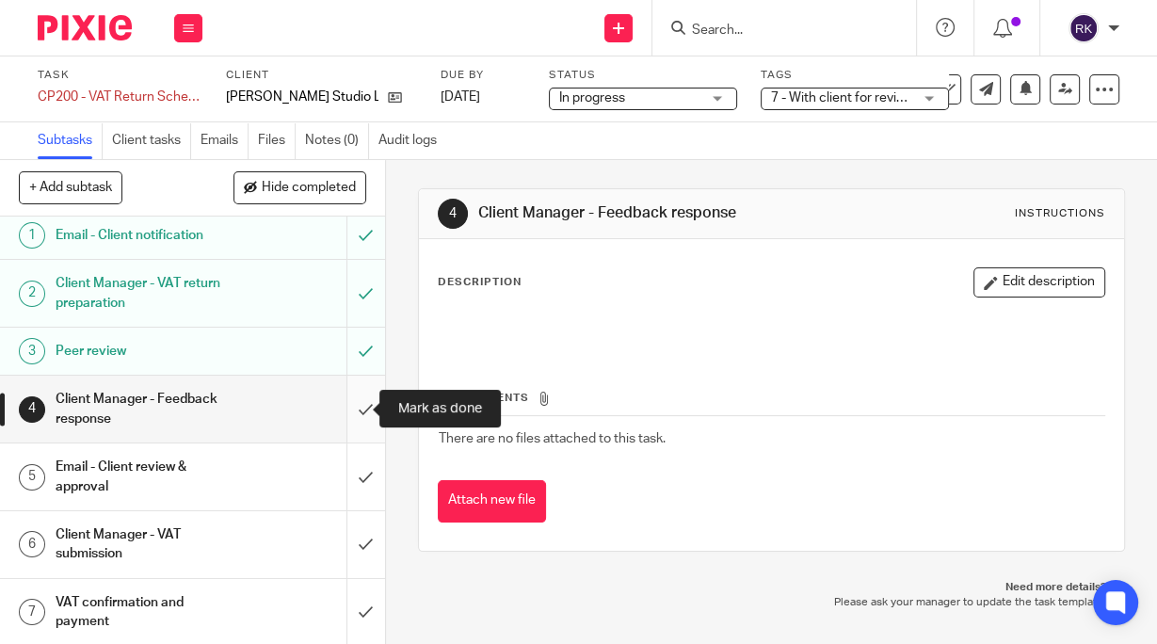
click at [347, 410] on input "submit" at bounding box center [192, 409] width 385 height 67
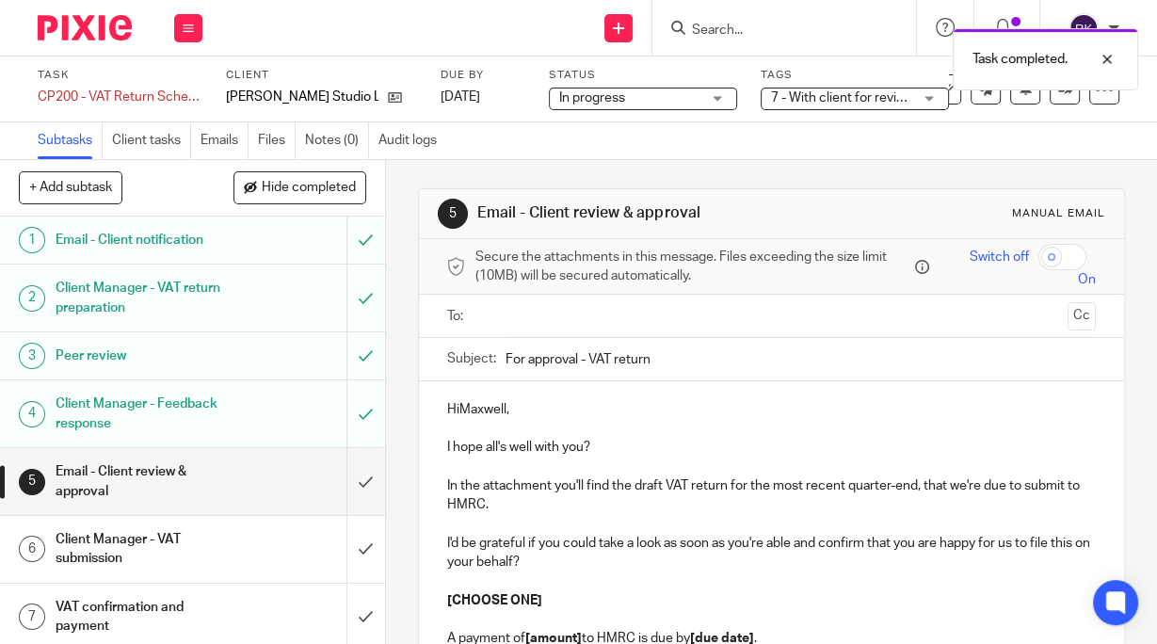
click at [453, 404] on p "HiMaxwell," at bounding box center [771, 409] width 649 height 19
click at [503, 411] on p "Hi Maxwell," at bounding box center [771, 409] width 649 height 19
click at [573, 306] on input "text" at bounding box center [771, 316] width 578 height 22
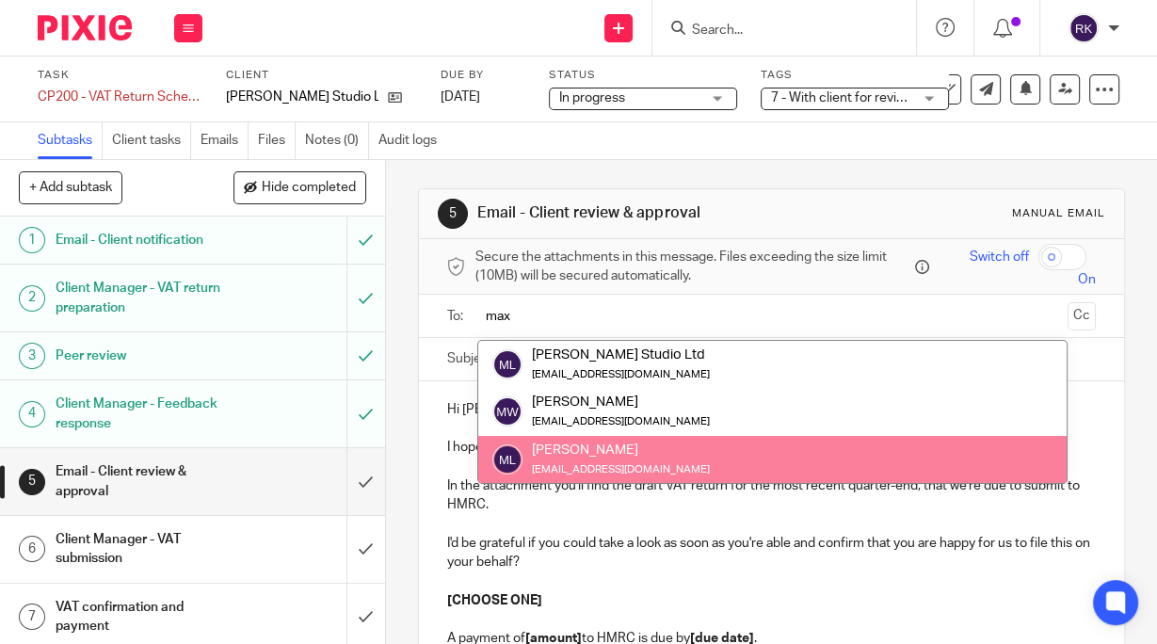
type input "max"
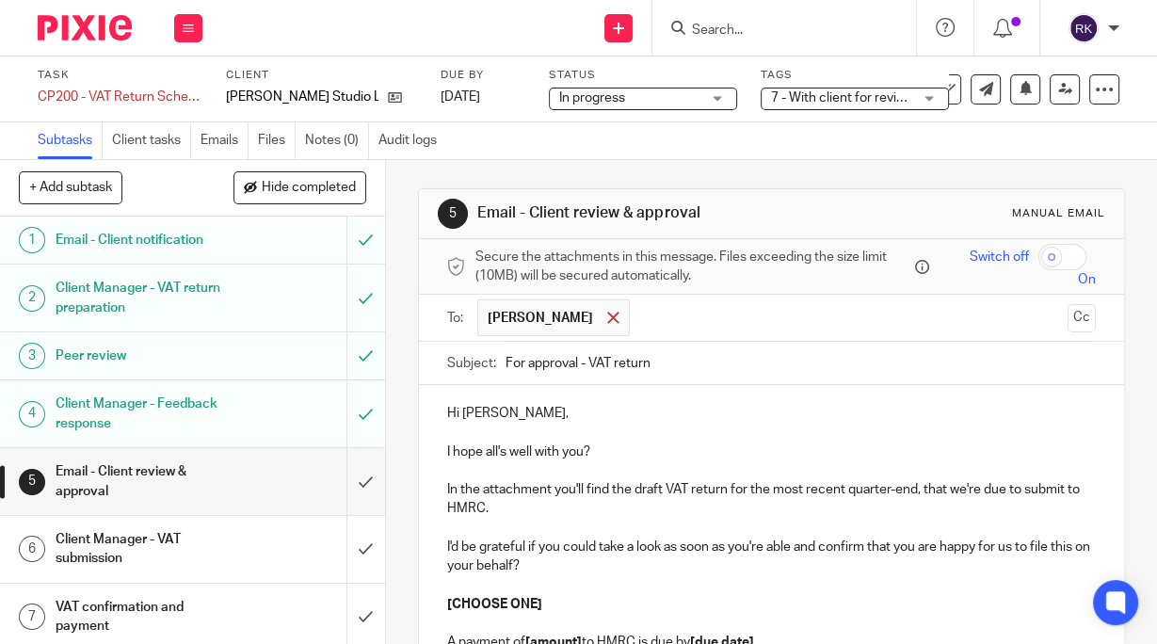
click at [607, 316] on span at bounding box center [613, 318] width 12 height 12
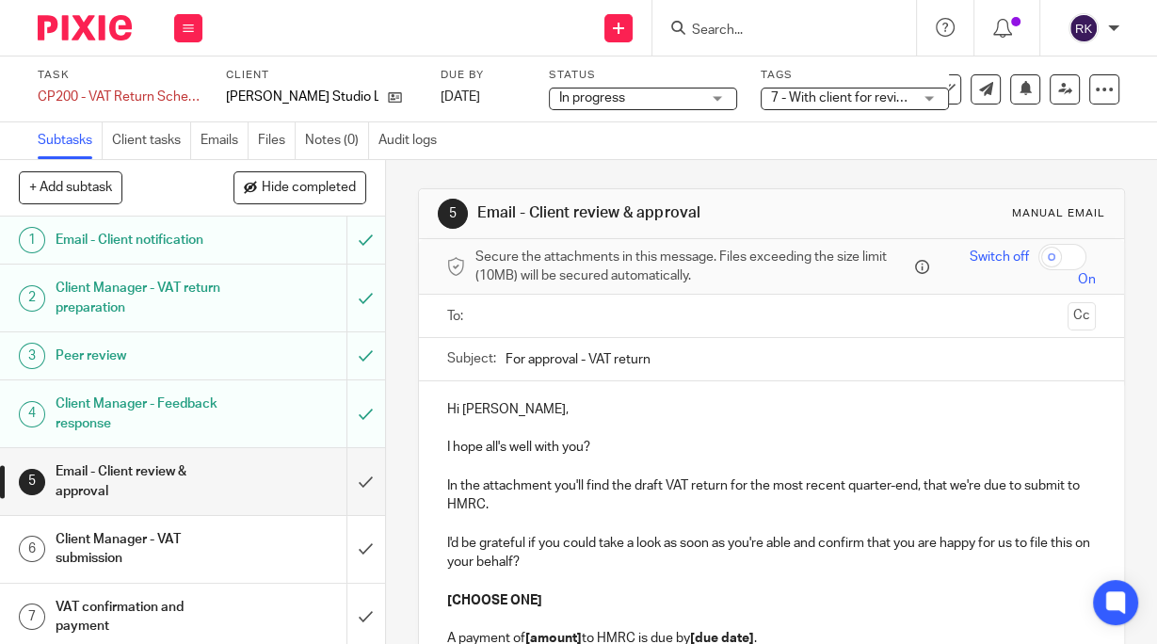
click at [562, 316] on input "text" at bounding box center [771, 316] width 578 height 22
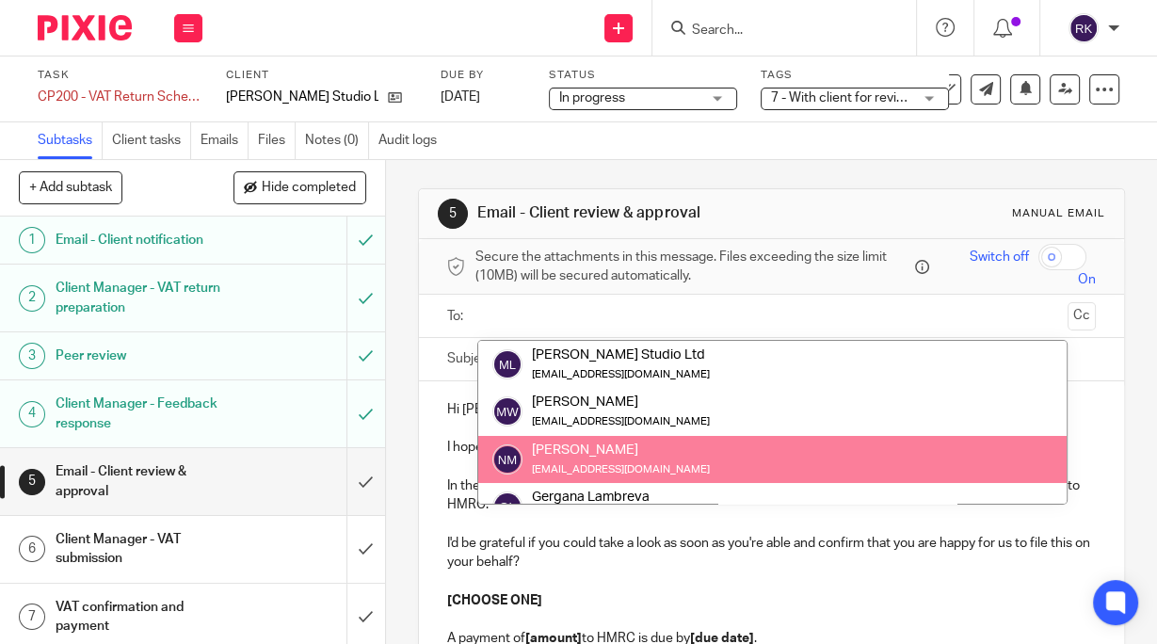
paste input "maxwadestudio@gmail.com"
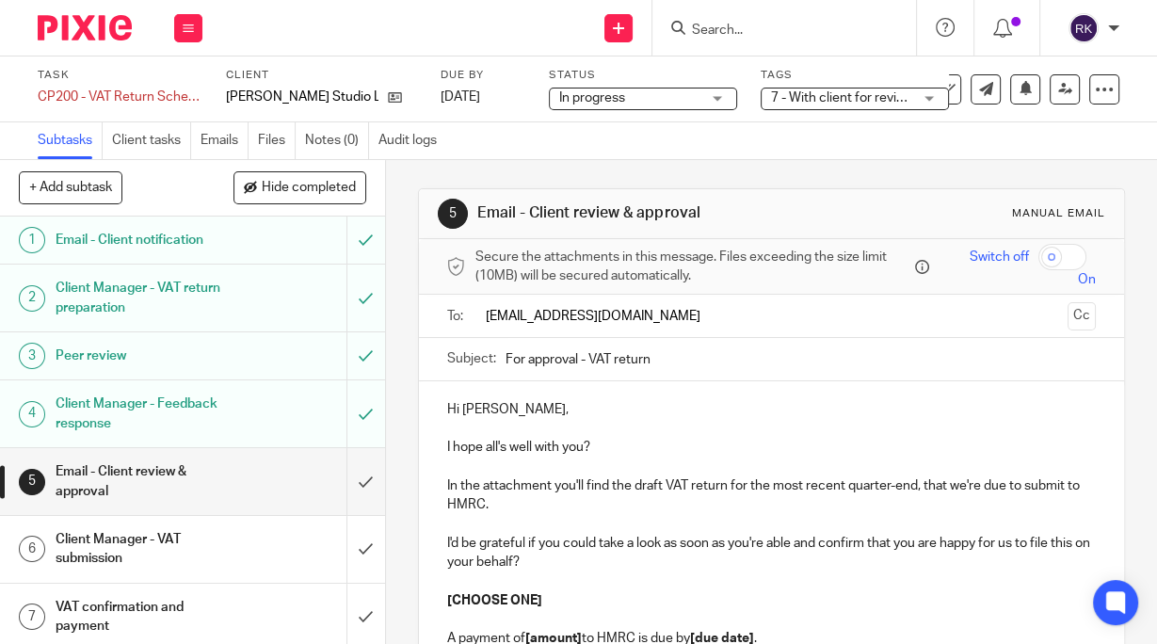
type input "maxwadestudio@gmail.com"
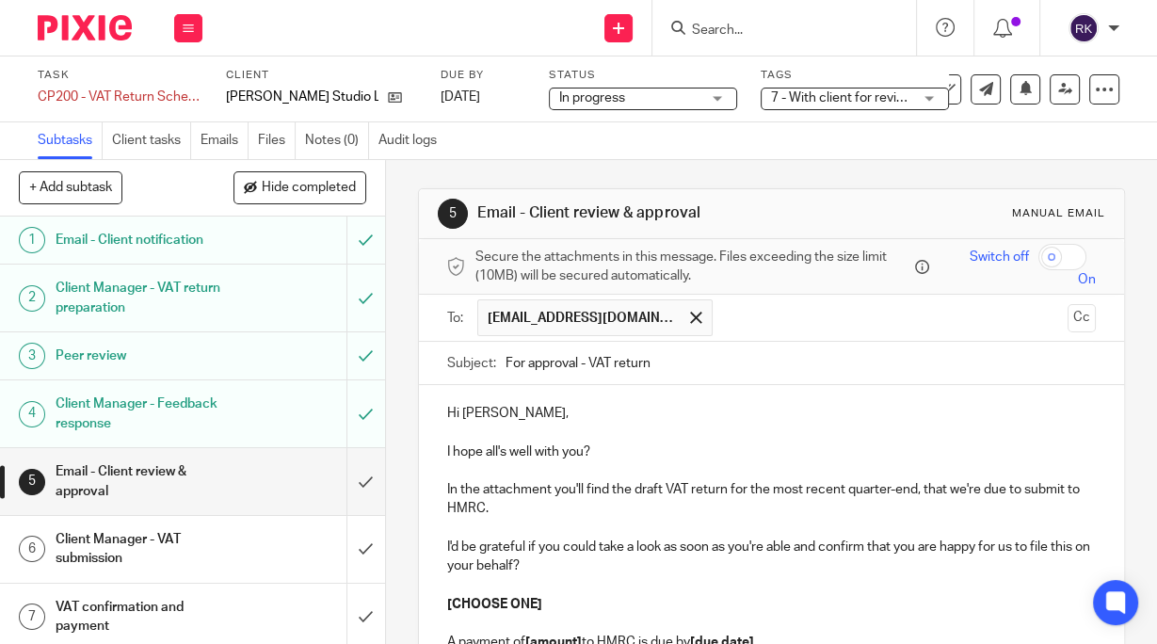
click at [724, 400] on div "Hi Max, I hope all's well with you? In the attachment you'll find the draft VAT…" at bounding box center [771, 602] width 705 height 434
click at [1068, 320] on button "Cc" at bounding box center [1082, 318] width 28 height 28
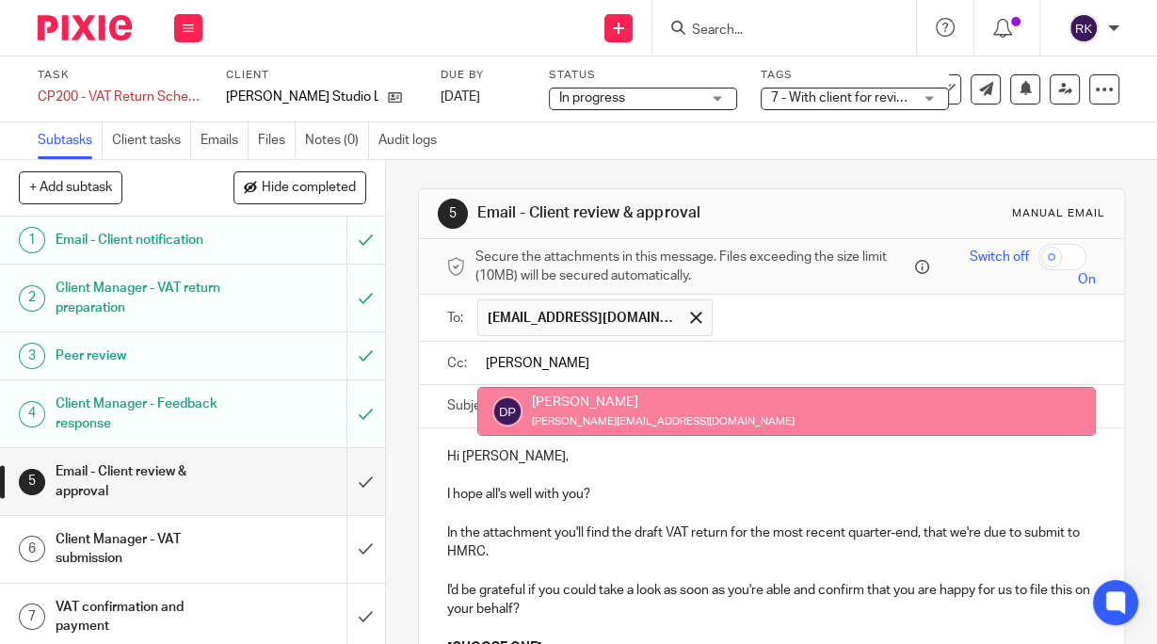
type input "Dan"
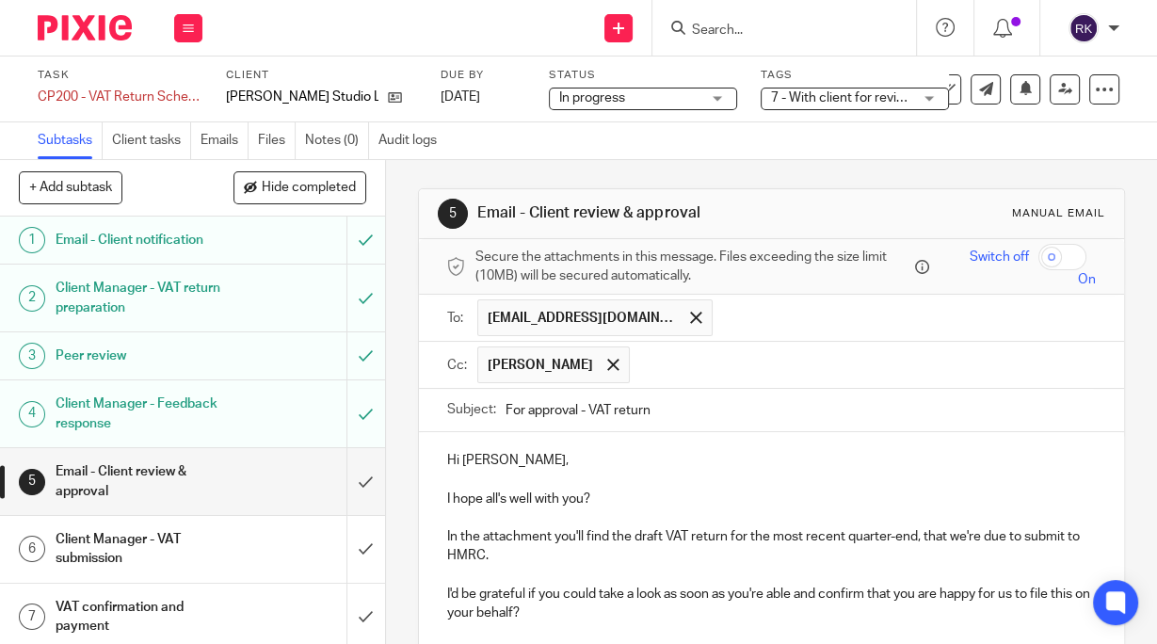
click at [639, 365] on input "text" at bounding box center [863, 365] width 448 height 37
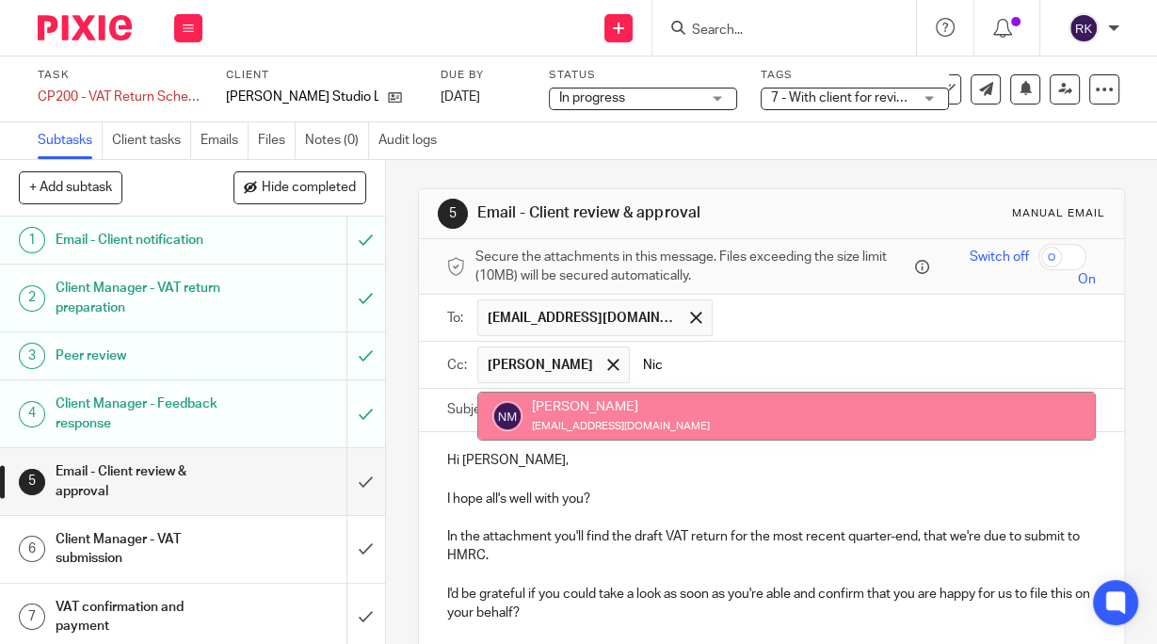
type input "Nic"
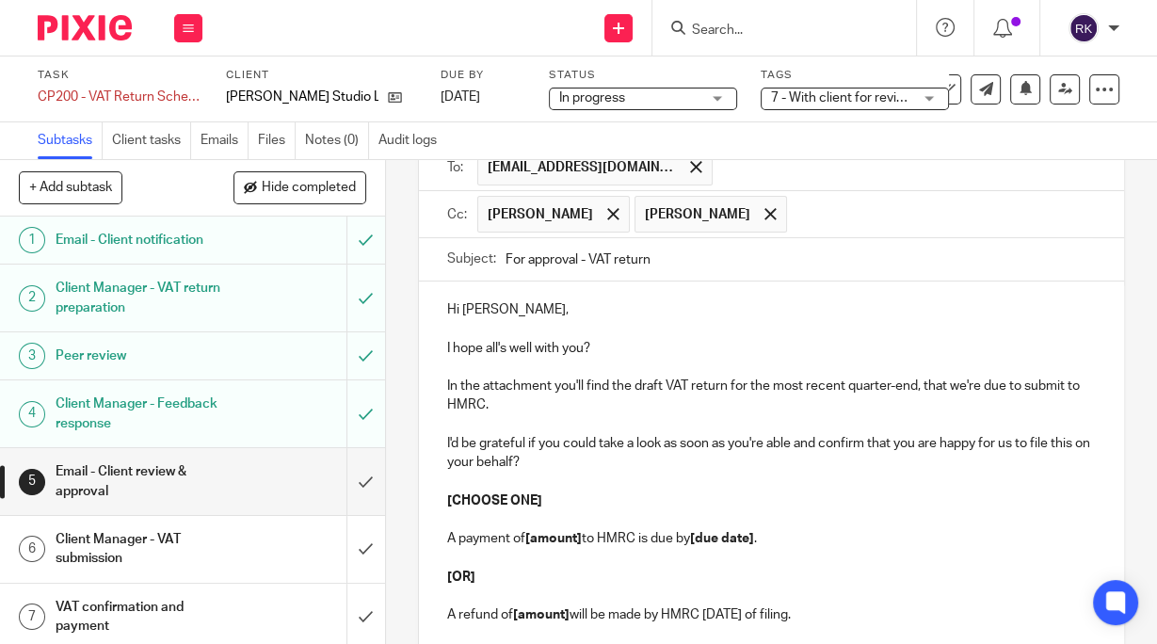
scroll to position [226, 0]
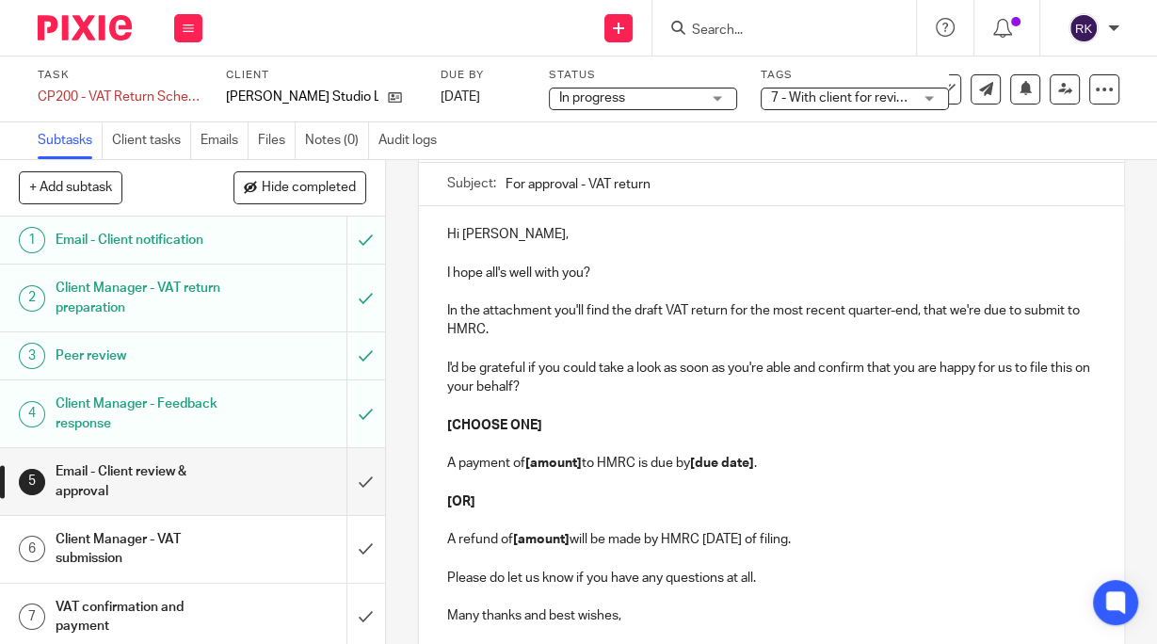
click at [854, 101] on span "7 - With client for review + 1" at bounding box center [852, 97] width 163 height 13
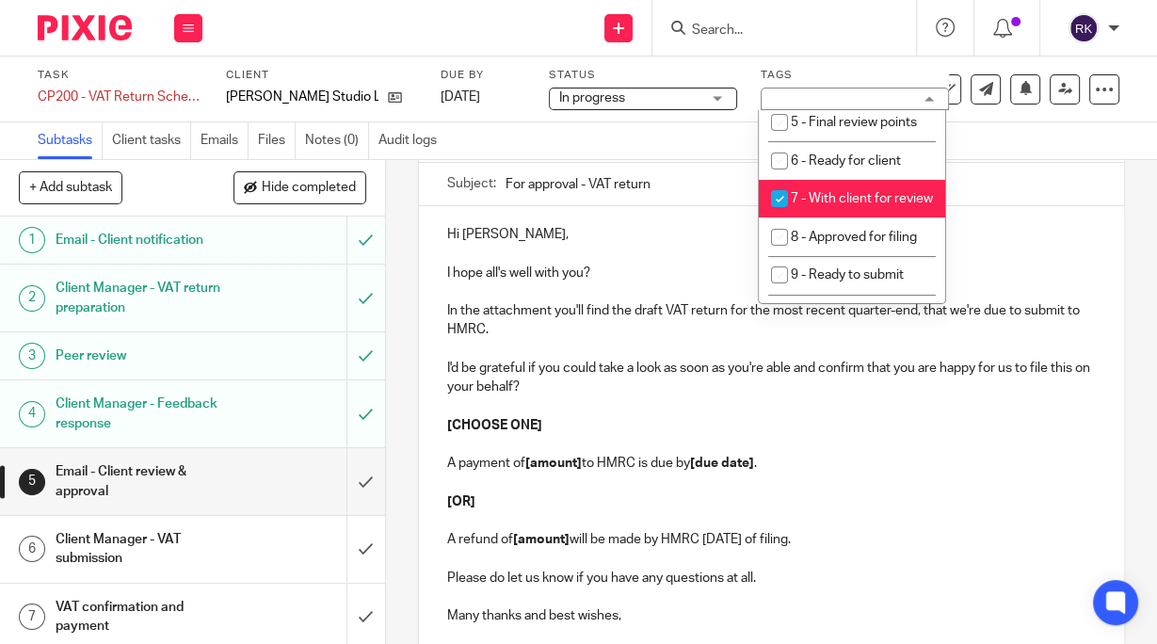
scroll to position [301, 0]
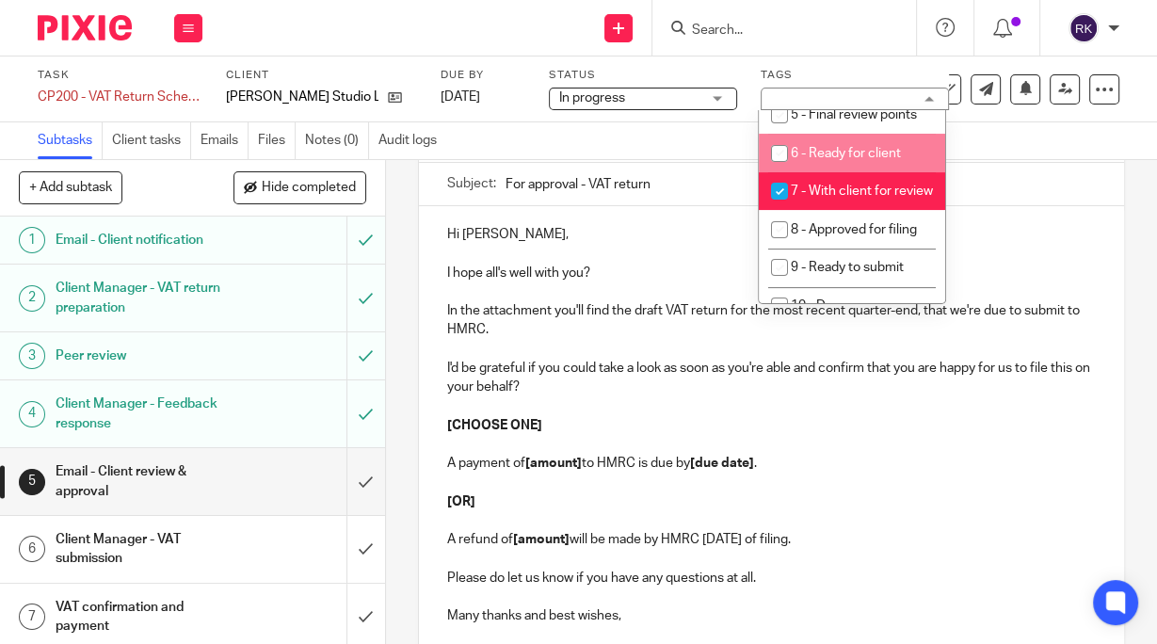
click at [848, 160] on span "6 - Ready for client" at bounding box center [846, 153] width 110 height 13
checkbox input "true"
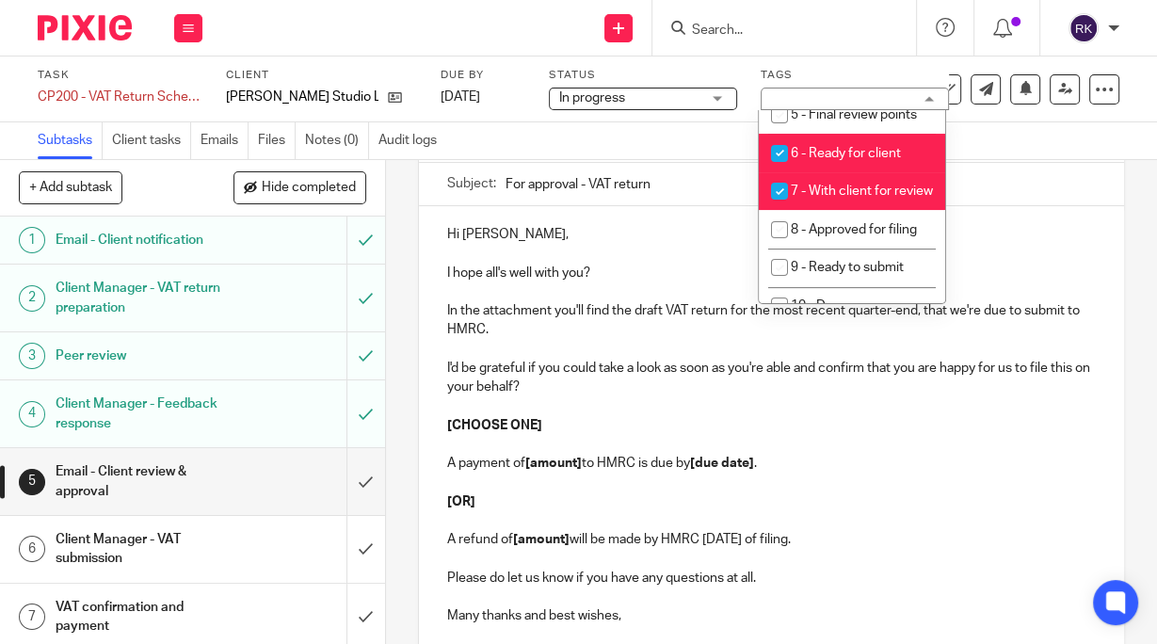
click at [786, 209] on input "checkbox" at bounding box center [780, 191] width 36 height 36
checkbox input "false"
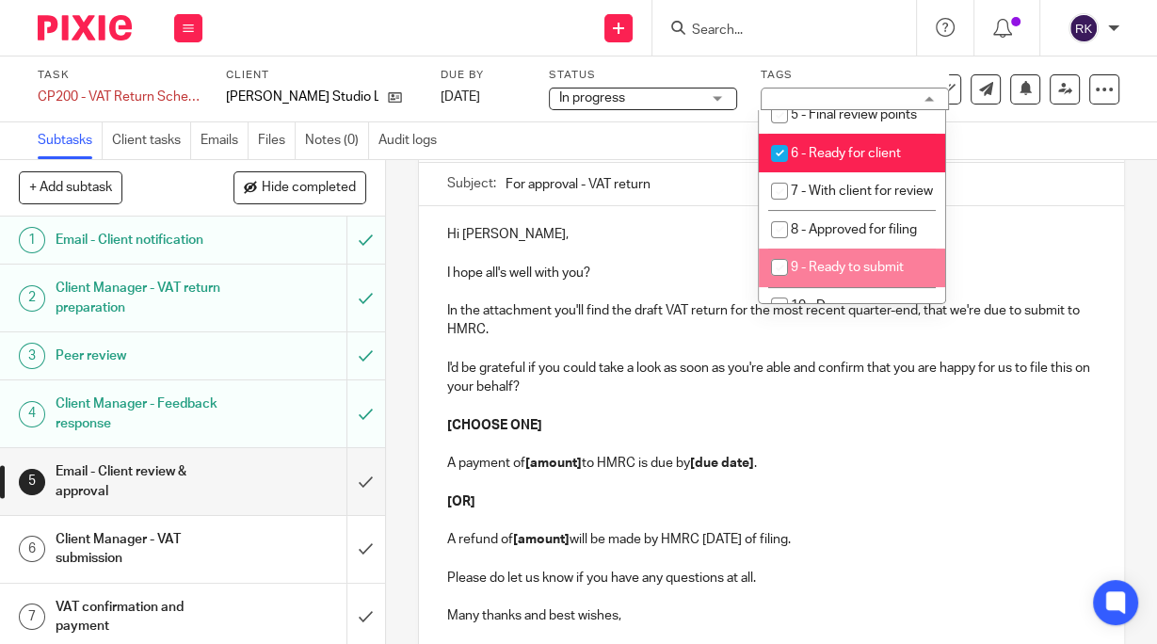
click at [947, 441] on p at bounding box center [771, 444] width 649 height 19
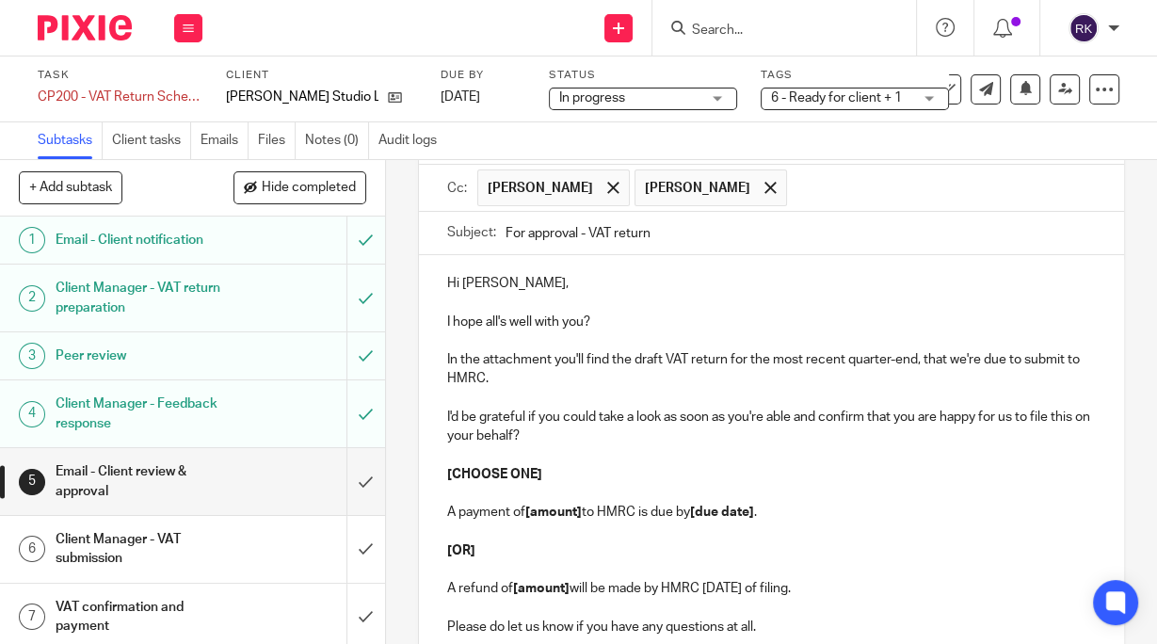
scroll to position [151, 0]
